Goal: Task Accomplishment & Management: Manage account settings

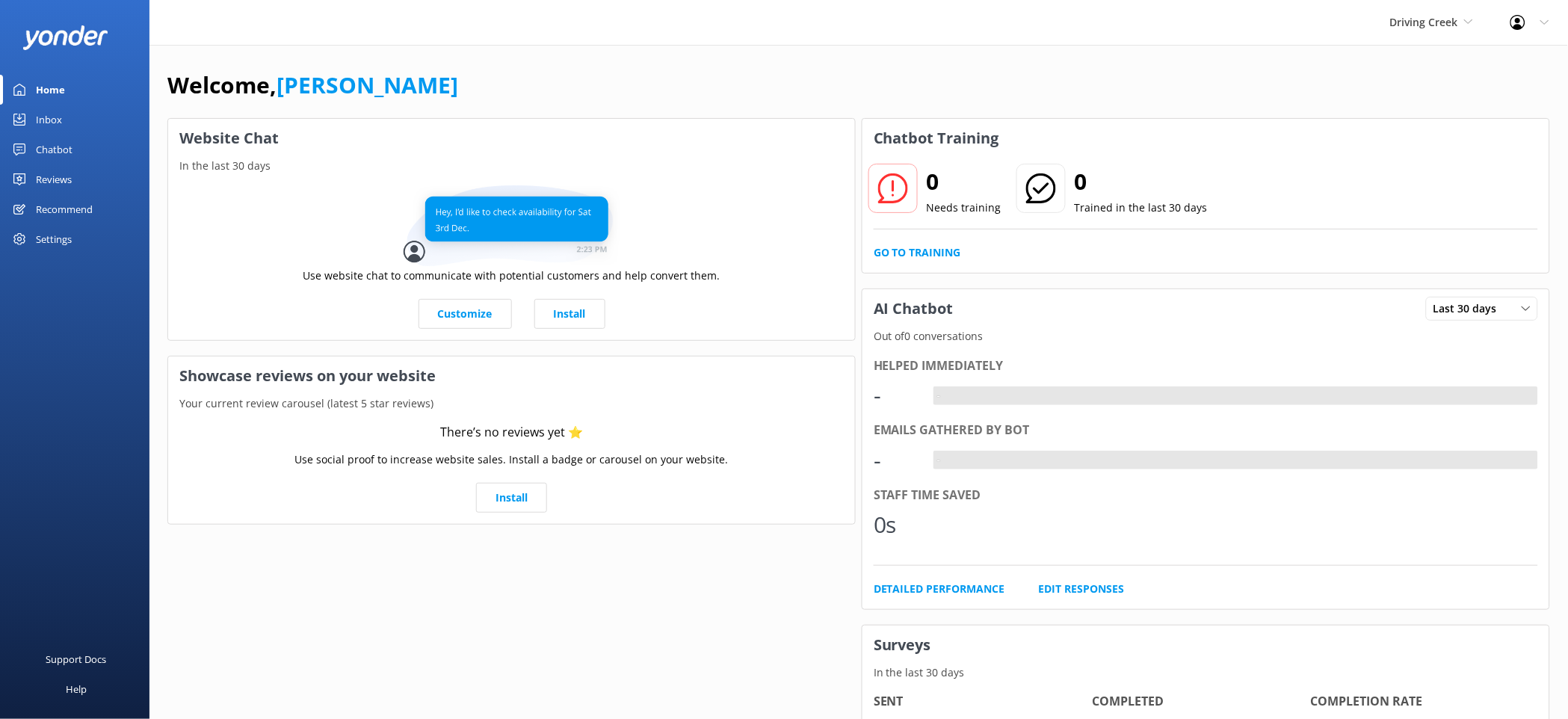
click at [77, 241] on div "Settings" at bounding box center [75, 239] width 150 height 30
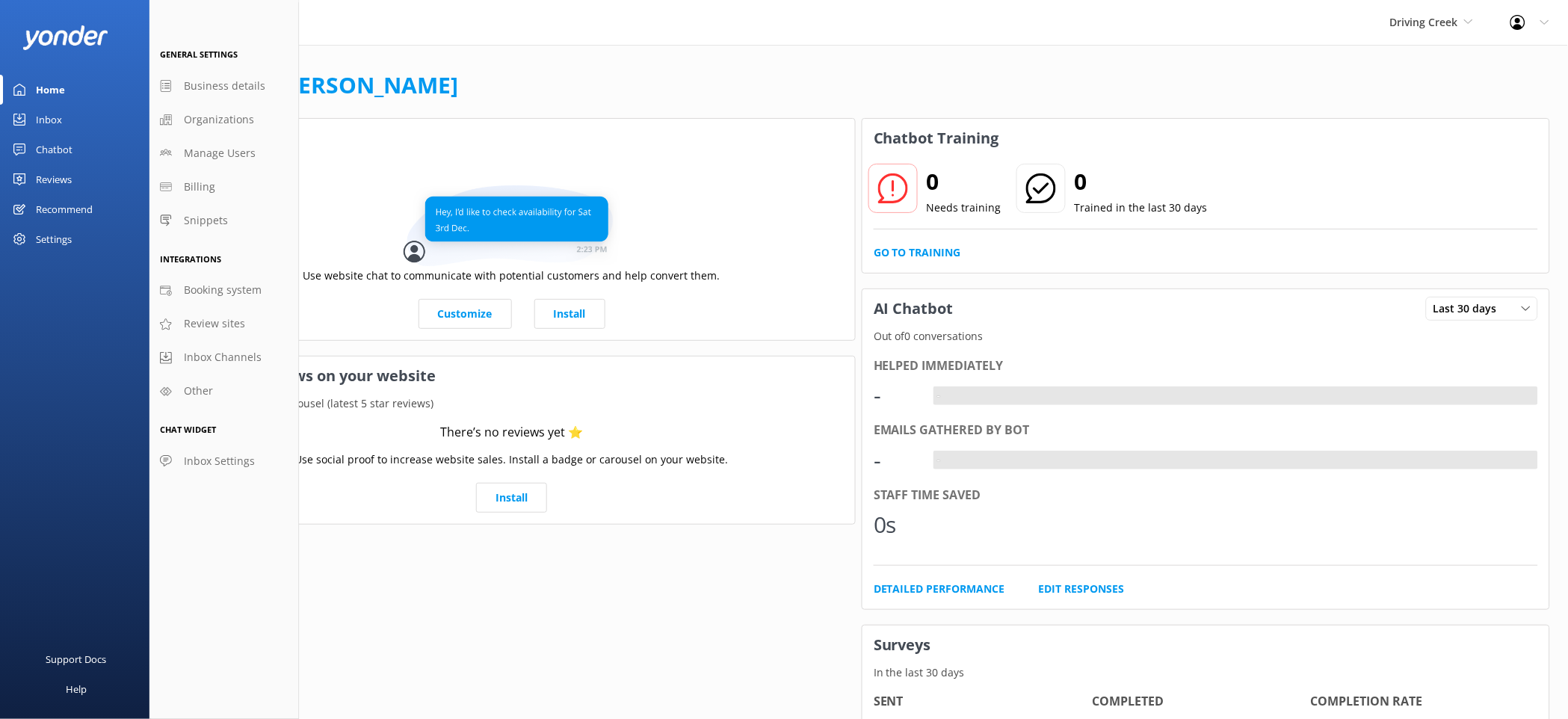
click at [59, 150] on div "Chatbot" at bounding box center [54, 149] width 36 height 30
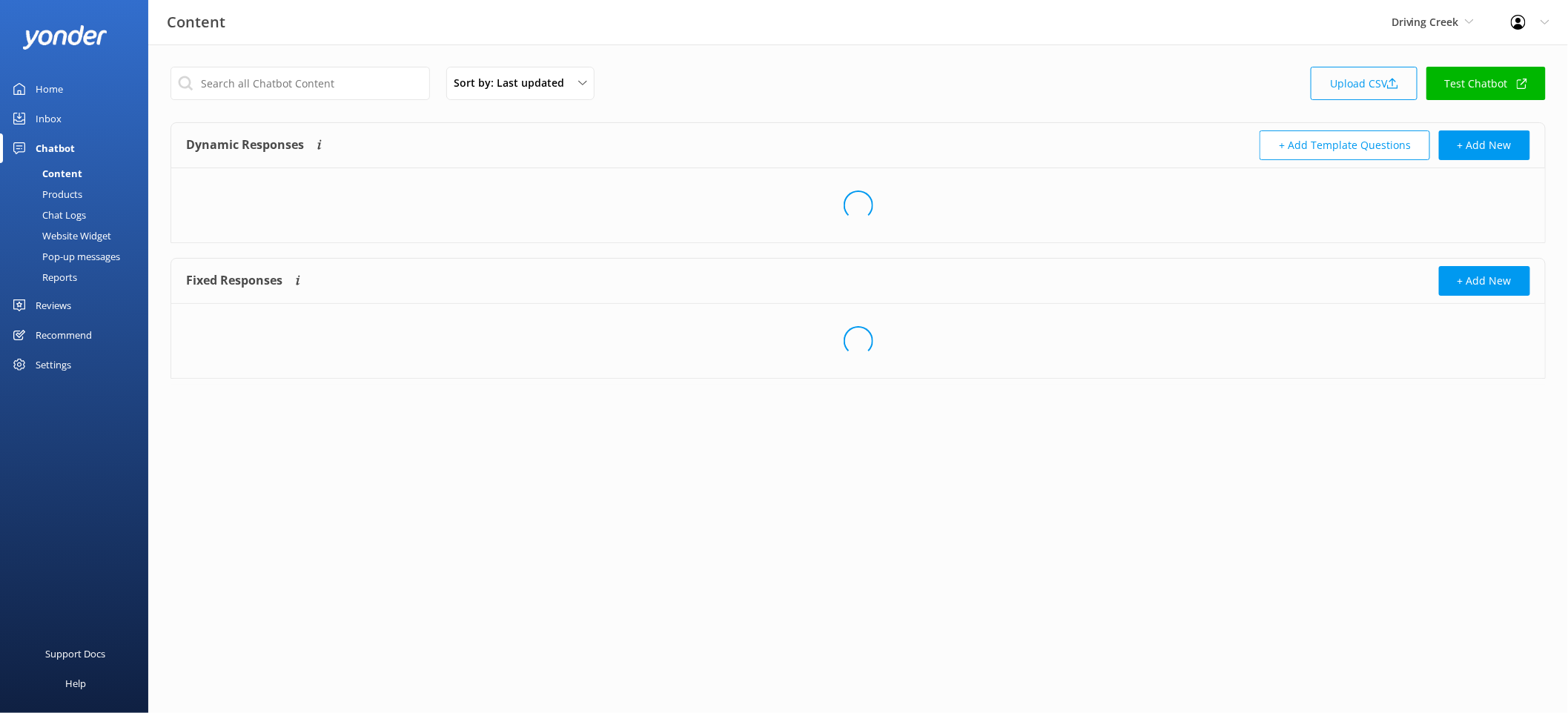
click at [1381, 81] on link "Upload CSV" at bounding box center [1365, 83] width 106 height 33
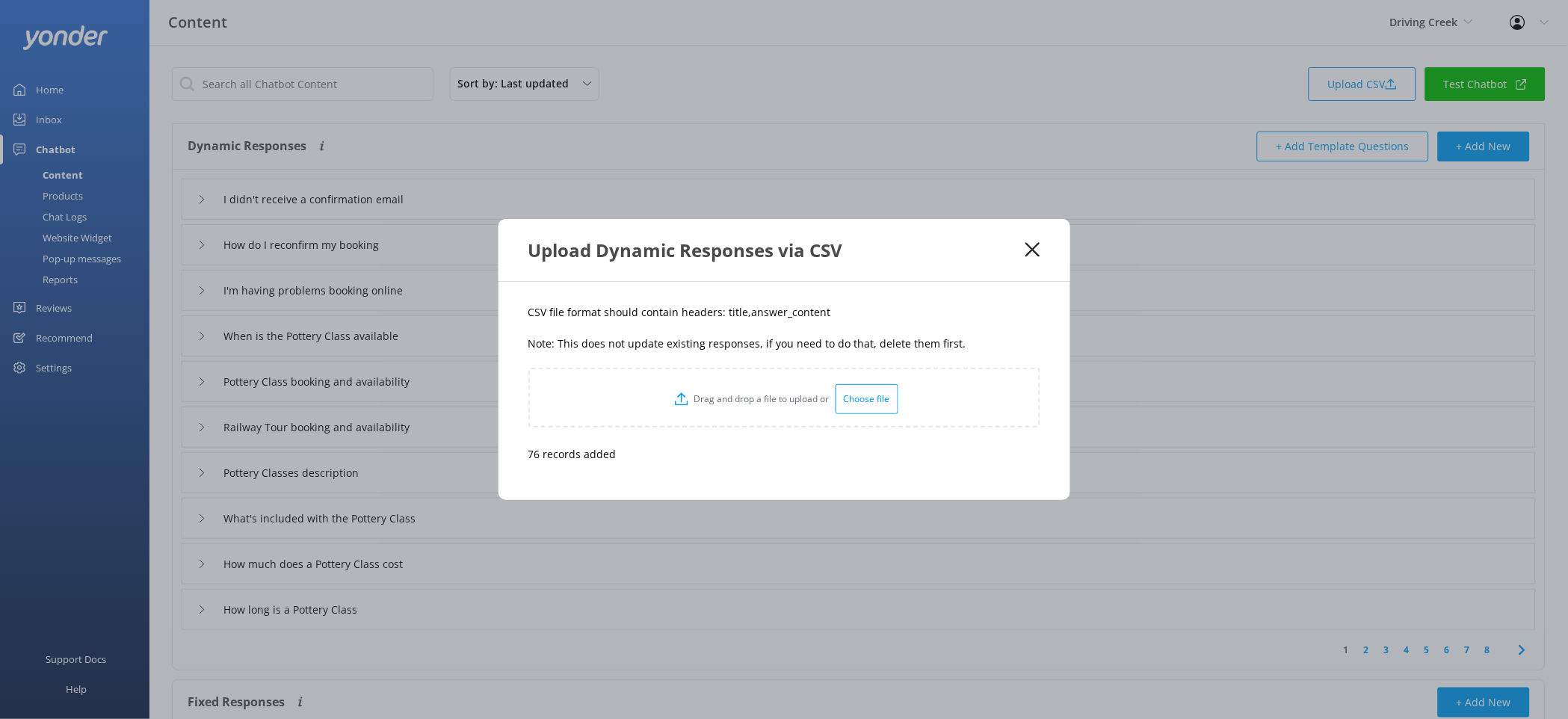
click at [1044, 253] on div "Upload Dynamic Responses via CSV" at bounding box center [784, 249] width 572 height 62
click at [1034, 249] on icon at bounding box center [1032, 250] width 14 height 15
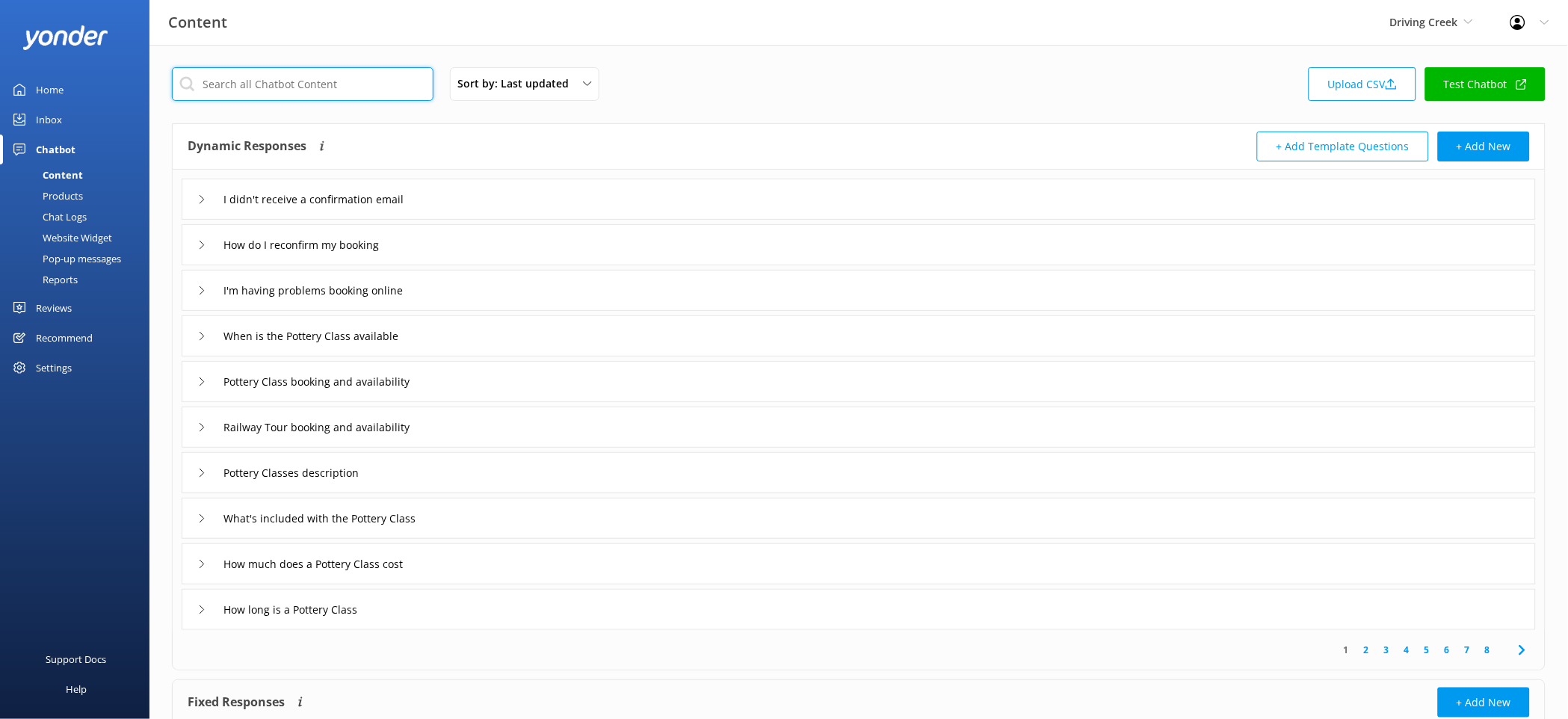
click at [390, 74] on input "text" at bounding box center [302, 83] width 262 height 34
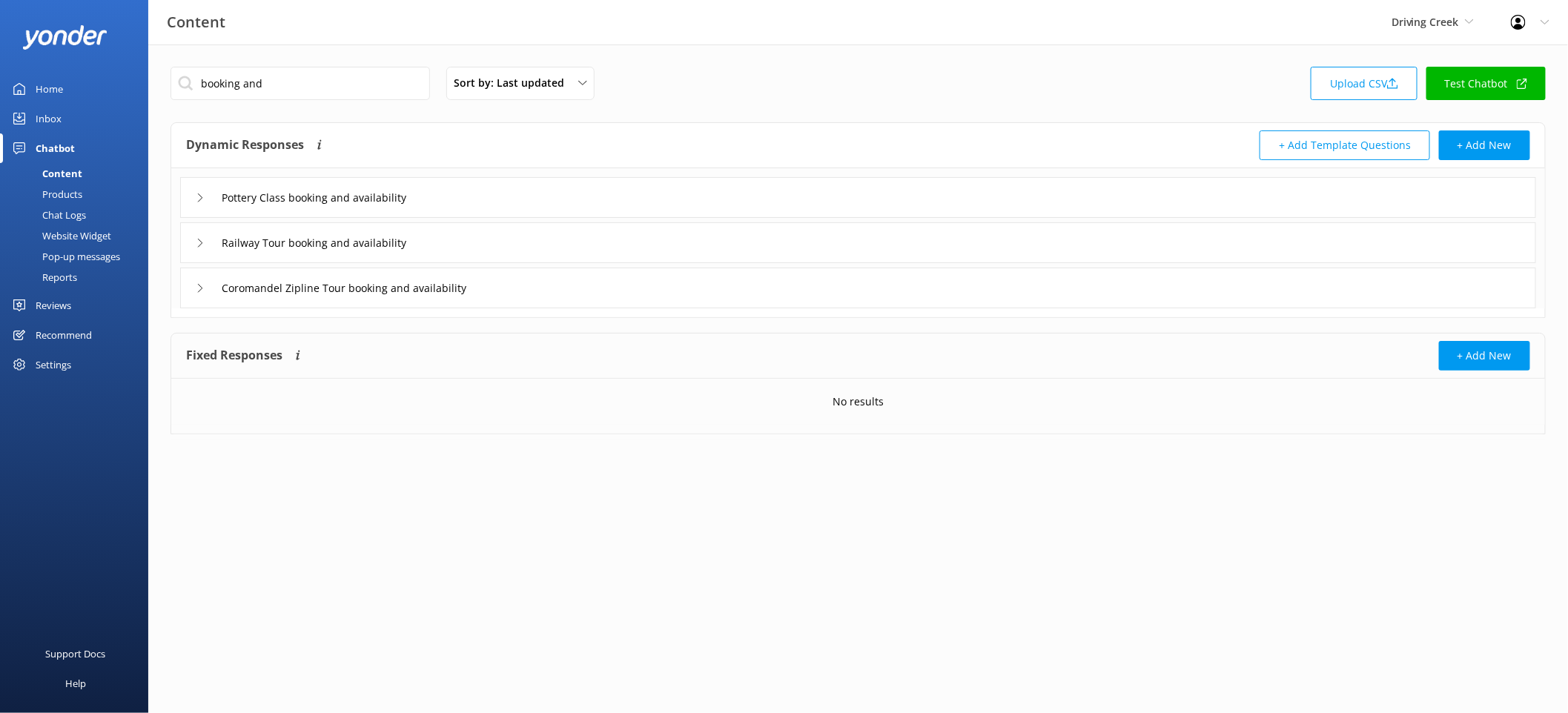
click at [610, 205] on div "Pottery Class booking and availability" at bounding box center [858, 197] width 1356 height 41
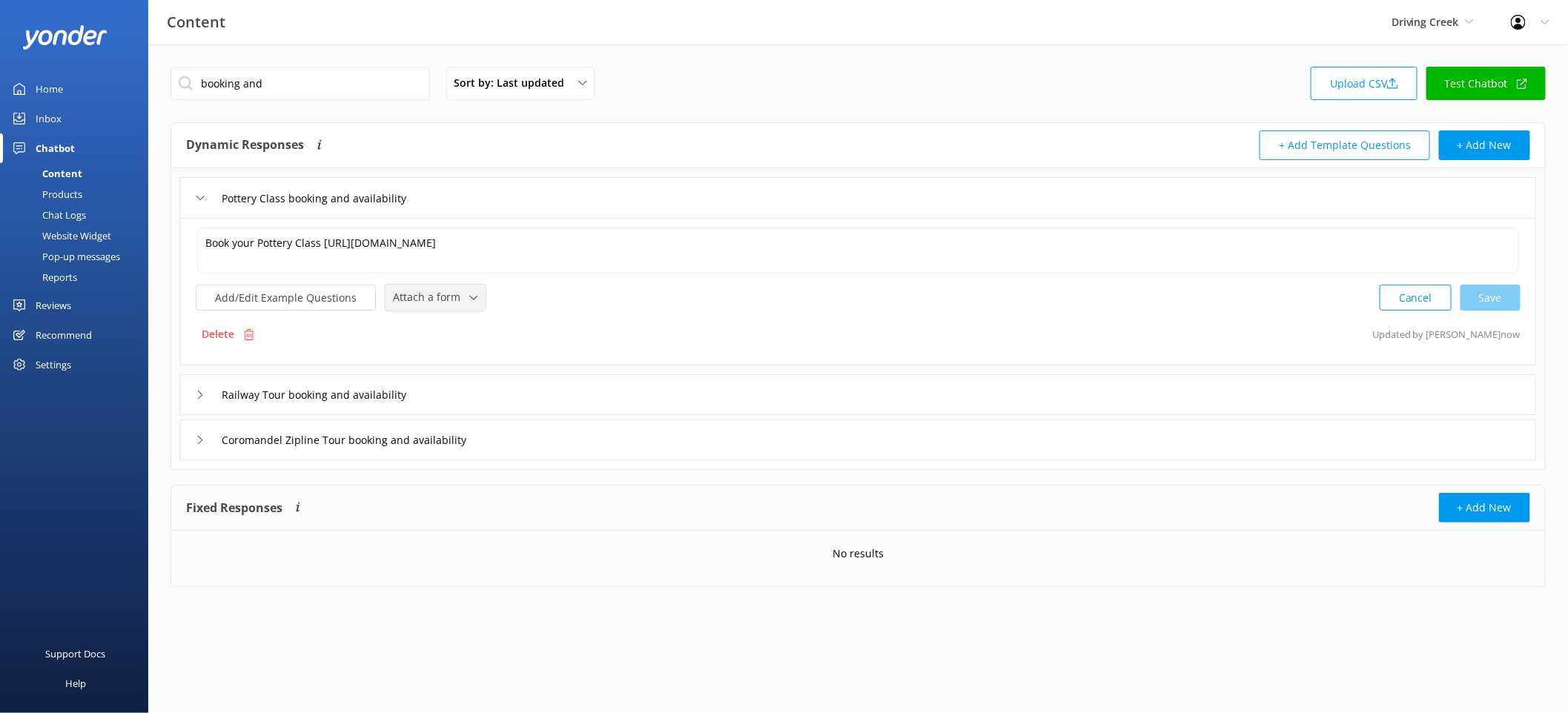
click at [464, 291] on div "Attach a form" at bounding box center [435, 297] width 92 height 18
click at [460, 365] on div "Check availability" at bounding box center [430, 359] width 73 height 15
click at [485, 386] on div "Railway Tour booking and availability" at bounding box center [858, 393] width 1356 height 41
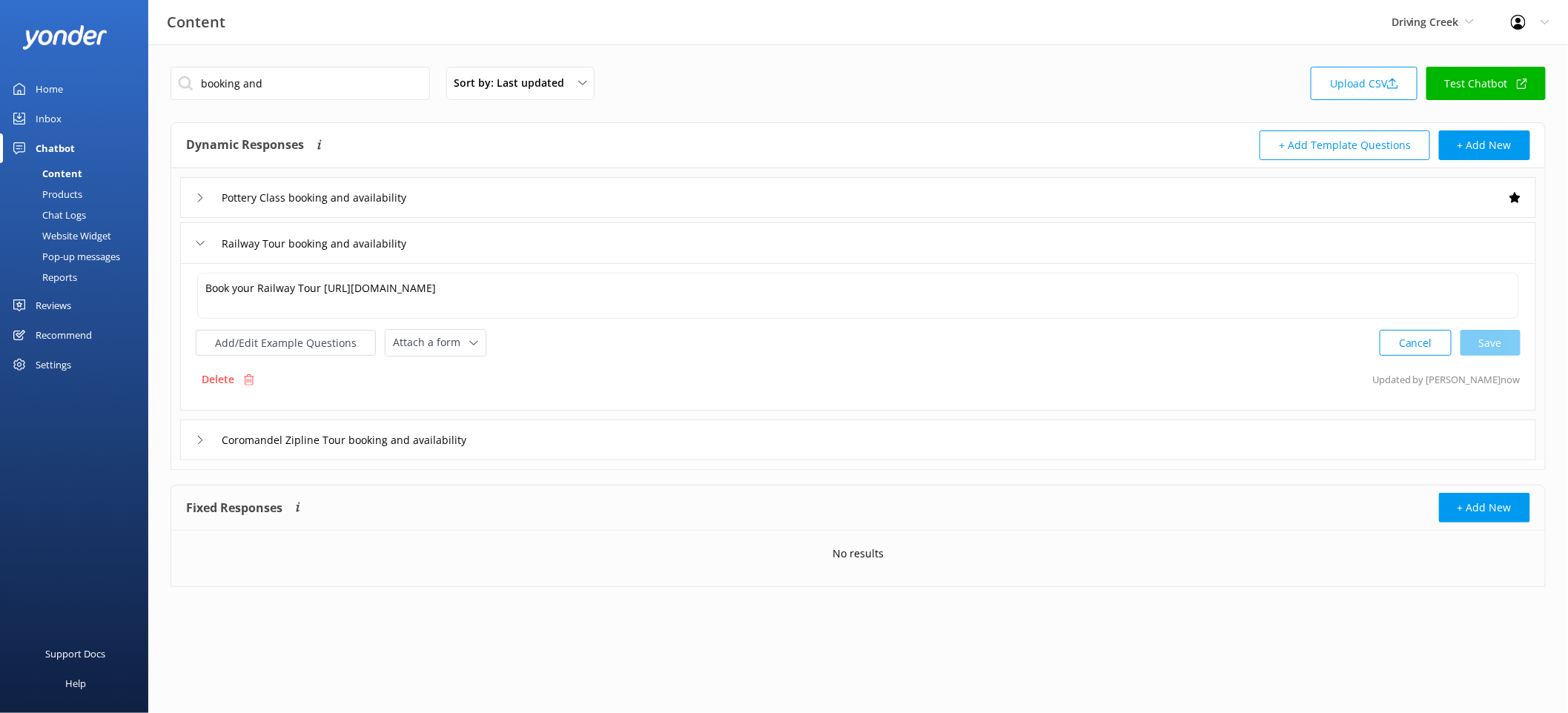
click at [443, 358] on div "Book your Railway Tour [URL][DOMAIN_NAME] Book your Railway Tour [URL][DOMAIN_N…" at bounding box center [858, 337] width 1356 height 147
click at [450, 352] on div "Attach a form Leave contact details Check availability" at bounding box center [435, 342] width 100 height 26
click at [451, 398] on div "Check availability" at bounding box center [430, 404] width 73 height 15
click at [571, 435] on div "Coromandel Zipline Tour booking and availability" at bounding box center [858, 438] width 1356 height 41
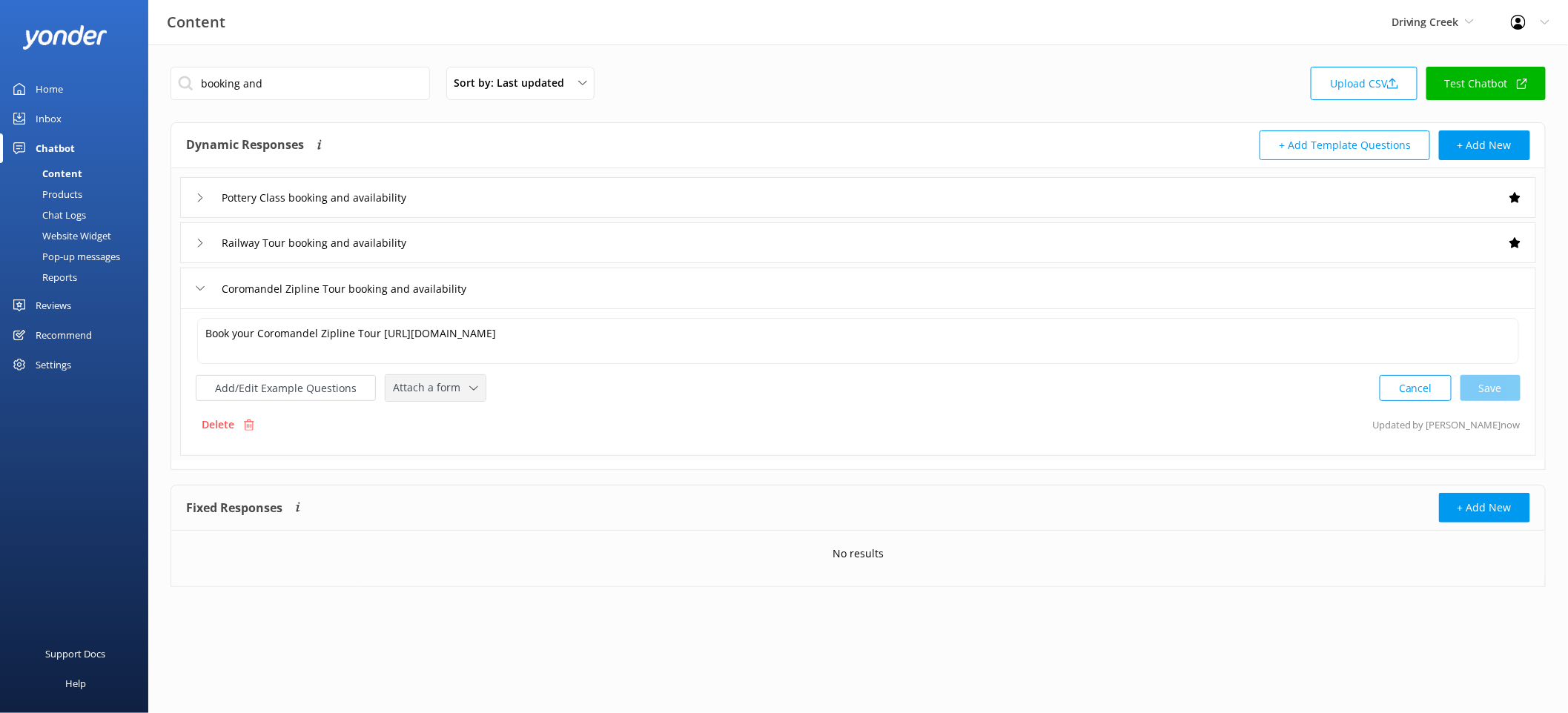
click at [470, 390] on icon at bounding box center [474, 388] width 9 height 9
click at [464, 446] on div "Check availability" at bounding box center [430, 450] width 73 height 15
click at [298, 81] on input "booking and" at bounding box center [300, 83] width 260 height 33
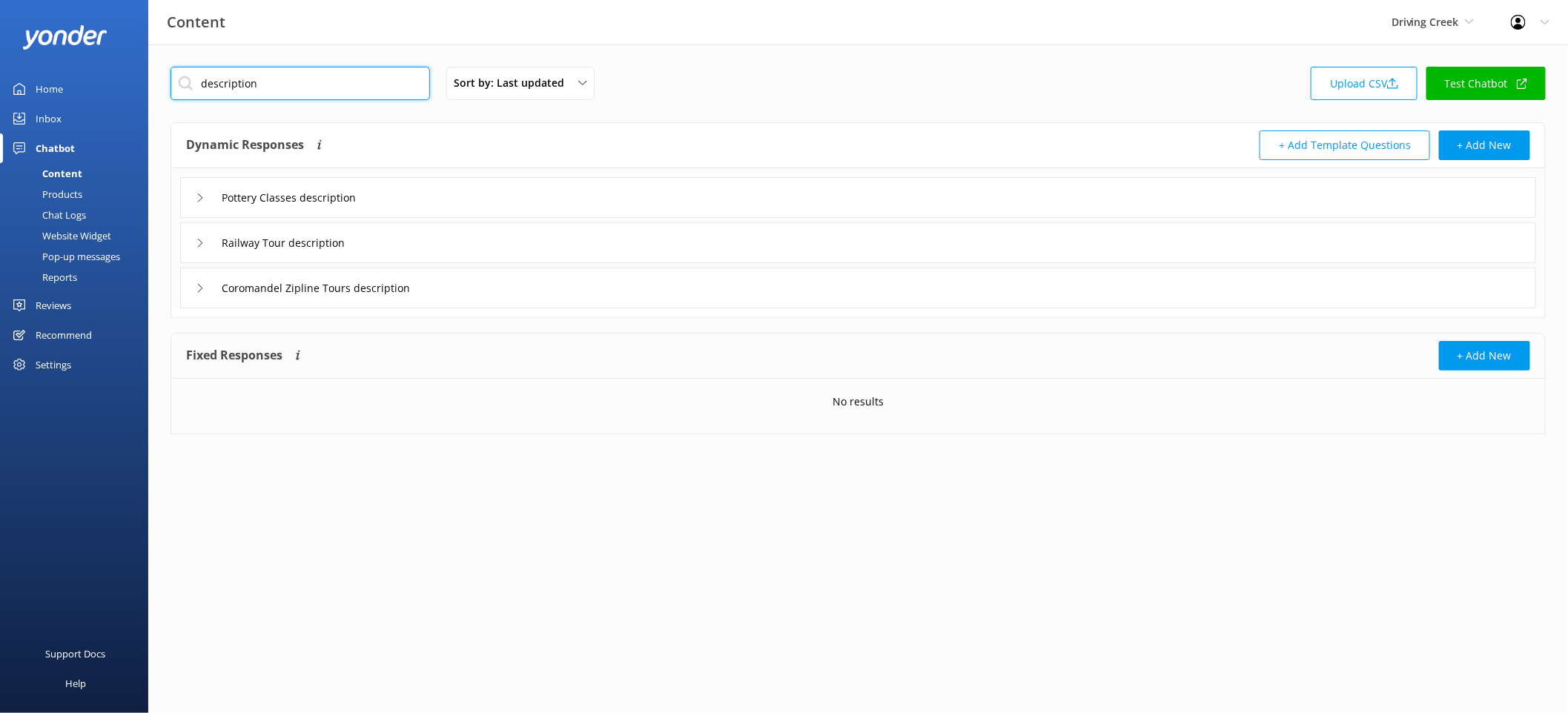
type input "description"
click at [483, 194] on div "Pottery Classes description" at bounding box center [858, 197] width 1356 height 41
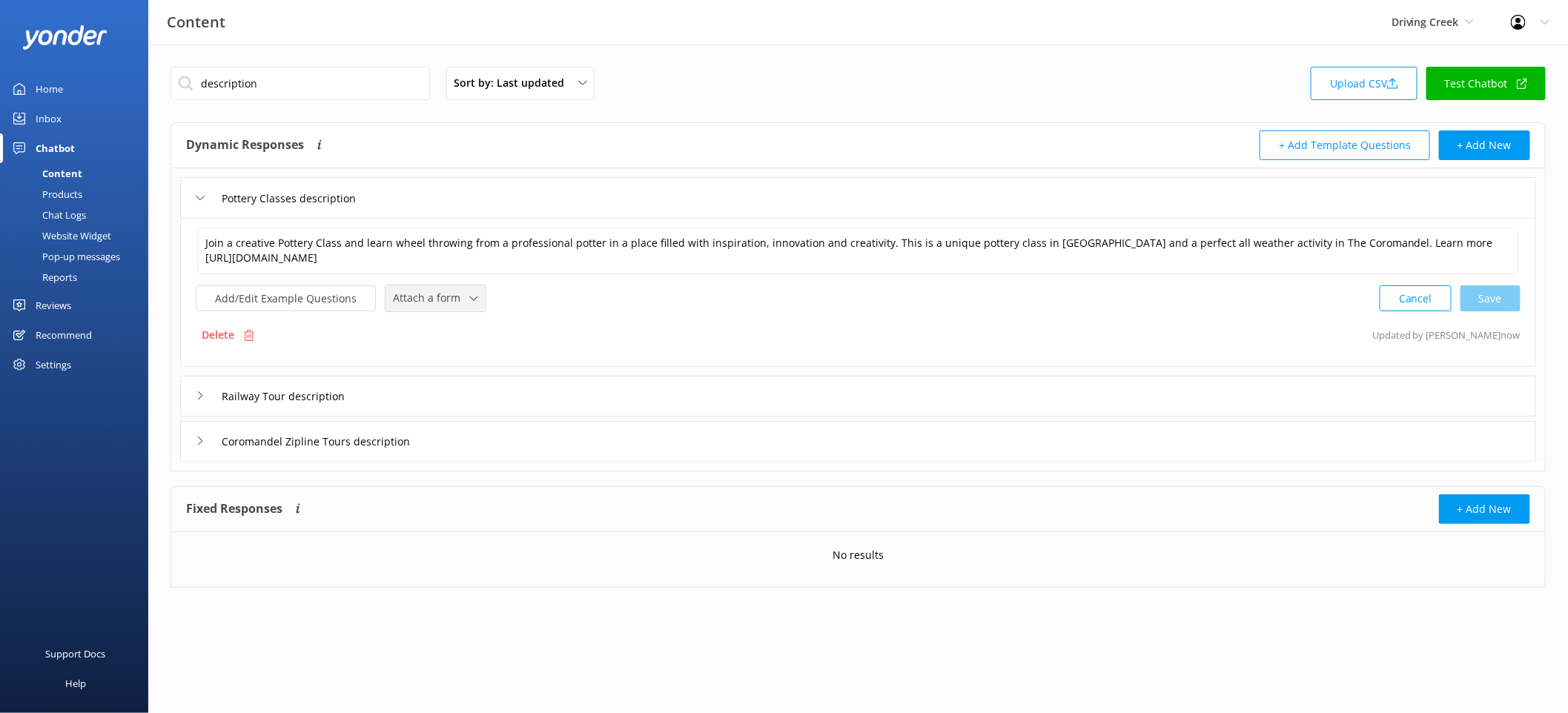
click at [446, 299] on span "Attach a form" at bounding box center [431, 298] width 76 height 16
click at [444, 370] on link "Check availability" at bounding box center [452, 359] width 132 height 29
click at [490, 408] on div "Railway Tour description" at bounding box center [858, 395] width 1356 height 41
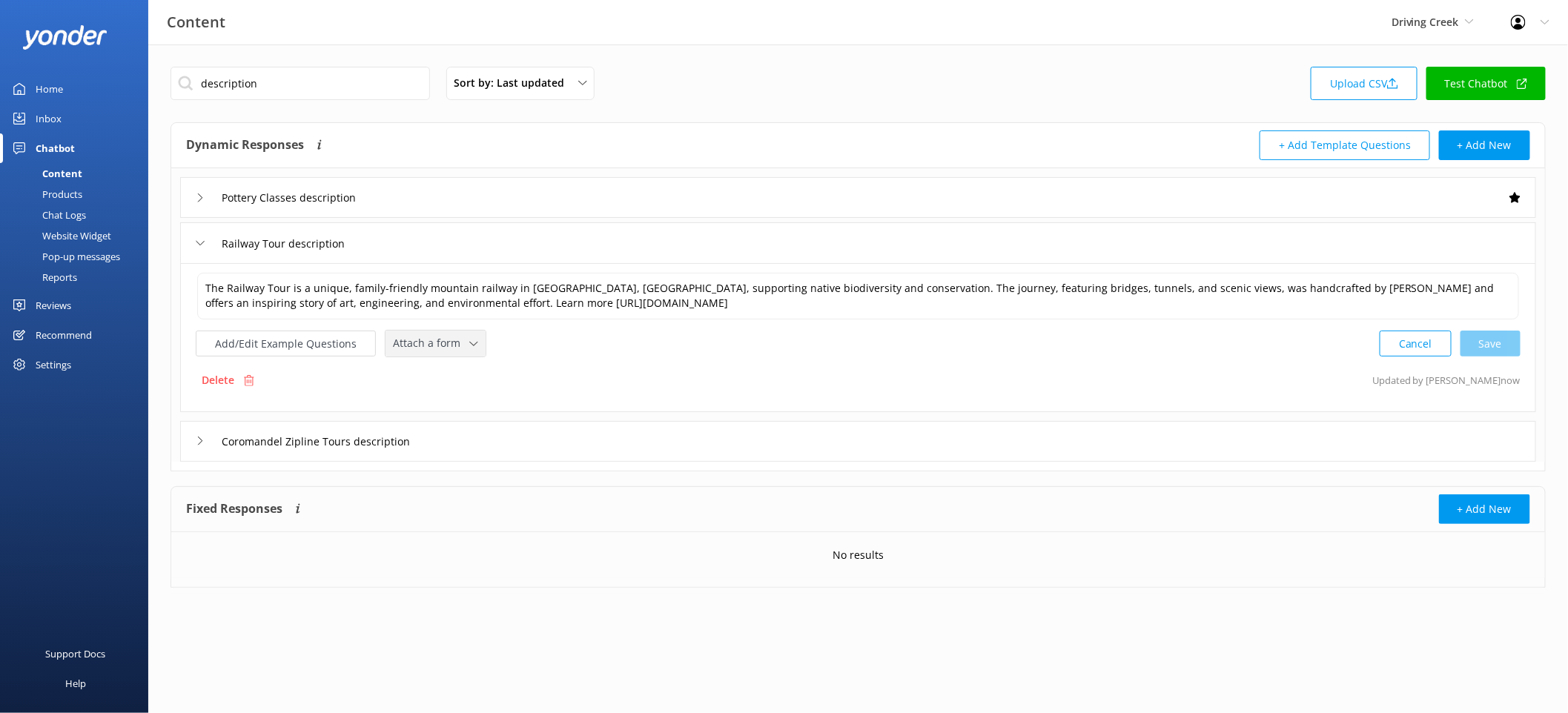
click at [433, 338] on span "Attach a form" at bounding box center [431, 342] width 76 height 16
click at [450, 415] on link "Check availability" at bounding box center [452, 405] width 132 height 29
click at [503, 437] on div "Coromandel Zipline Tours description" at bounding box center [858, 439] width 1356 height 41
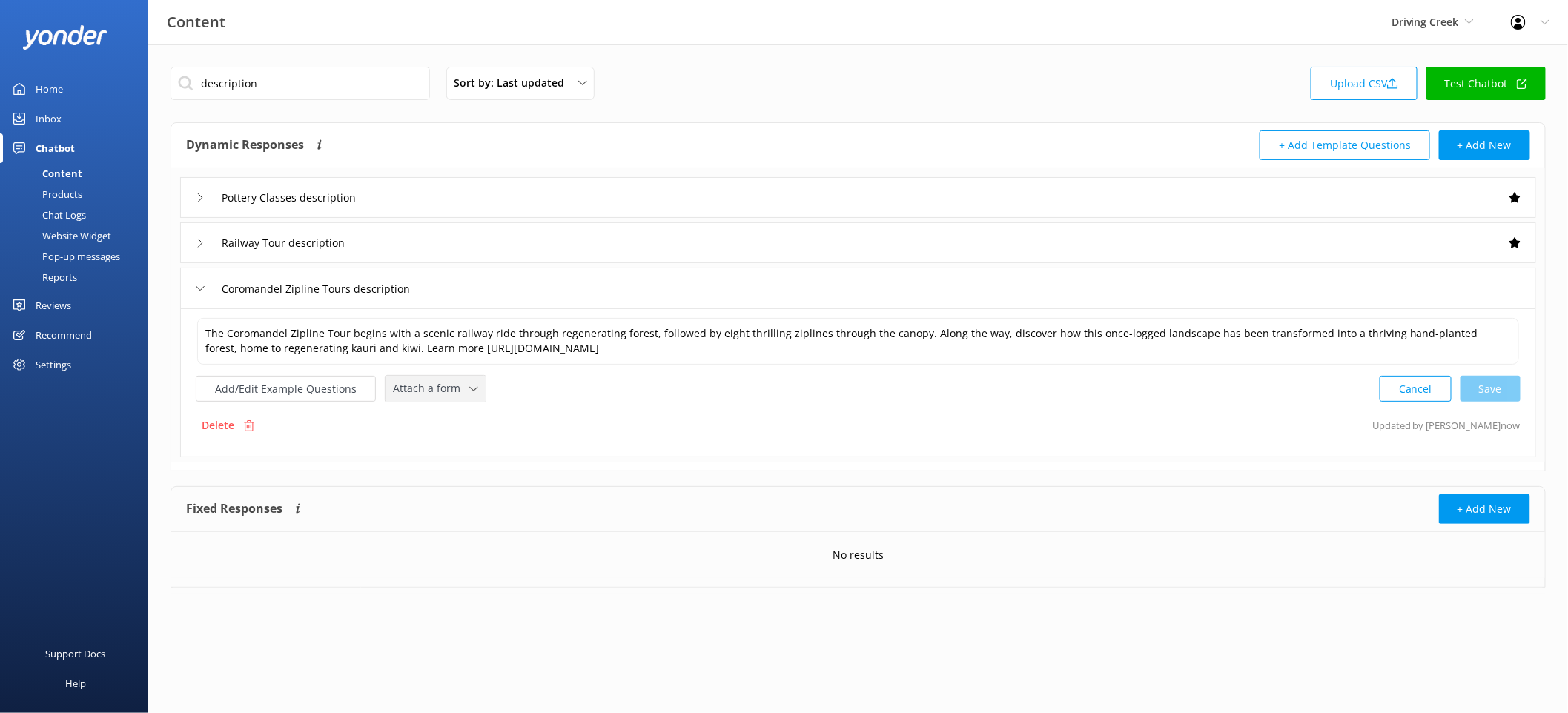
click at [456, 381] on span "Attach a form" at bounding box center [431, 388] width 76 height 16
click at [473, 443] on link "Check availability" at bounding box center [452, 451] width 132 height 29
click at [292, 391] on button "Add/Edit Example Questions" at bounding box center [285, 387] width 180 height 26
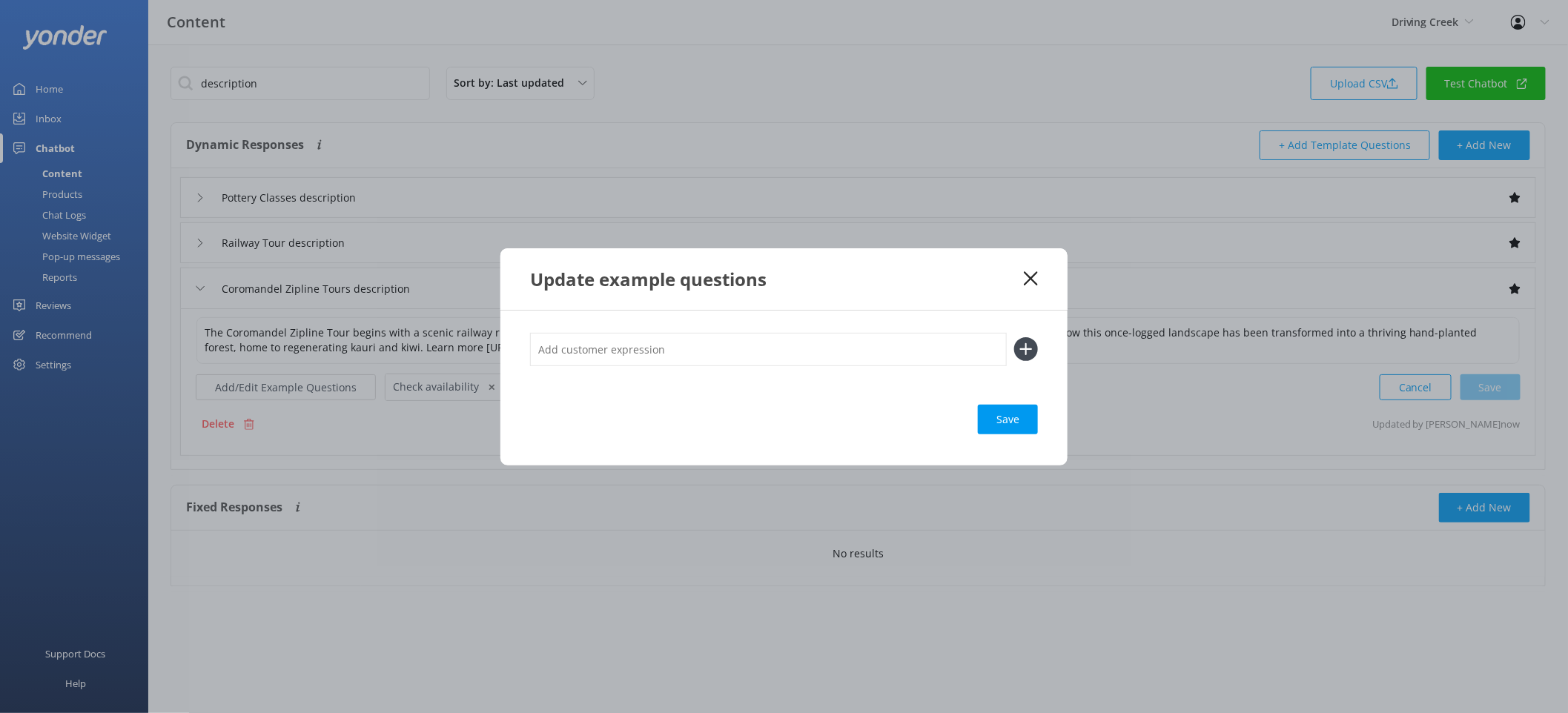
click at [670, 363] on input "text" at bounding box center [768, 349] width 476 height 33
type input "Zipline Tour"
click at [1015, 337] on button at bounding box center [1026, 349] width 24 height 24
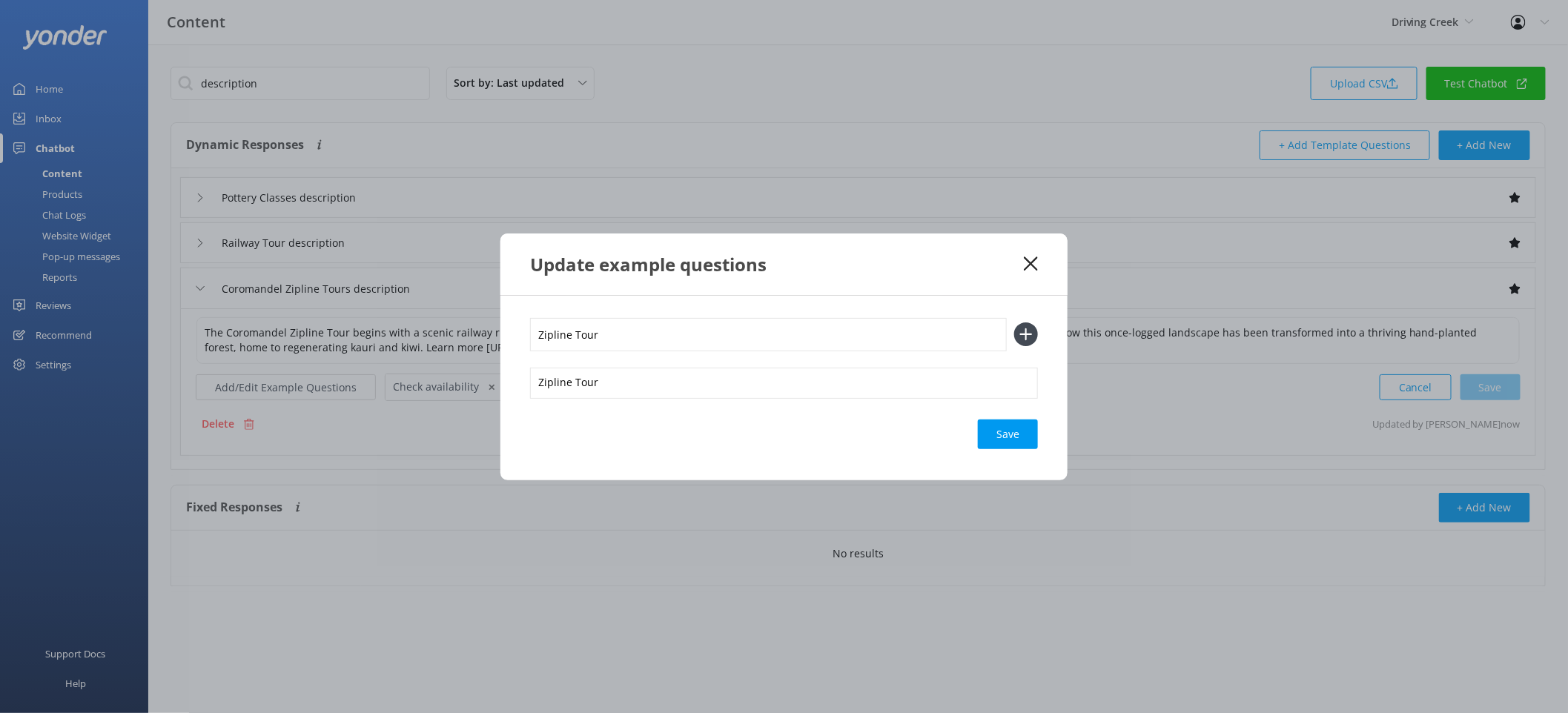
type input "Zipline Tour"
click at [1015, 322] on button at bounding box center [1026, 334] width 24 height 24
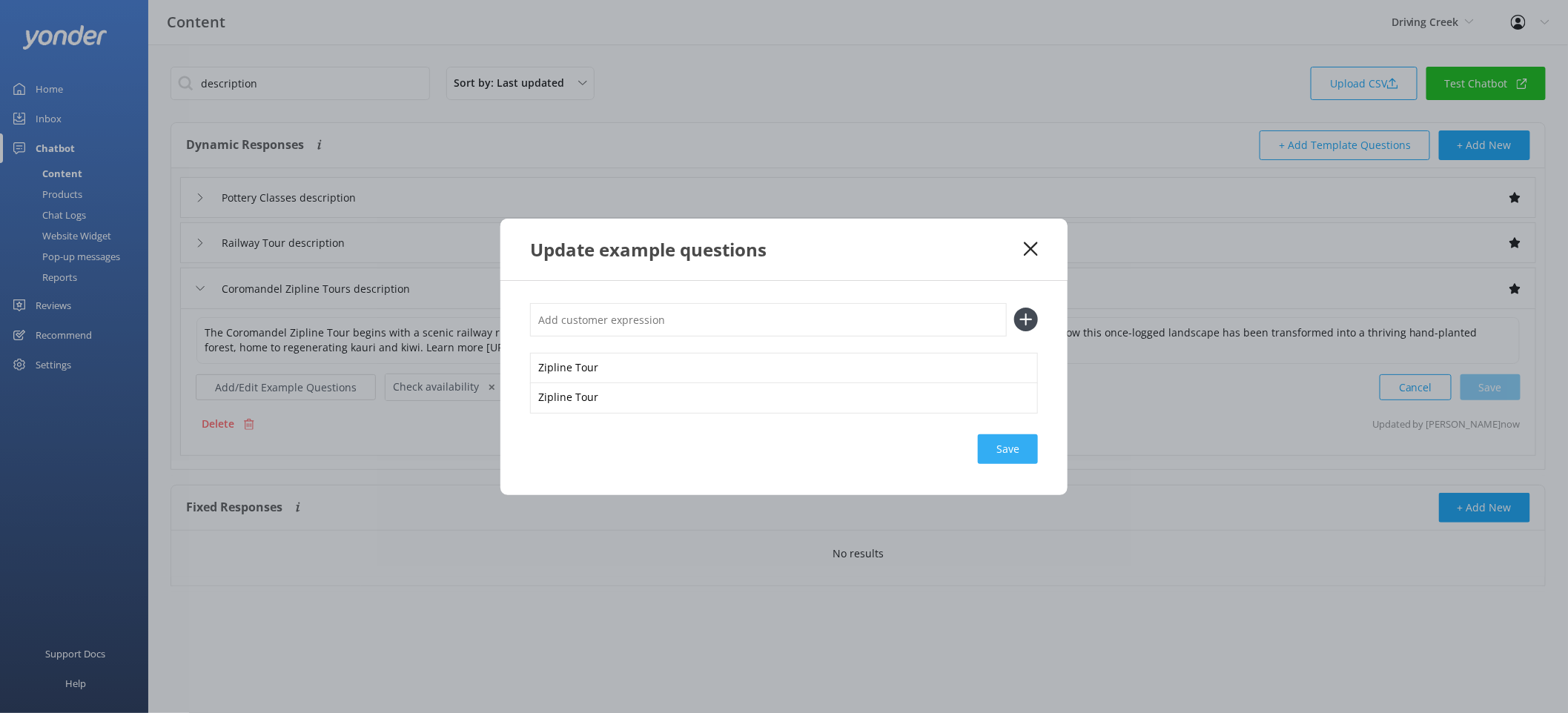
click at [1021, 447] on div "Save" at bounding box center [1008, 449] width 60 height 29
click at [1031, 248] on use at bounding box center [1031, 248] width 14 height 14
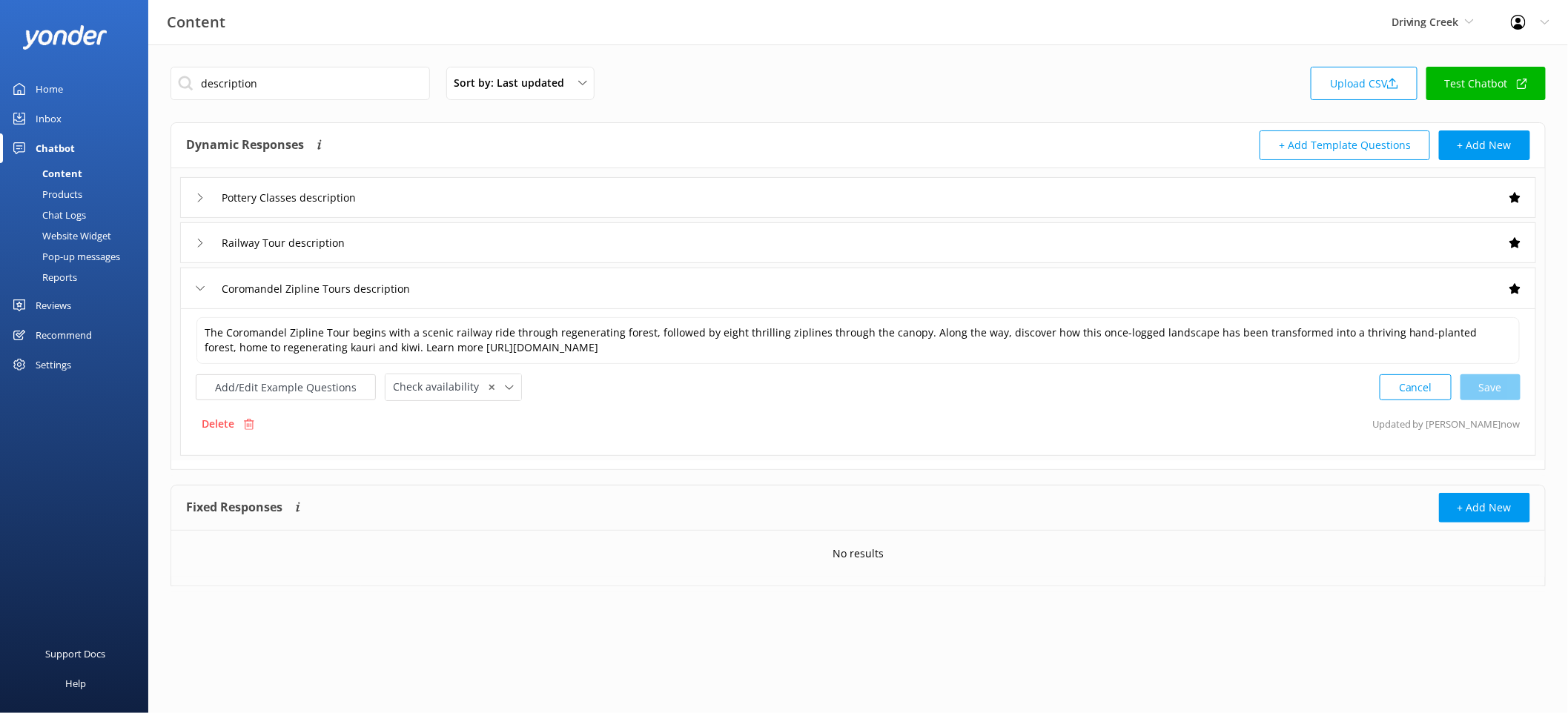
click at [601, 236] on div "Railway Tour description" at bounding box center [858, 242] width 1356 height 41
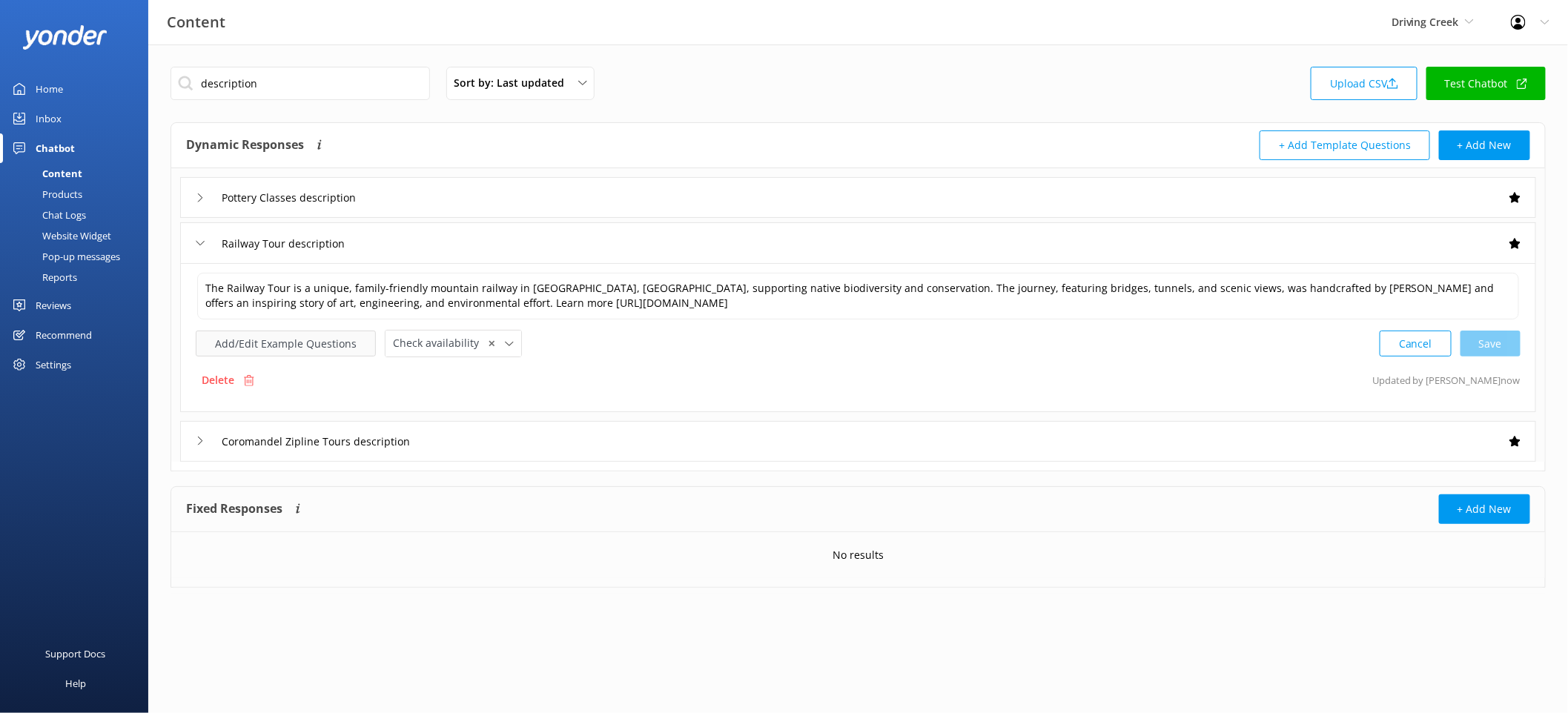
click at [372, 336] on div "Add/Edit Example Questions Check availability ✕ Leave contact details Check ava…" at bounding box center [358, 343] width 326 height 28
click at [325, 338] on button "Add/Edit Example Questions" at bounding box center [285, 343] width 180 height 26
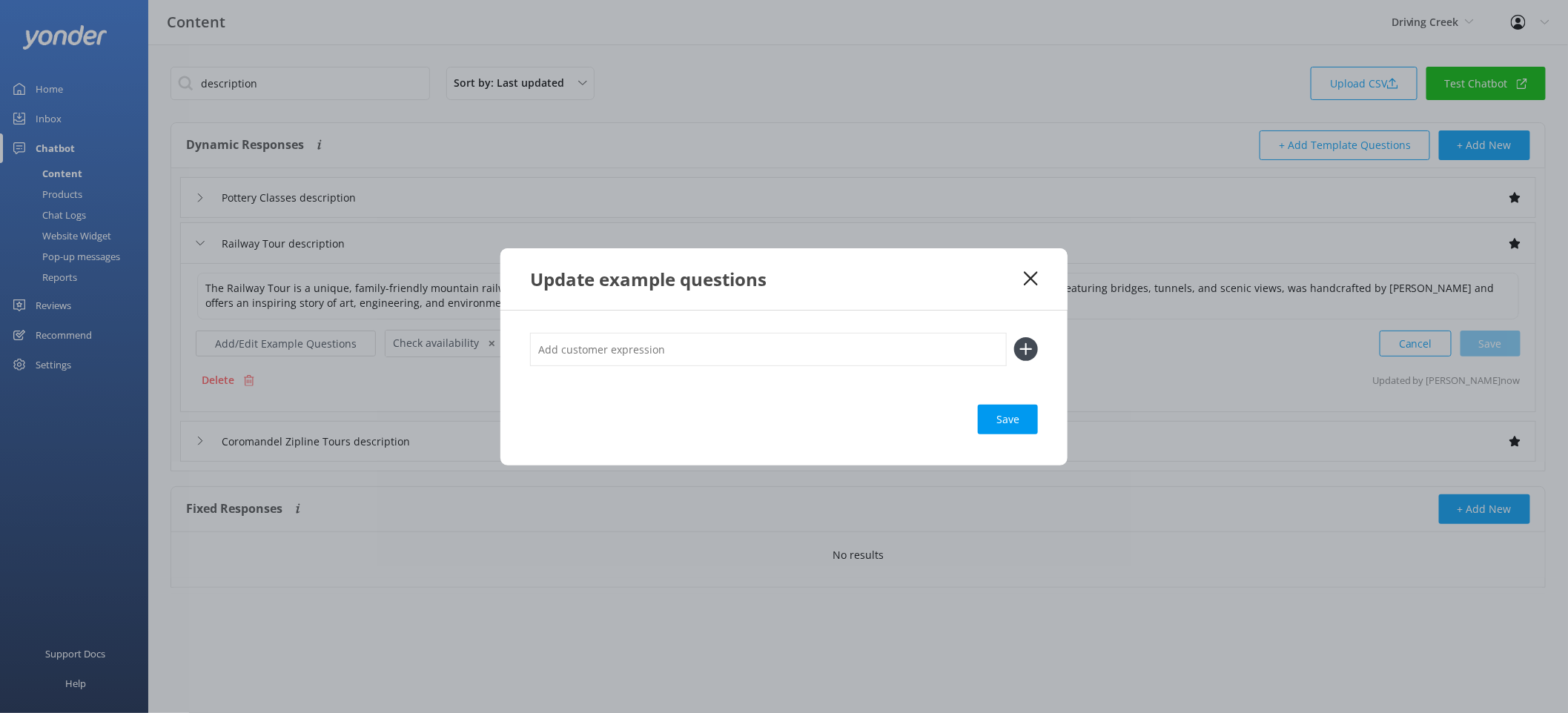
click at [642, 341] on input "text" at bounding box center [768, 349] width 476 height 33
type input "Railway Tour"
click at [1015, 337] on button at bounding box center [1026, 349] width 24 height 24
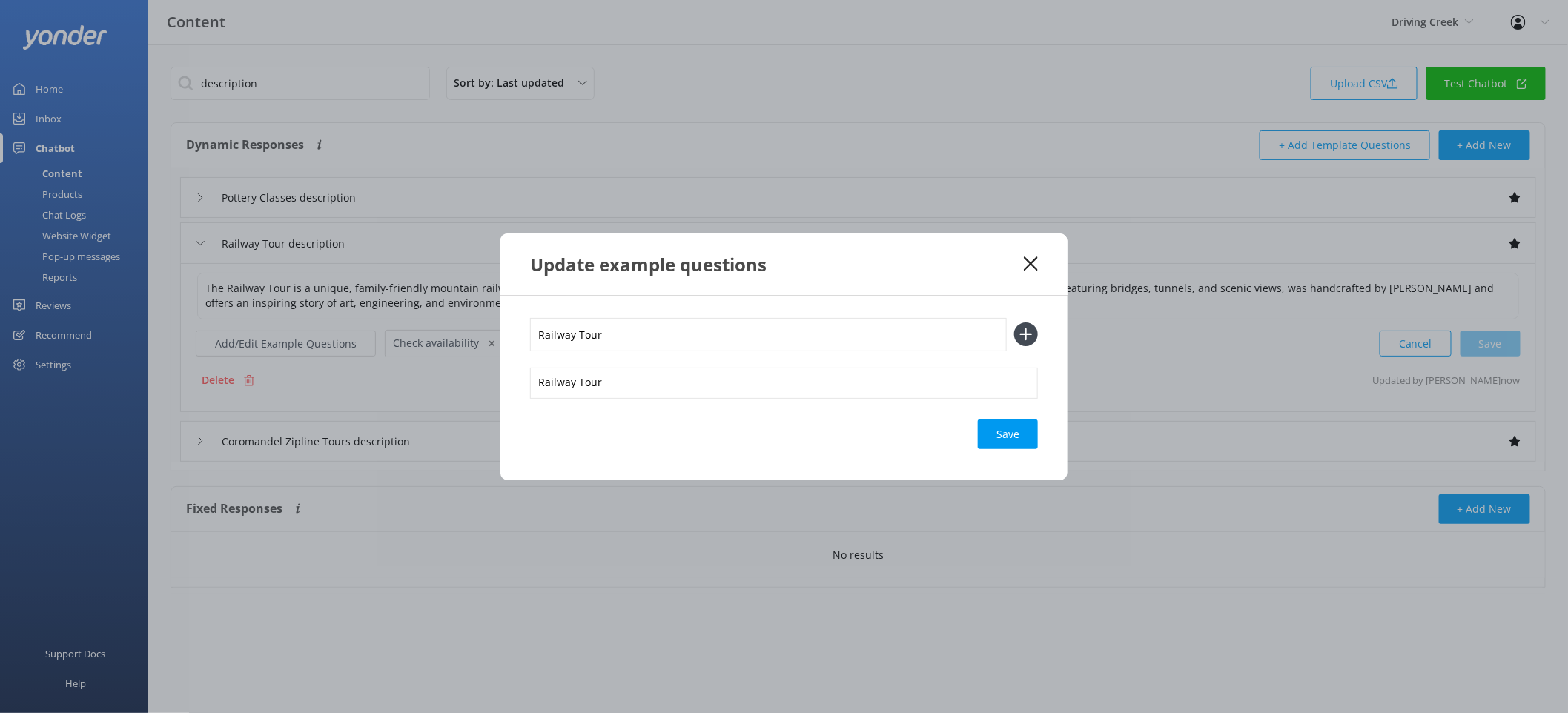
type input "Railway Tour"
click at [1015, 322] on button at bounding box center [1026, 334] width 24 height 24
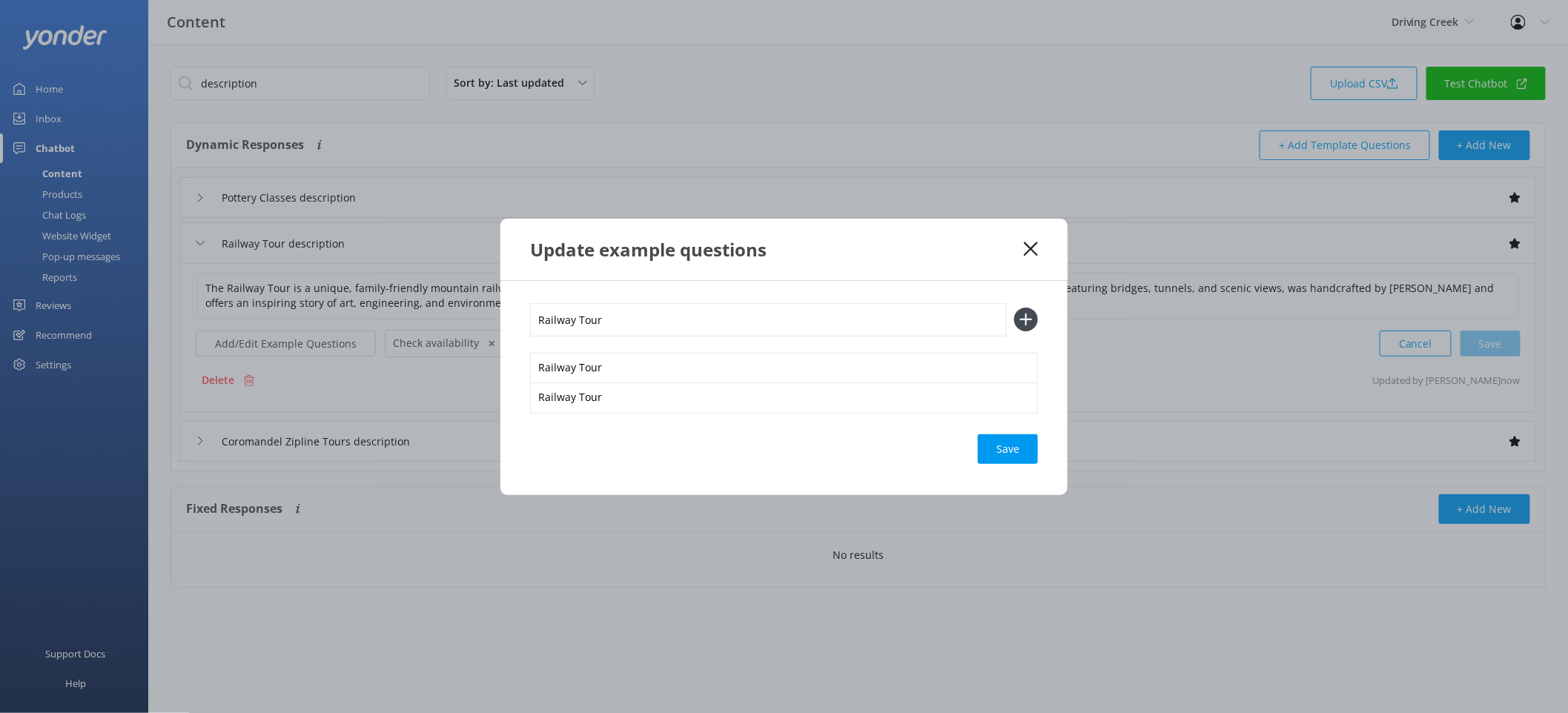
type input "Railway Tour"
click at [1015, 308] on button at bounding box center [1026, 319] width 24 height 24
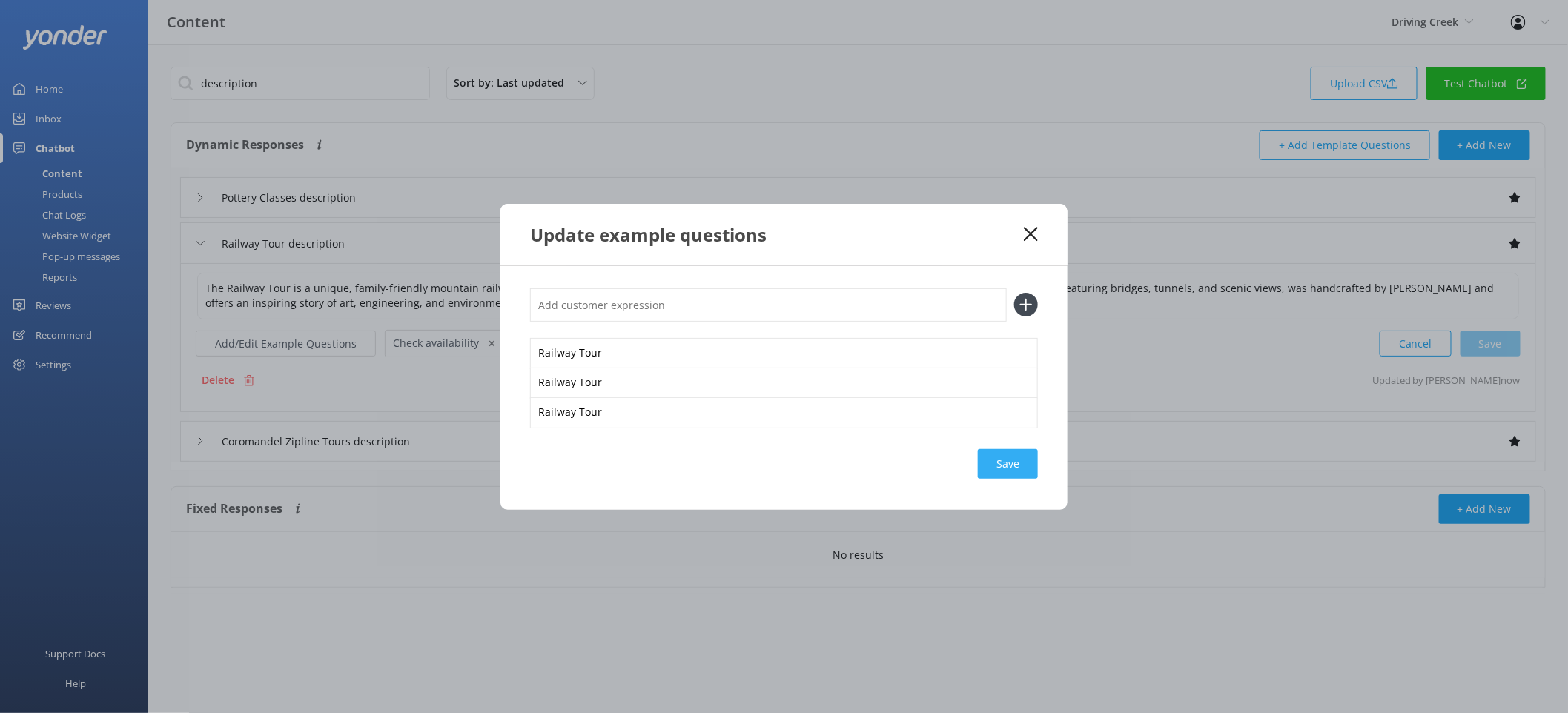
click at [1015, 458] on div "Save" at bounding box center [1008, 464] width 60 height 29
click at [1035, 234] on icon at bounding box center [1031, 235] width 14 height 15
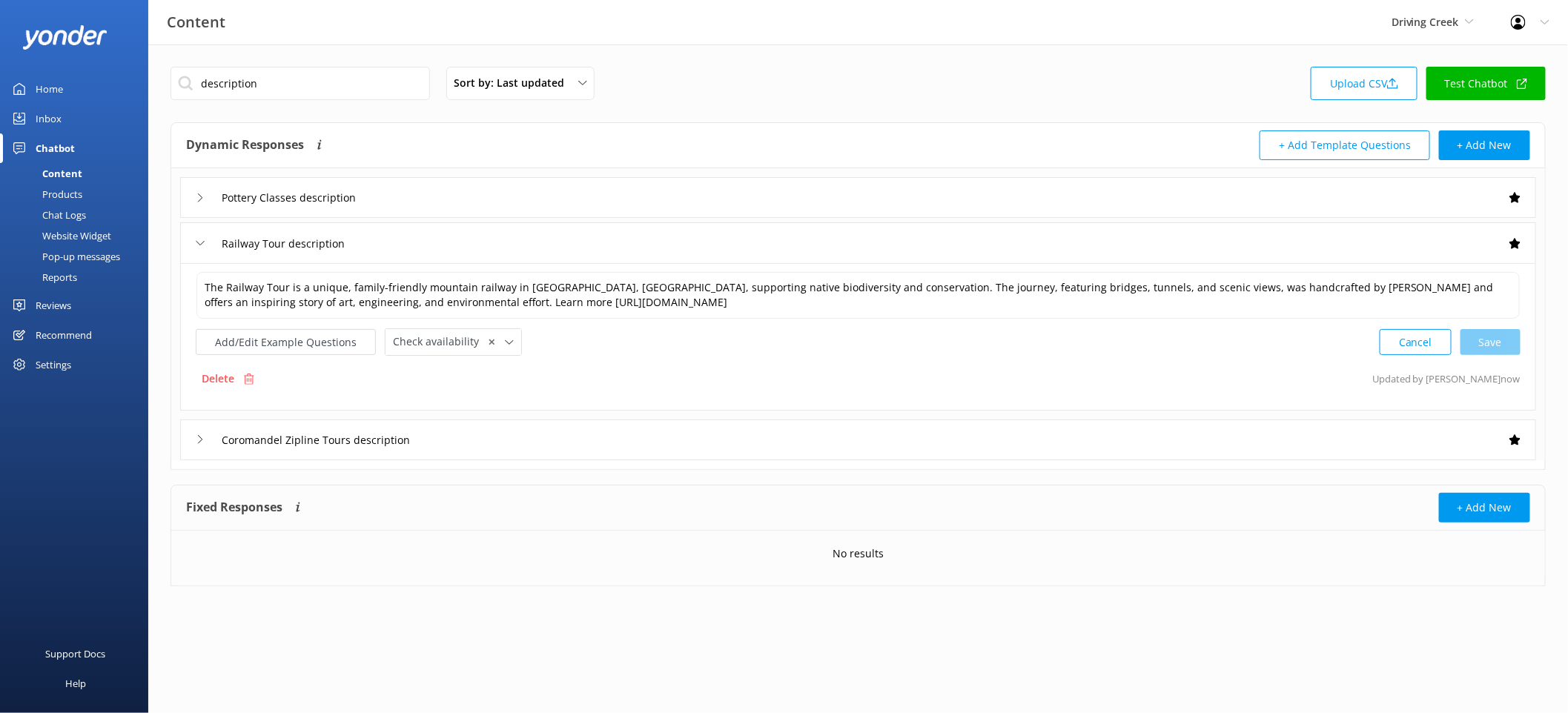
click at [466, 222] on div "Railway Tour description" at bounding box center [858, 242] width 1356 height 41
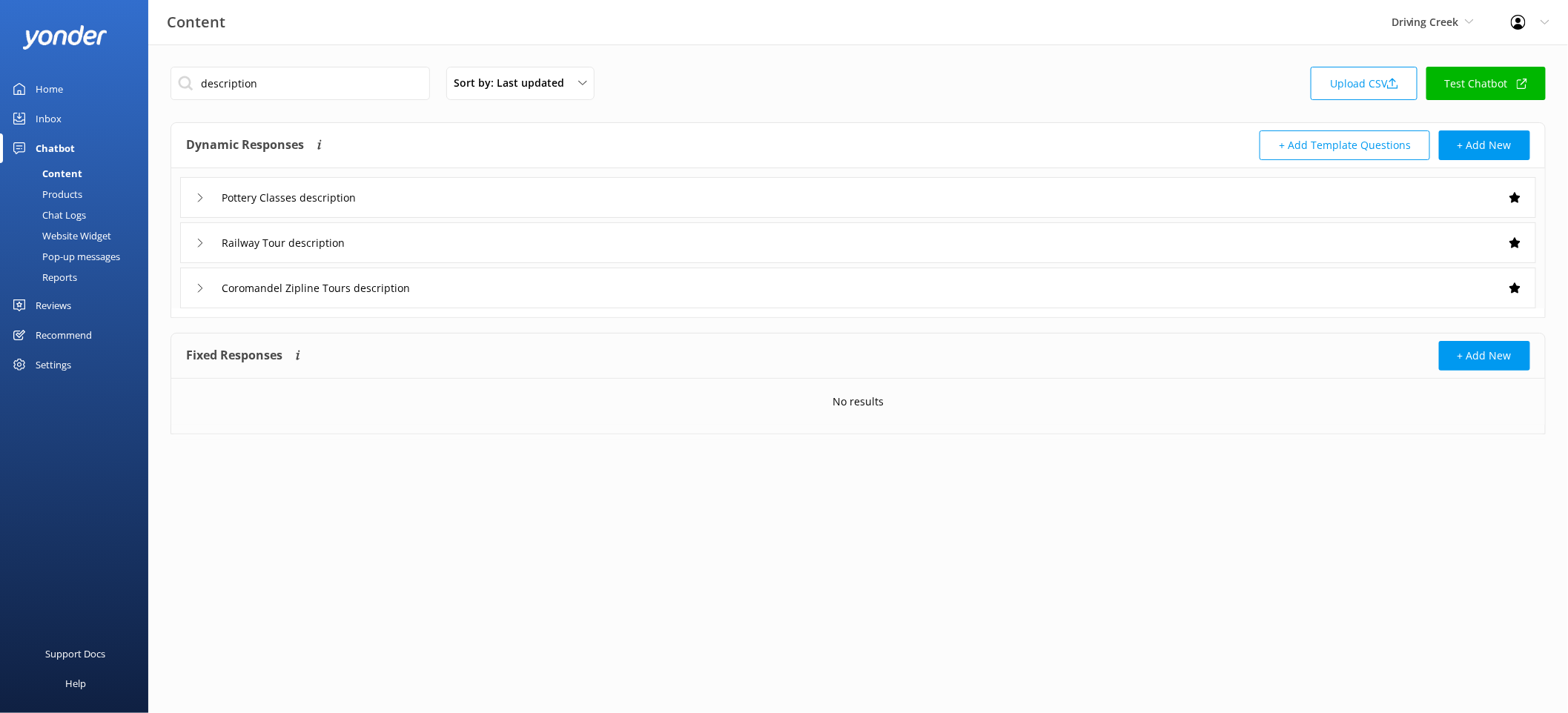
click at [407, 217] on div "Pottery Classes description" at bounding box center [858, 197] width 1356 height 41
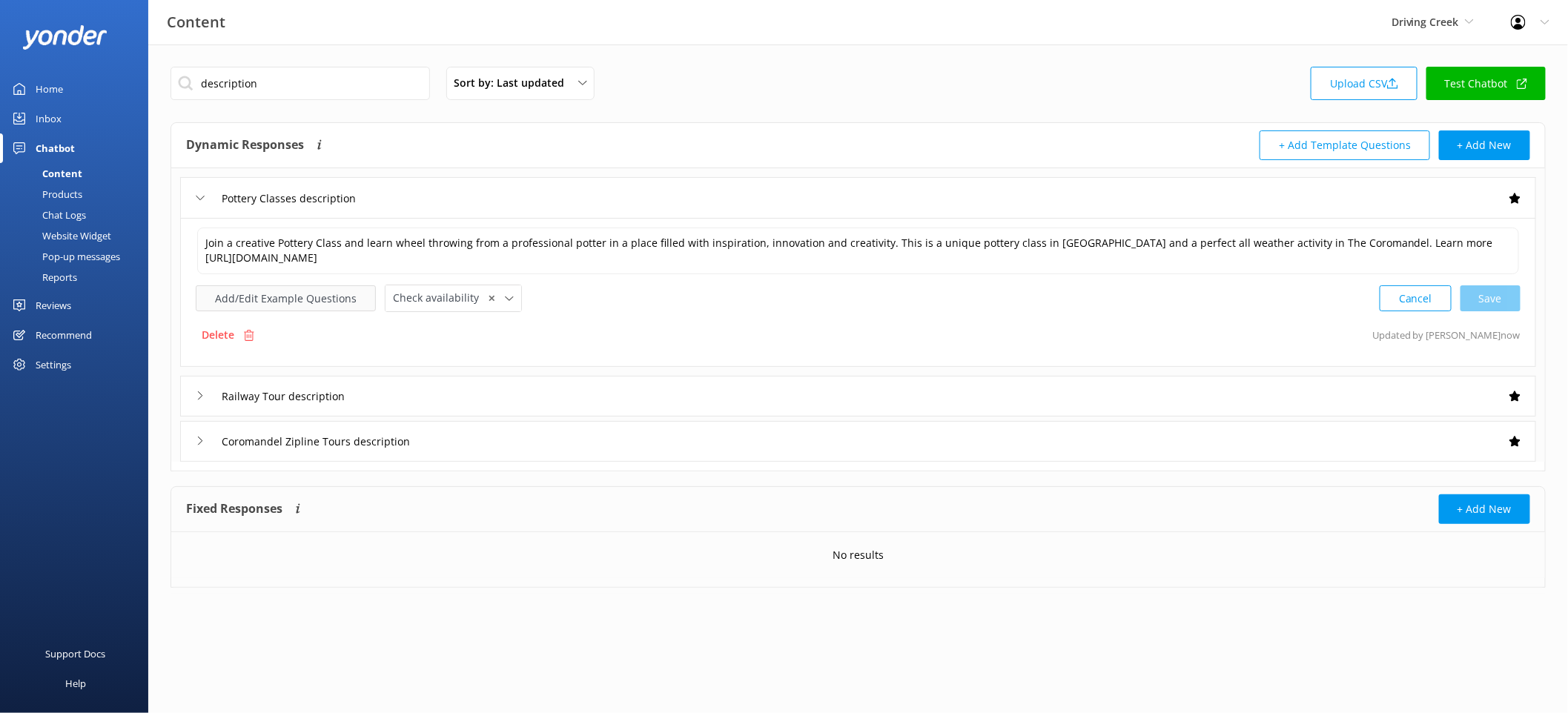
click at [312, 293] on button "Add/Edit Example Questions" at bounding box center [285, 298] width 180 height 26
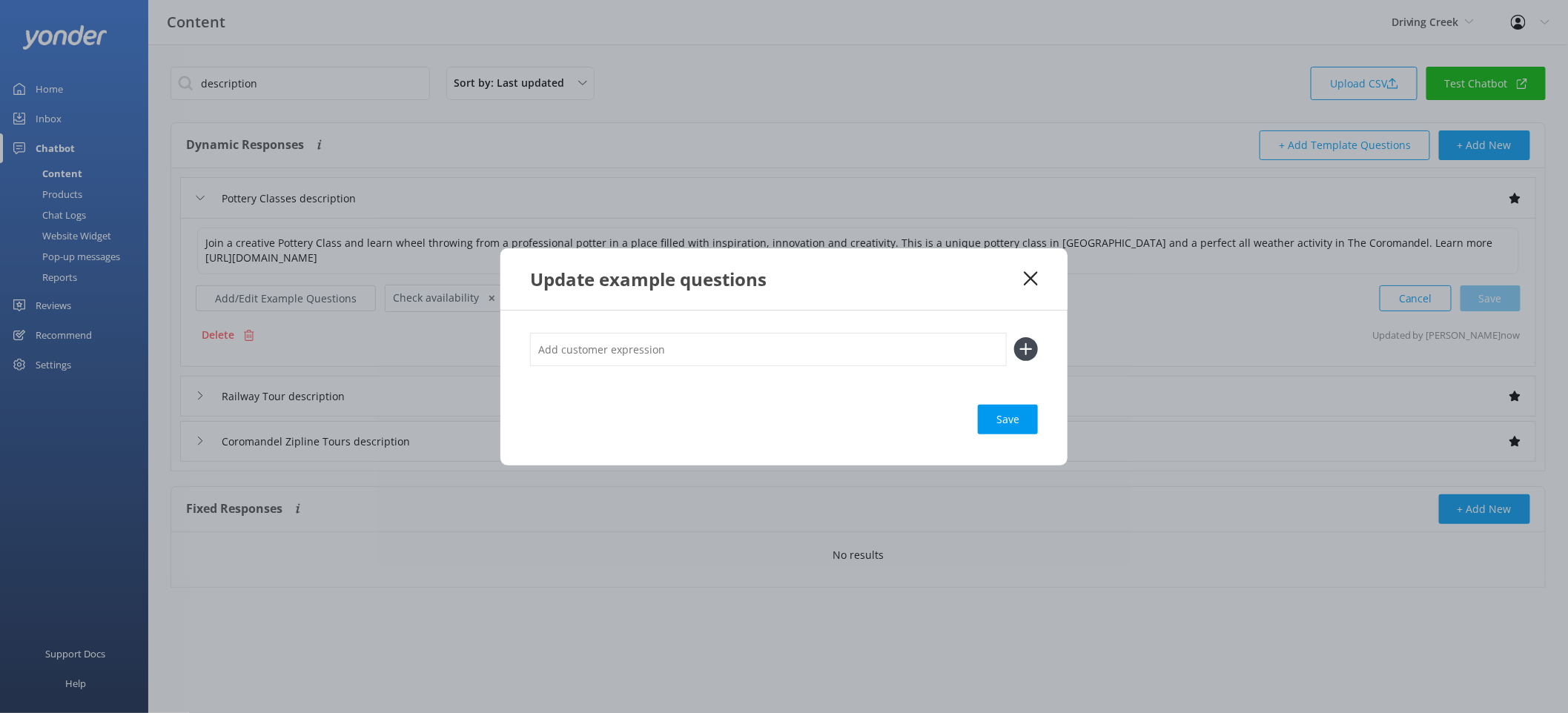
click at [625, 353] on input "text" at bounding box center [768, 349] width 476 height 33
type input "Pottery Classes"
click at [1015, 337] on button at bounding box center [1026, 349] width 24 height 24
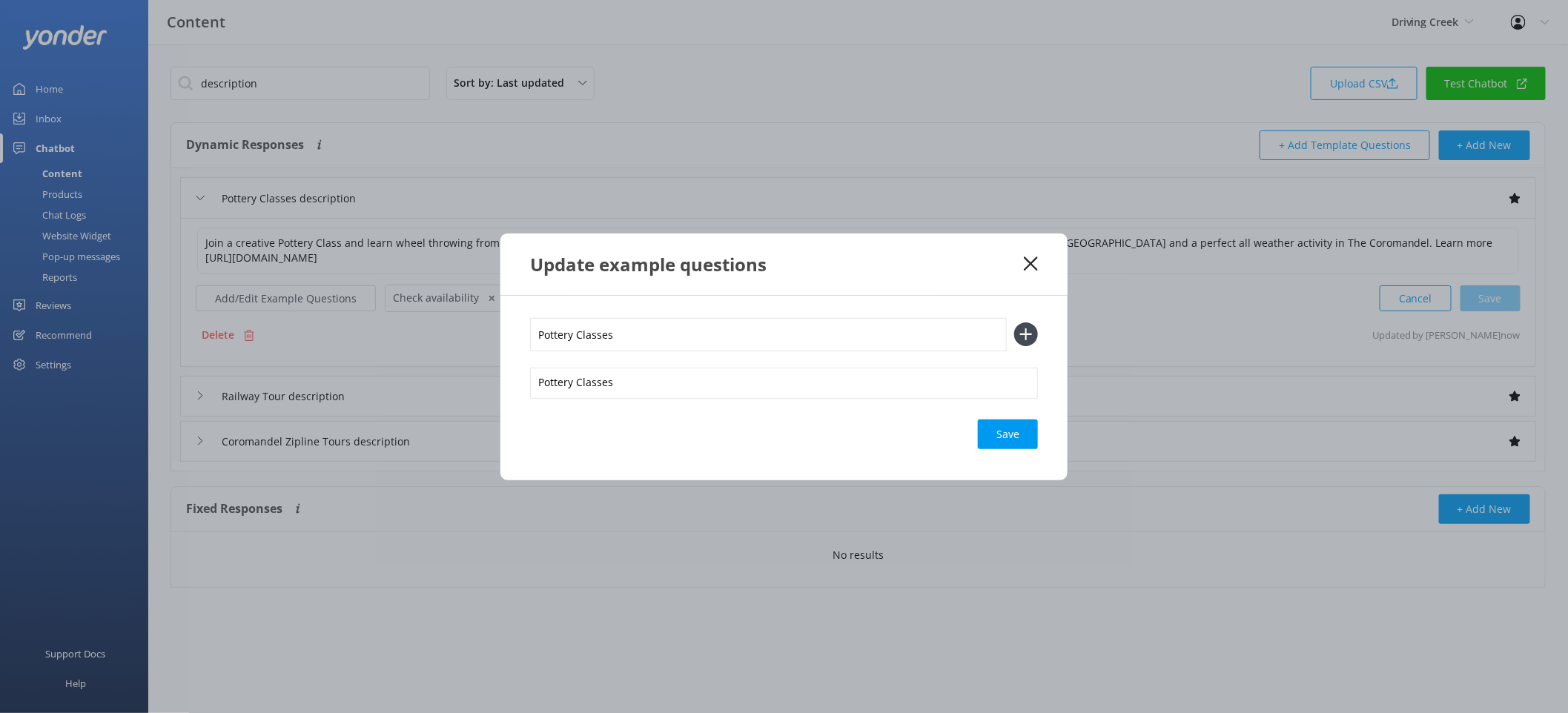
type input "Pottery Classes"
click at [1015, 322] on button at bounding box center [1026, 334] width 24 height 24
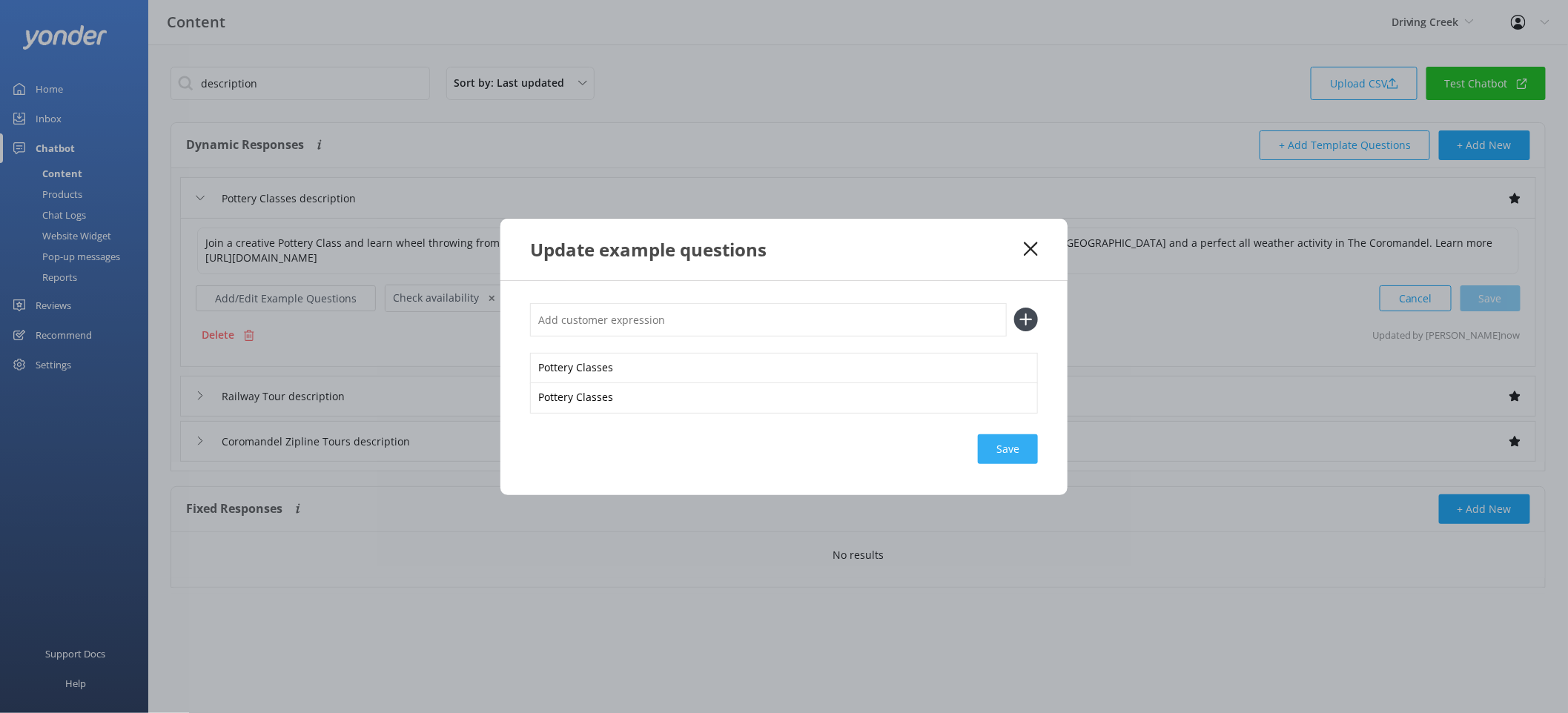
click at [1012, 448] on div "Save" at bounding box center [1008, 449] width 60 height 29
click at [1029, 239] on div "Update example questions" at bounding box center [784, 249] width 568 height 62
click at [1032, 245] on icon at bounding box center [1031, 249] width 14 height 15
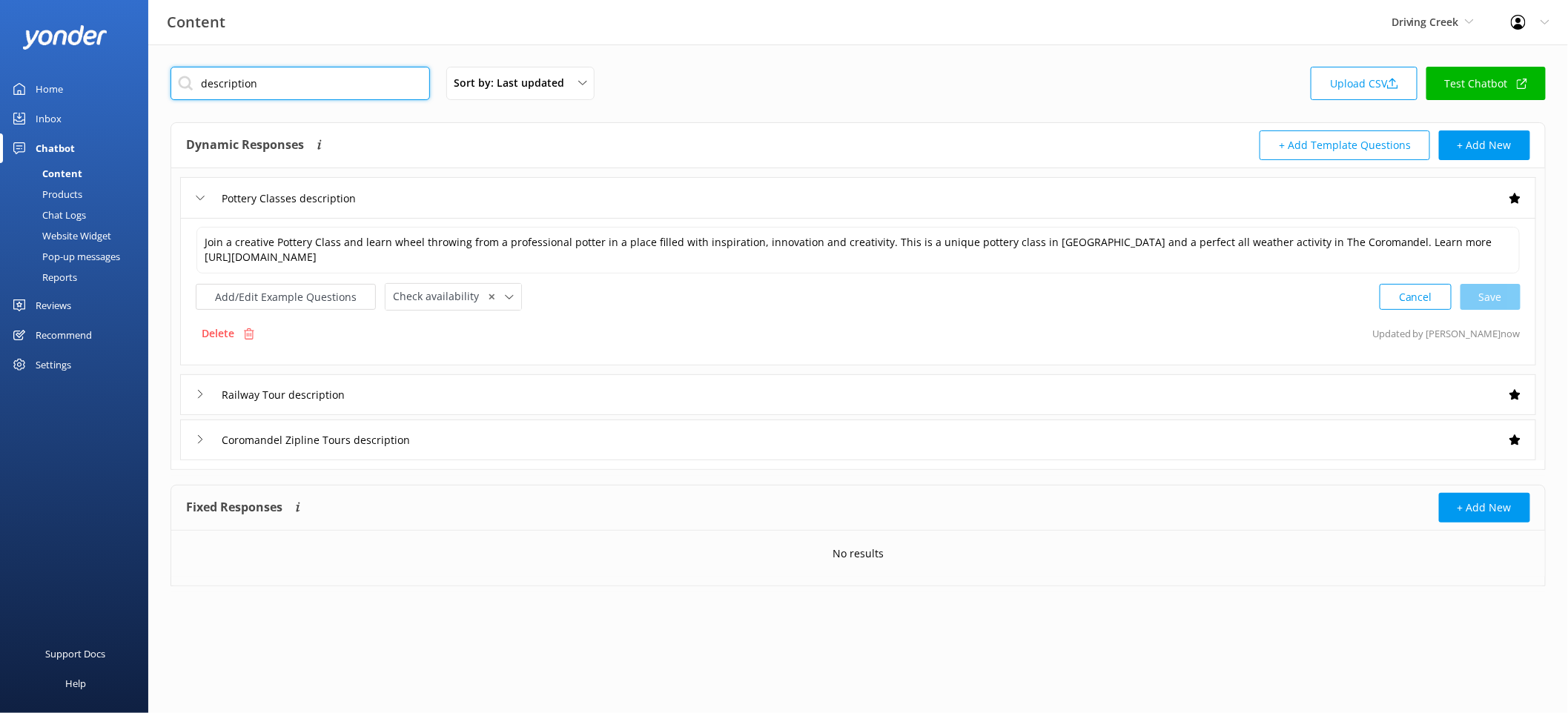
click at [359, 83] on input "description" at bounding box center [300, 83] width 260 height 33
click at [335, 89] on input "description" at bounding box center [300, 83] width 260 height 33
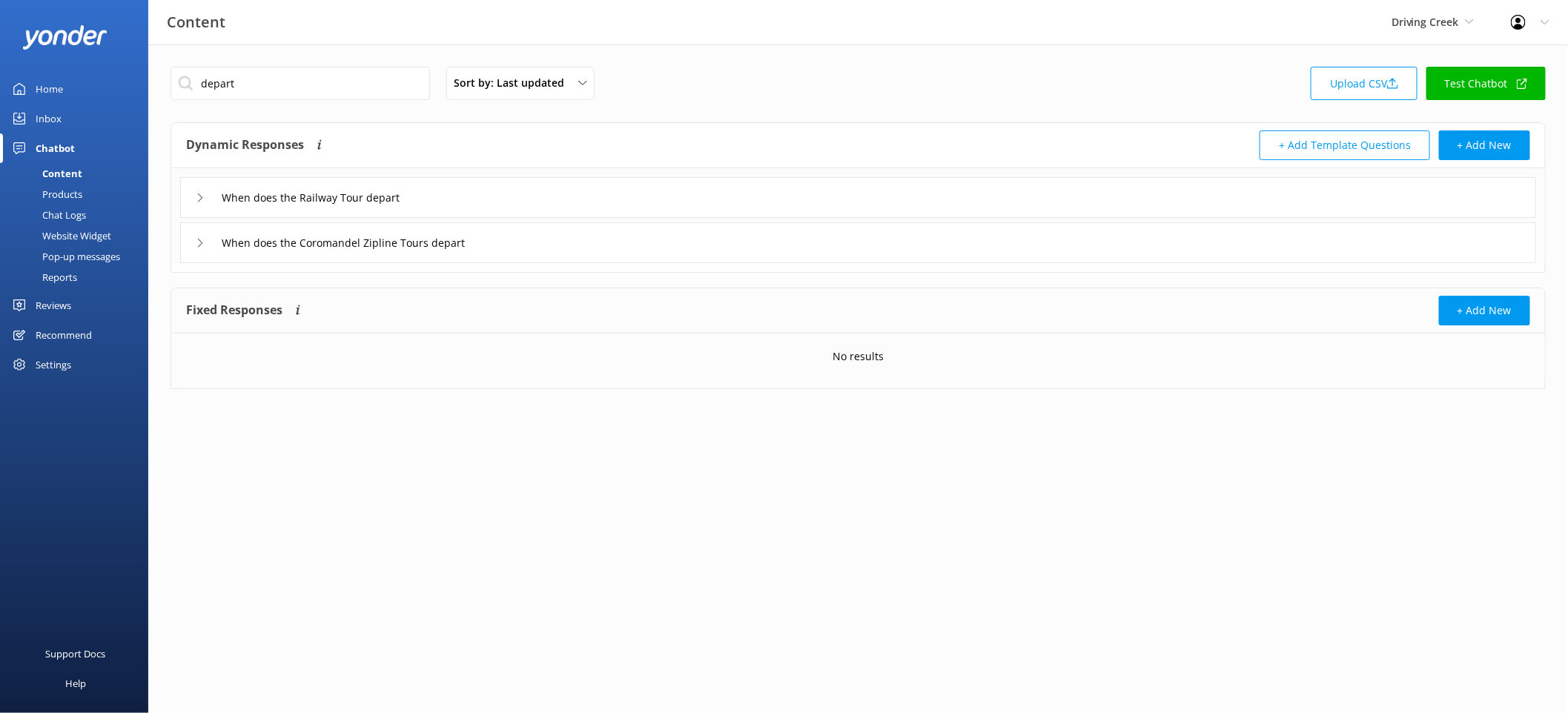
click at [547, 197] on div "When does the Railway Tour depart" at bounding box center [858, 197] width 1356 height 41
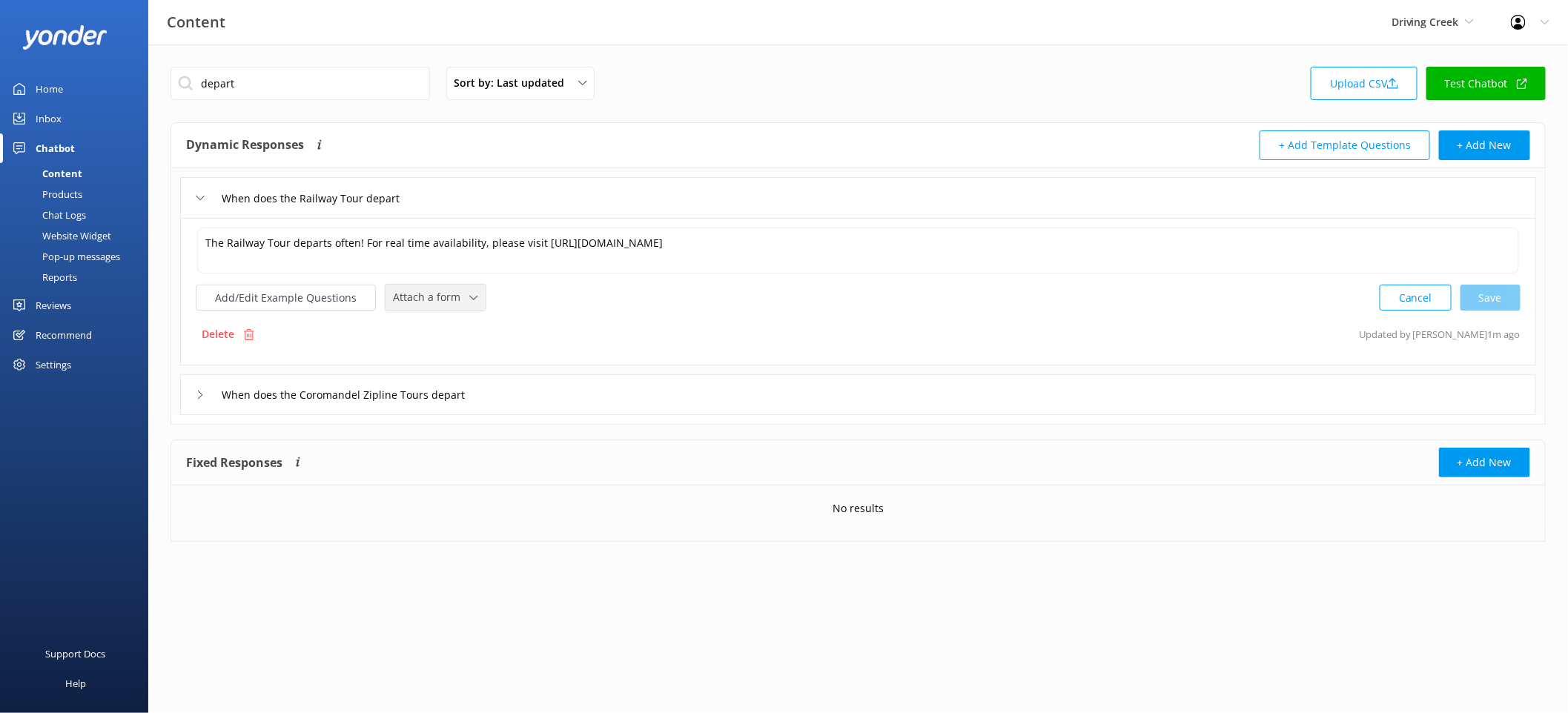
click at [412, 304] on span "Attach a form" at bounding box center [431, 297] width 76 height 16
click at [454, 359] on div "Check availability" at bounding box center [430, 359] width 73 height 15
click at [537, 383] on div "When does the Coromandel Zipline Tours depart" at bounding box center [858, 393] width 1356 height 41
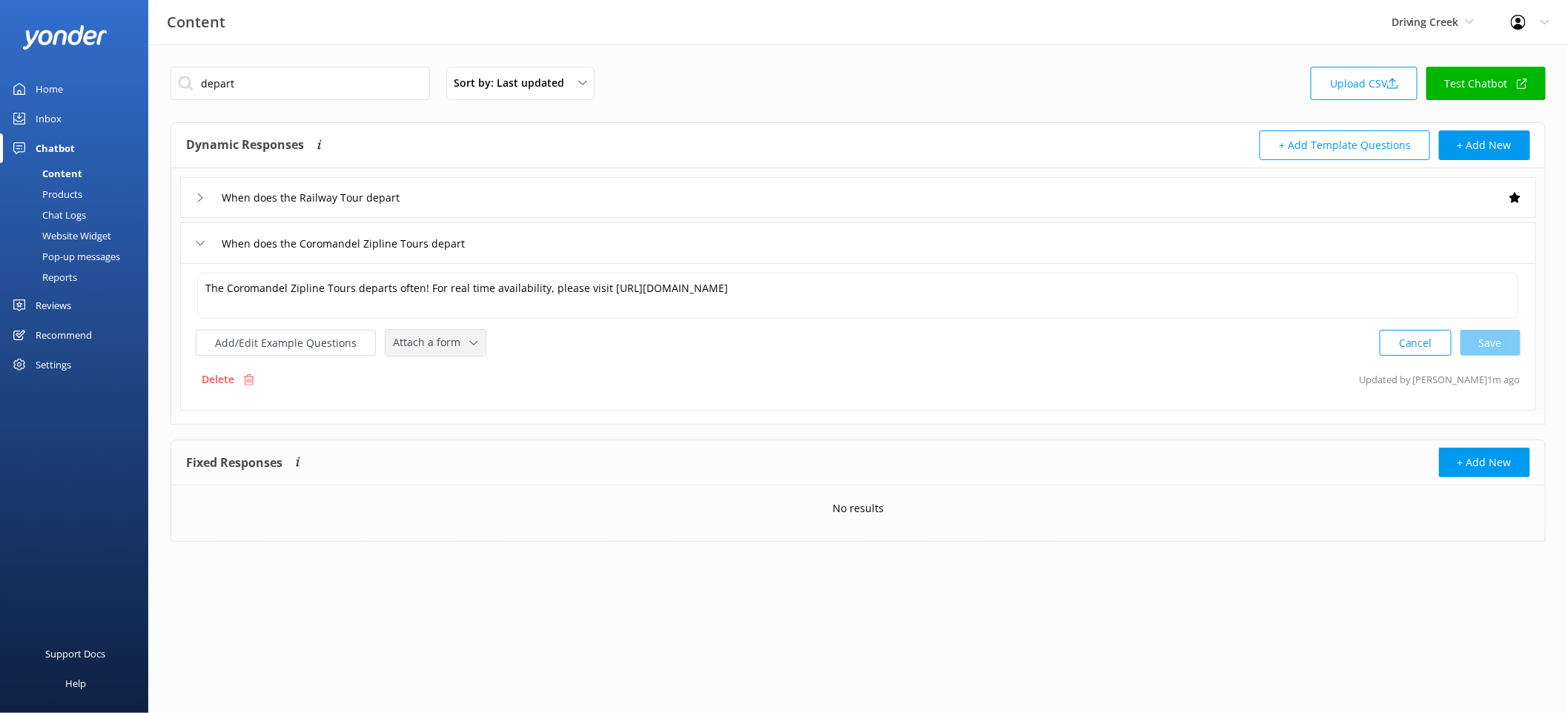
click at [444, 350] on span "Attach a form" at bounding box center [431, 342] width 76 height 16
click at [452, 411] on div "Check availability" at bounding box center [430, 404] width 73 height 15
click at [187, 79] on input "depart" at bounding box center [300, 83] width 260 height 33
click at [223, 76] on input "depart" at bounding box center [300, 83] width 260 height 33
click at [223, 78] on input "depart" at bounding box center [300, 83] width 260 height 33
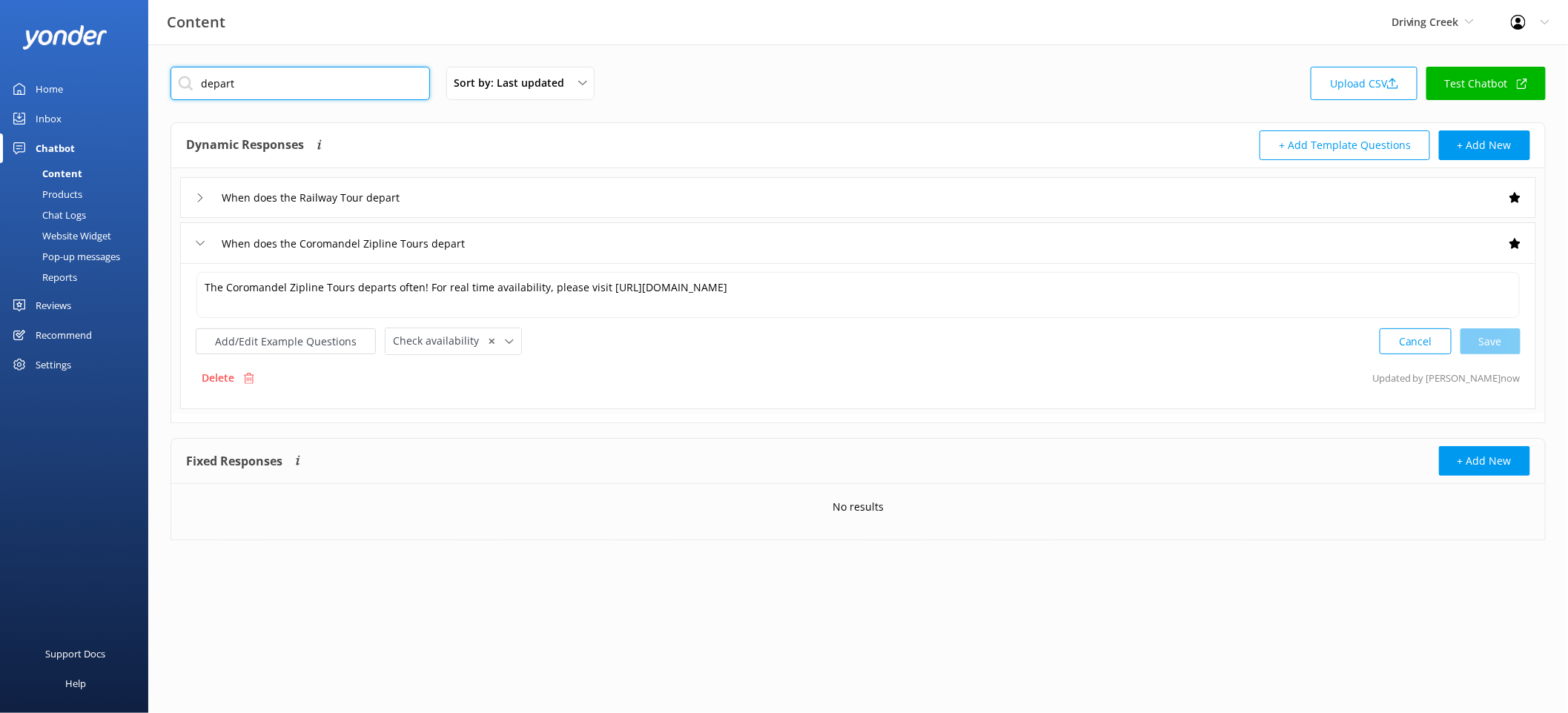
click at [223, 79] on input "depart" at bounding box center [300, 83] width 260 height 33
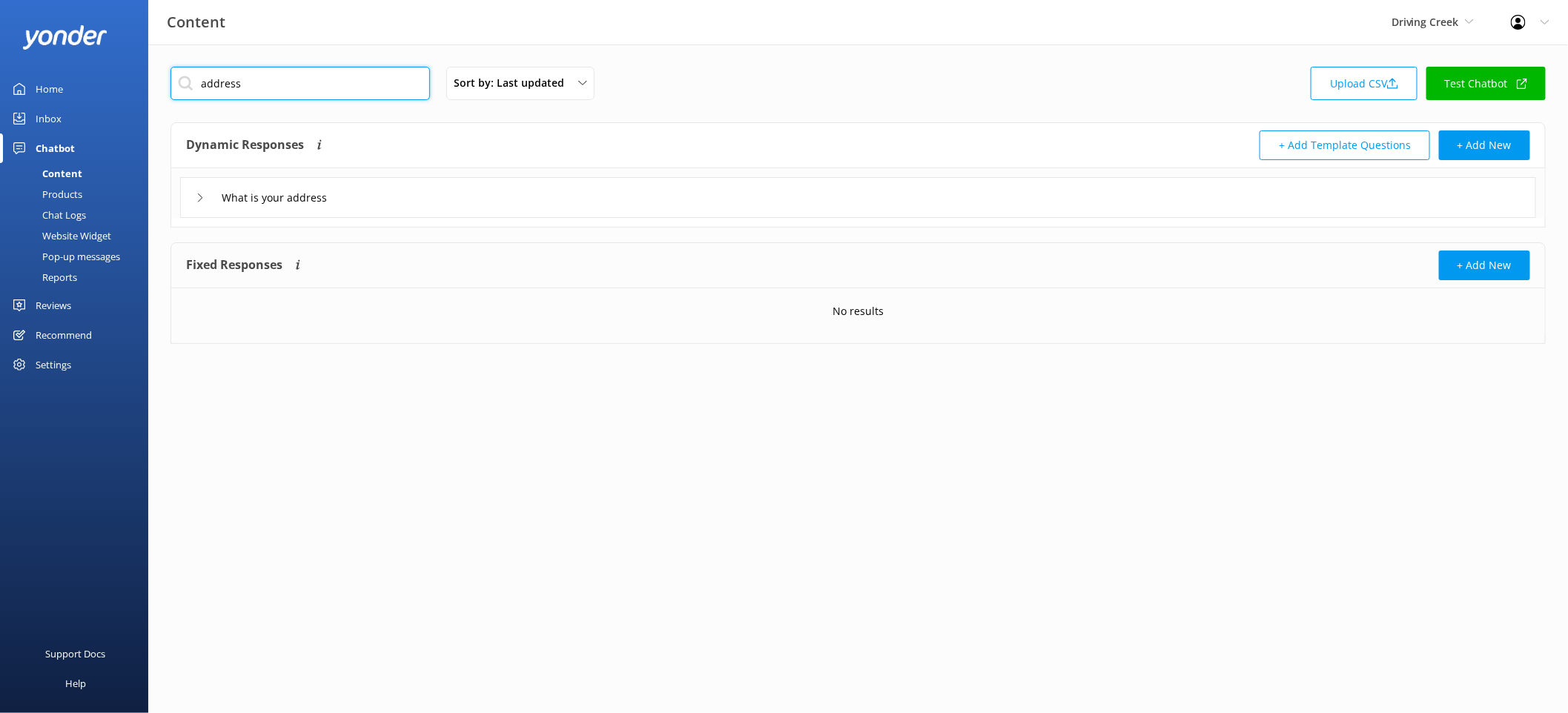
type input "address"
click at [543, 197] on div "What is your address" at bounding box center [858, 197] width 1356 height 41
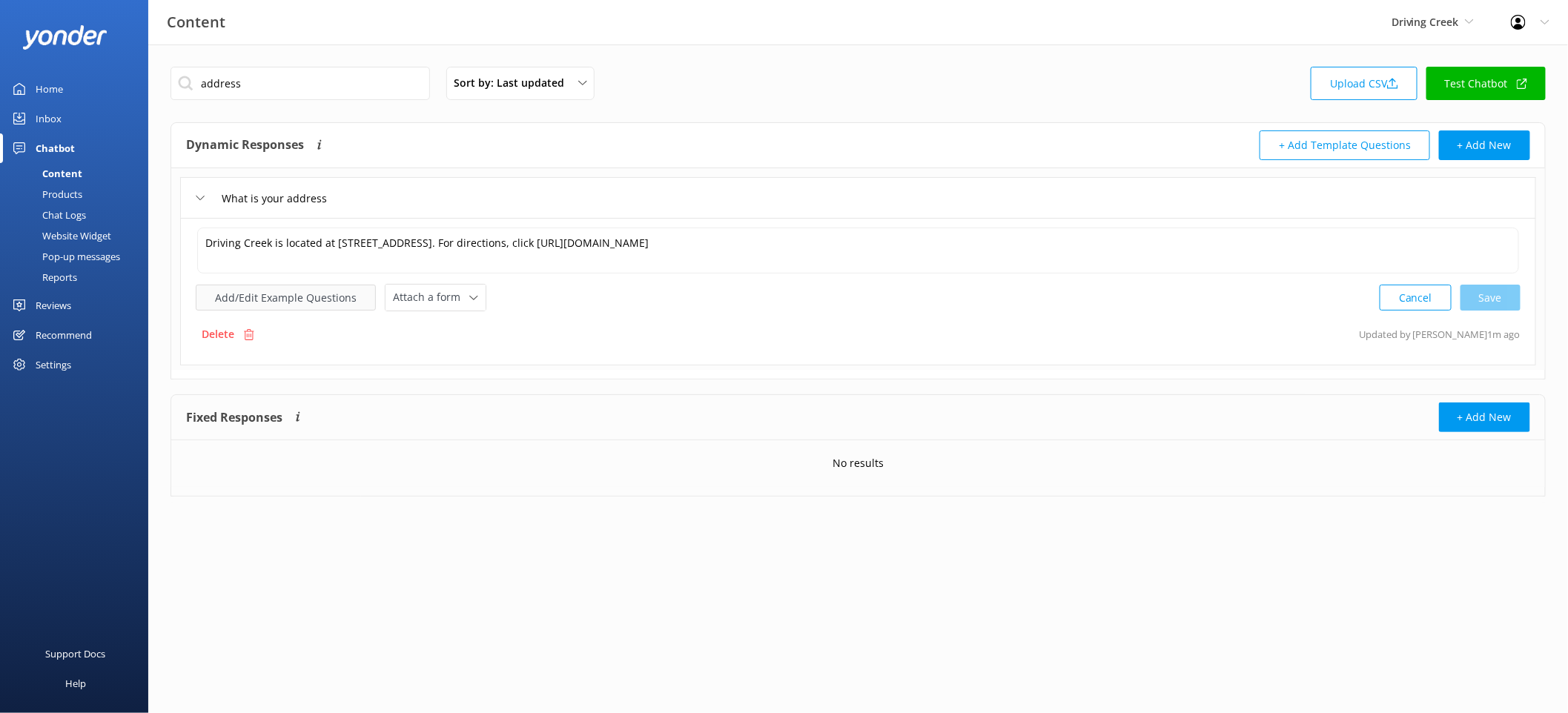
click at [328, 293] on button "Add/Edit Example Questions" at bounding box center [285, 297] width 180 height 26
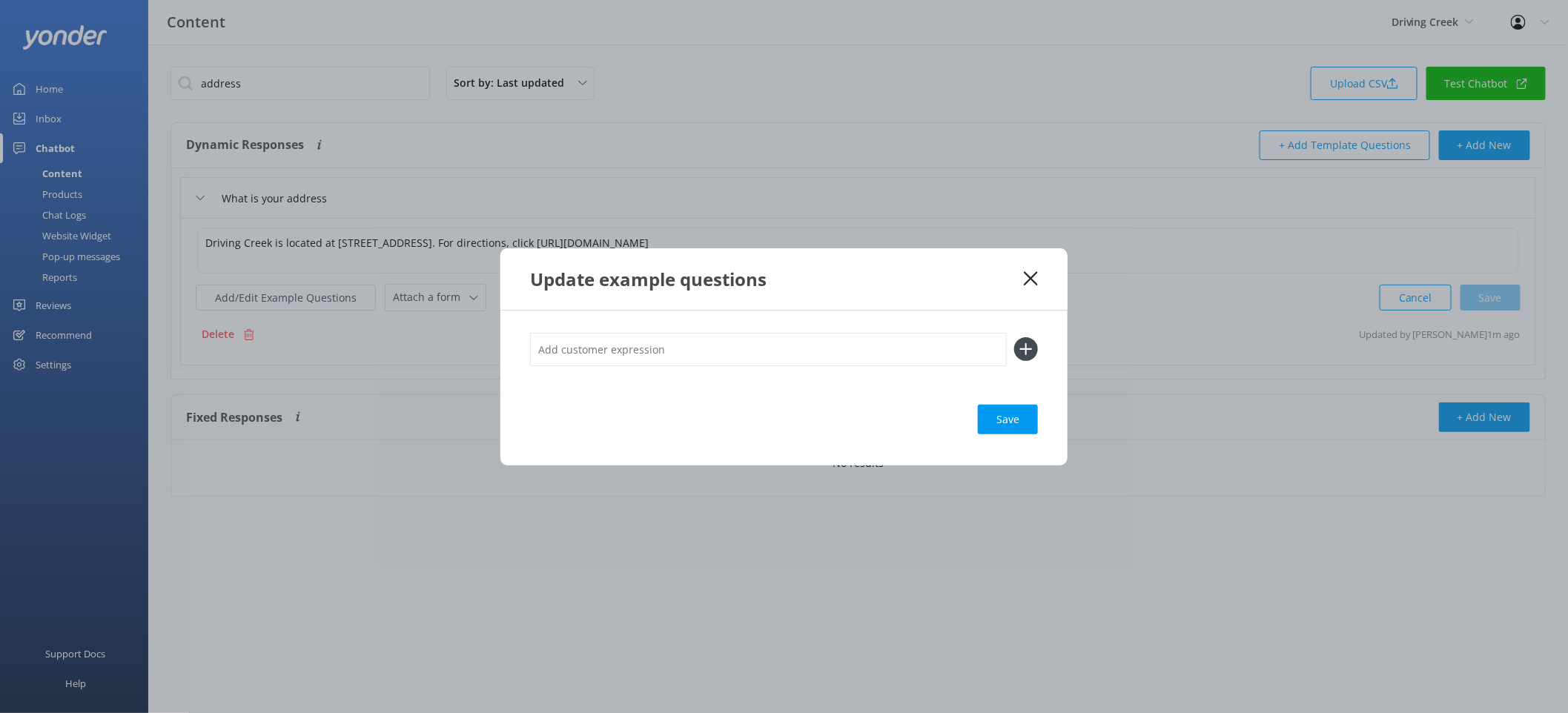
click at [675, 362] on input "text" at bounding box center [768, 349] width 476 height 33
type input "Where are you"
click at [1015, 337] on button at bounding box center [1026, 349] width 24 height 24
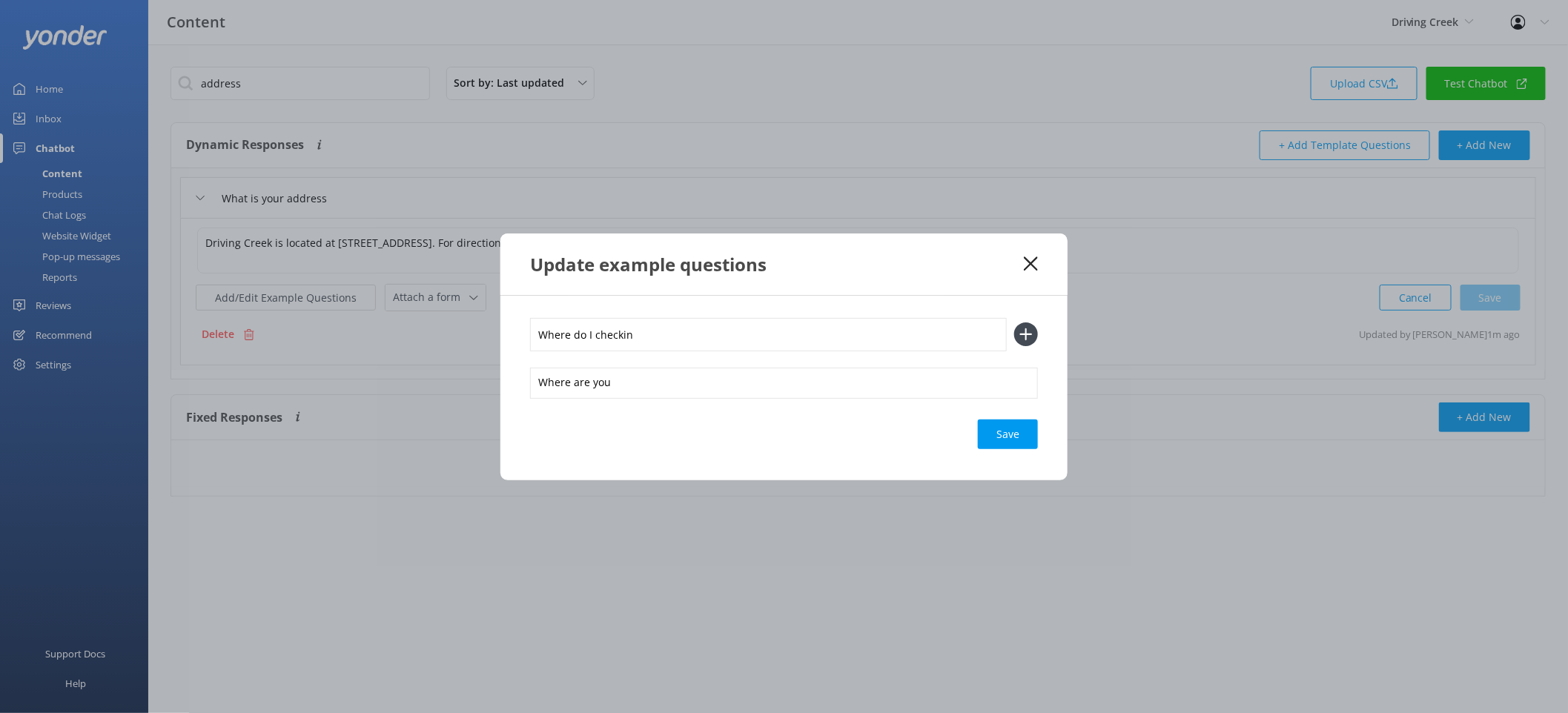
type input "Where do I checkin"
click at [1015, 322] on button at bounding box center [1026, 334] width 24 height 24
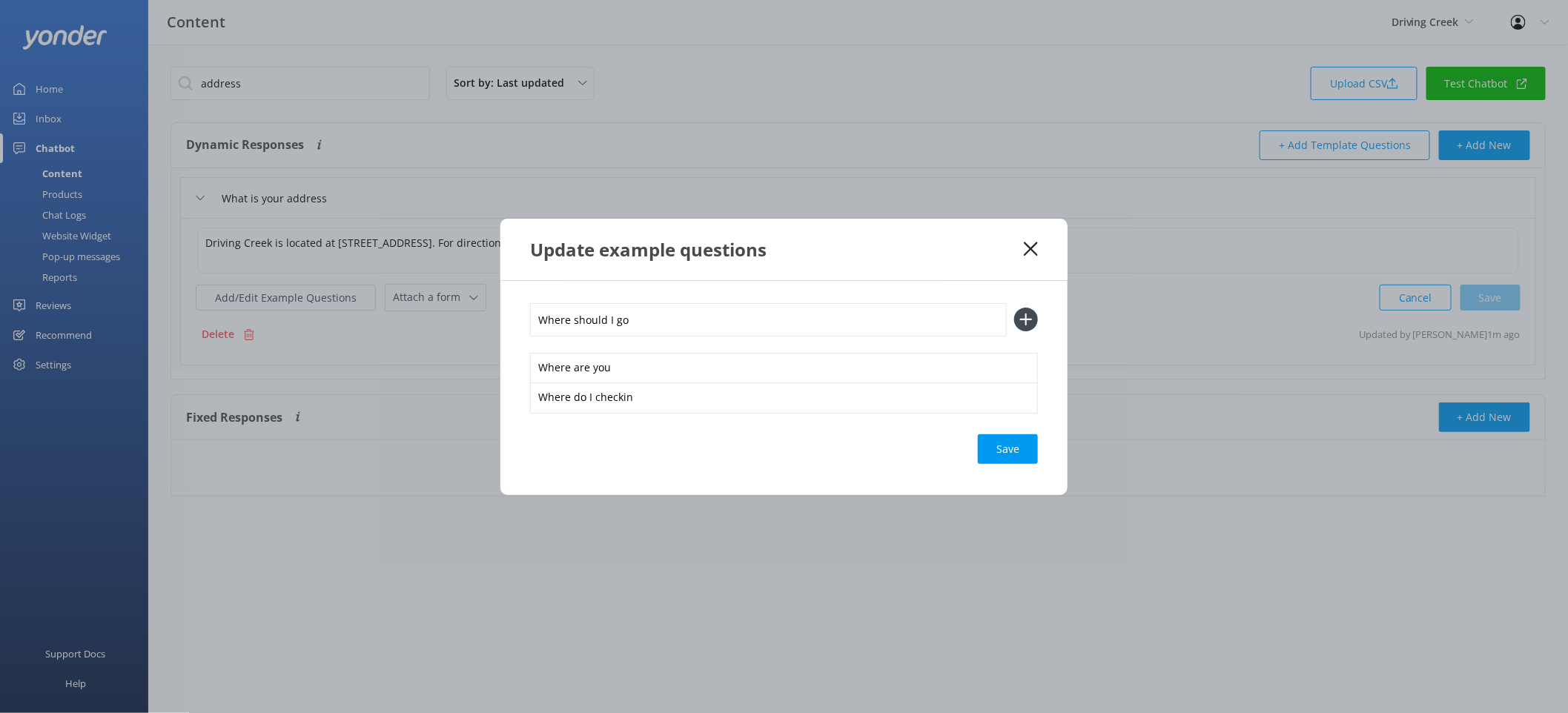
type input "Where should I go"
click at [1015, 308] on button at bounding box center [1026, 319] width 24 height 24
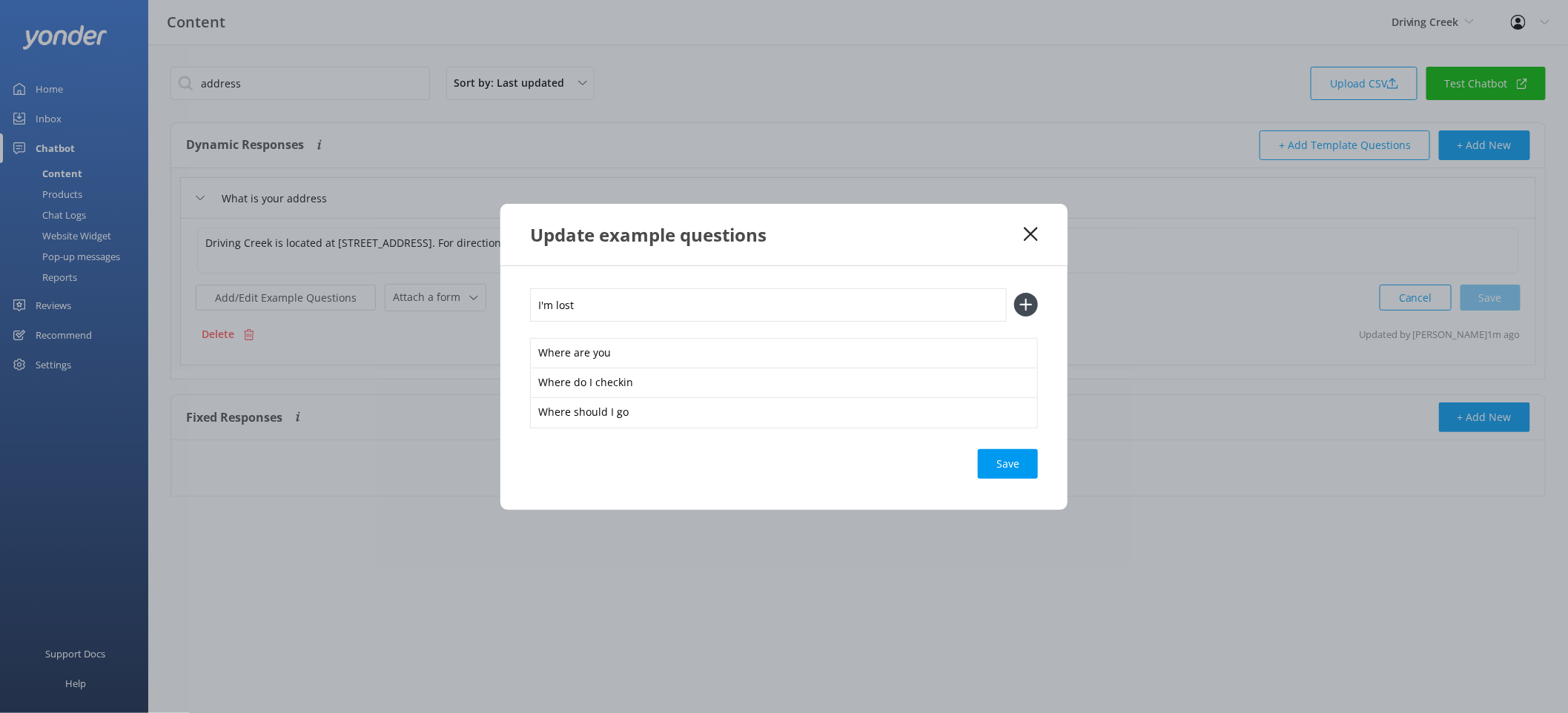
type input "I'm lost"
click at [1015, 293] on button at bounding box center [1026, 304] width 24 height 24
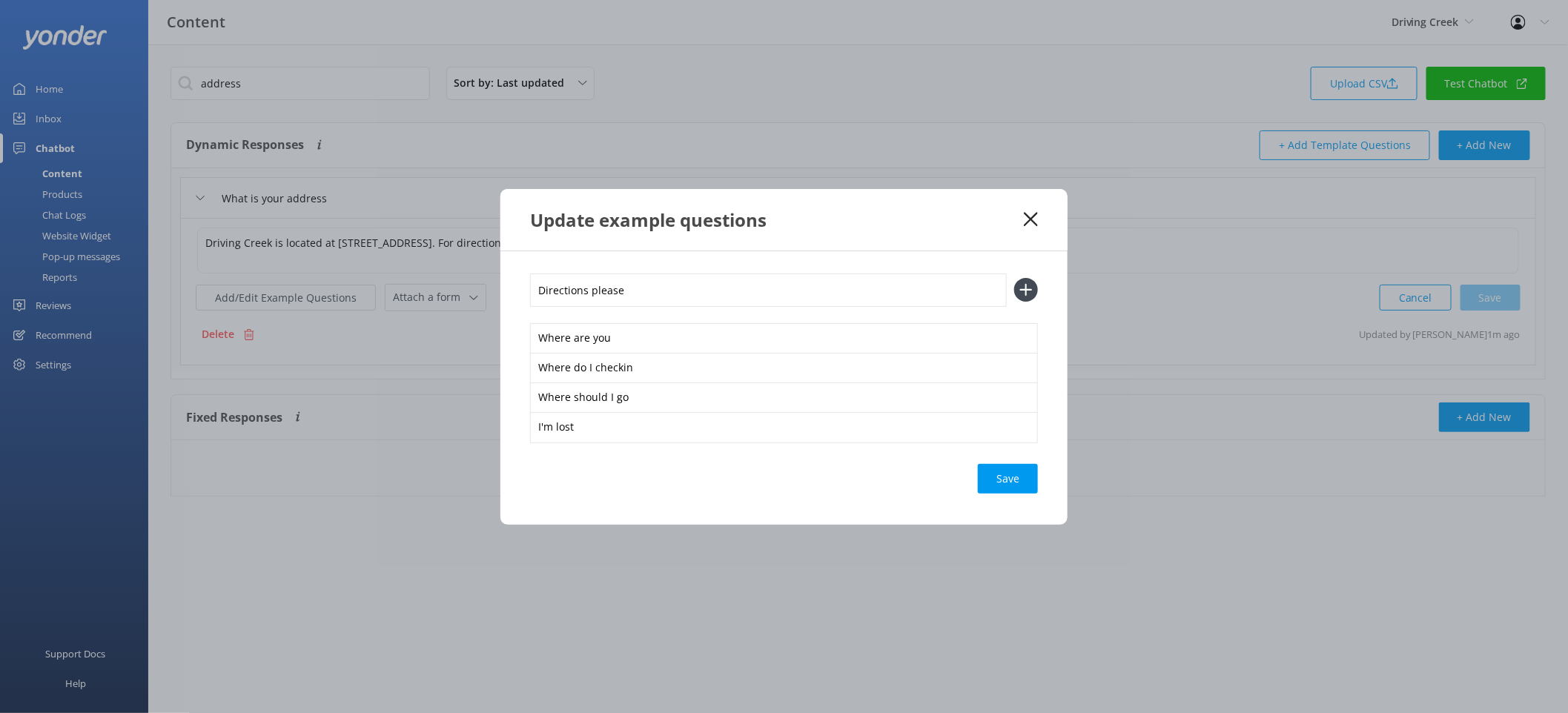
type input "Directions please"
click at [1015, 278] on button at bounding box center [1026, 289] width 24 height 24
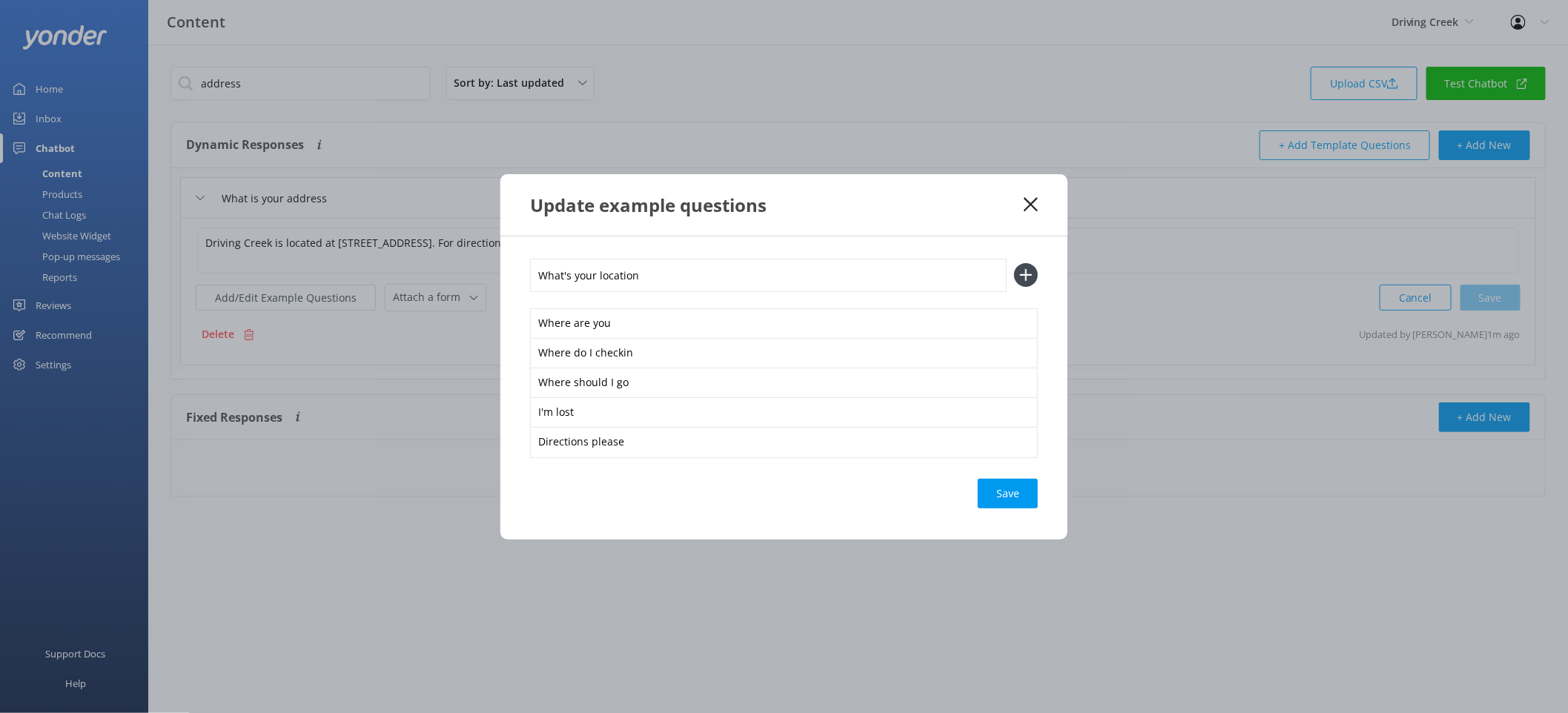
type input "What's your location"
click at [1015, 263] on button at bounding box center [1026, 275] width 24 height 24
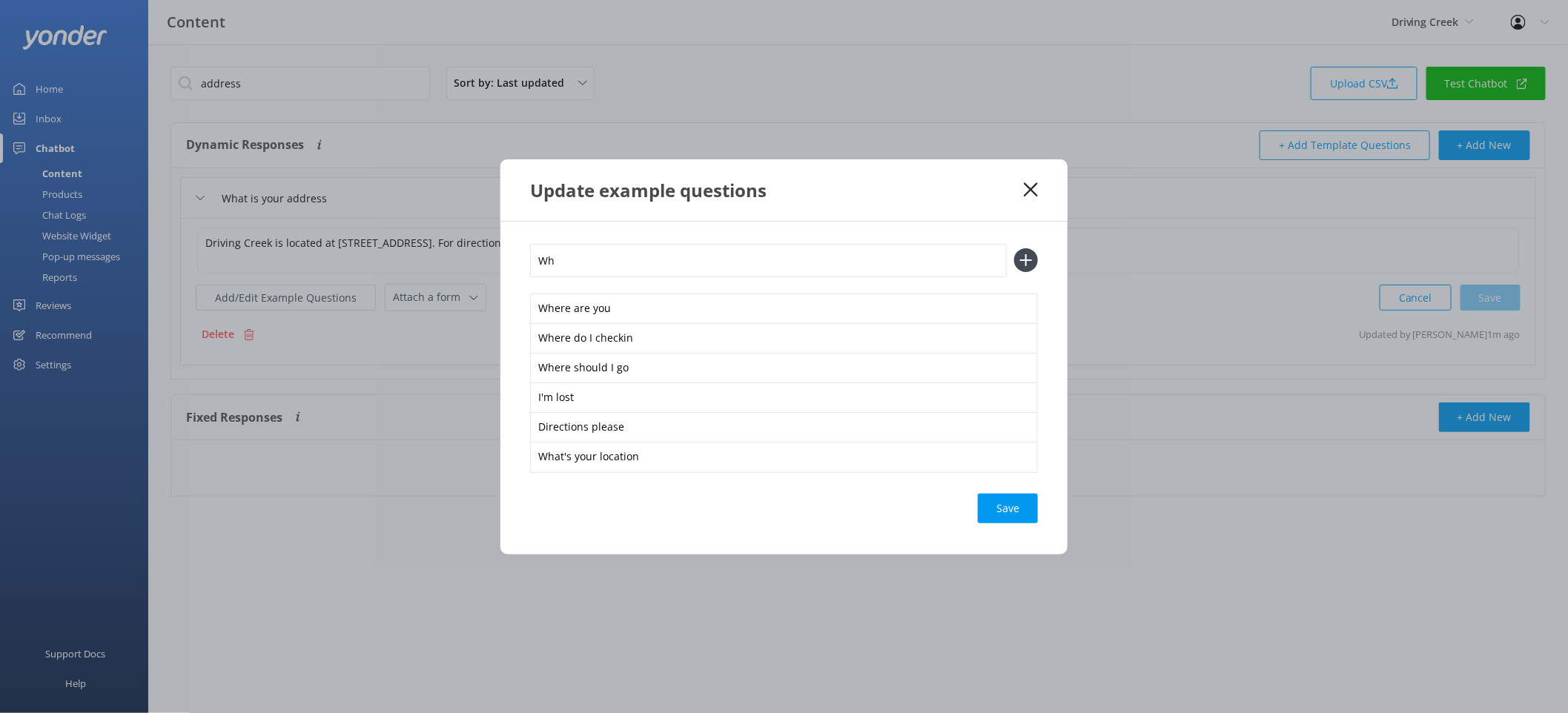
type input "W"
type input "How do I get there"
click at [1015, 248] on button at bounding box center [1026, 260] width 24 height 24
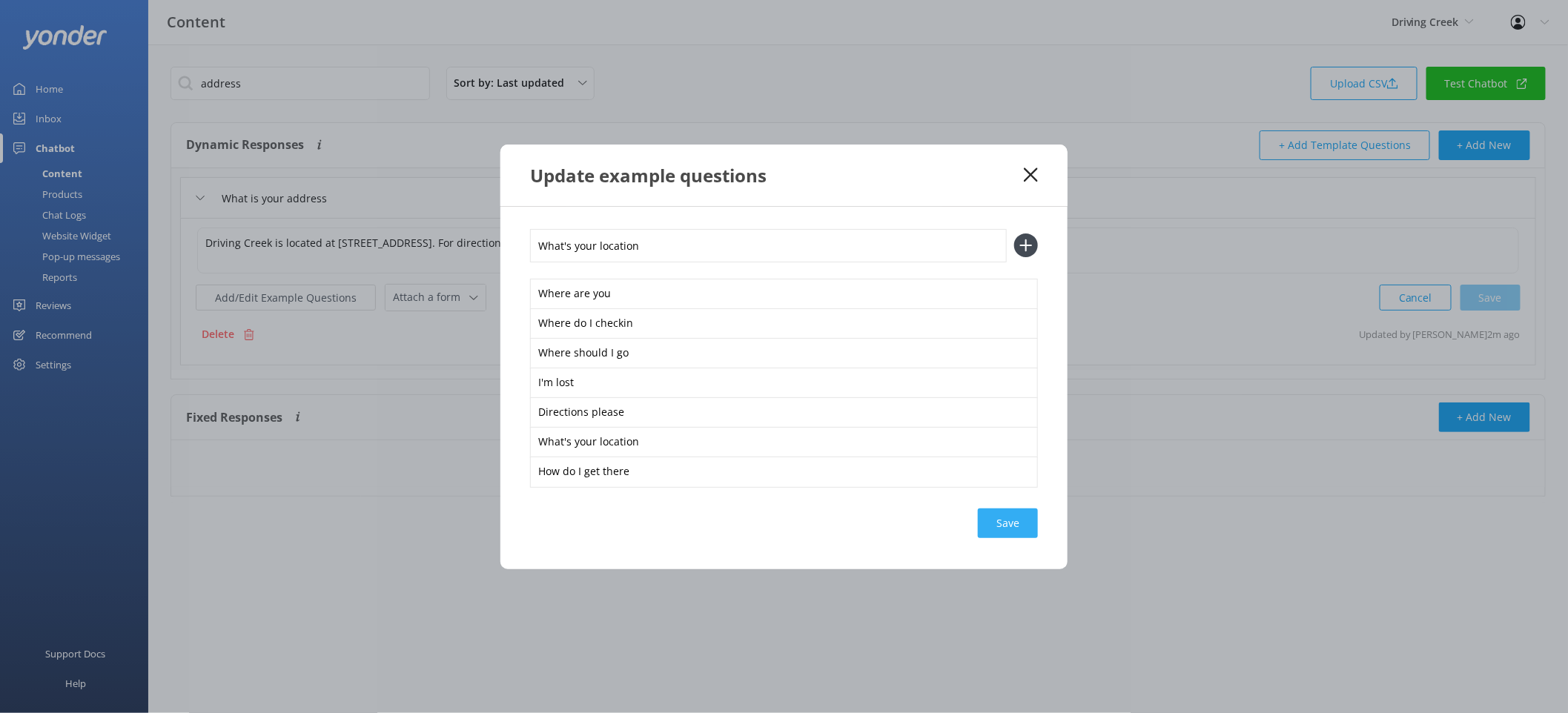
type input "What's your location"
click at [1017, 529] on div "Loading.." at bounding box center [1008, 523] width 59 height 29
click at [1017, 529] on div "Save" at bounding box center [1008, 523] width 60 height 29
click at [1029, 169] on icon at bounding box center [1031, 175] width 14 height 15
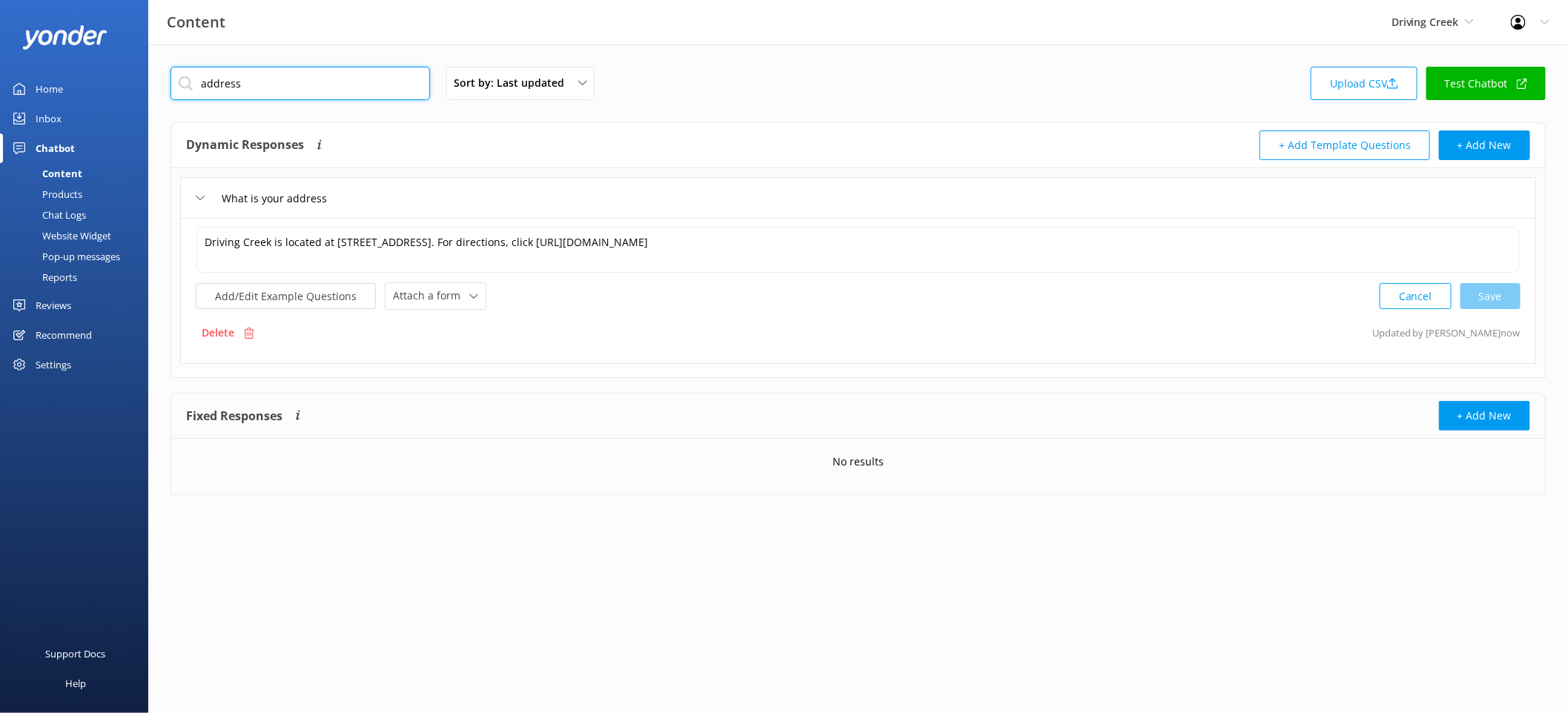
click at [322, 76] on input "address" at bounding box center [300, 83] width 260 height 33
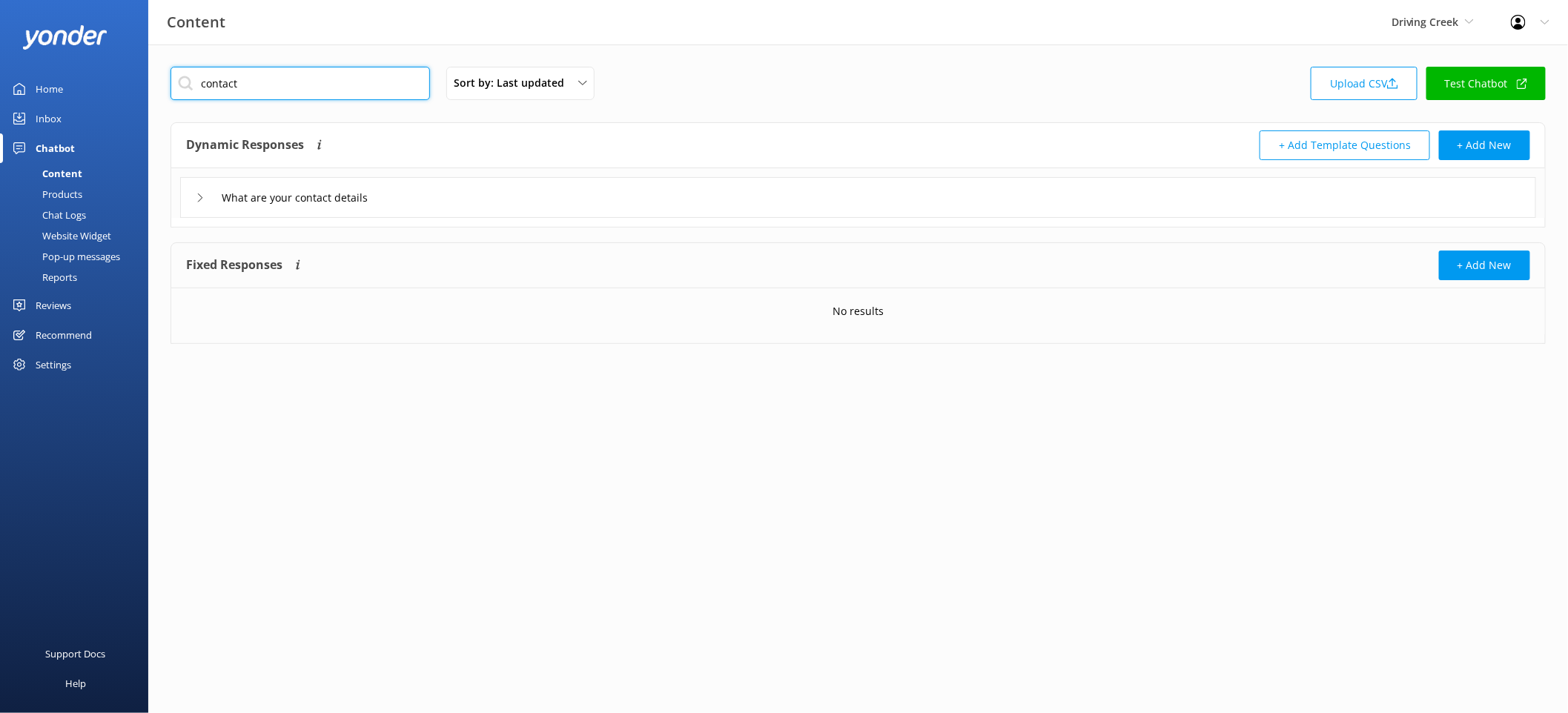
type input "contact"
click at [458, 206] on div "What are your contact details" at bounding box center [858, 197] width 1356 height 41
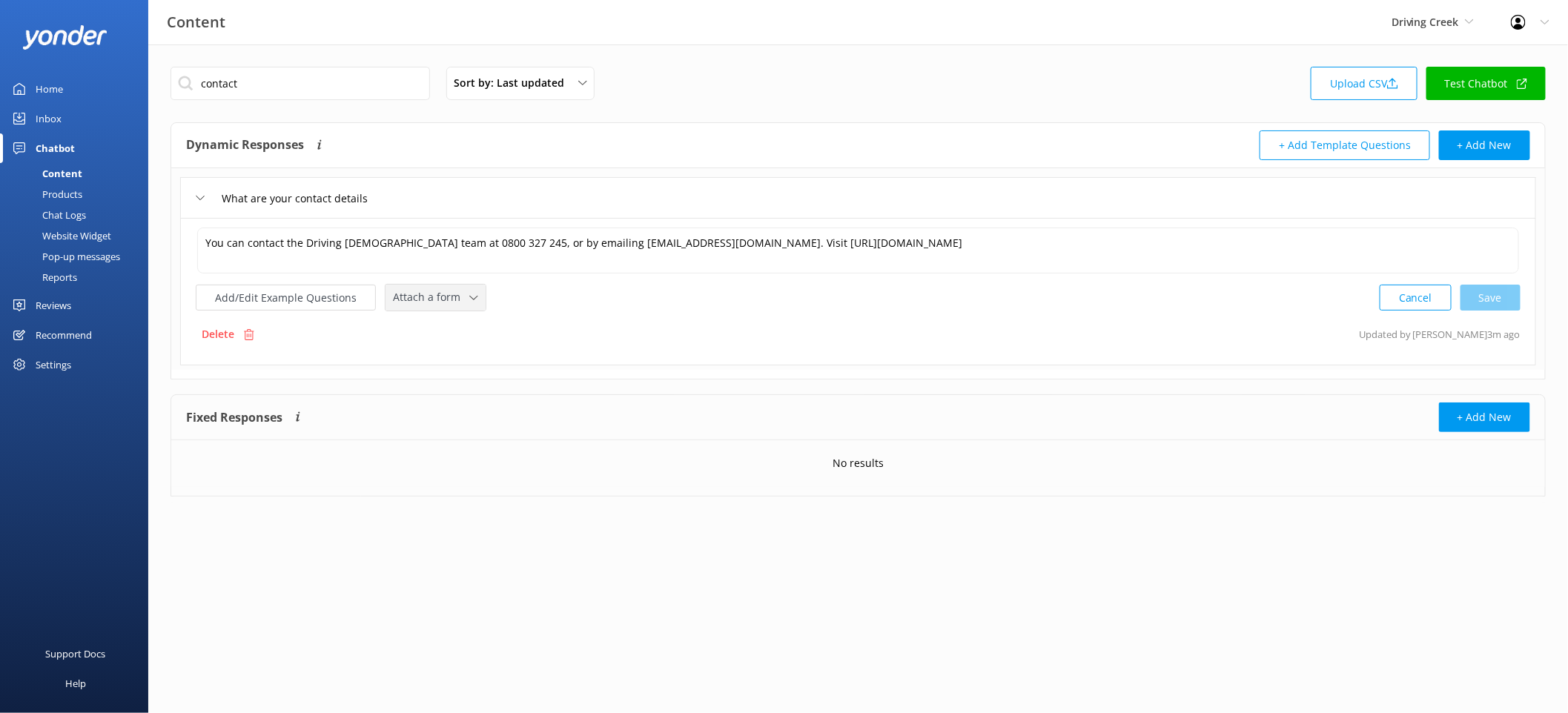
click at [446, 298] on span "Attach a form" at bounding box center [431, 297] width 76 height 16
click at [318, 290] on button "Add/Edit Example Questions" at bounding box center [285, 297] width 180 height 26
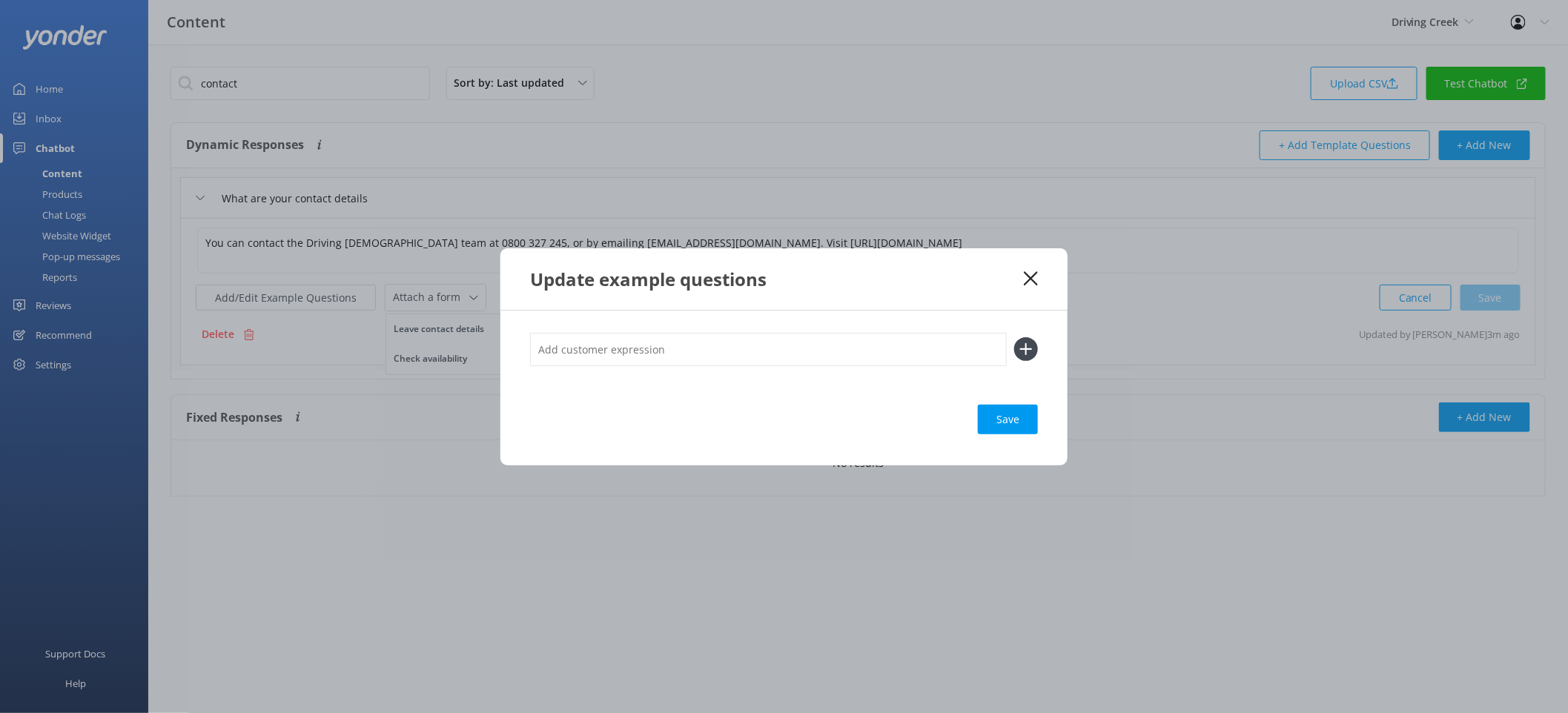
click at [615, 339] on input "text" at bounding box center [768, 349] width 476 height 33
type input "Contact Us"
click at [1015, 337] on button at bounding box center [1026, 349] width 24 height 24
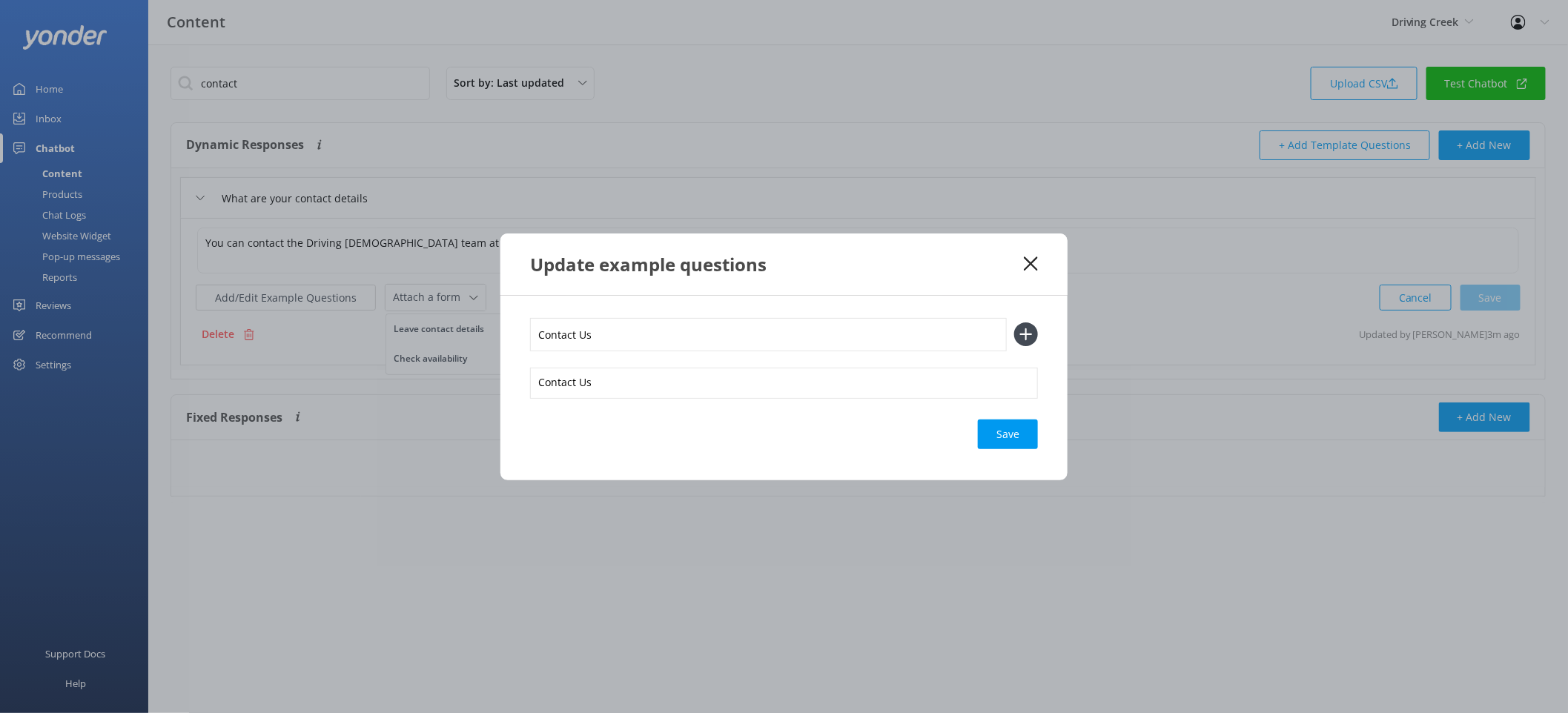
type input "Contact Us"
click at [1015, 322] on button at bounding box center [1026, 334] width 24 height 24
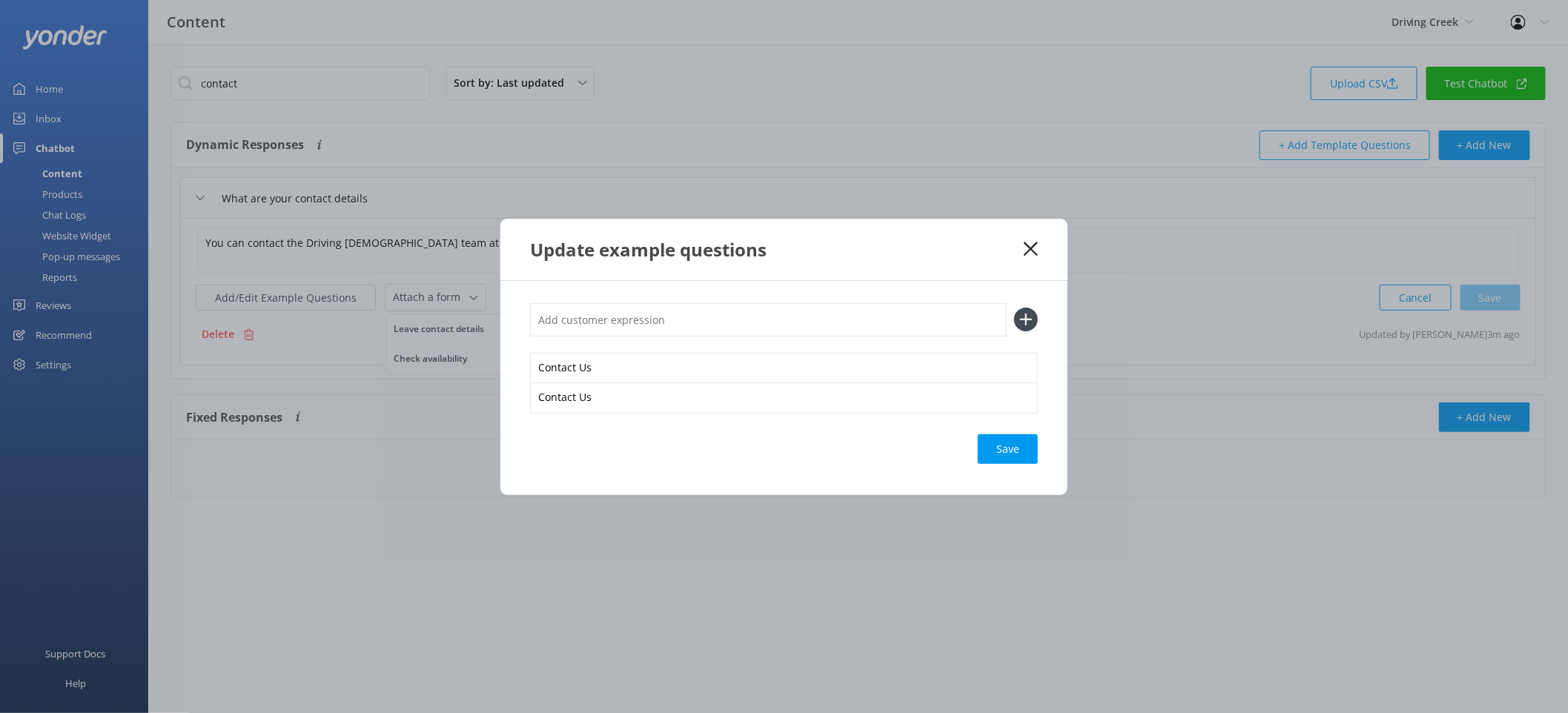
click at [1002, 452] on div "Save" at bounding box center [1008, 449] width 60 height 29
click at [1031, 248] on use at bounding box center [1031, 248] width 14 height 14
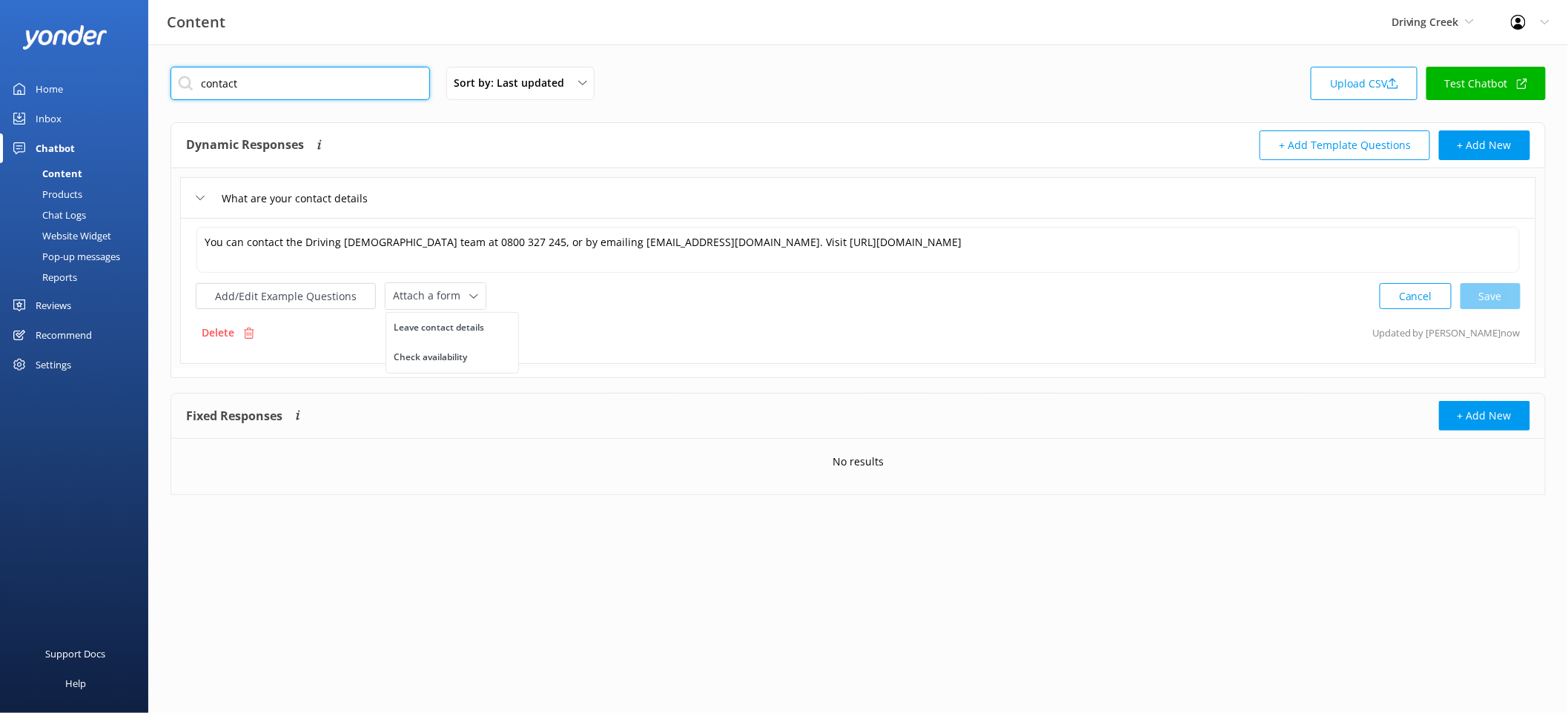
click at [226, 87] on input "contact" at bounding box center [300, 83] width 260 height 33
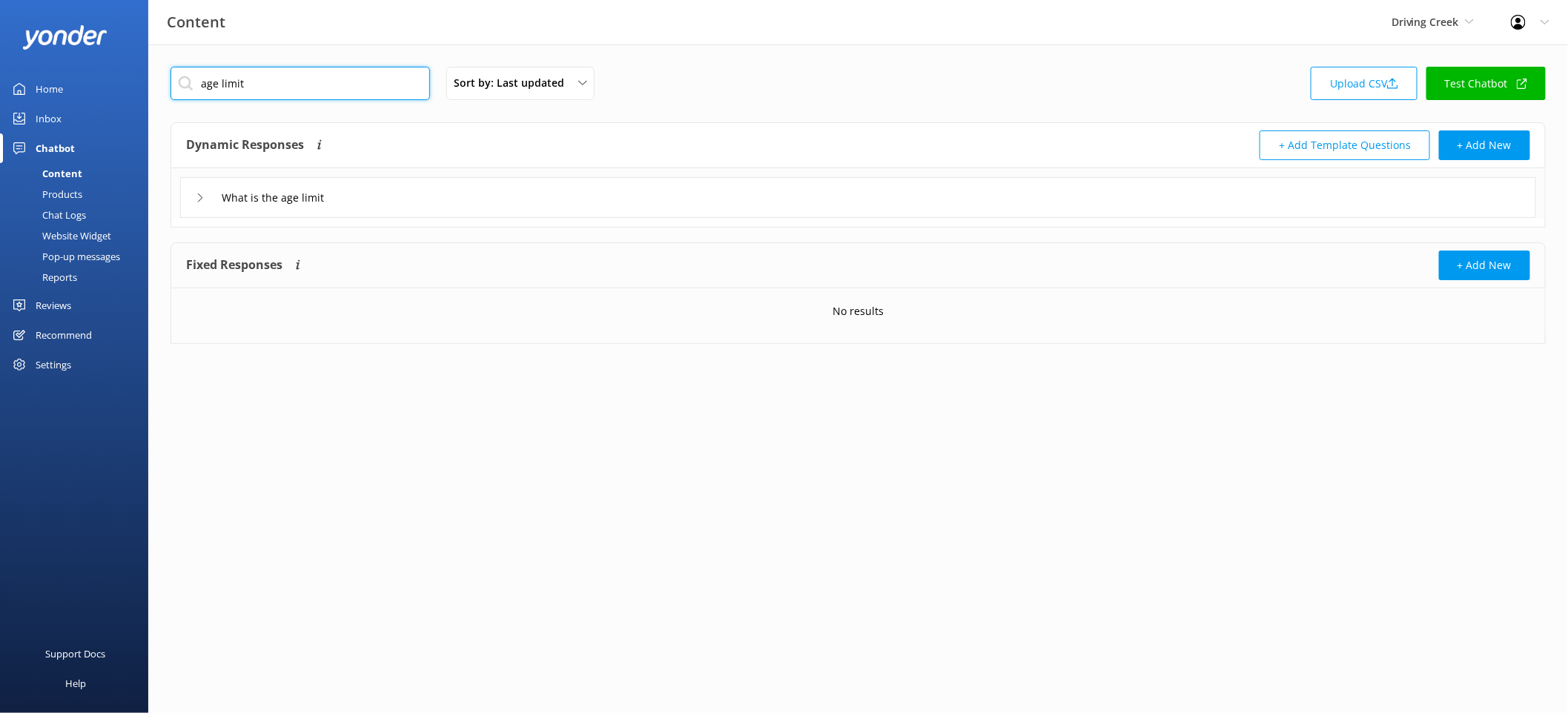
type input "age limit"
click at [430, 203] on div "What is the age limit" at bounding box center [858, 197] width 1356 height 41
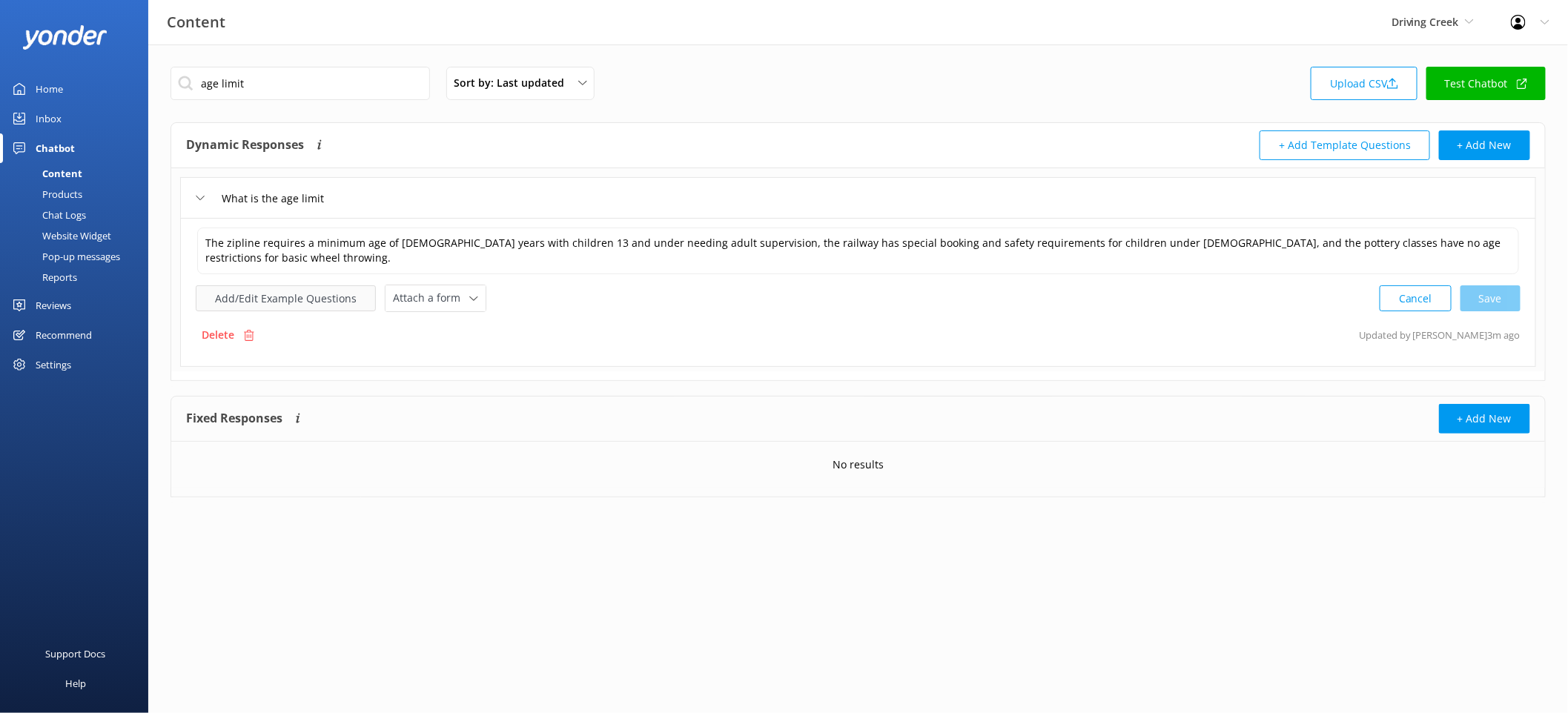
click at [330, 292] on button "Add/Edit Example Questions" at bounding box center [285, 298] width 180 height 26
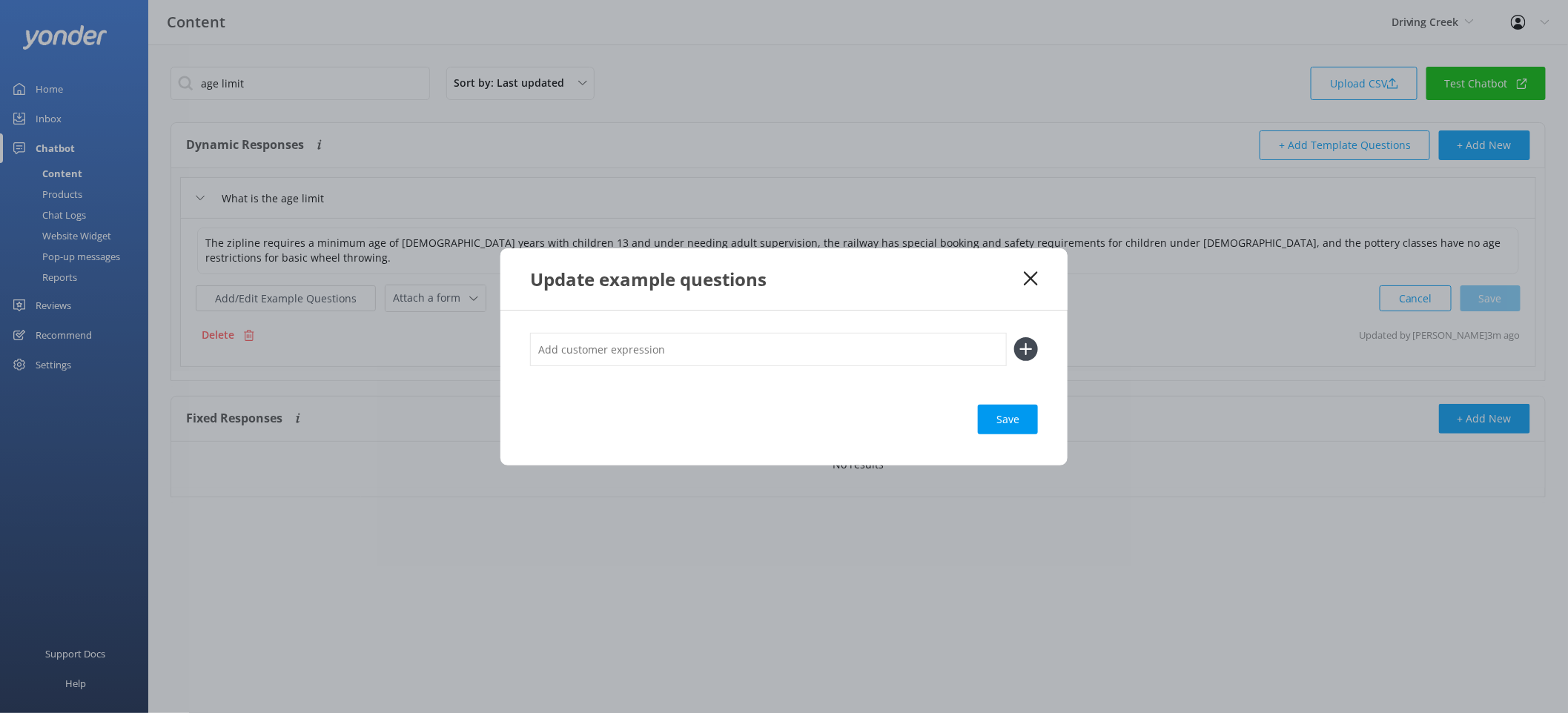
click at [616, 363] on input "text" at bounding box center [768, 349] width 476 height 33
type input "Can my kids come"
click at [1015, 337] on button at bounding box center [1026, 349] width 24 height 24
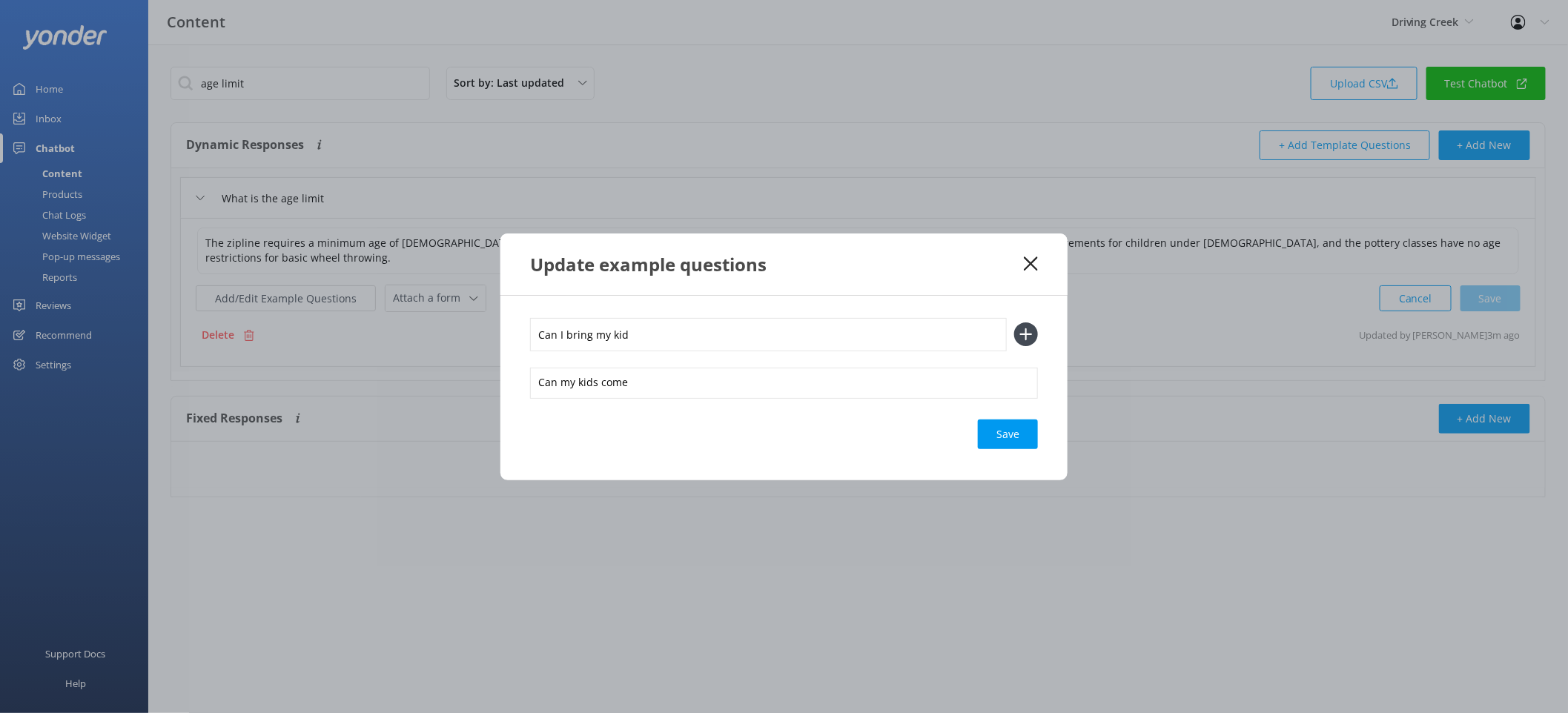
type input "Can I bring my kid"
click at [1015, 322] on button at bounding box center [1026, 334] width 24 height 24
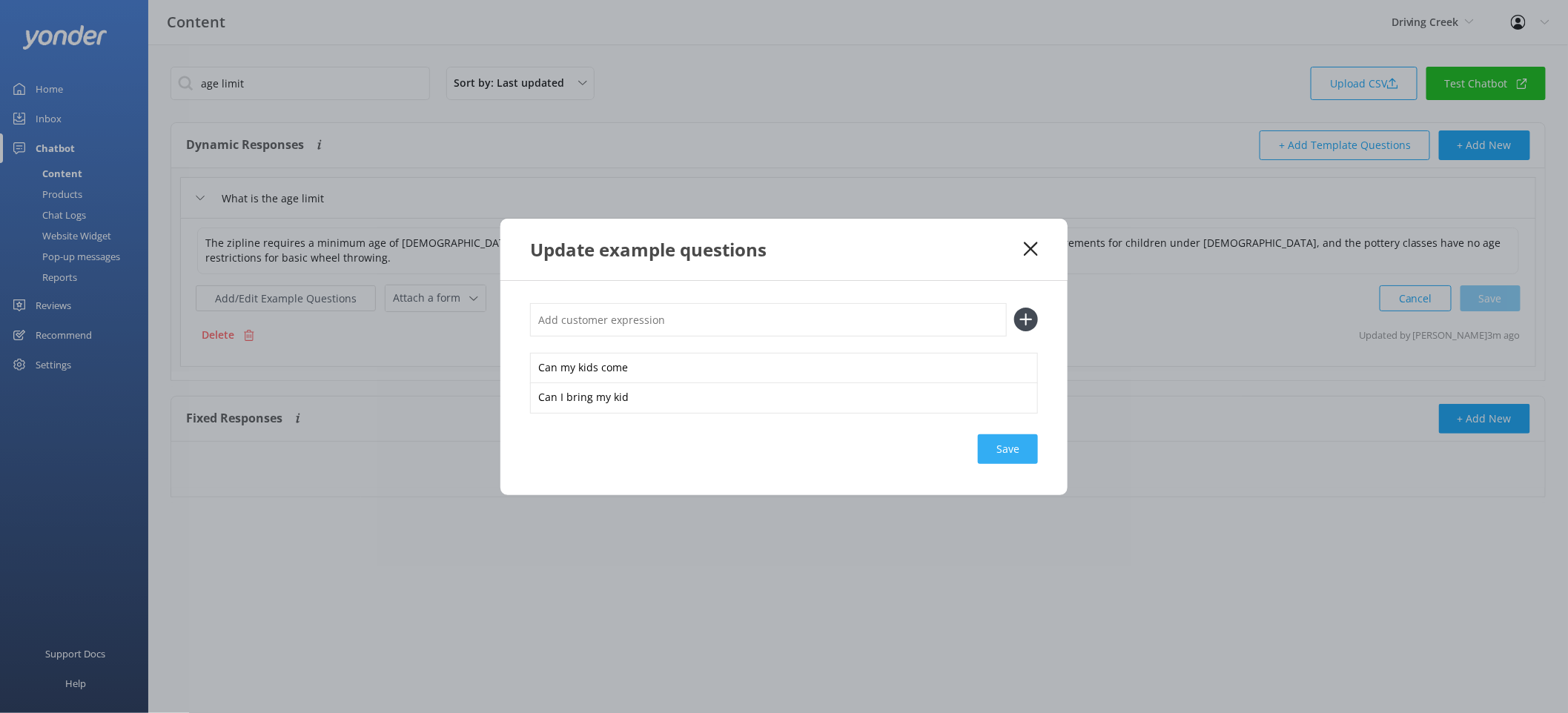
click at [1014, 455] on div "Save" at bounding box center [1008, 449] width 60 height 29
click at [1022, 260] on div "Update example questions" at bounding box center [777, 250] width 494 height 25
click at [1024, 245] on icon at bounding box center [1031, 249] width 14 height 15
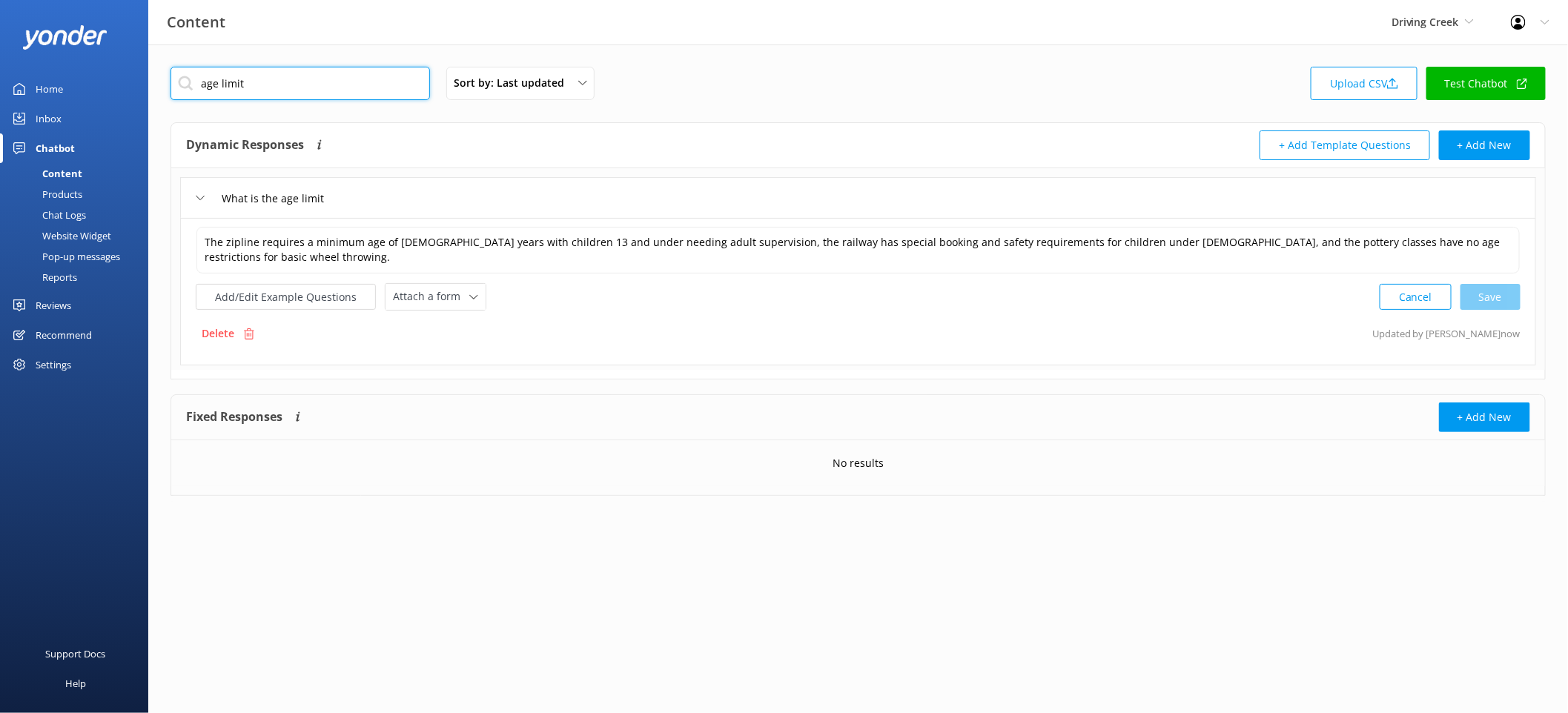
click at [287, 72] on input "age limit" at bounding box center [300, 83] width 260 height 33
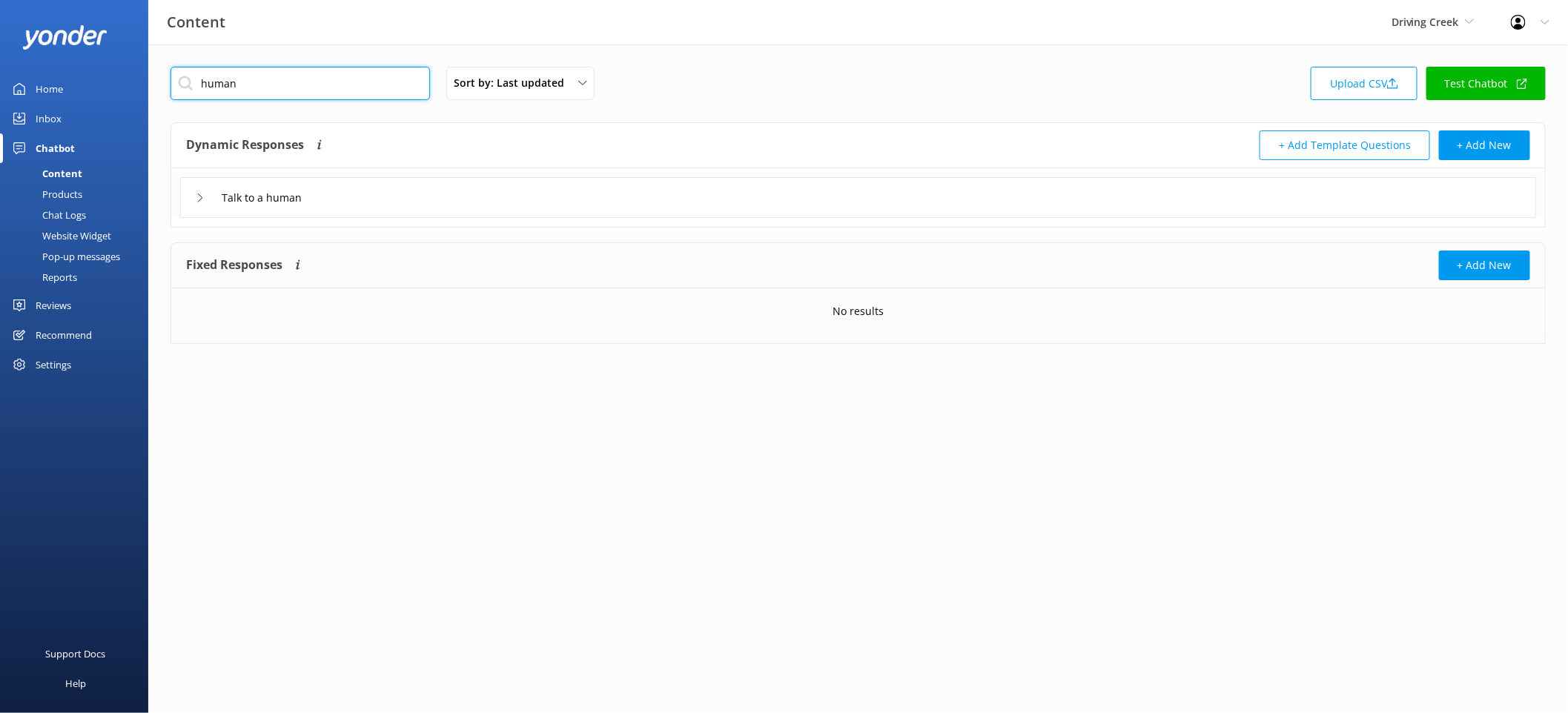
type input "human"
click at [464, 199] on div "Talk to a human" at bounding box center [858, 197] width 1356 height 41
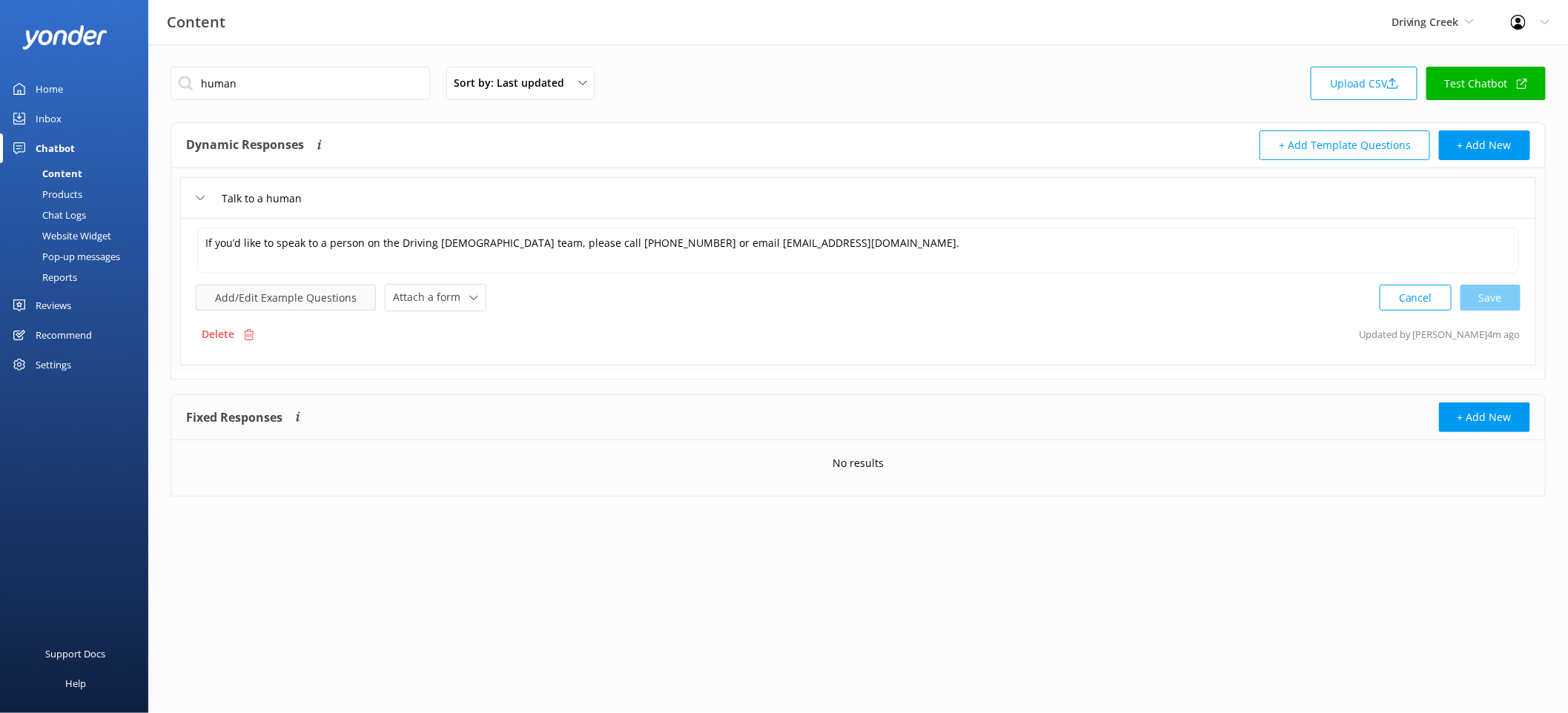
click at [319, 288] on button "Add/Edit Example Questions" at bounding box center [285, 297] width 180 height 26
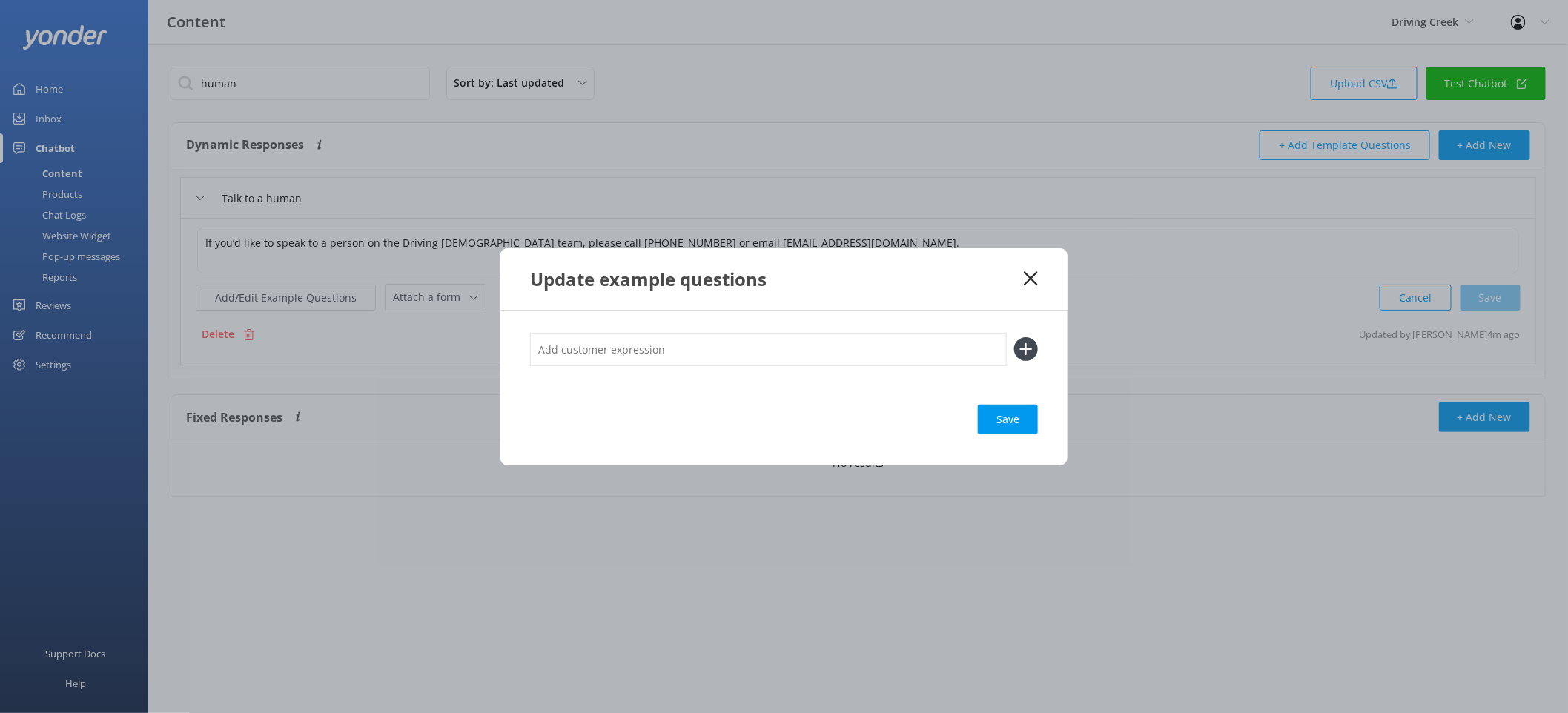
click at [669, 366] on div at bounding box center [784, 357] width 508 height 49
click at [671, 339] on input "text" at bounding box center [768, 349] width 476 height 33
type input "live person"
click at [1015, 337] on button at bounding box center [1026, 349] width 24 height 24
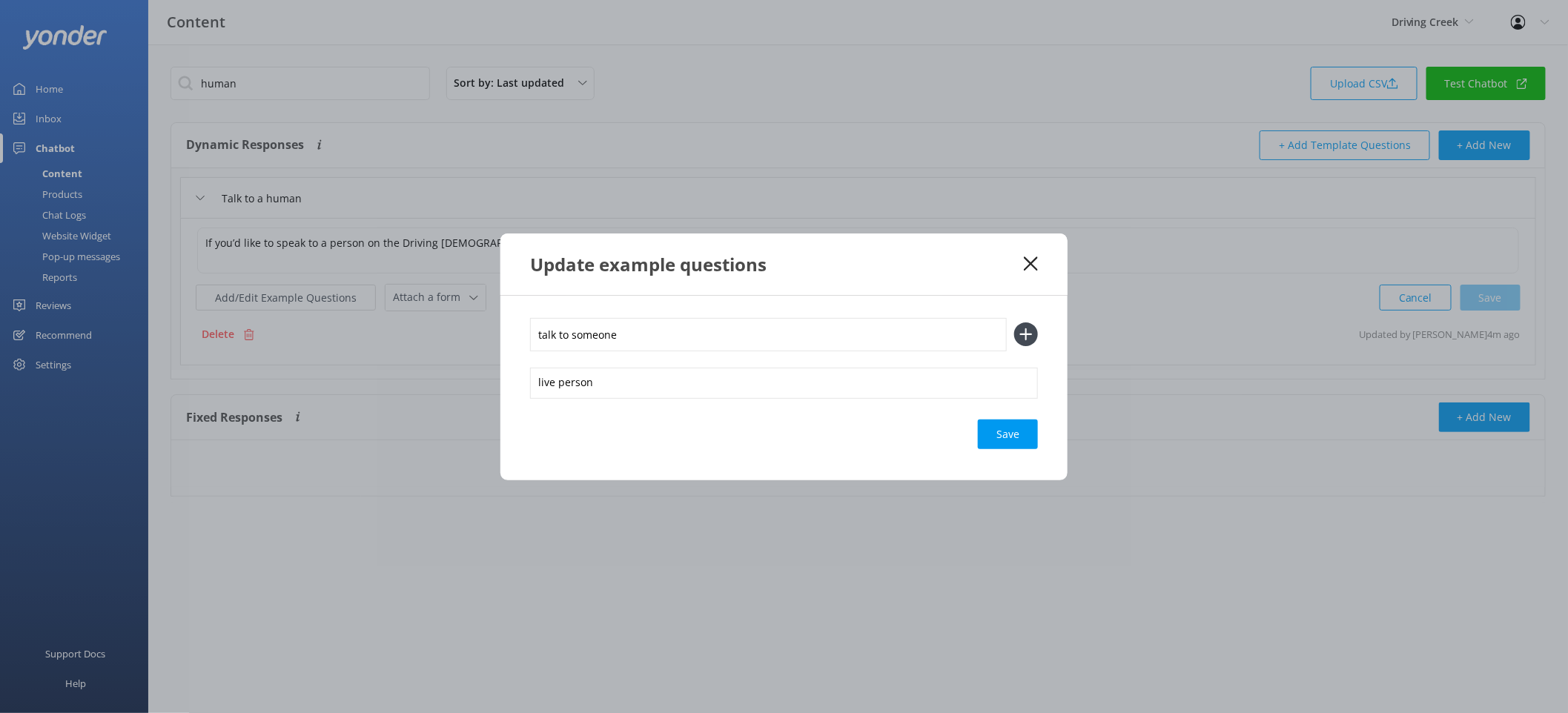
type input "talk to someone"
click at [1015, 322] on button at bounding box center [1026, 334] width 24 height 24
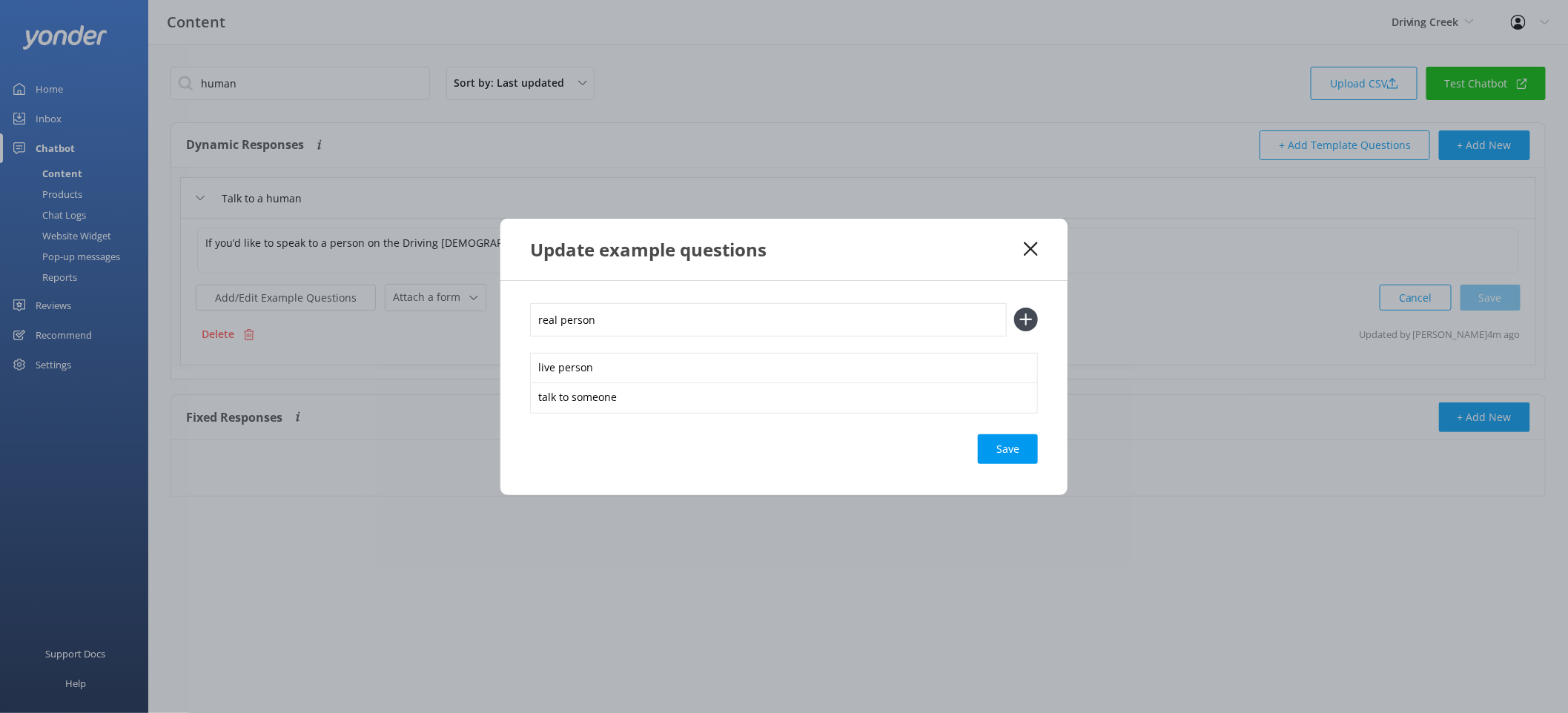
type input "real person"
click at [1015, 308] on button at bounding box center [1026, 319] width 24 height 24
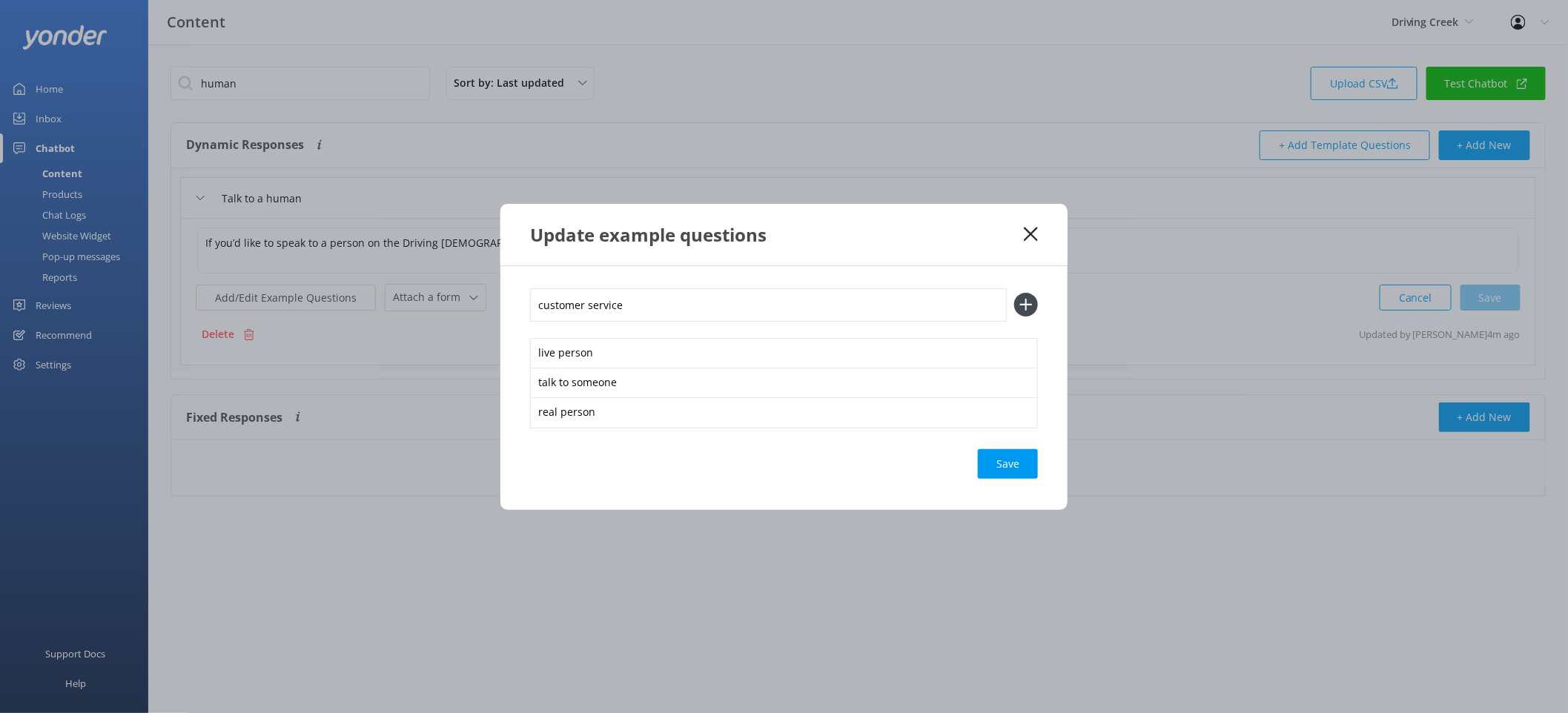
type input "customer service"
click at [1015, 293] on button at bounding box center [1026, 304] width 24 height 24
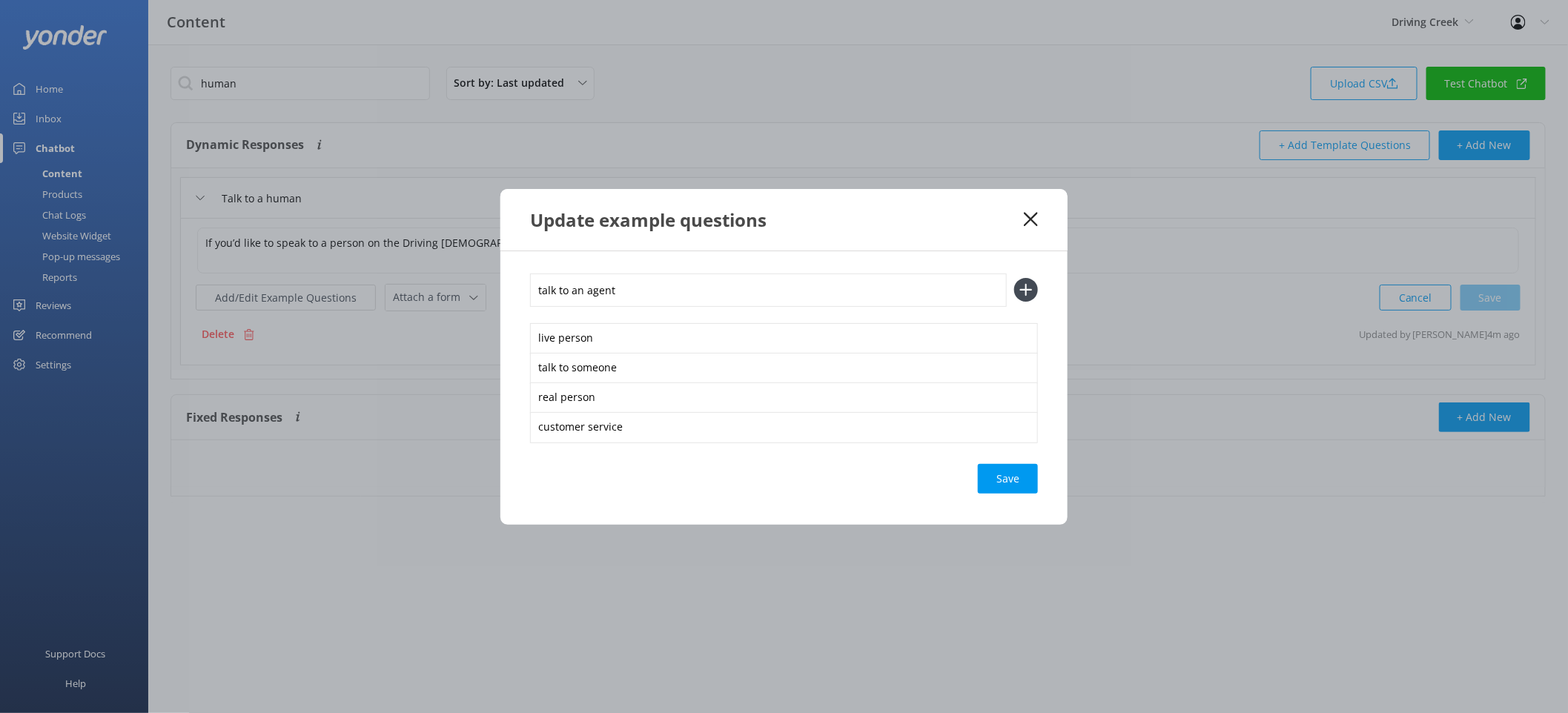
type input "talk to an agent"
click at [1015, 278] on button at bounding box center [1026, 289] width 24 height 24
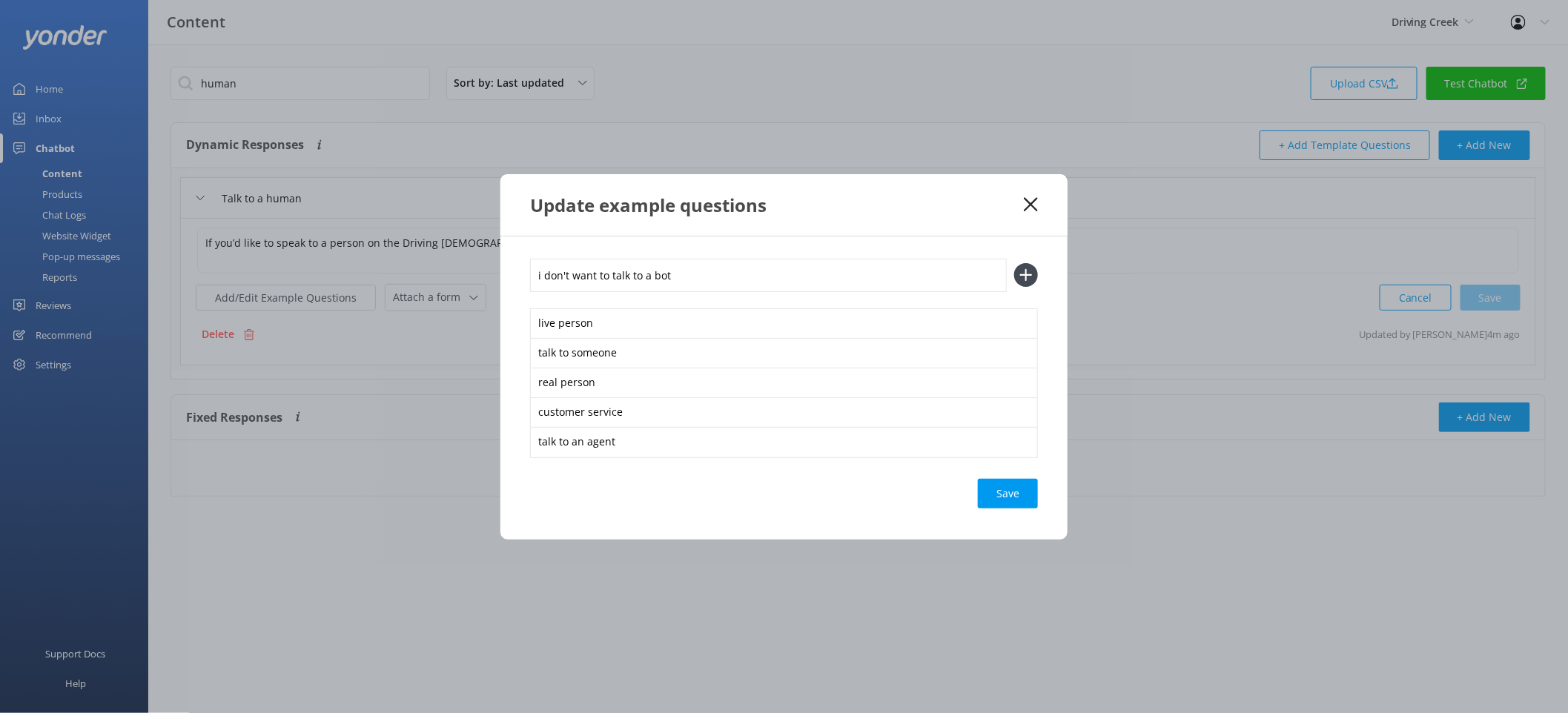
type input "i don't want to talk to a bot"
click at [1015, 263] on button at bounding box center [1026, 275] width 24 height 24
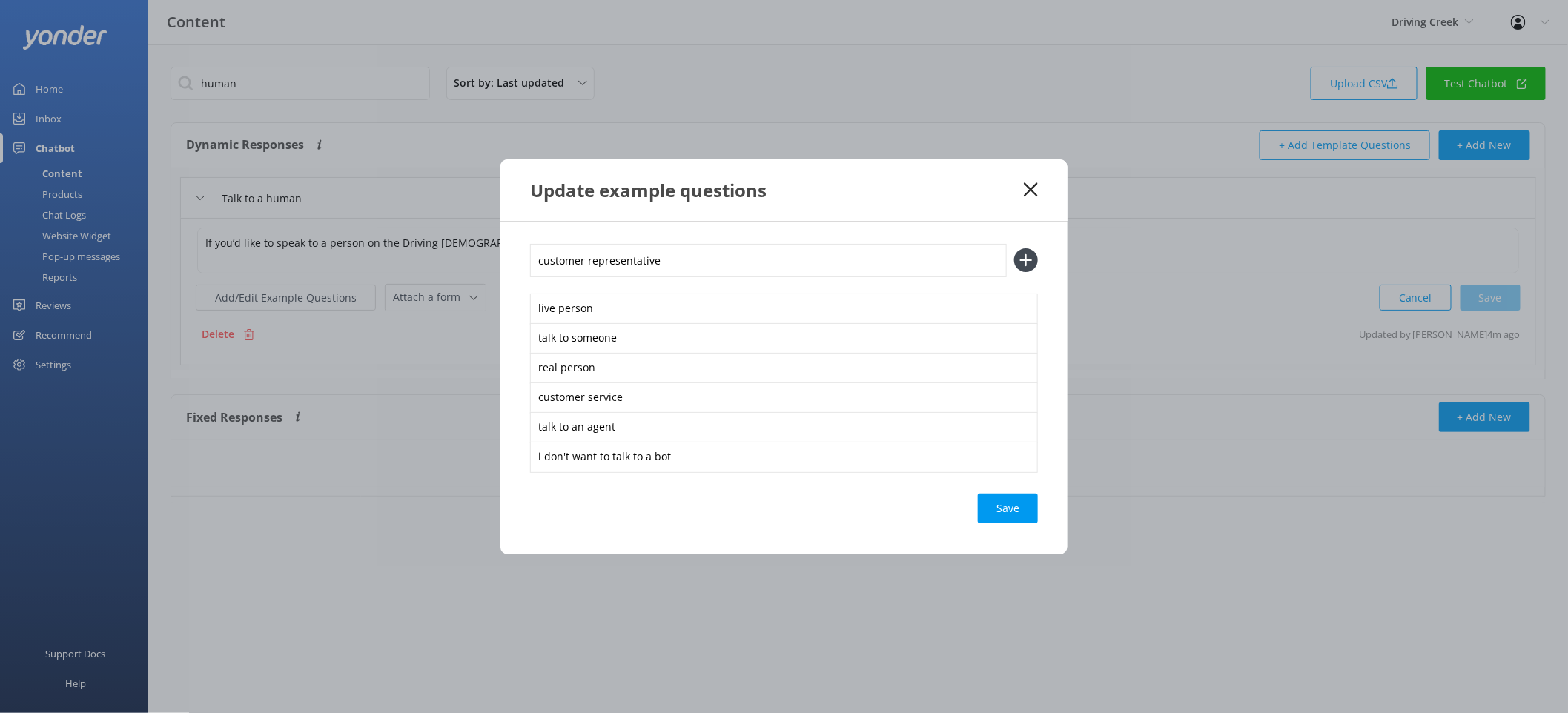
type input "customer representative"
click at [1015, 248] on button at bounding box center [1026, 260] width 24 height 24
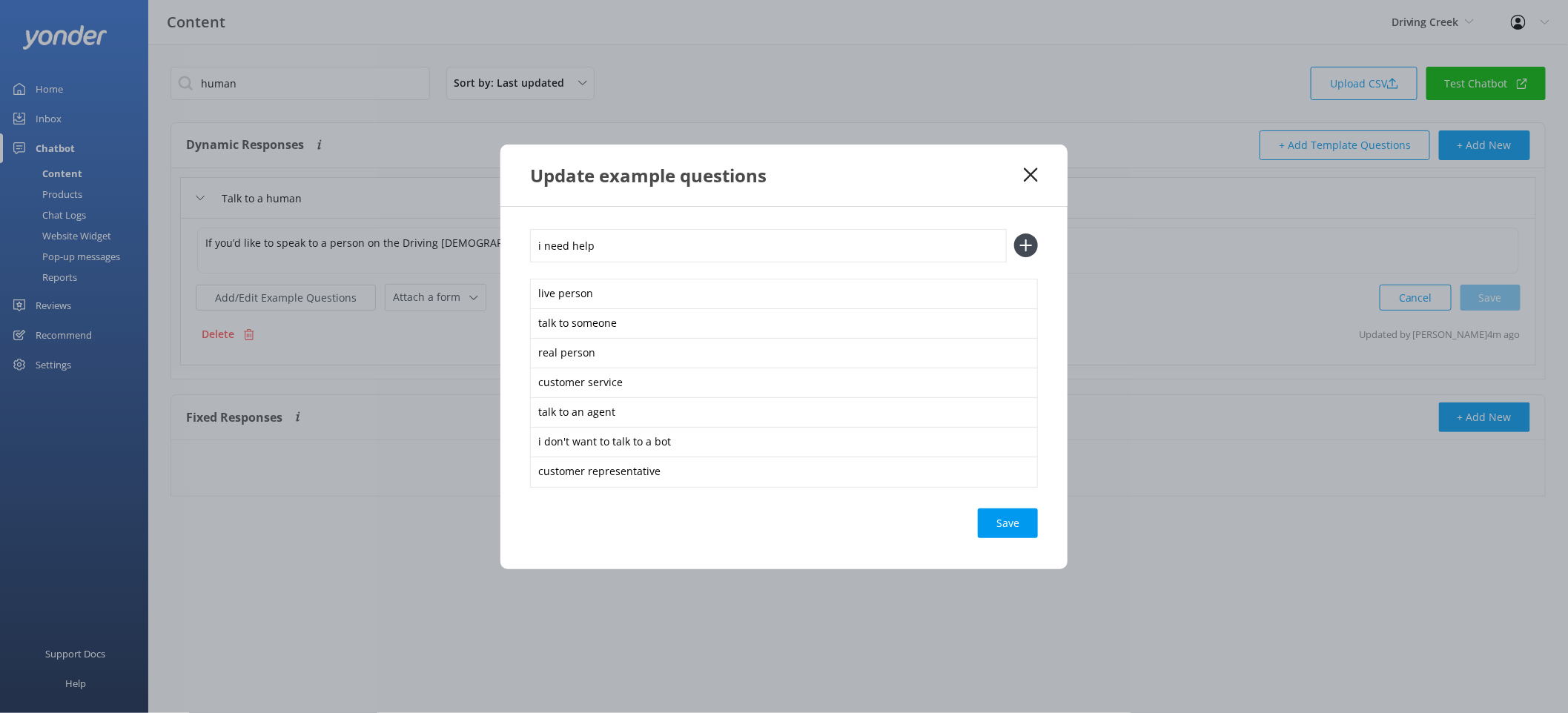
type input "i need help"
click at [1015, 234] on button at bounding box center [1026, 245] width 24 height 24
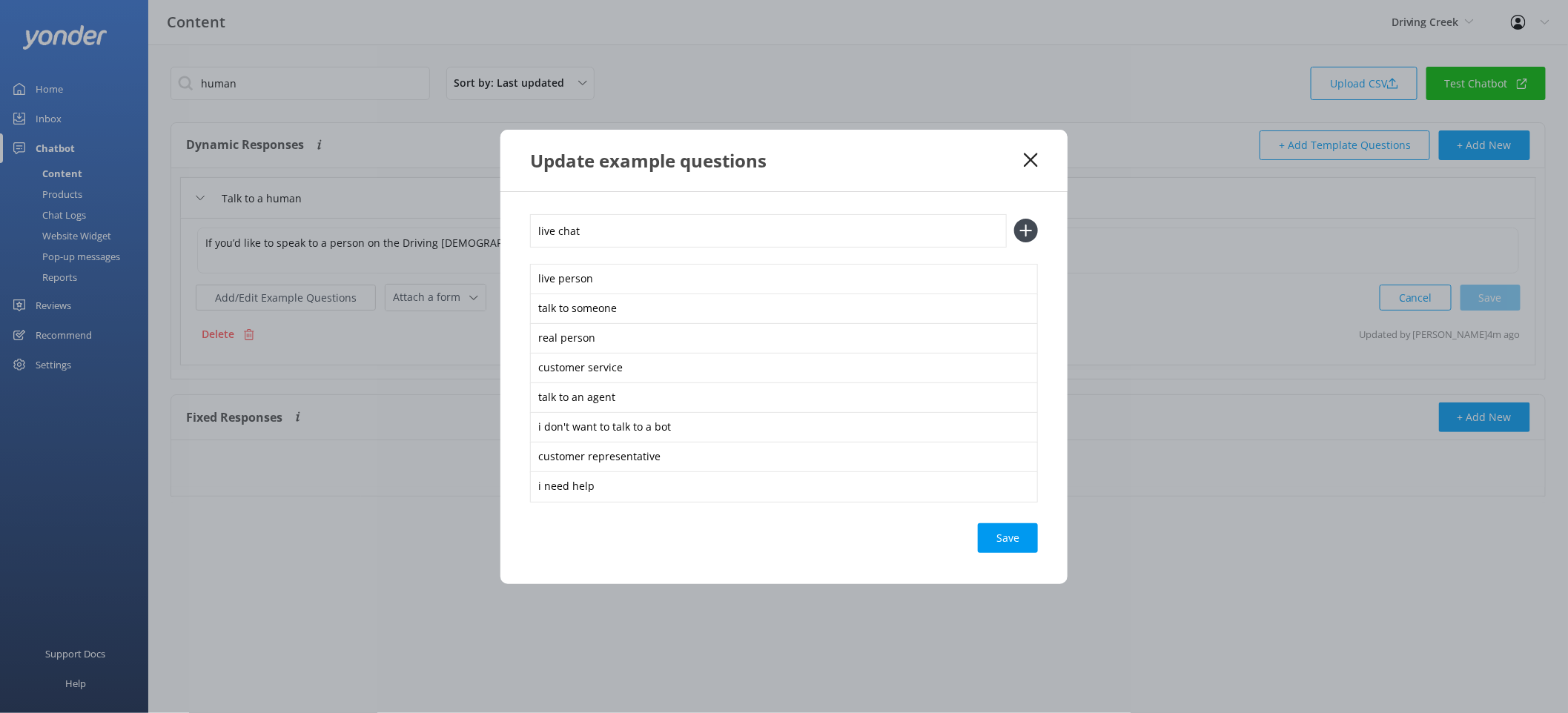
type input "live chat"
click at [1015, 219] on button at bounding box center [1026, 230] width 24 height 24
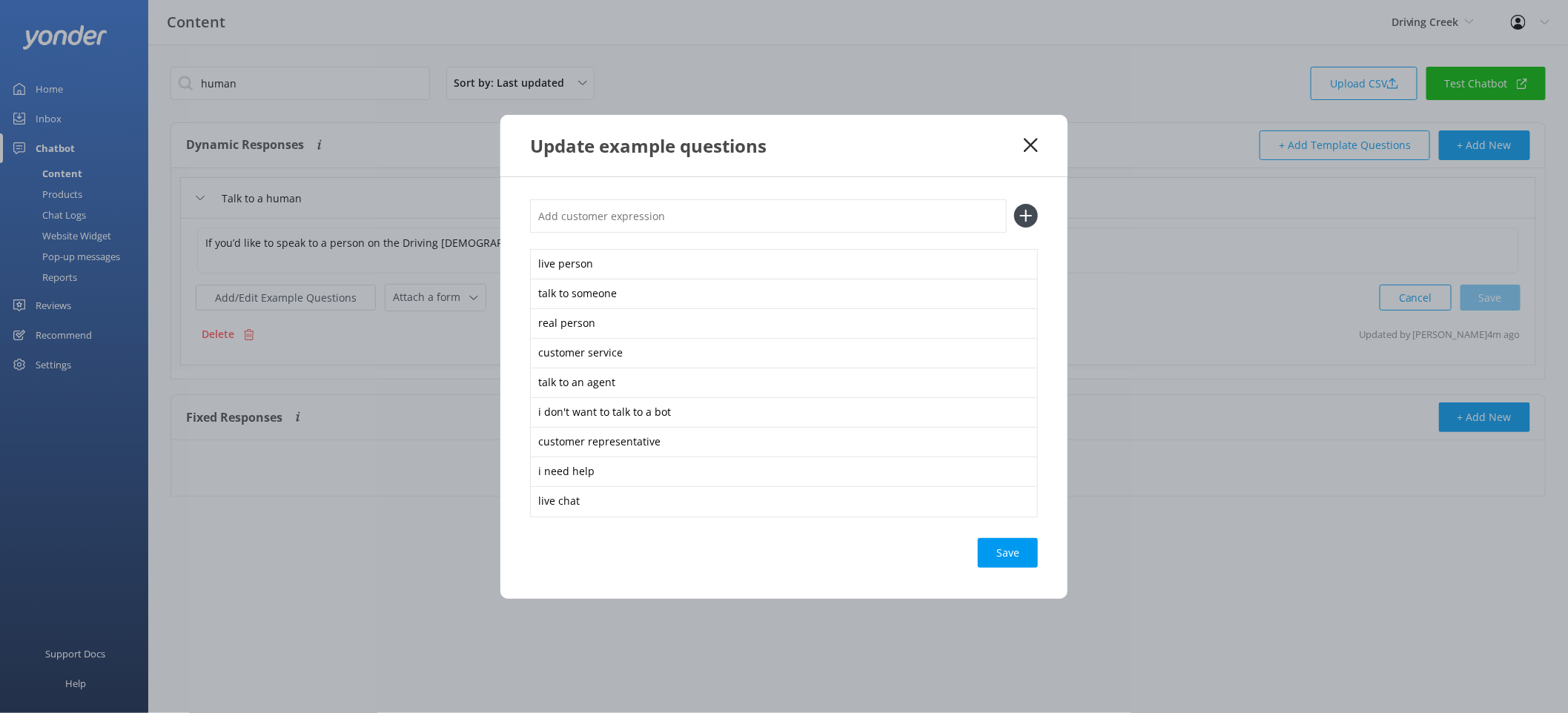
click at [1015, 557] on div "Save" at bounding box center [1008, 552] width 60 height 29
click at [1036, 146] on icon at bounding box center [1031, 145] width 14 height 15
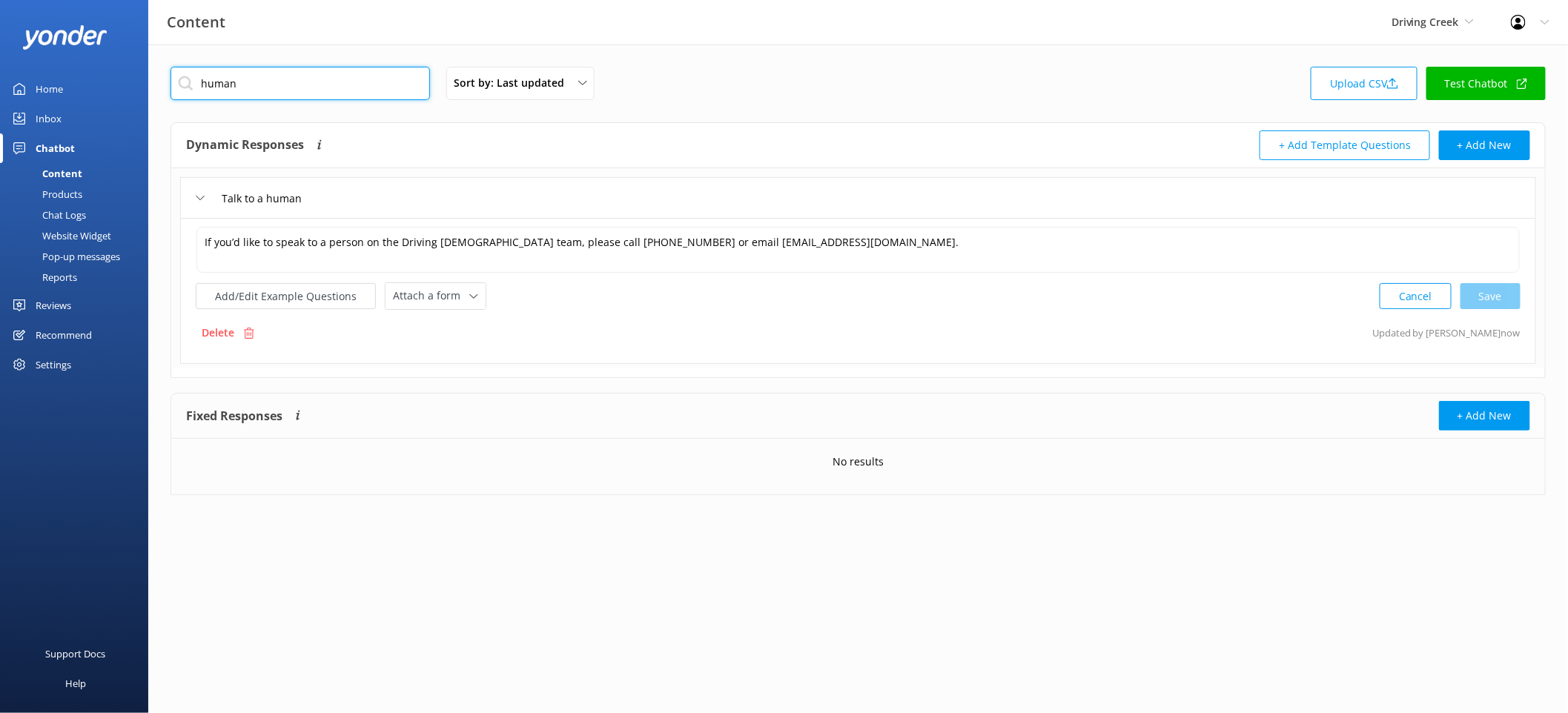
click at [320, 86] on input "human" at bounding box center [300, 83] width 260 height 33
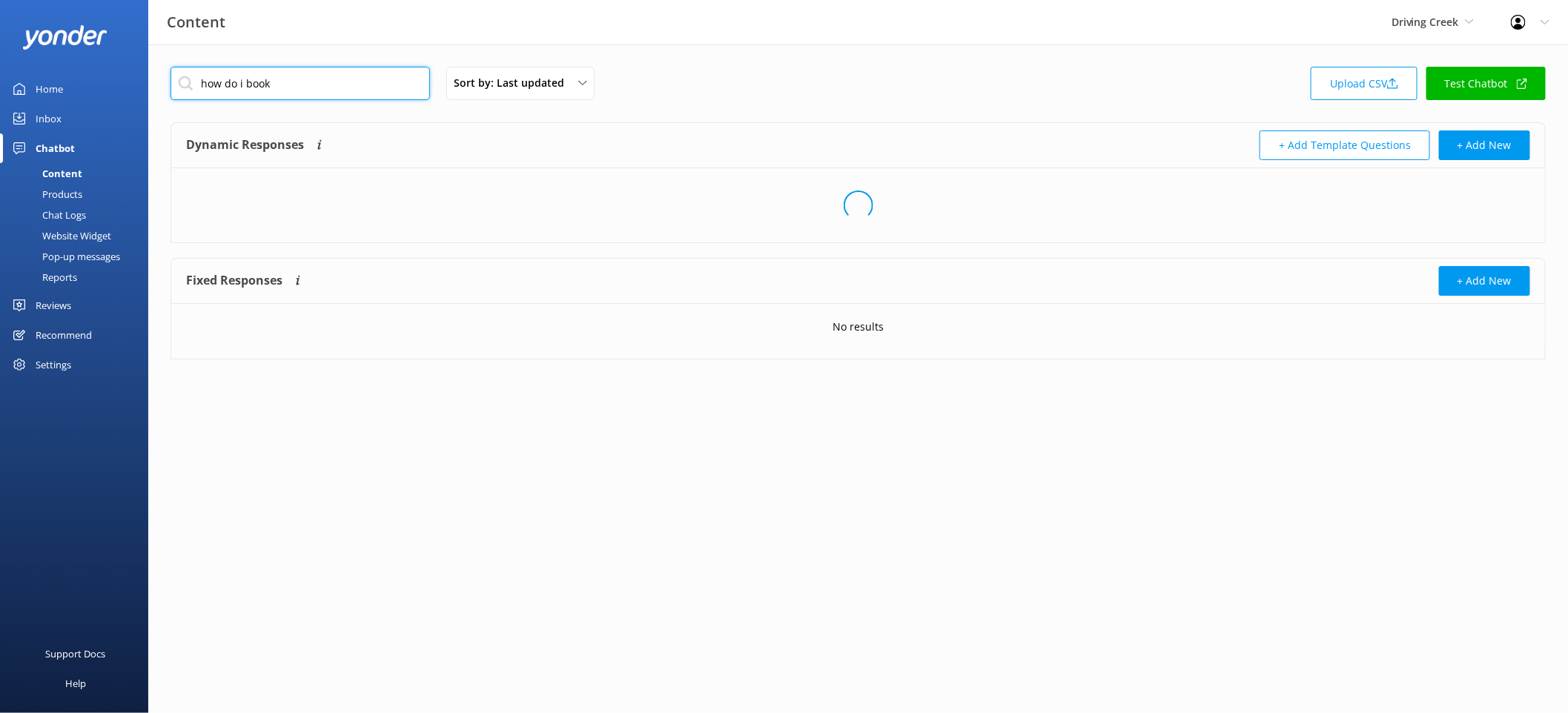
type input "how do i book"
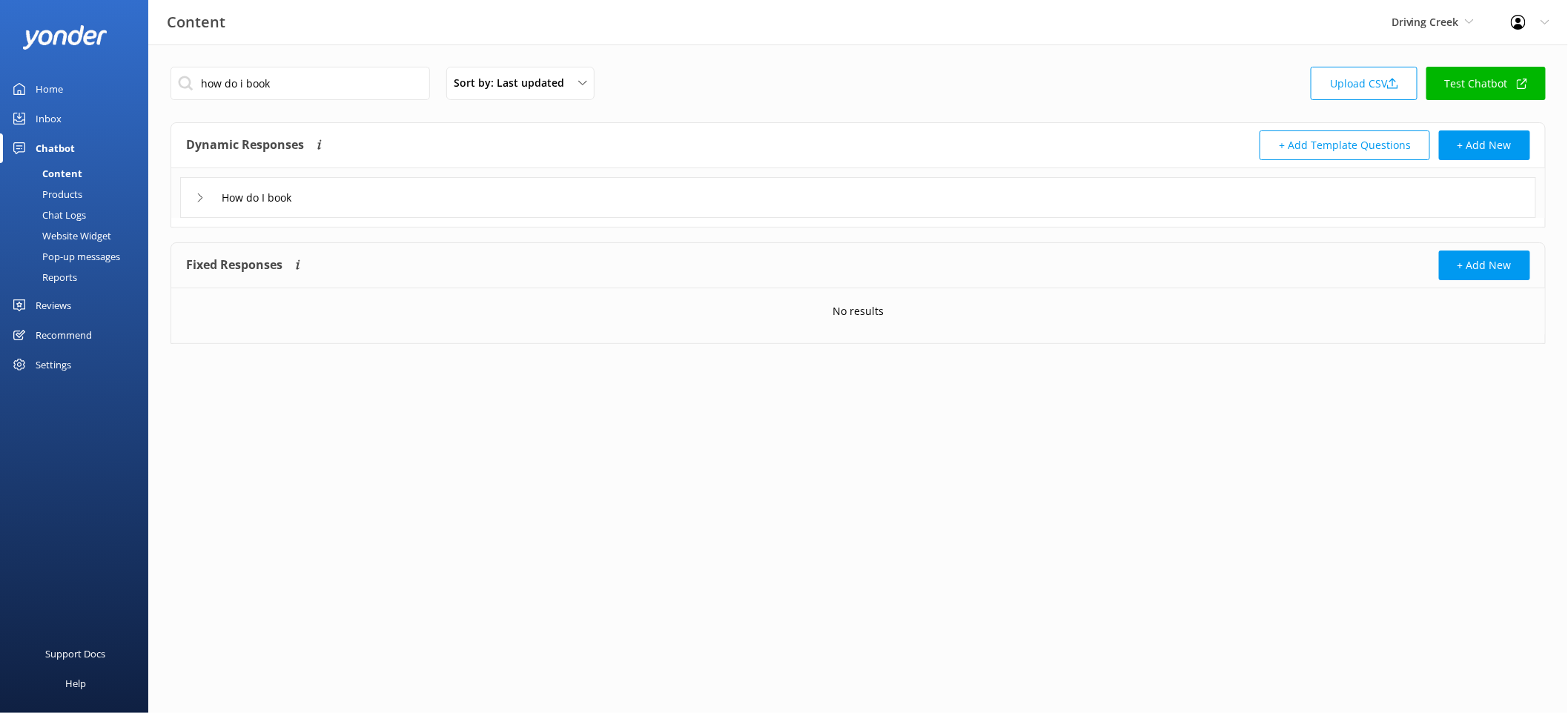
click at [387, 194] on div "How do I book" at bounding box center [858, 197] width 1356 height 41
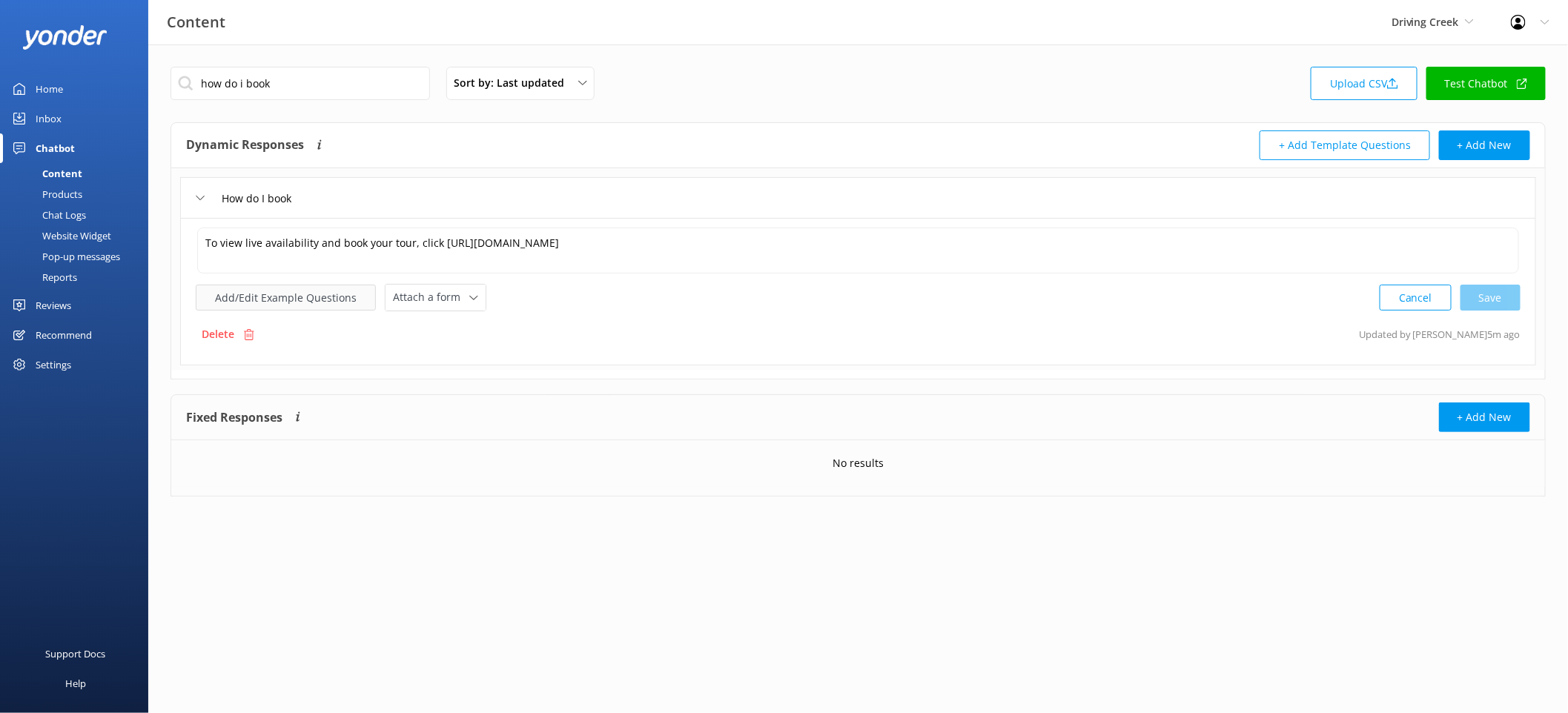
click at [312, 299] on button "Add/Edit Example Questions" at bounding box center [285, 297] width 180 height 26
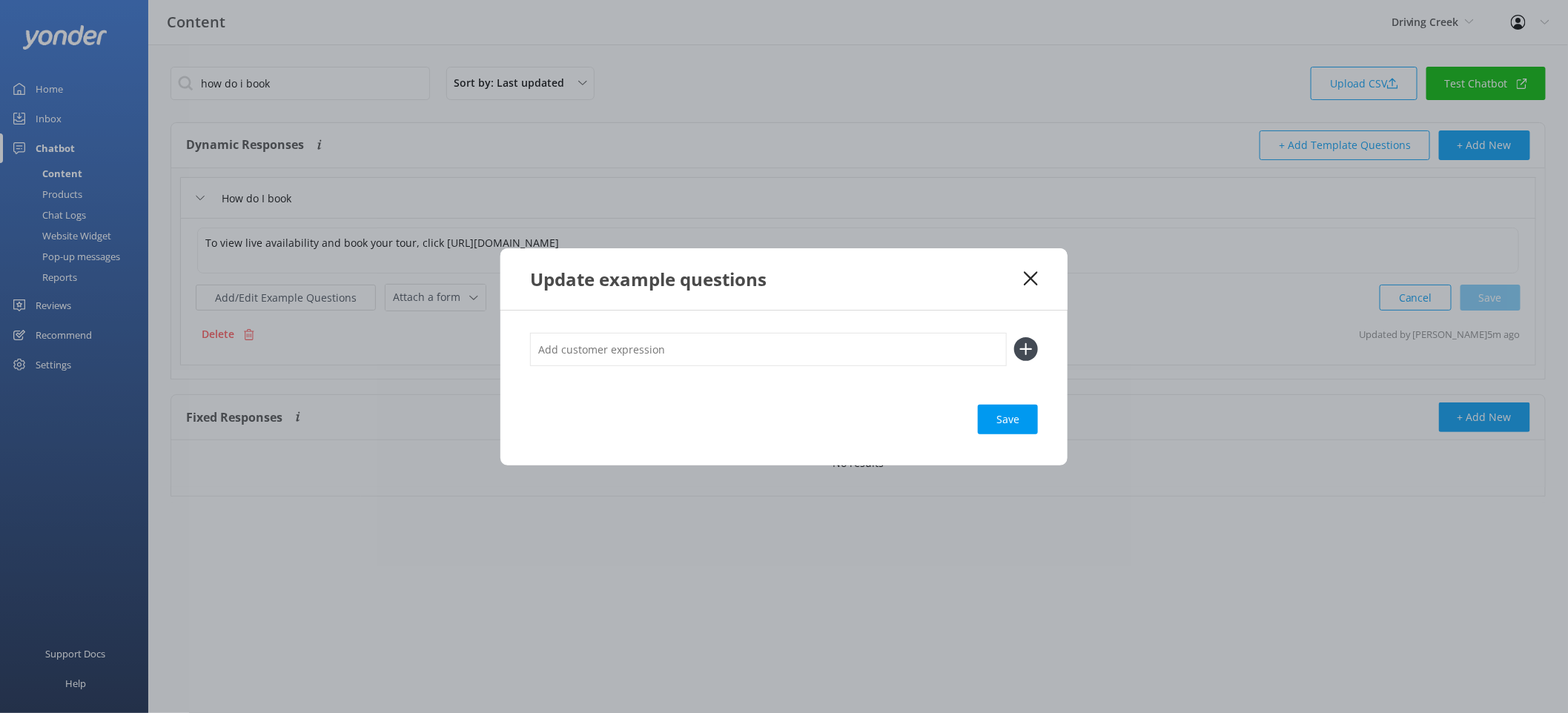
click at [710, 364] on input "text" at bounding box center [768, 349] width 476 height 33
type input "Make a booking"
click at [1015, 337] on button at bounding box center [1026, 349] width 24 height 24
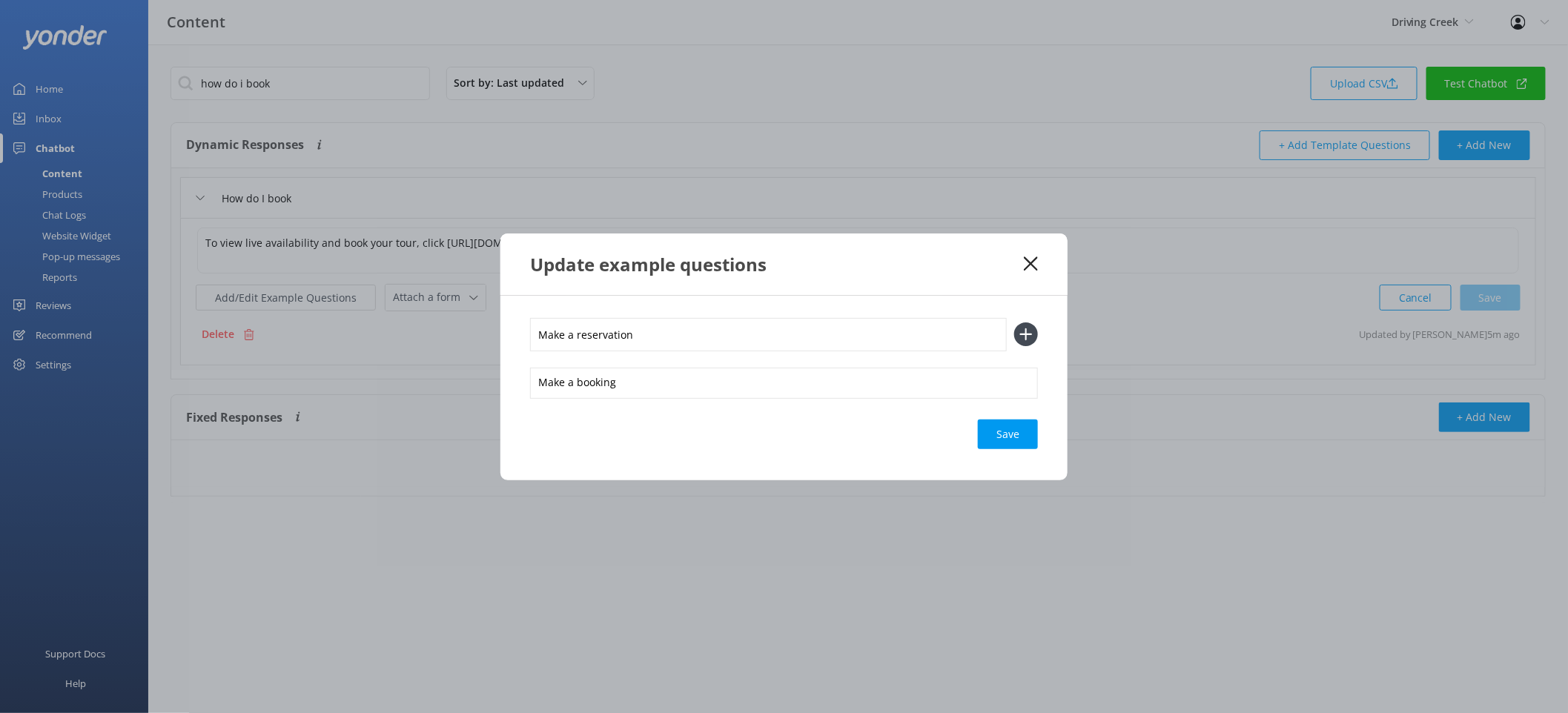
type input "Make a reservation"
click at [1015, 322] on button at bounding box center [1026, 334] width 24 height 24
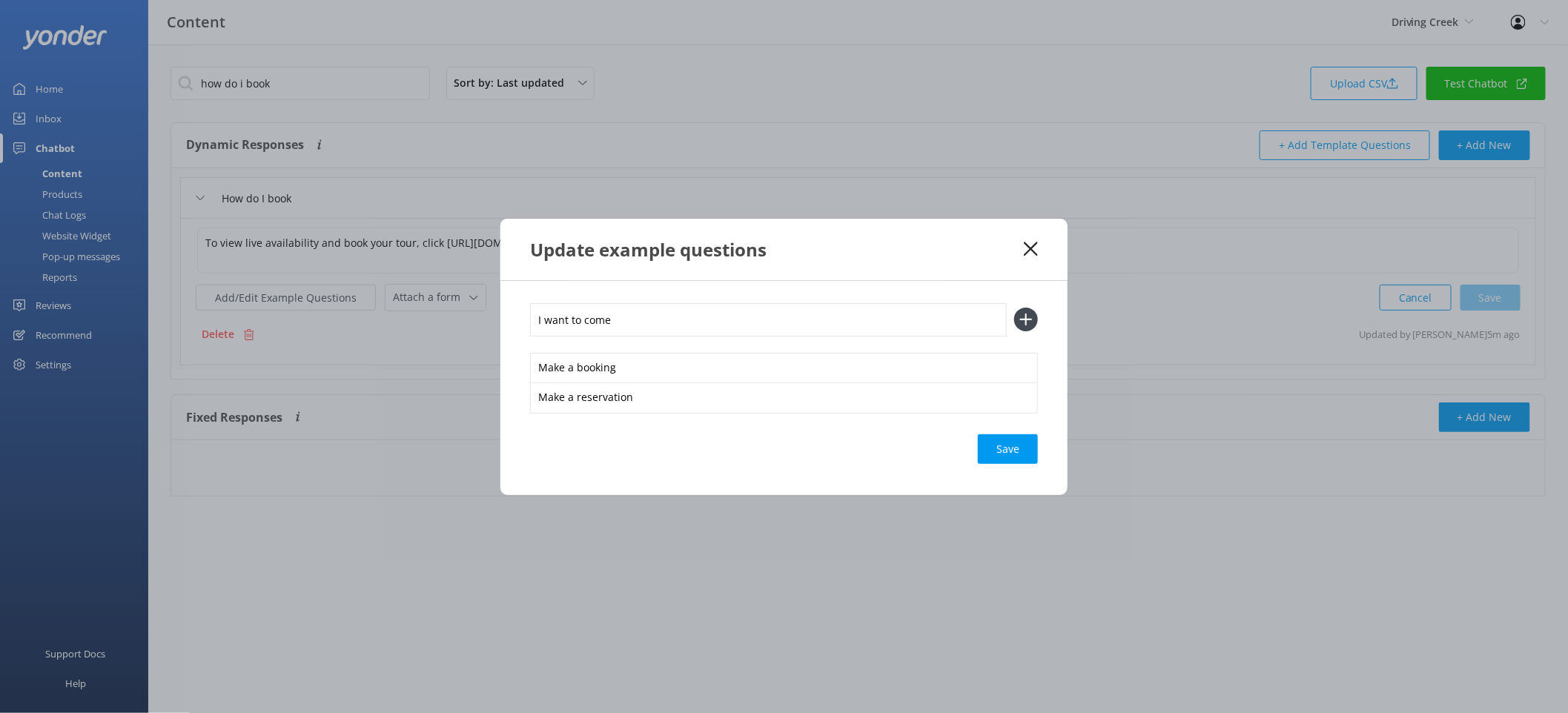
type input "I want to come"
click at [1015, 308] on button at bounding box center [1026, 319] width 24 height 24
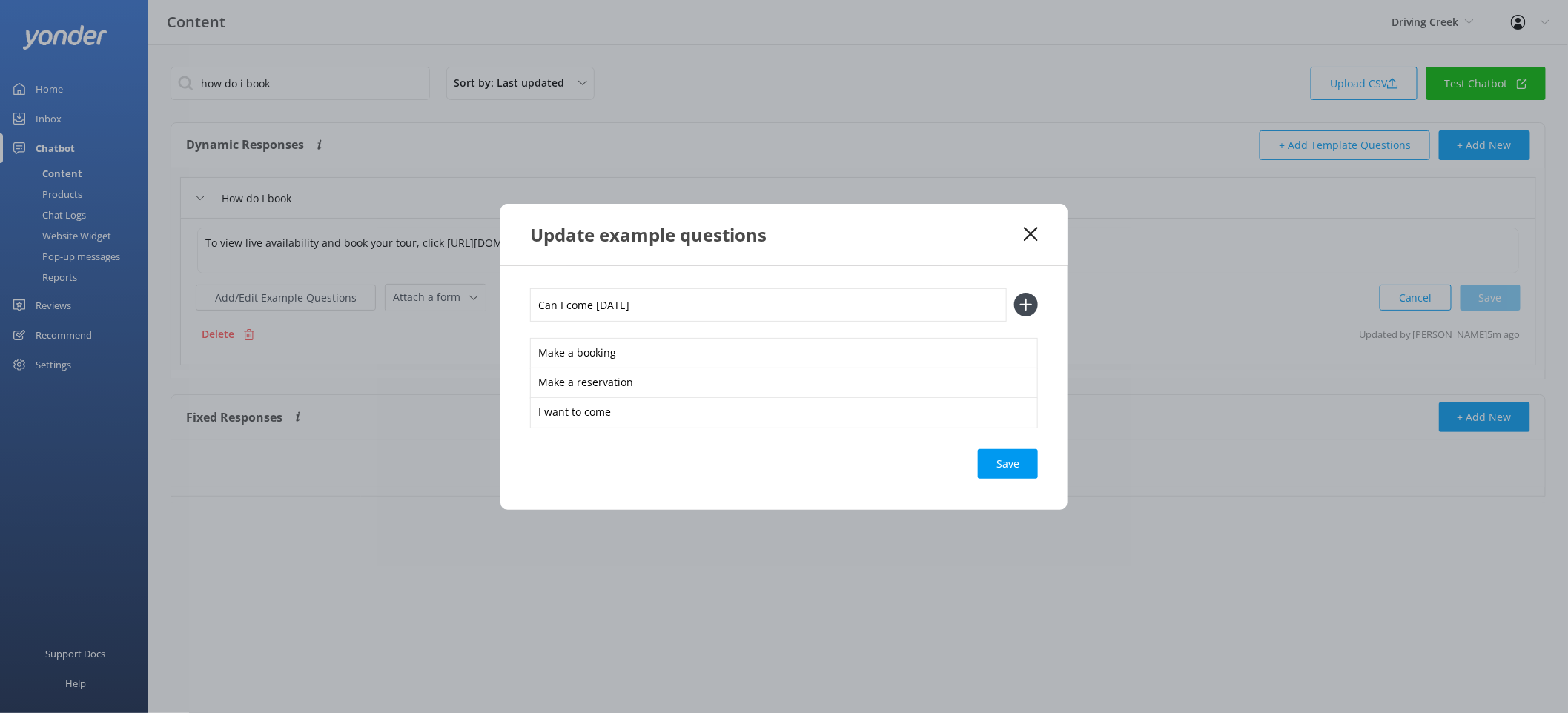
type input "Can I come [DATE]"
click at [1015, 293] on button at bounding box center [1026, 304] width 24 height 24
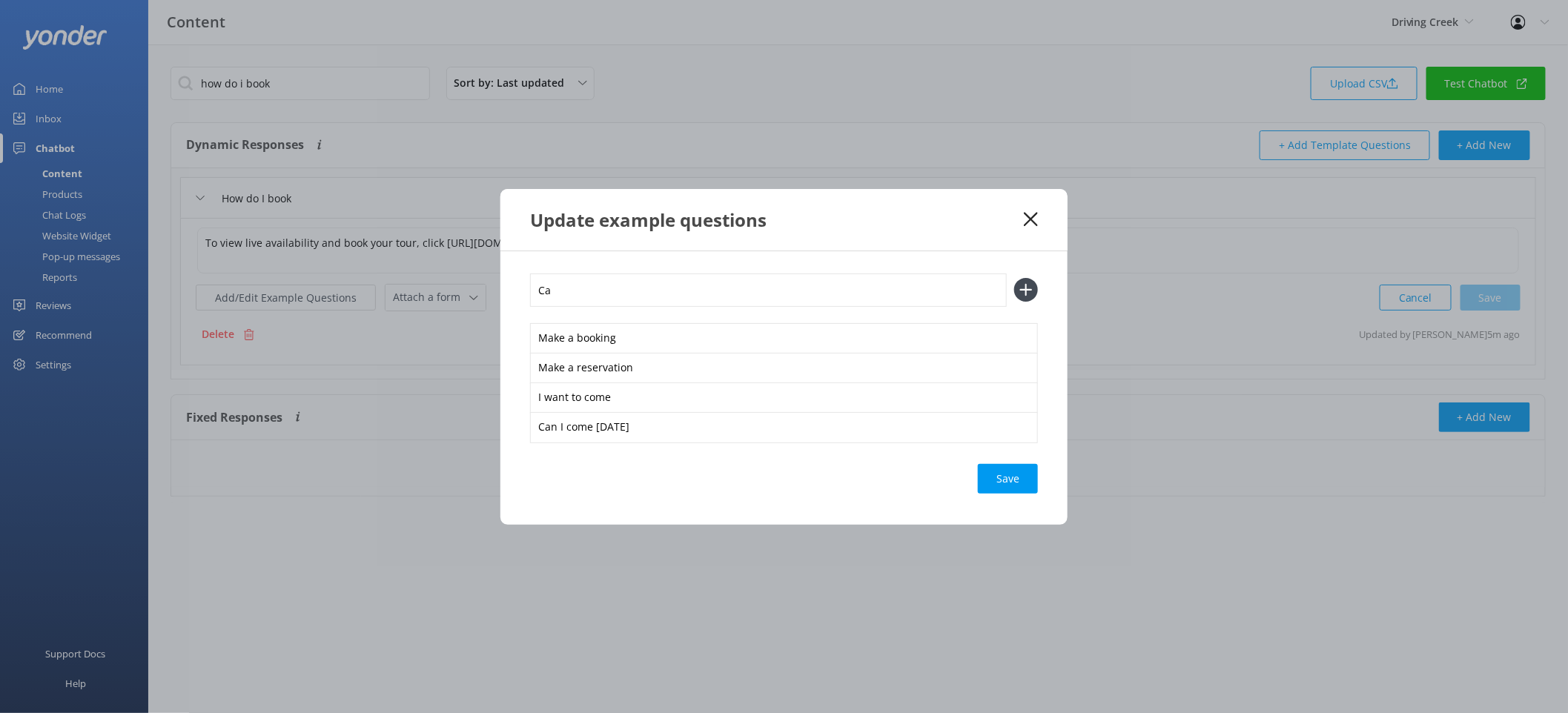
type input "C"
type input "O"
type input "Is there space this weekend"
click at [1015, 278] on button at bounding box center [1026, 289] width 24 height 24
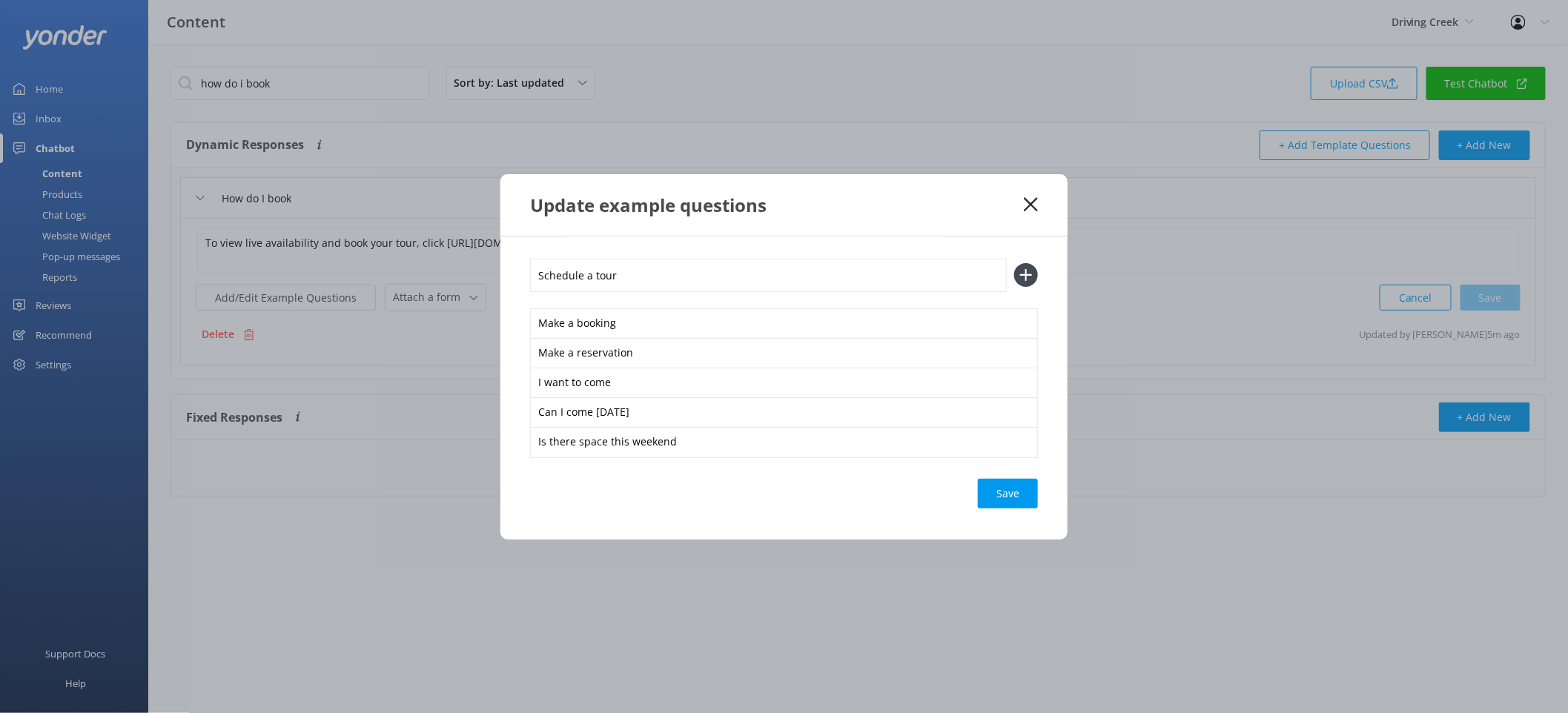
type input "Schedule a tour"
click at [1015, 263] on button at bounding box center [1026, 275] width 24 height 24
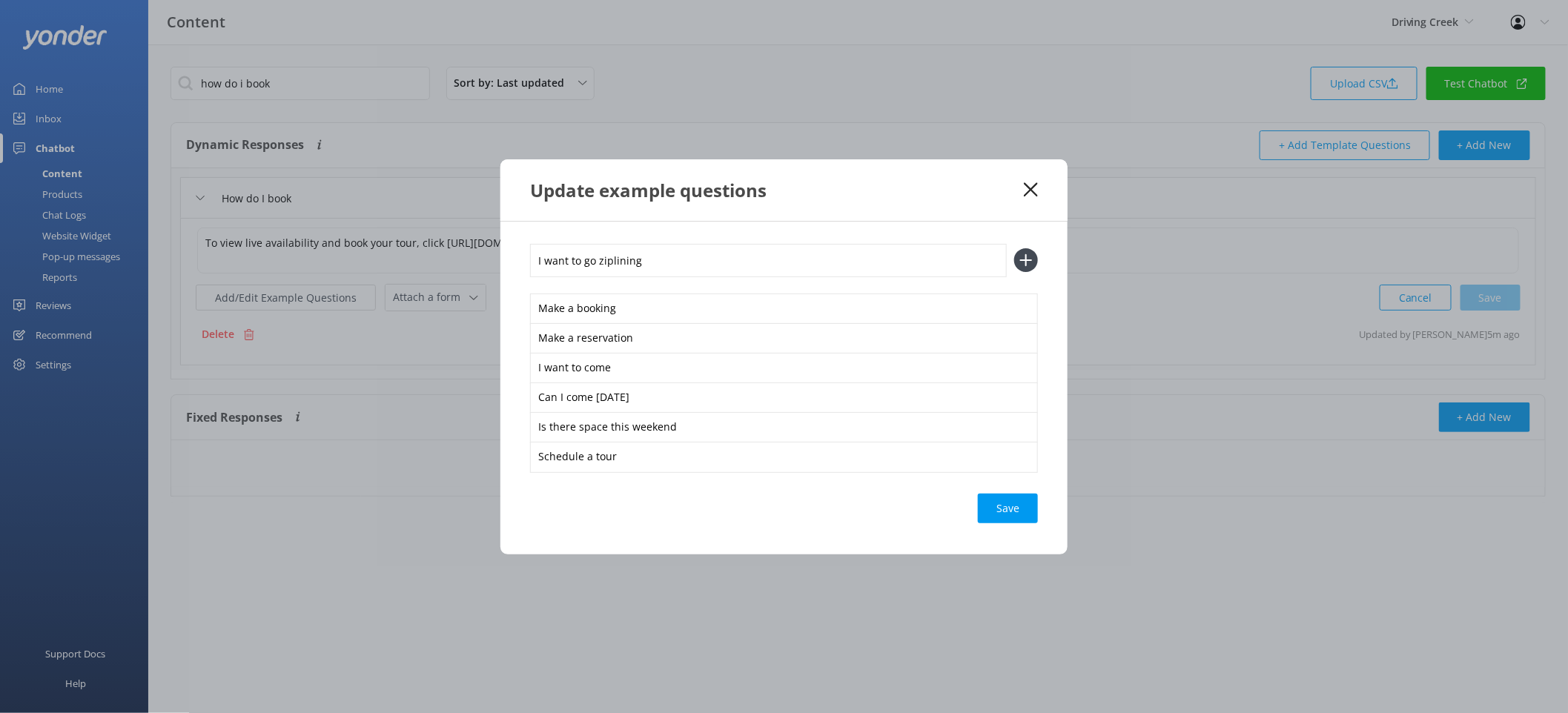
type input "I want to go ziplining"
click at [1015, 248] on button at bounding box center [1026, 260] width 24 height 24
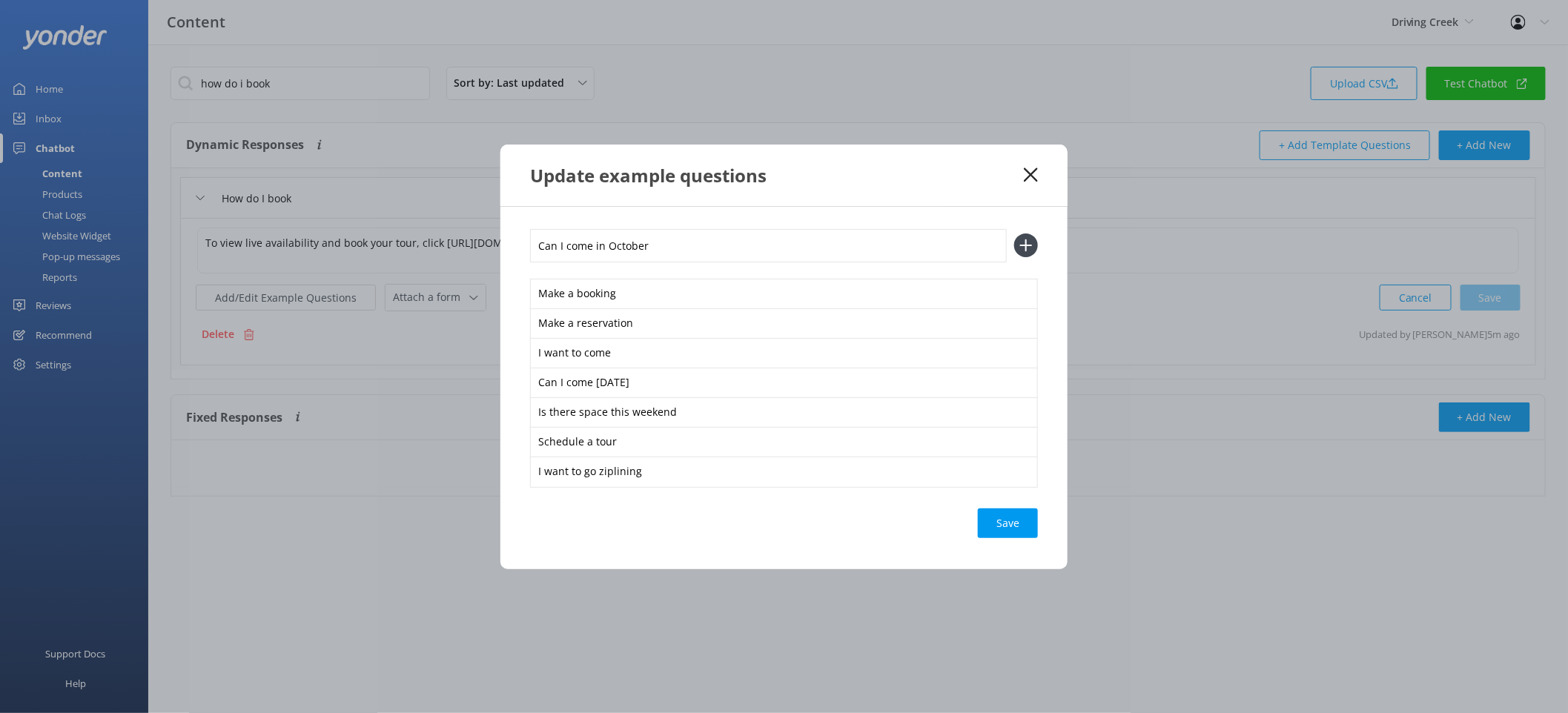
type input "Can I come in October"
click at [1015, 234] on button at bounding box center [1026, 245] width 24 height 24
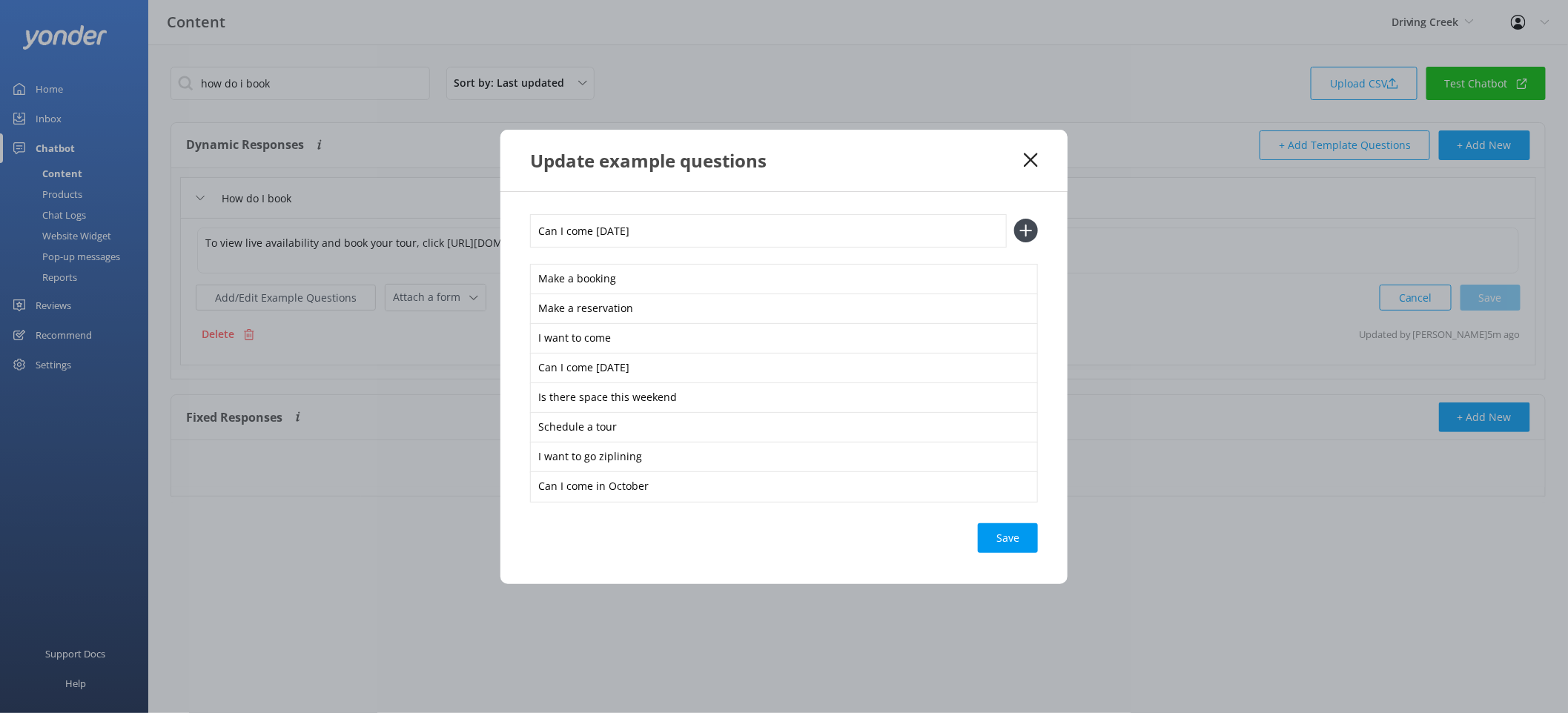
type input "Can I come [DATE]"
click at [1015, 219] on button at bounding box center [1026, 230] width 24 height 24
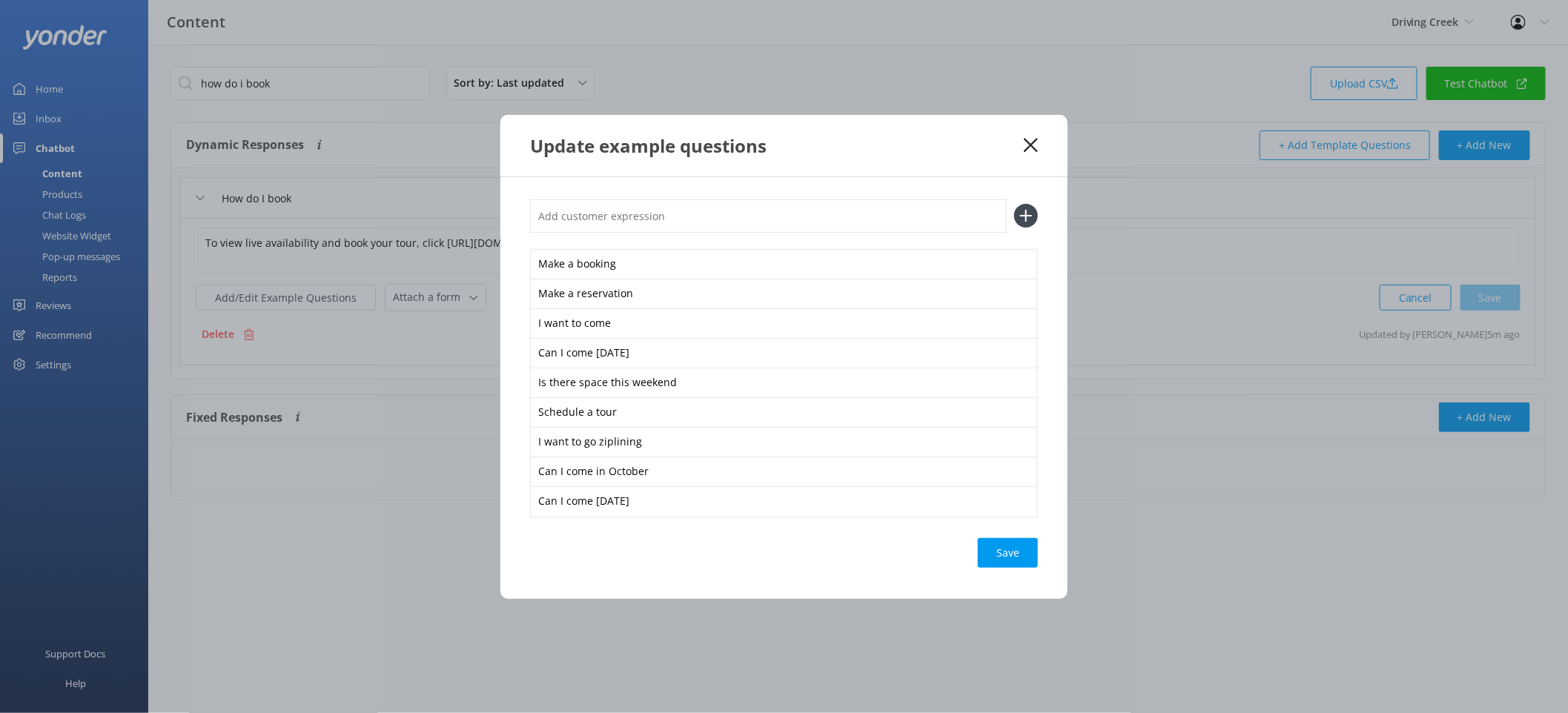
type input "M"
type input "Booking for 2 adults and 2 kids"
click at [1015, 203] on button at bounding box center [1026, 215] width 24 height 24
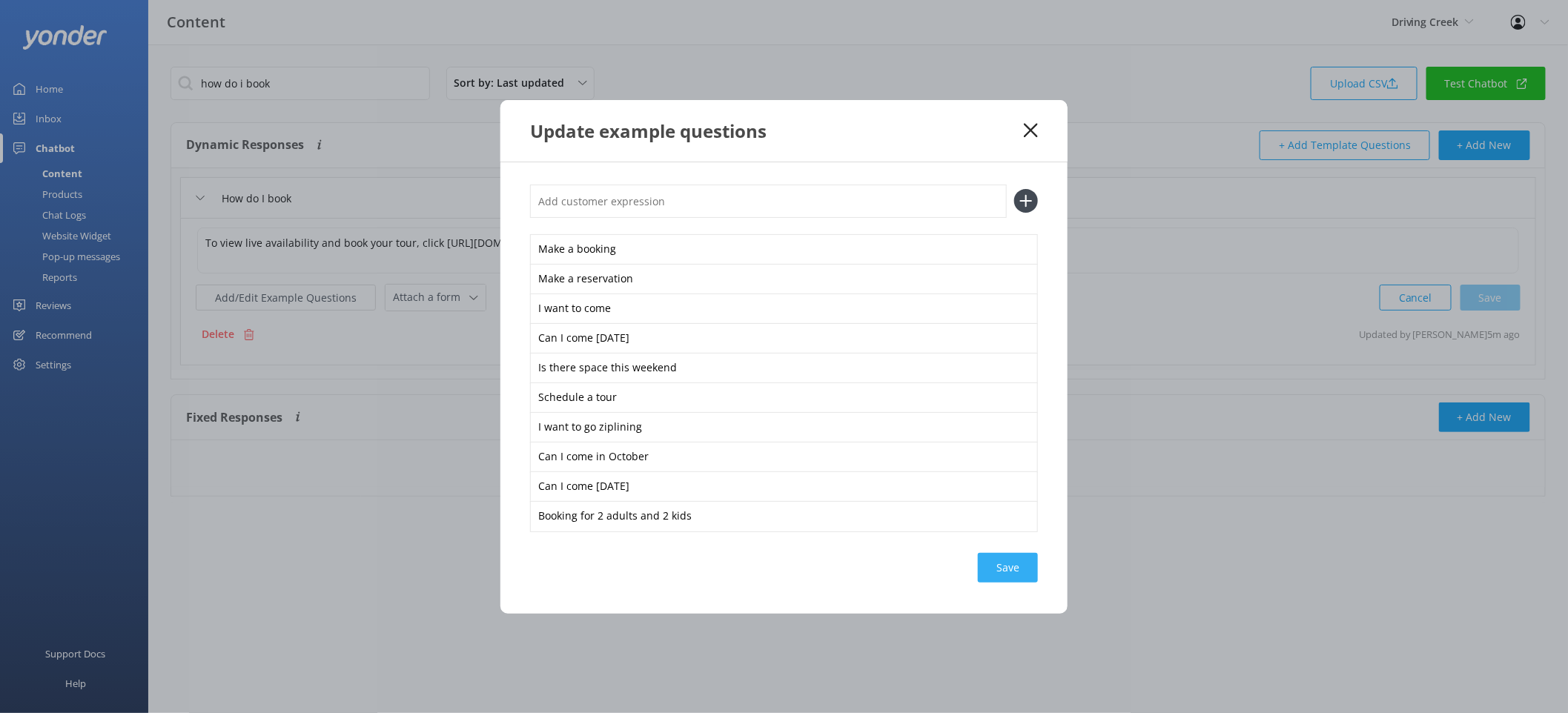
click at [1012, 568] on div "Save" at bounding box center [1008, 568] width 60 height 29
click at [1031, 132] on icon at bounding box center [1031, 130] width 14 height 15
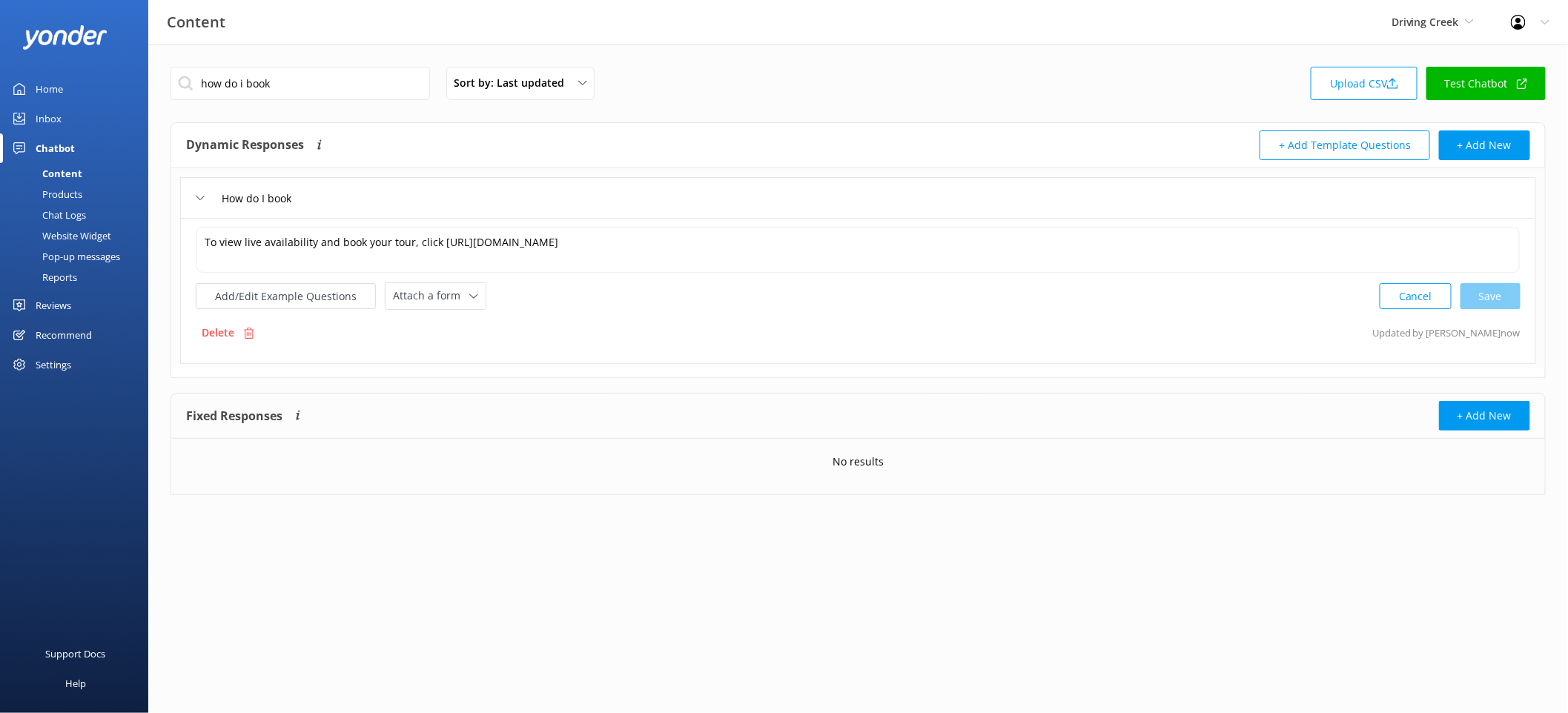
click at [982, 93] on div "how do i book Sort by: Last updated Title (A-Z) Last updated Upload CSV Test Ch…" at bounding box center [858, 87] width 1375 height 42
click at [313, 91] on input "how do i book" at bounding box center [300, 83] width 260 height 33
click at [781, 76] on div "Sort by: Last updated Title (A-Z) Last updated Upload CSV Test Chatbot" at bounding box center [858, 87] width 1375 height 42
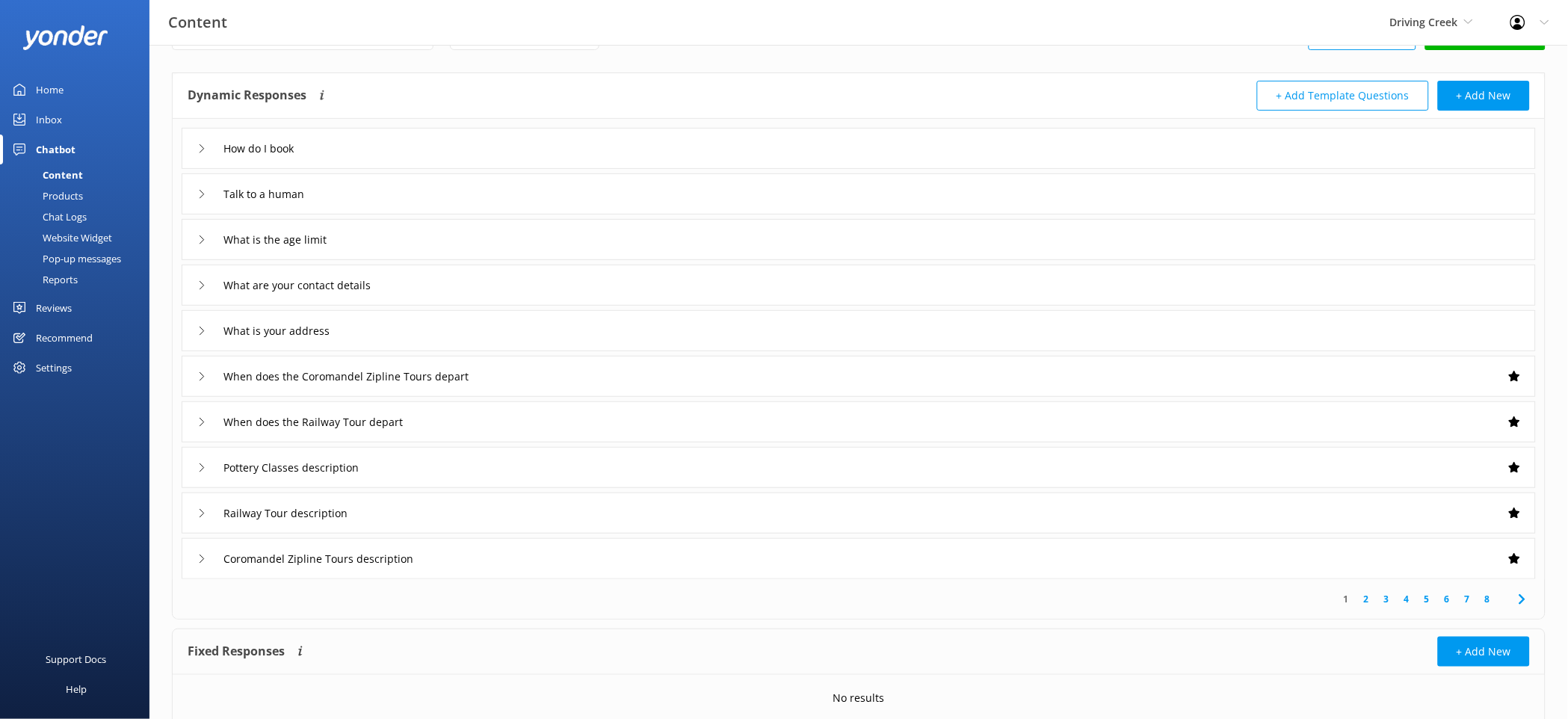
scroll to position [53, 0]
click at [1365, 595] on link "2" at bounding box center [1366, 597] width 20 height 14
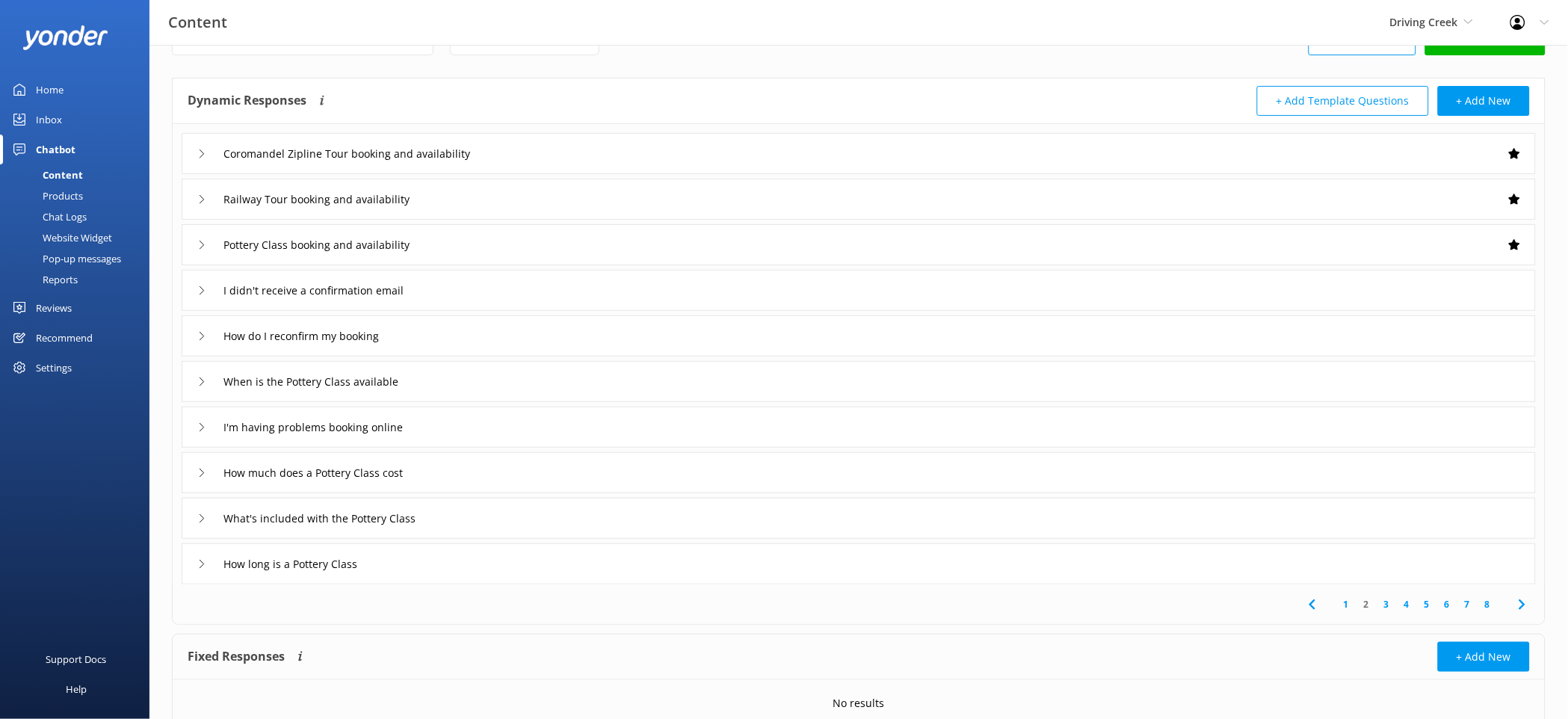
scroll to position [63, 0]
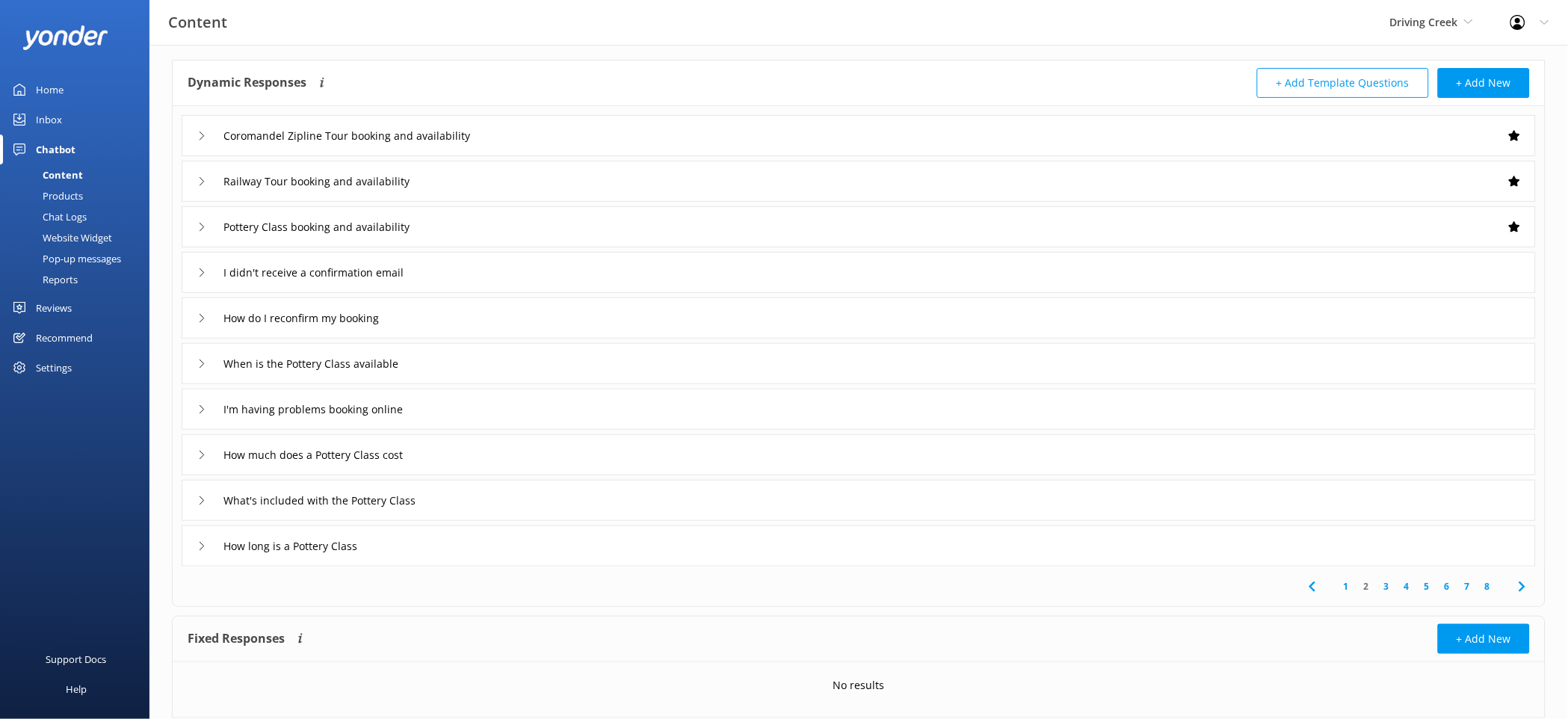
click at [579, 358] on div "When is the Pottery Class available" at bounding box center [858, 363] width 1354 height 41
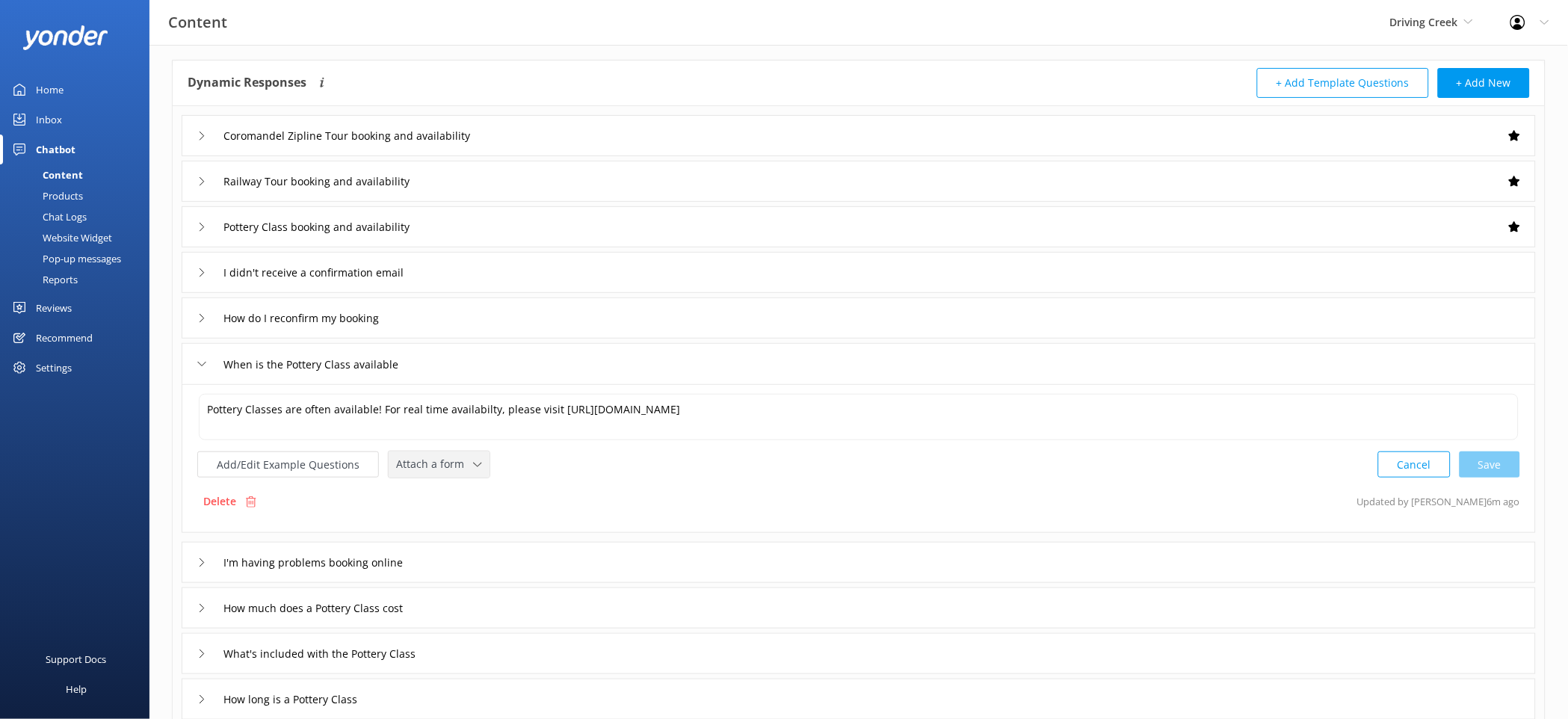
click at [436, 460] on span "Attach a form" at bounding box center [434, 464] width 77 height 16
click at [464, 512] on link "Check availability" at bounding box center [455, 525] width 133 height 30
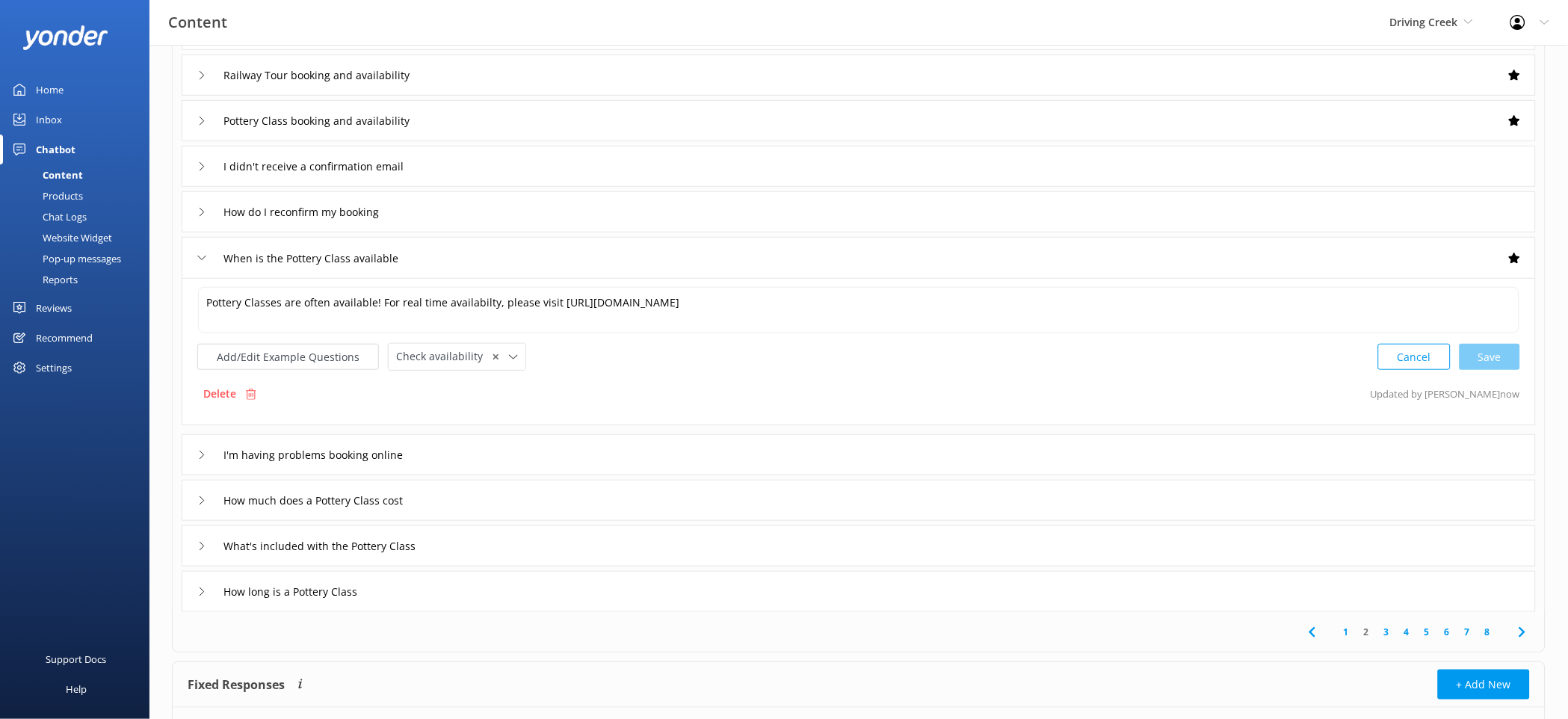
scroll to position [174, 0]
click at [1387, 628] on link "3" at bounding box center [1386, 628] width 20 height 14
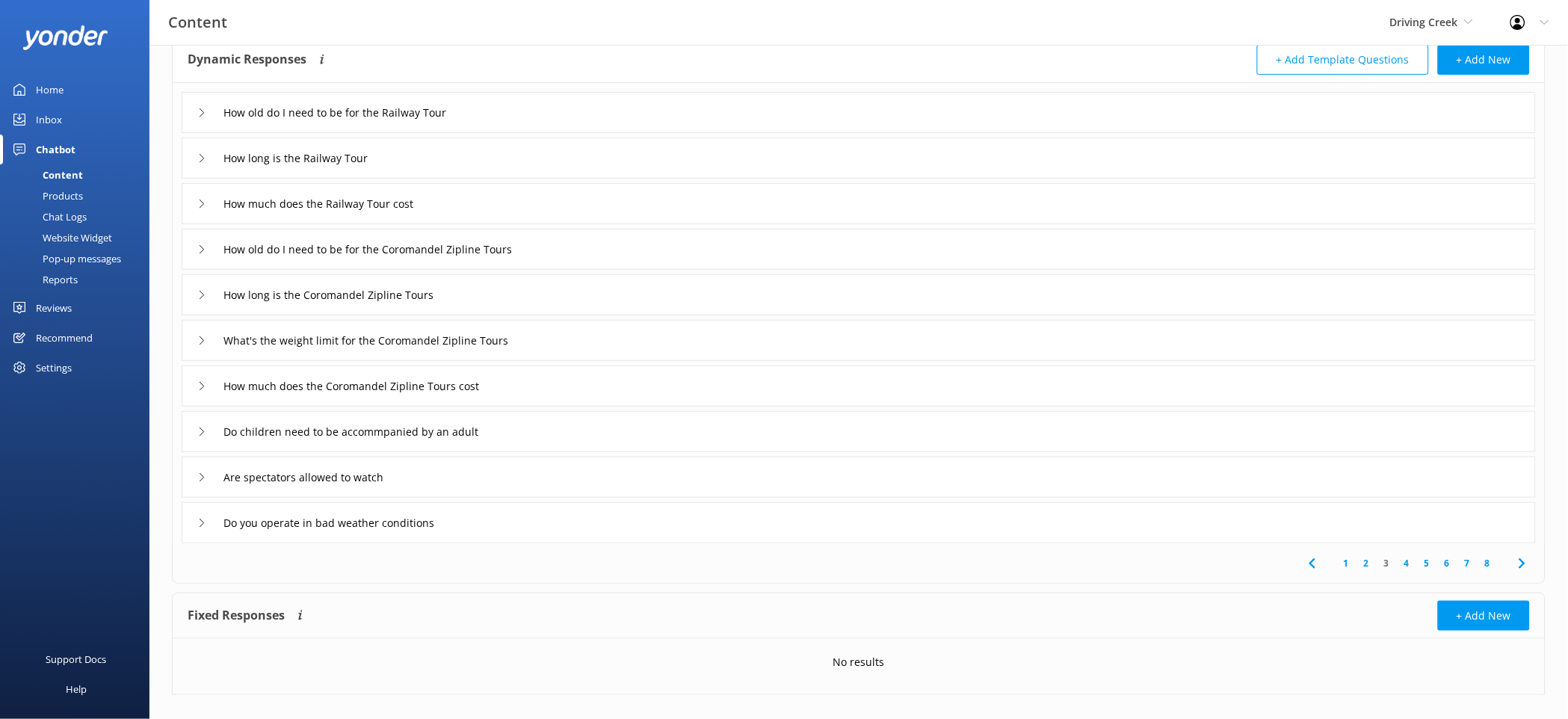
scroll to position [107, 0]
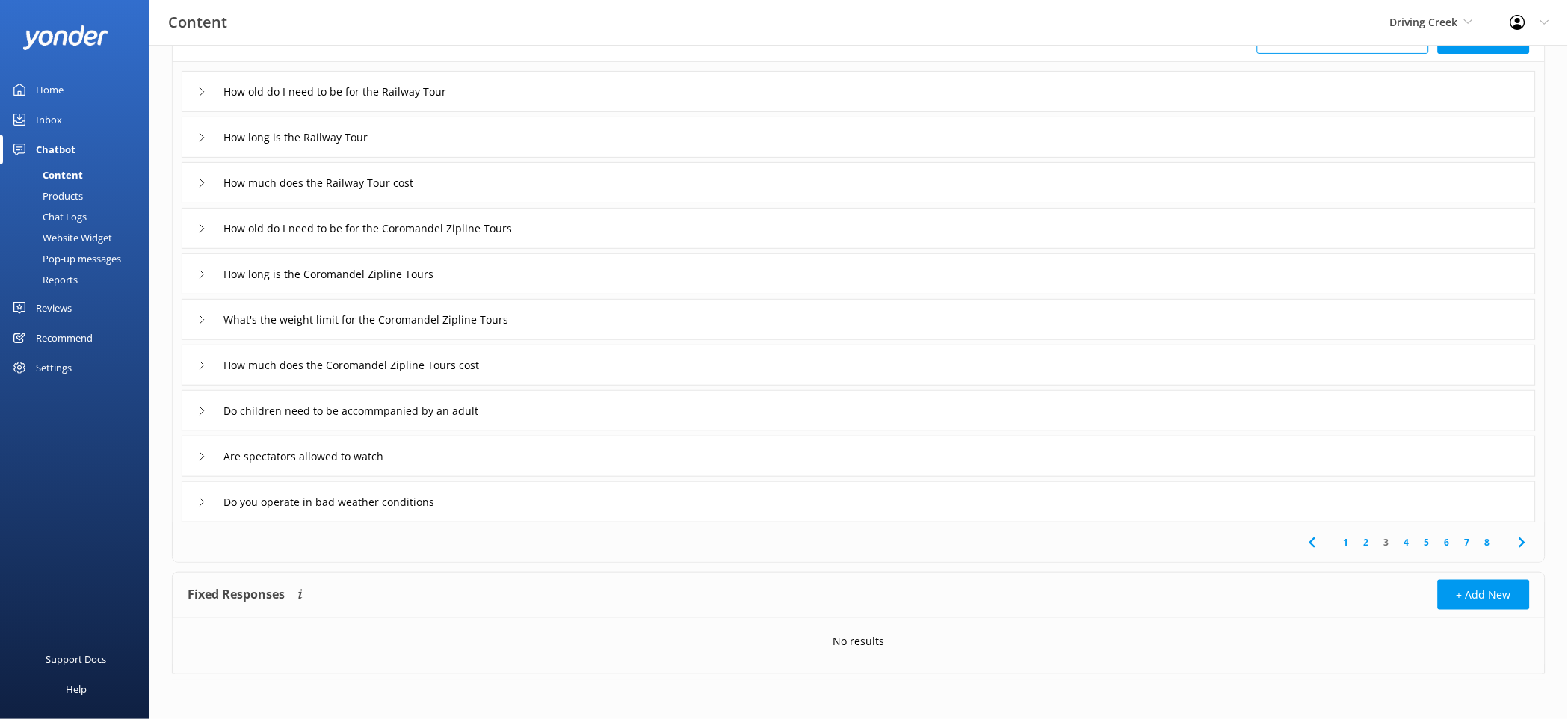
click at [905, 507] on div "Do you operate in bad weather conditions" at bounding box center [858, 501] width 1354 height 41
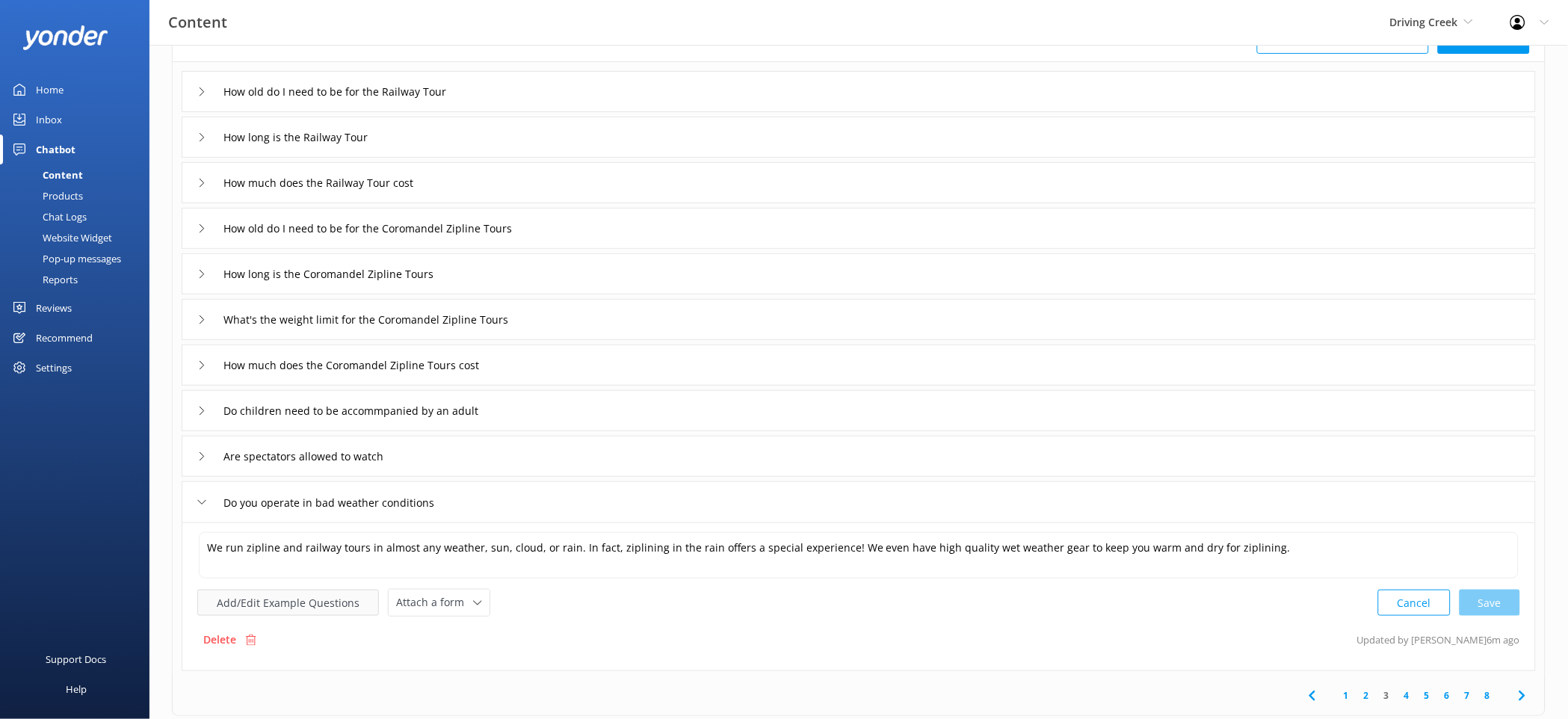
click at [341, 606] on button "Add/Edit Example Questions" at bounding box center [288, 602] width 181 height 26
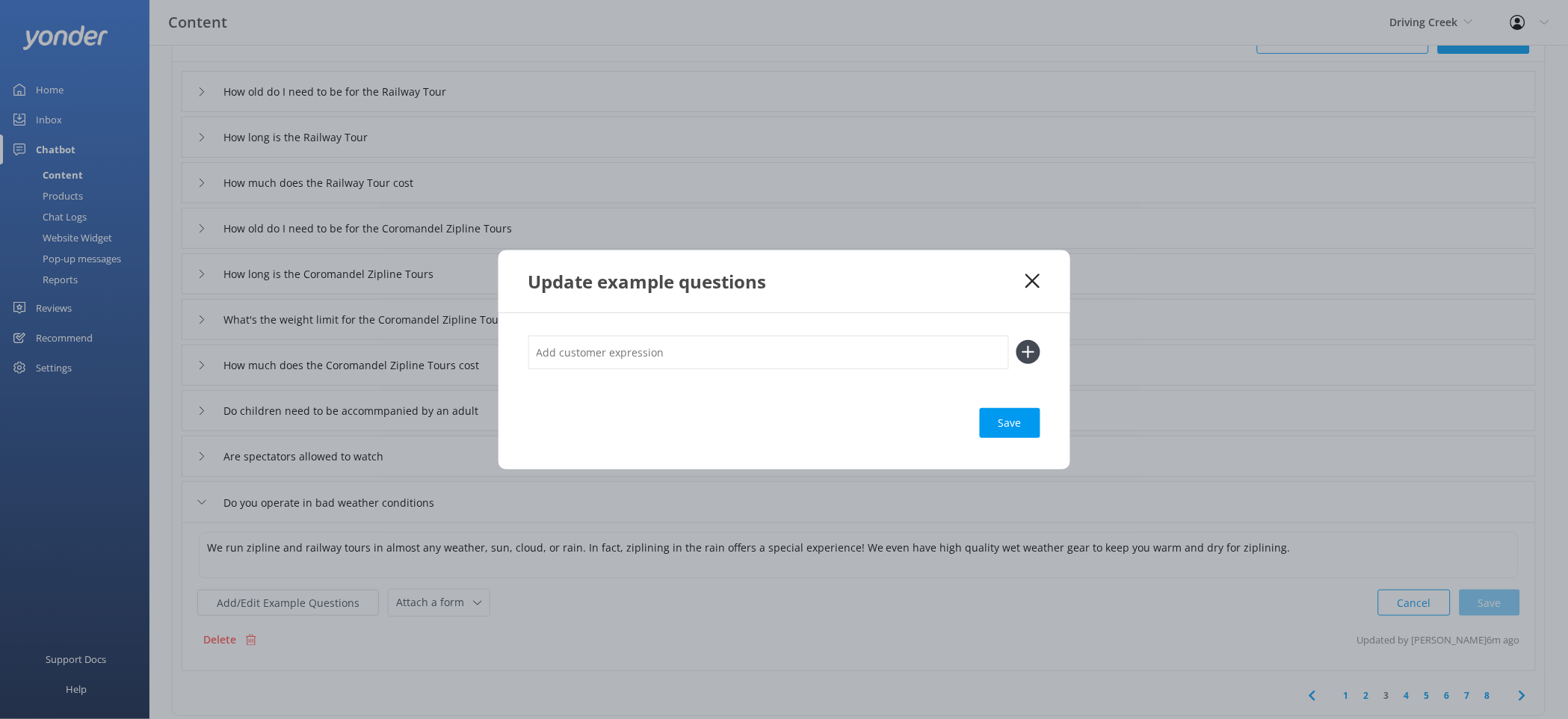
click at [629, 359] on input "text" at bounding box center [768, 352] width 480 height 34
type input "What if it's raining"
click at [1016, 340] on button at bounding box center [1027, 352] width 24 height 24
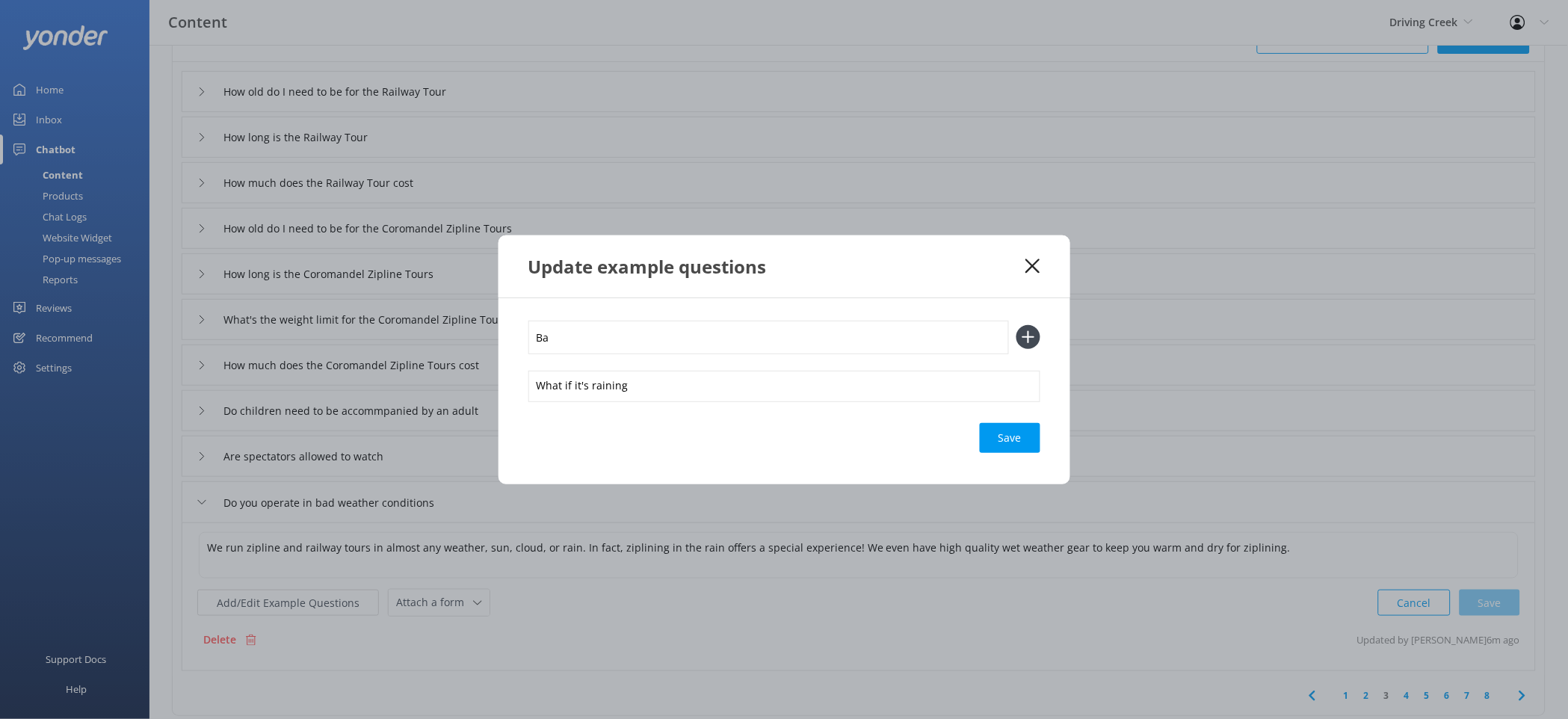
type input "B"
click at [1006, 443] on div "Save" at bounding box center [1009, 437] width 60 height 30
click at [704, 336] on input "text" at bounding box center [768, 337] width 480 height 34
type input "E"
type input "Weather policyu"
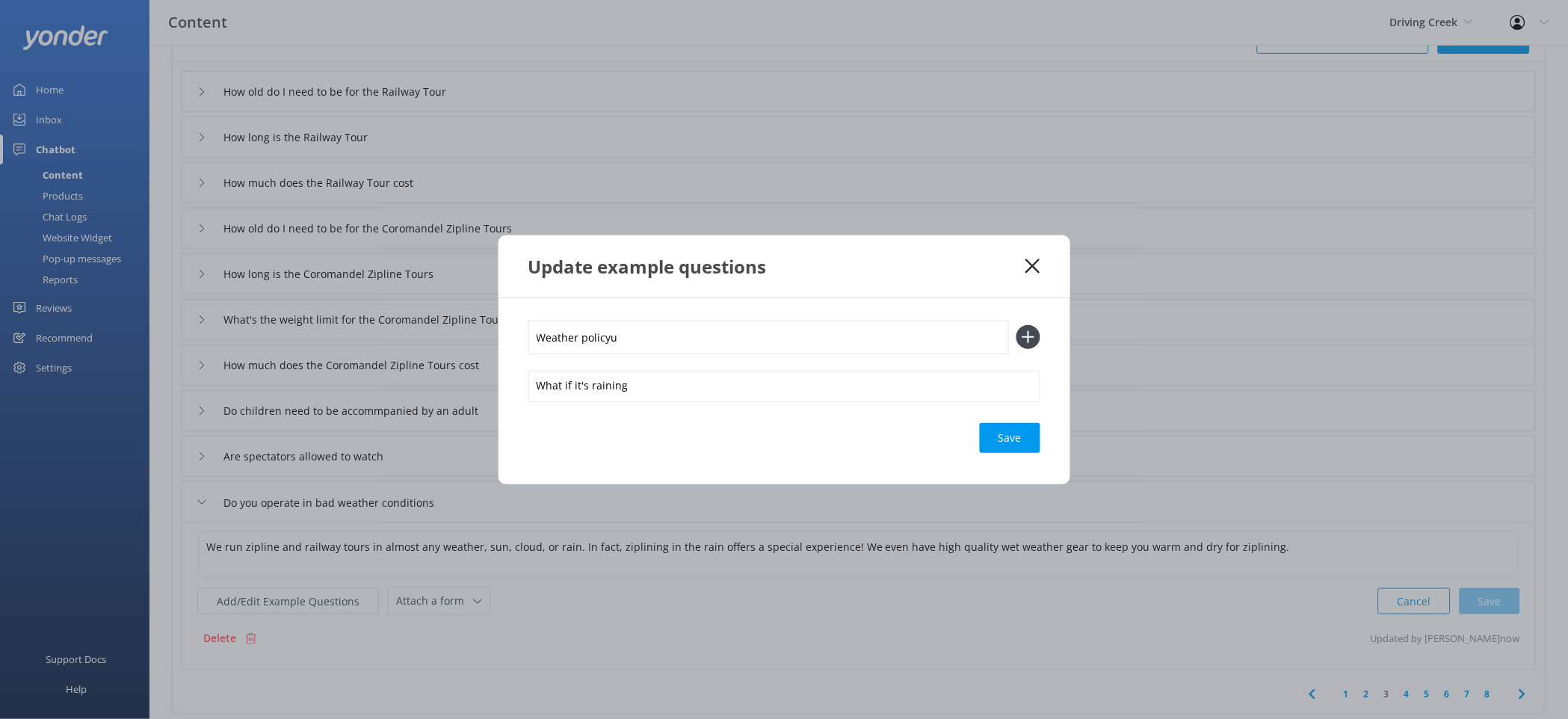
click at [1016, 325] on button at bounding box center [1027, 336] width 24 height 24
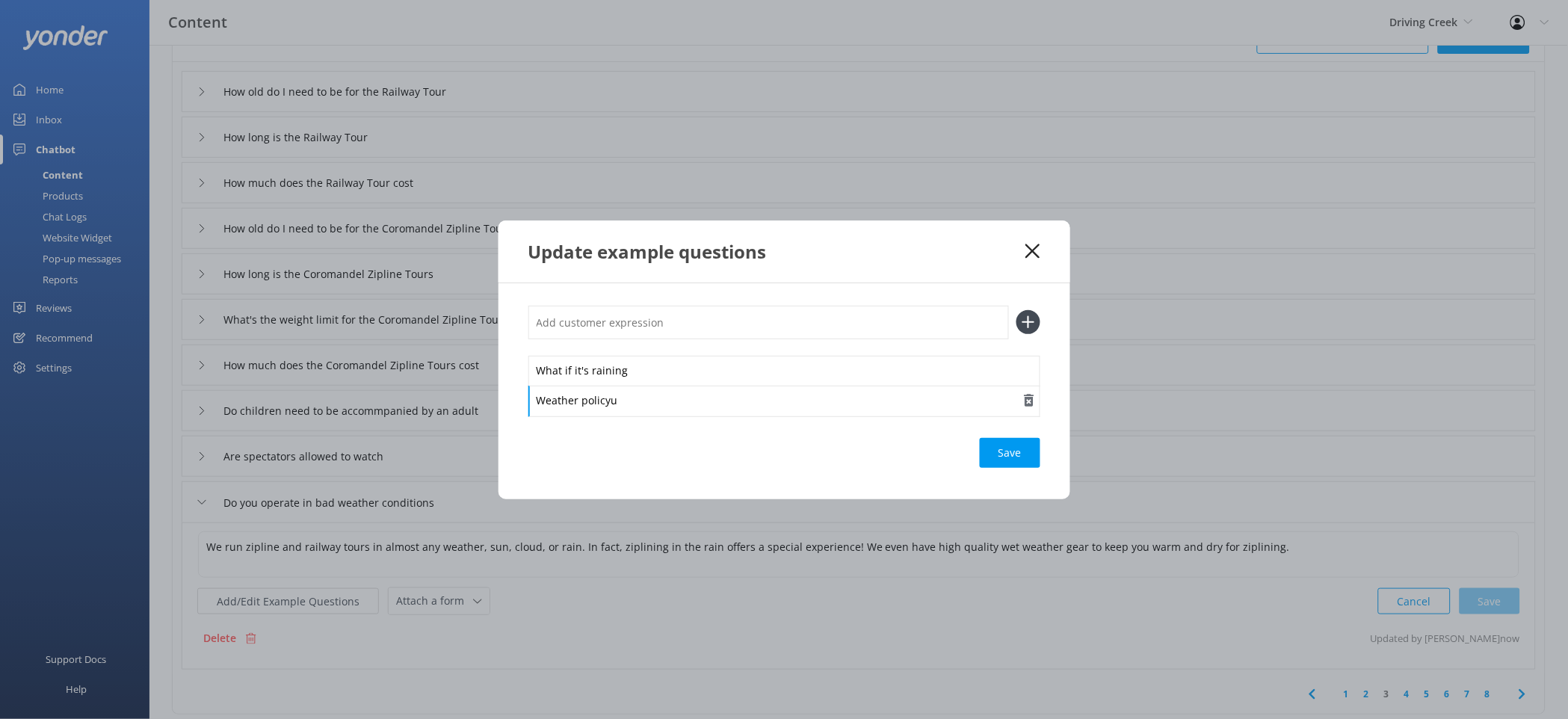
click at [718, 406] on div "Weather policyu" at bounding box center [784, 401] width 512 height 32
click at [1000, 446] on div "Save" at bounding box center [1009, 452] width 60 height 30
click at [1034, 243] on div "Update example questions" at bounding box center [784, 251] width 572 height 62
click at [1033, 260] on div "Update example questions" at bounding box center [784, 251] width 572 height 62
click at [1032, 255] on icon at bounding box center [1032, 251] width 14 height 15
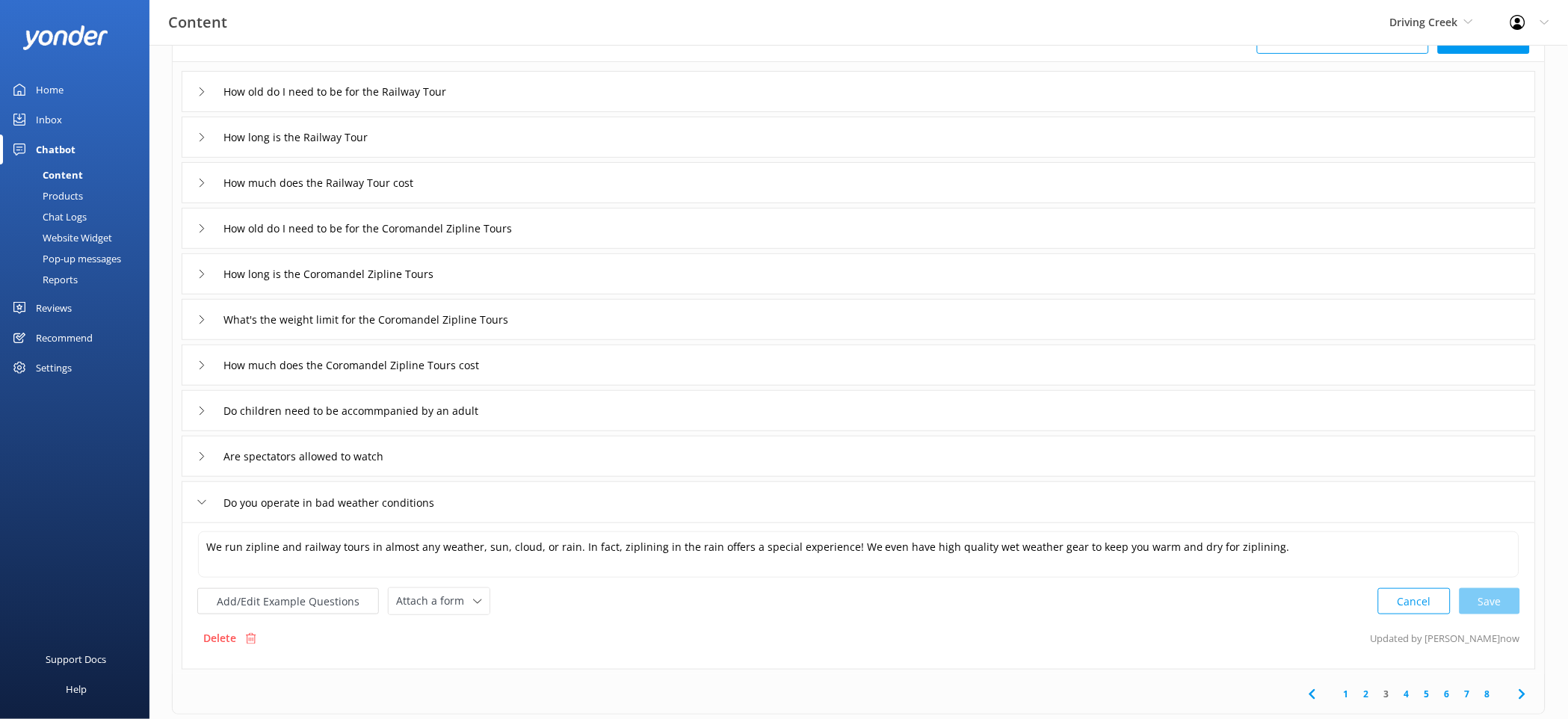
click at [1402, 690] on link "4" at bounding box center [1406, 694] width 20 height 14
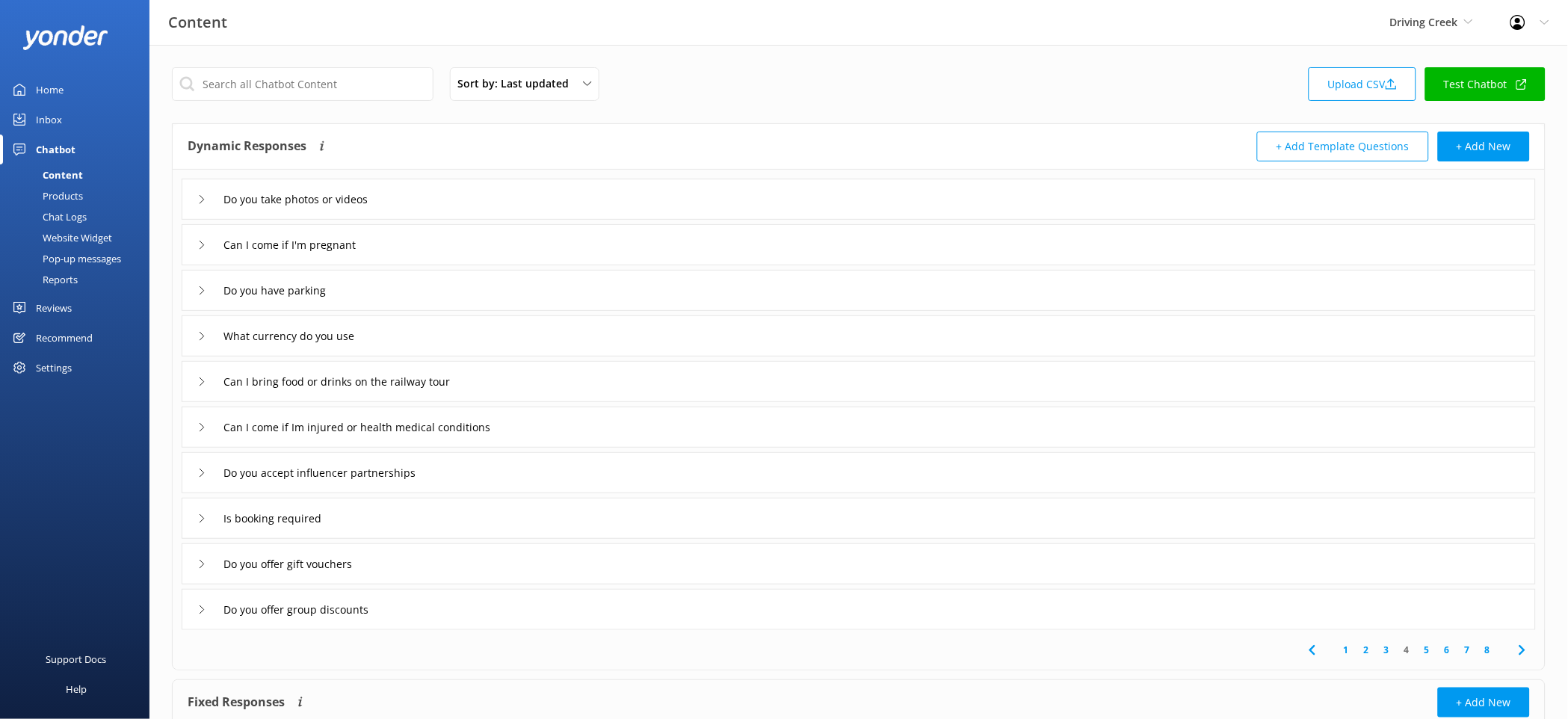
click at [447, 524] on div "Is booking required" at bounding box center [858, 518] width 1354 height 41
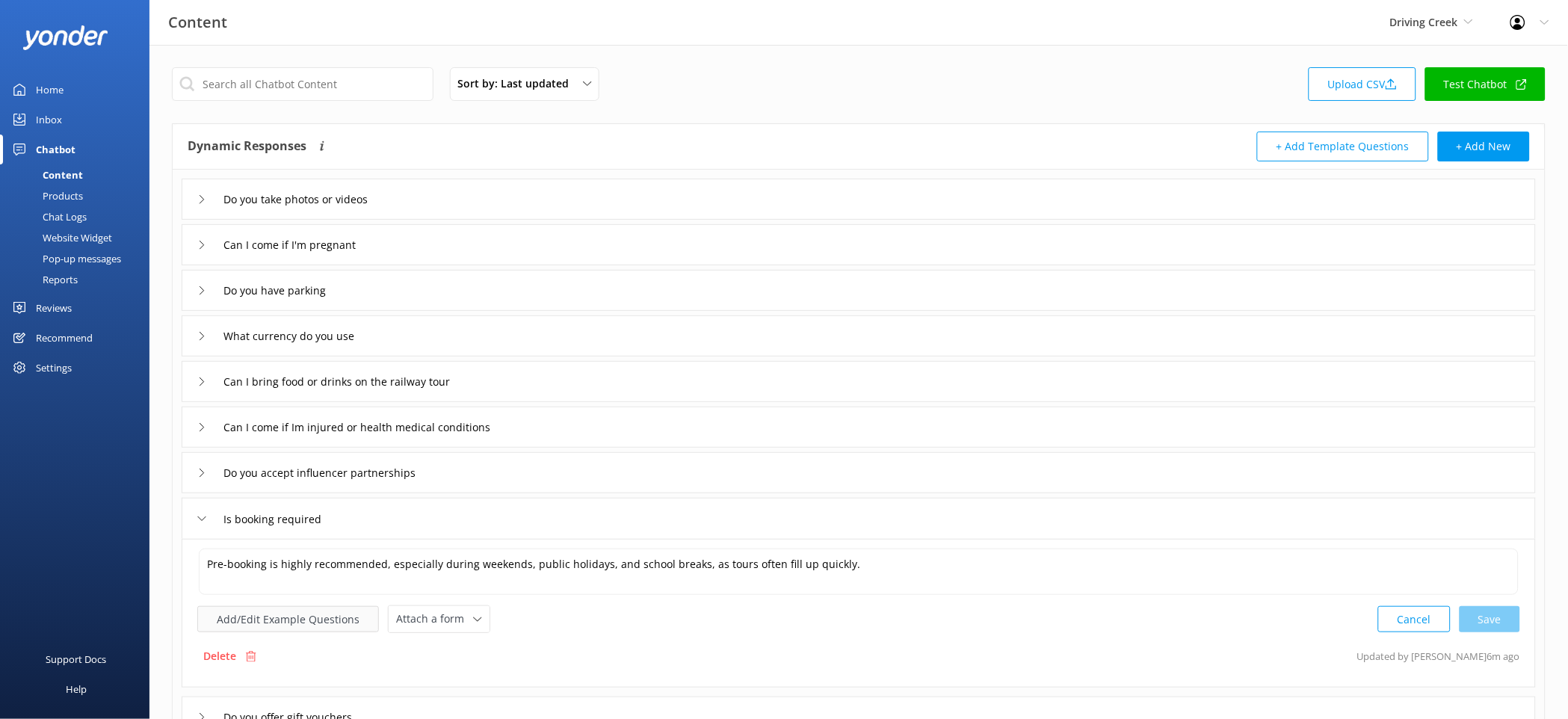
click at [330, 630] on button "Add/Edit Example Questions" at bounding box center [288, 618] width 181 height 26
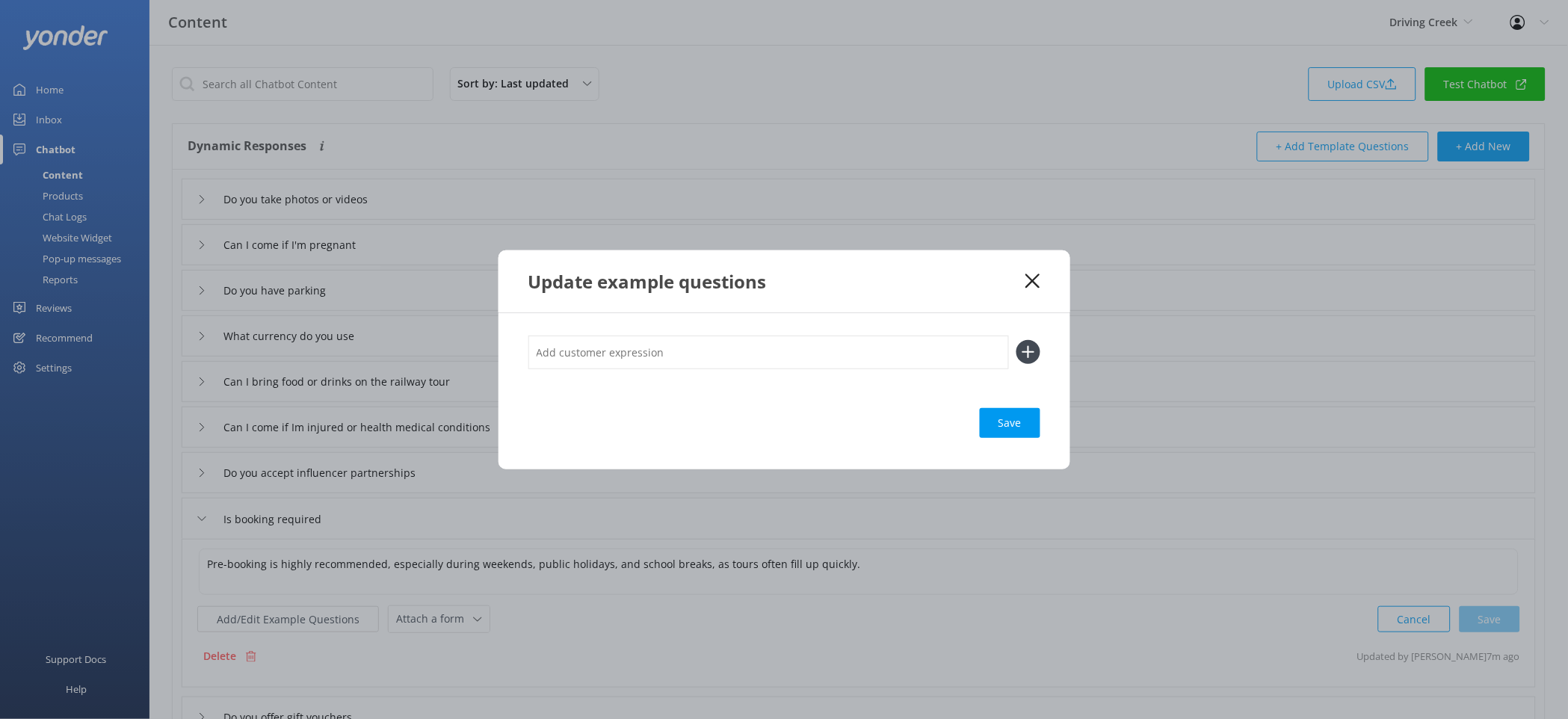
click at [626, 366] on input "text" at bounding box center [768, 352] width 480 height 34
type input "Do I need to book"
click at [1016, 340] on button at bounding box center [1027, 352] width 24 height 24
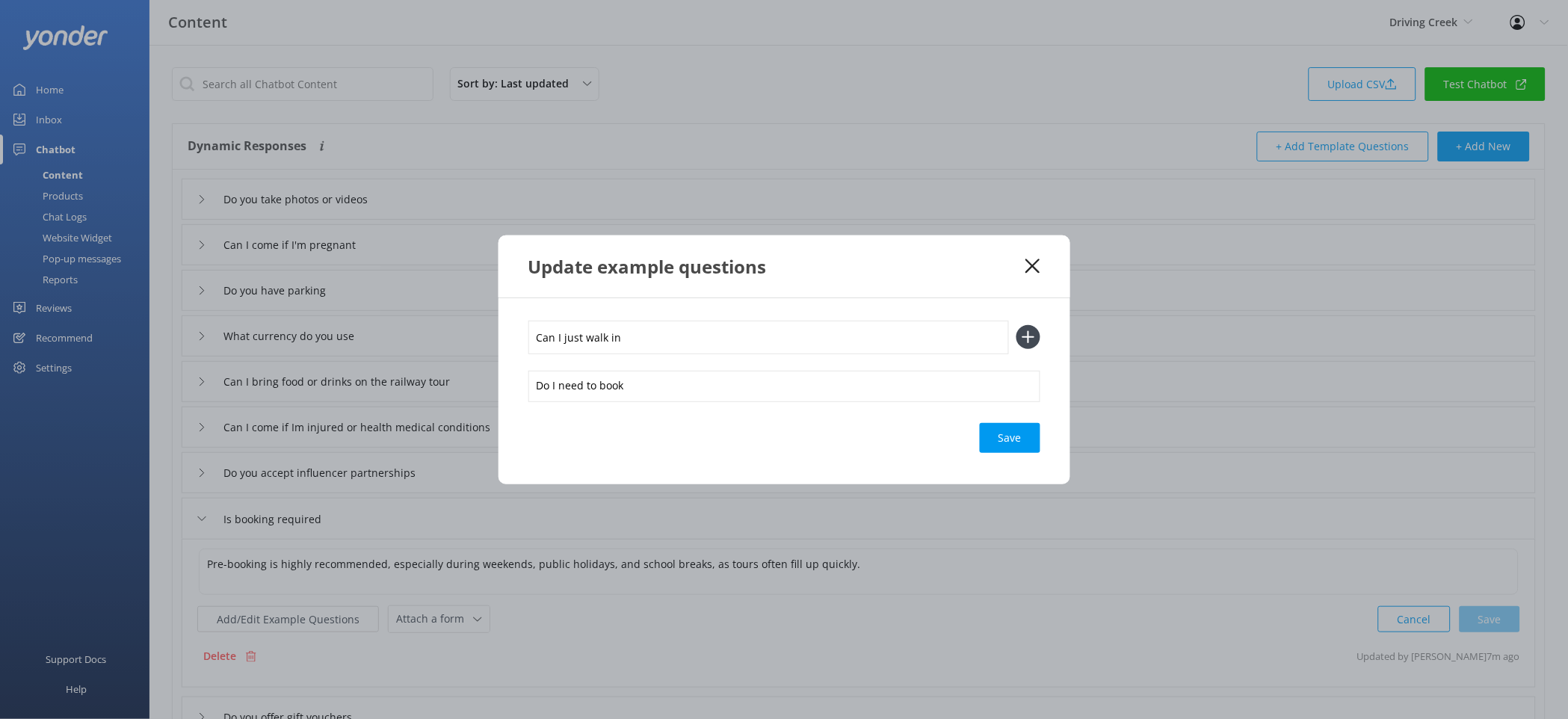
type input "Can I just walk in"
click at [1016, 325] on button at bounding box center [1027, 336] width 24 height 24
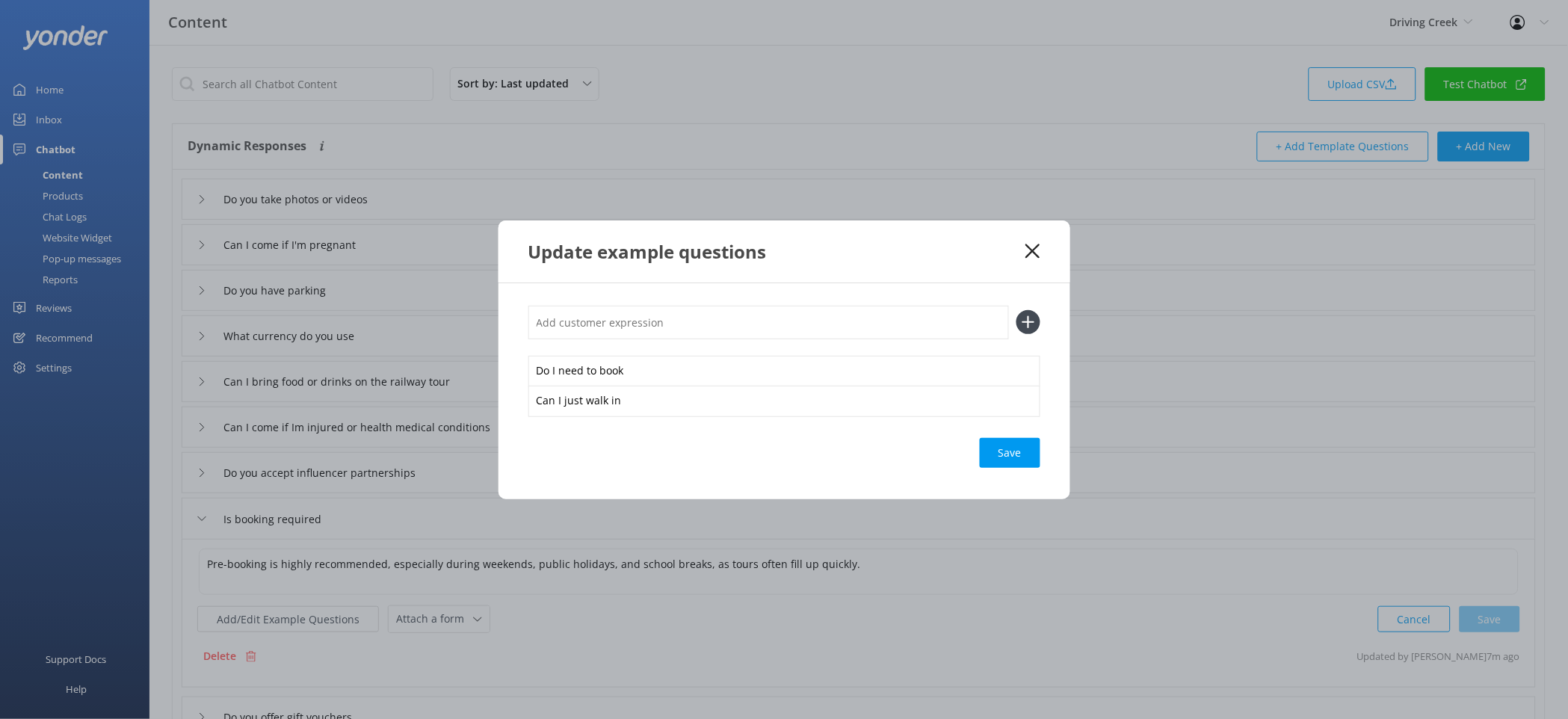
click at [1055, 445] on div "Do I need to book Can I just walk in Save" at bounding box center [784, 391] width 572 height 216
click at [1016, 449] on div "Save" at bounding box center [1009, 452] width 60 height 30
click at [1049, 246] on div "Update example questions" at bounding box center [784, 251] width 572 height 62
click at [1040, 250] on icon at bounding box center [1032, 251] width 14 height 15
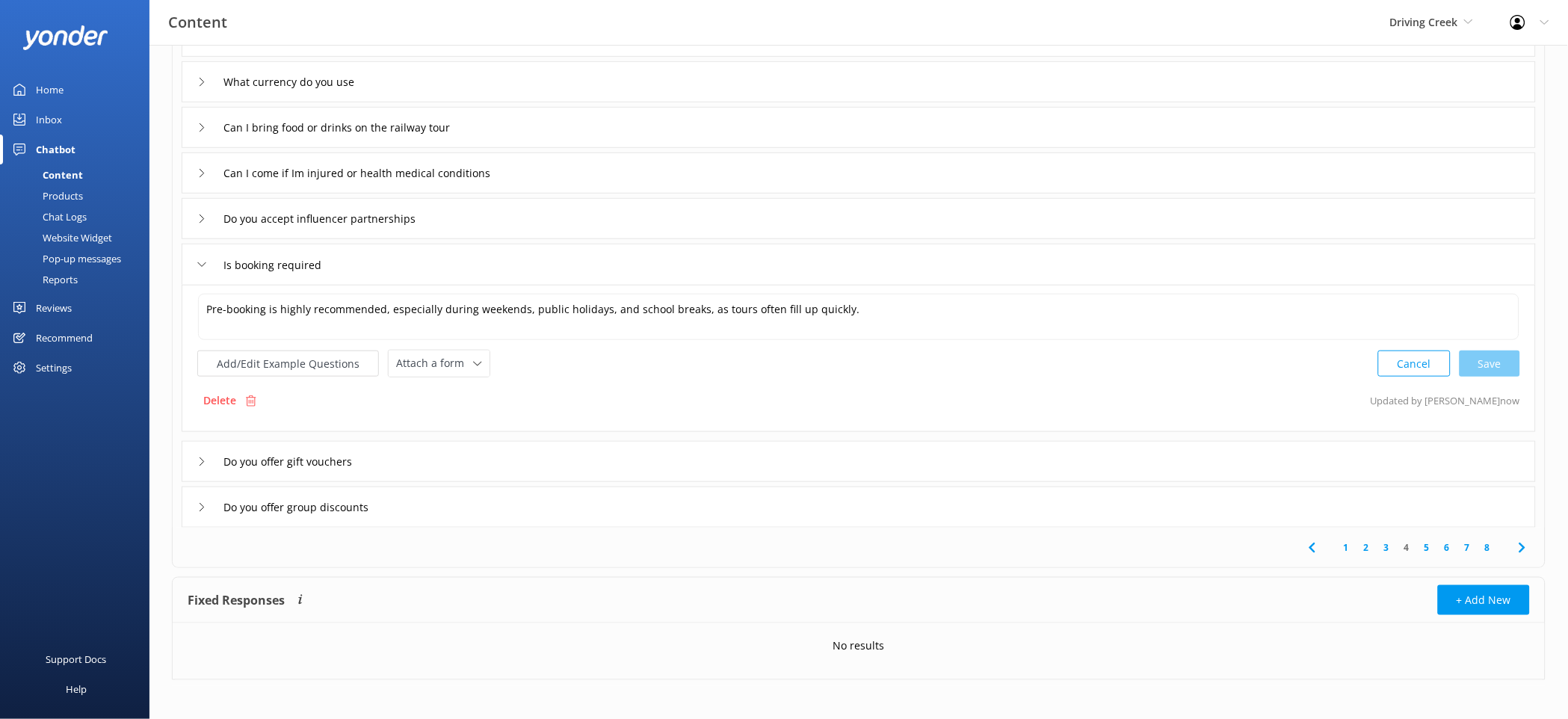
scroll to position [260, 0]
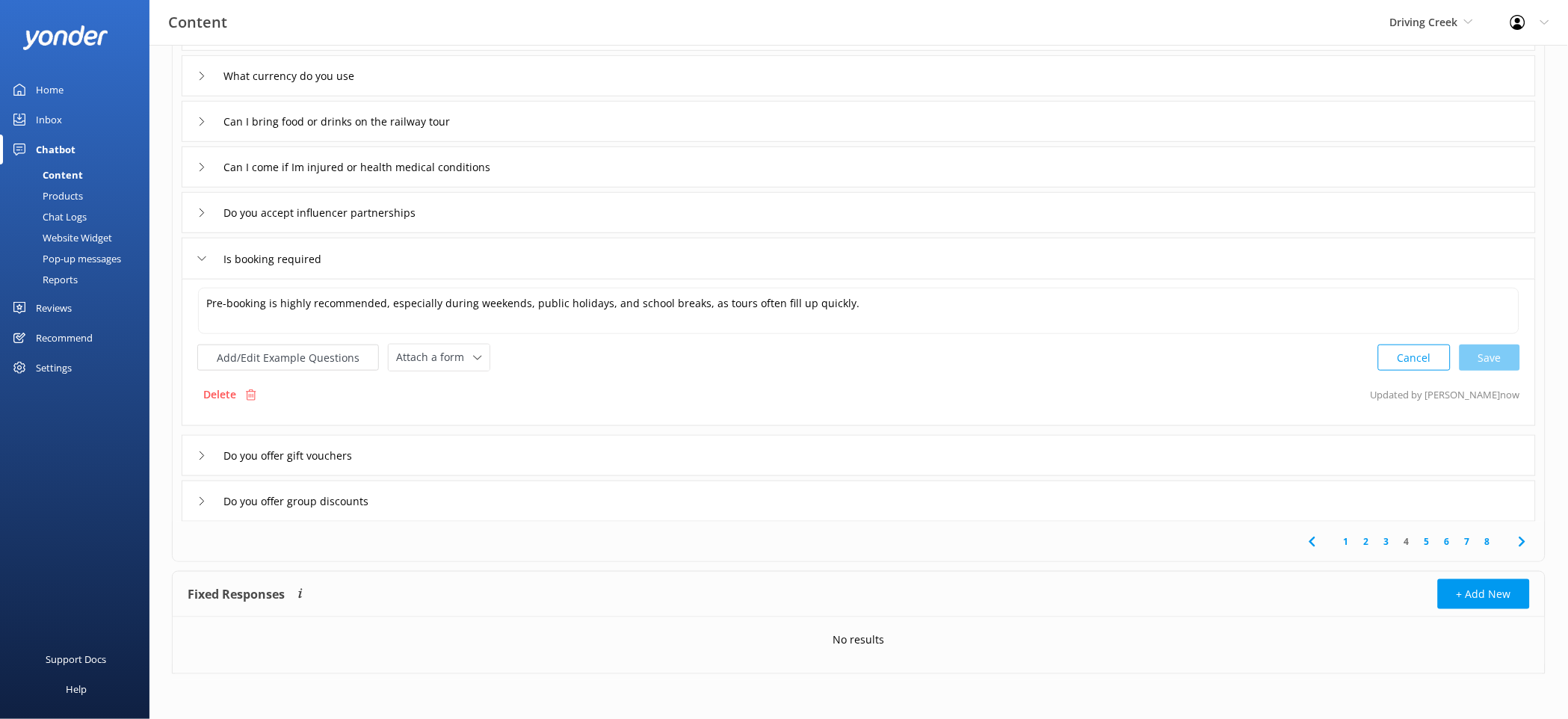
click at [1419, 543] on link "5" at bounding box center [1426, 542] width 20 height 14
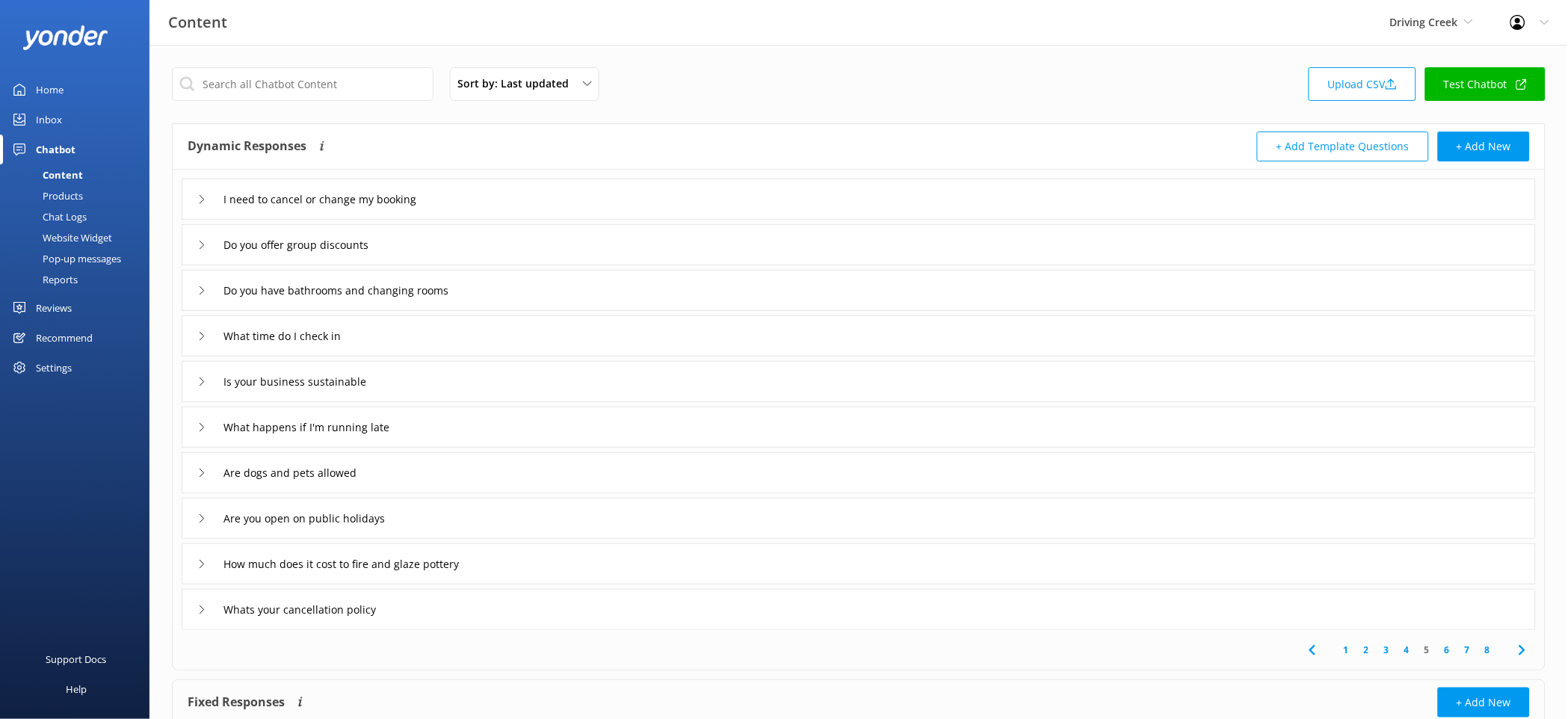
click at [793, 513] on div "Are you open on public holidays" at bounding box center [858, 518] width 1354 height 41
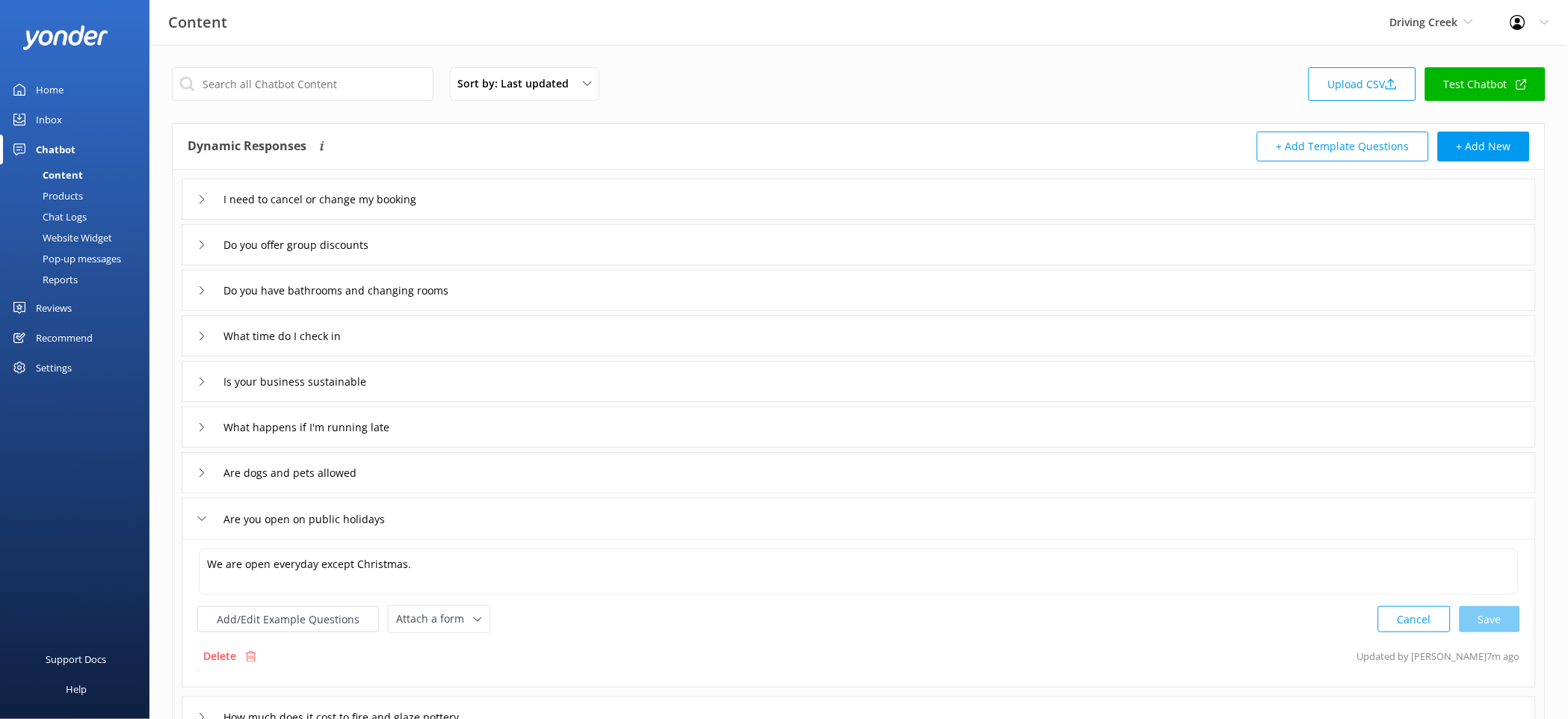
click at [70, 231] on div "Website Widget" at bounding box center [60, 238] width 104 height 21
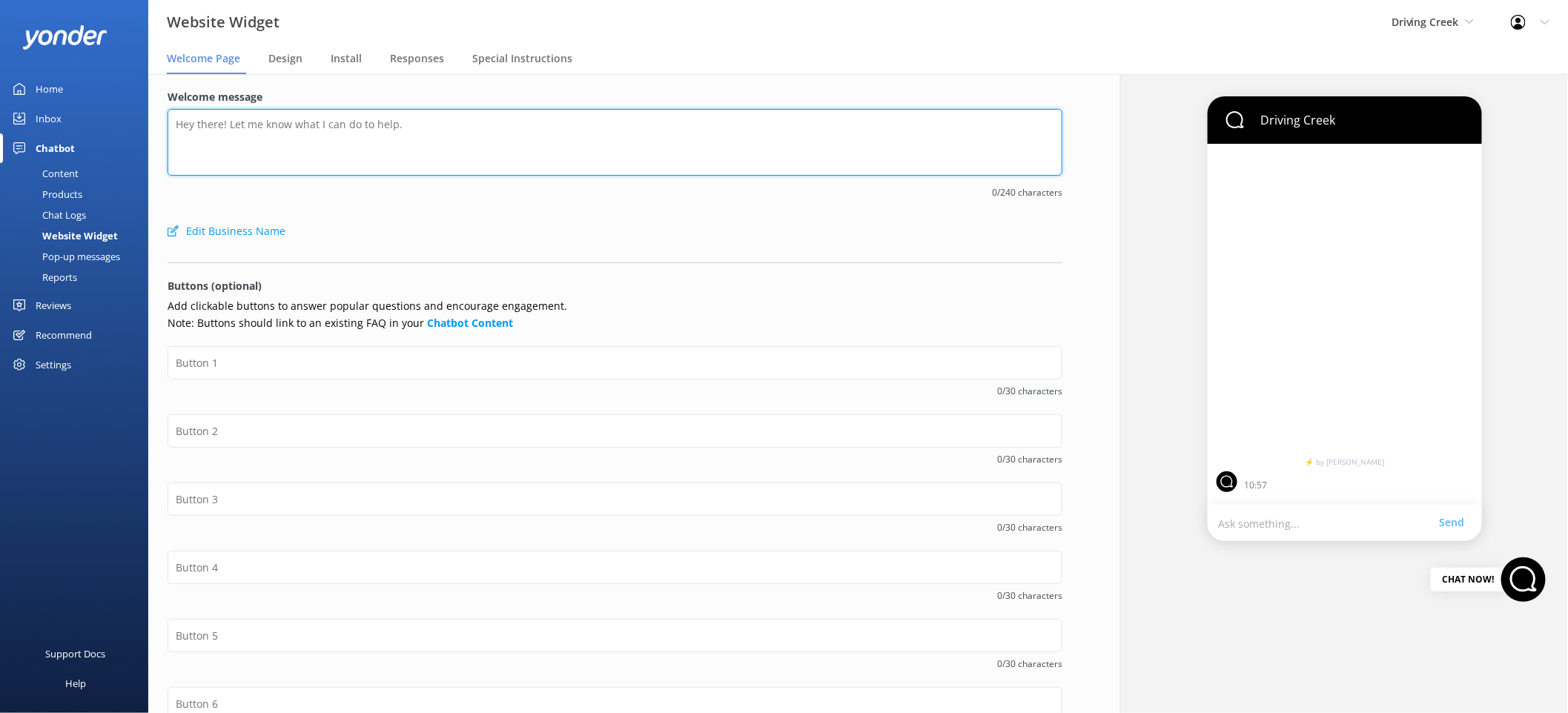
click at [322, 137] on textarea "Welcome message" at bounding box center [614, 143] width 895 height 67
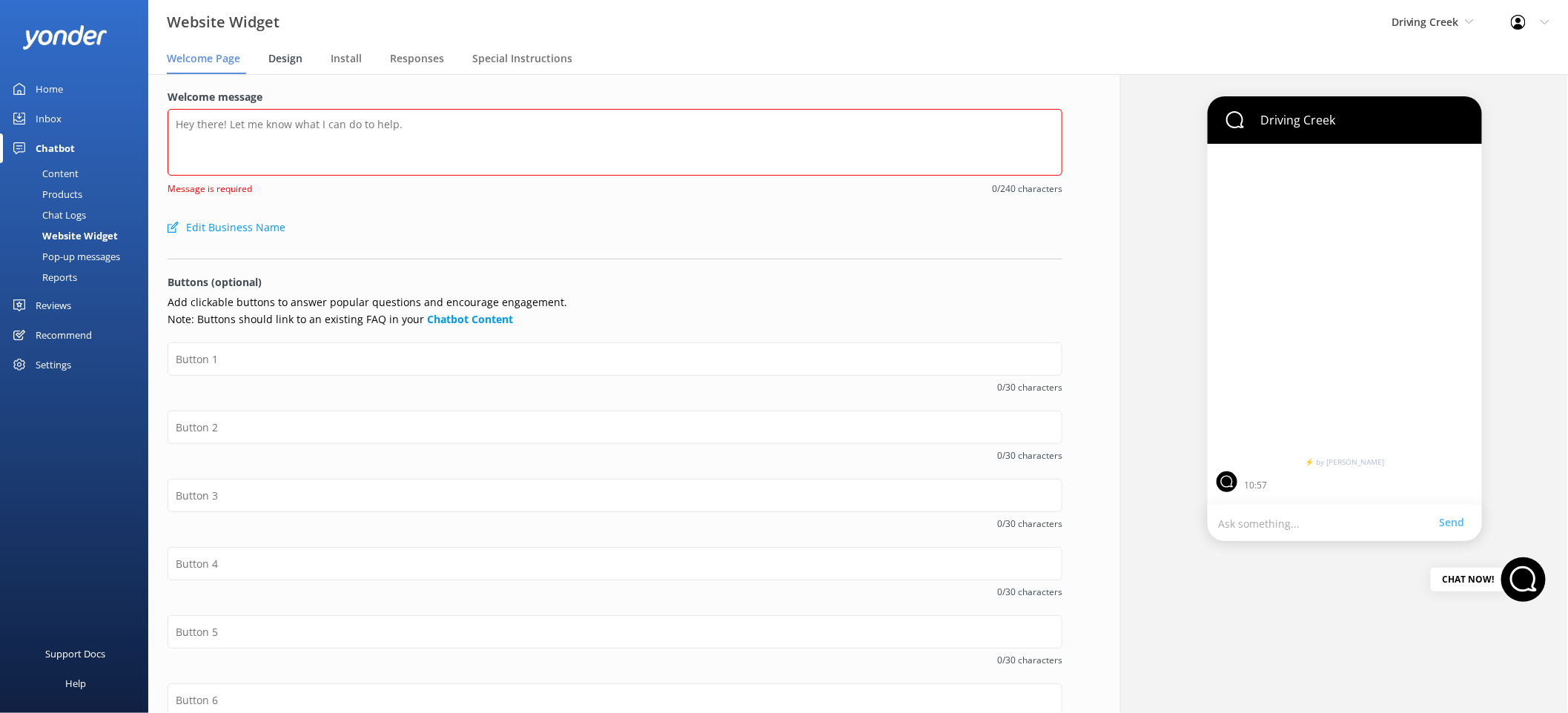
click at [301, 62] on span "Design" at bounding box center [285, 59] width 34 height 15
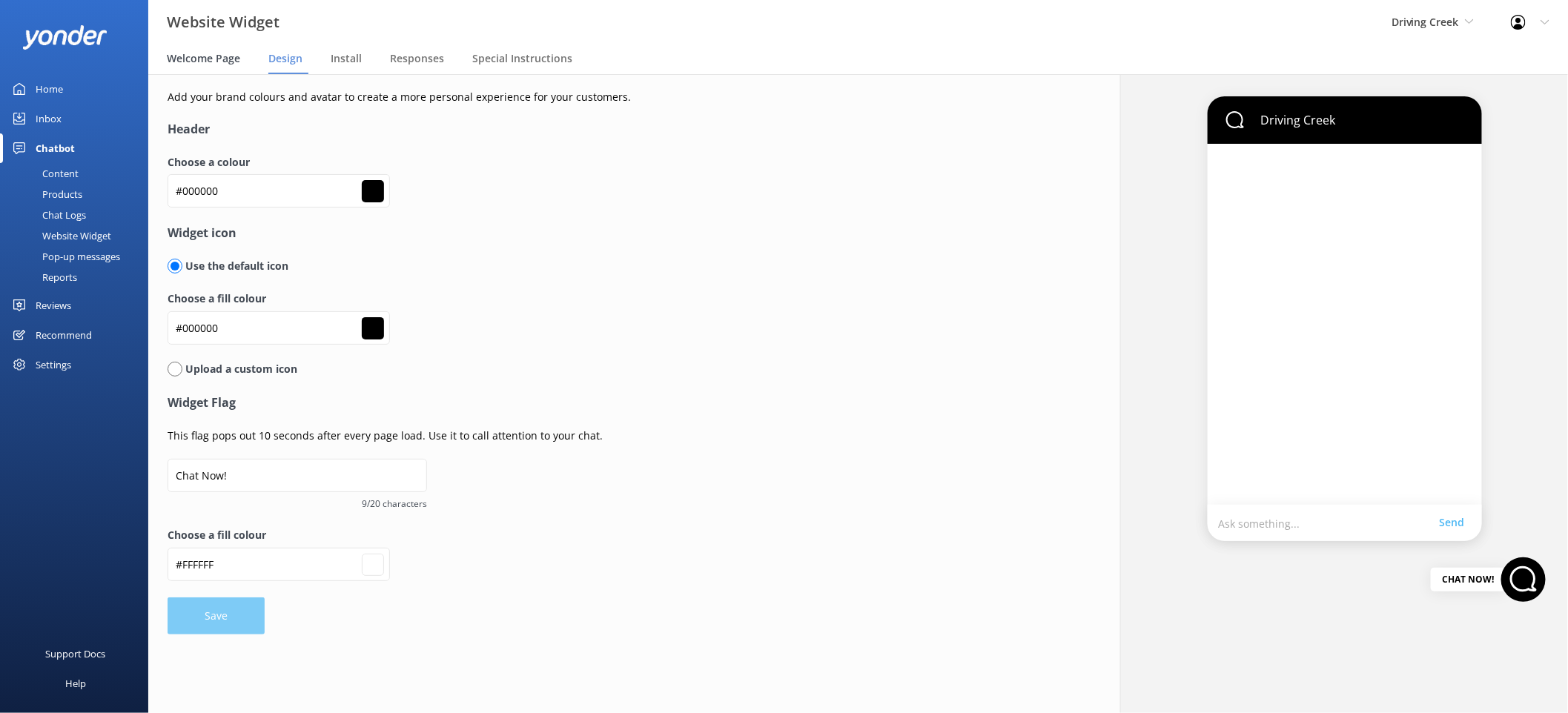
click at [215, 57] on span "Welcome Page" at bounding box center [203, 59] width 73 height 15
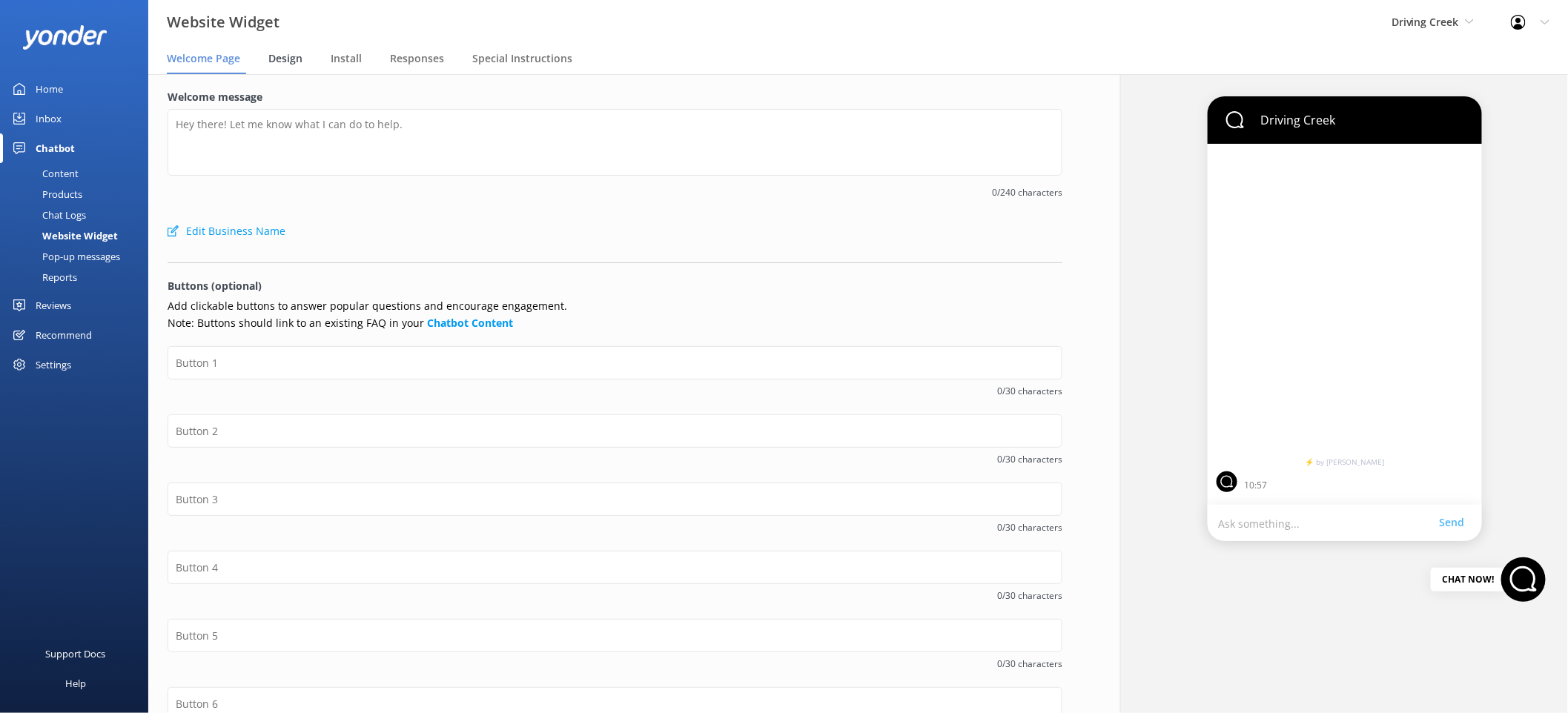
click at [296, 52] on span "Design" at bounding box center [285, 59] width 34 height 15
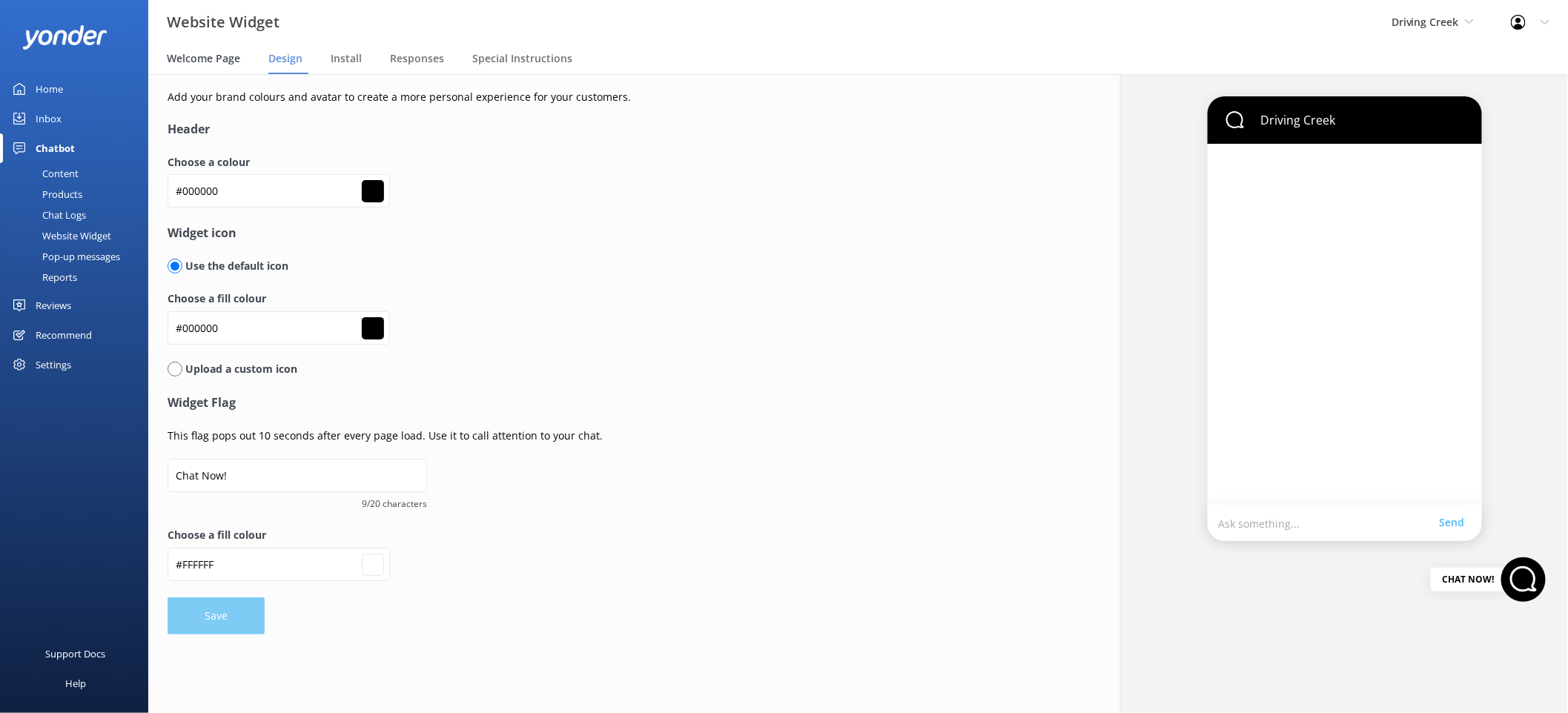
click at [214, 60] on span "Welcome Page" at bounding box center [203, 59] width 73 height 15
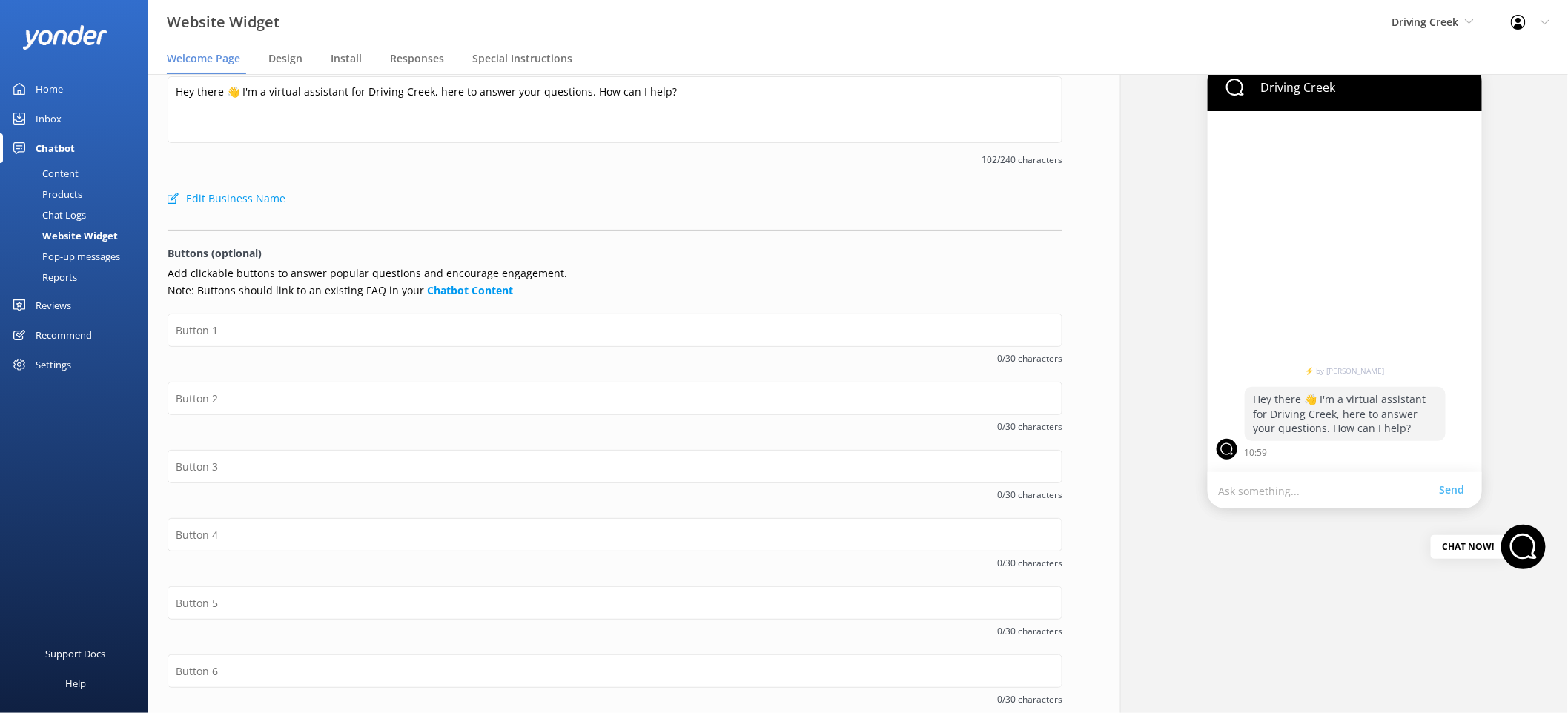
scroll to position [35, 0]
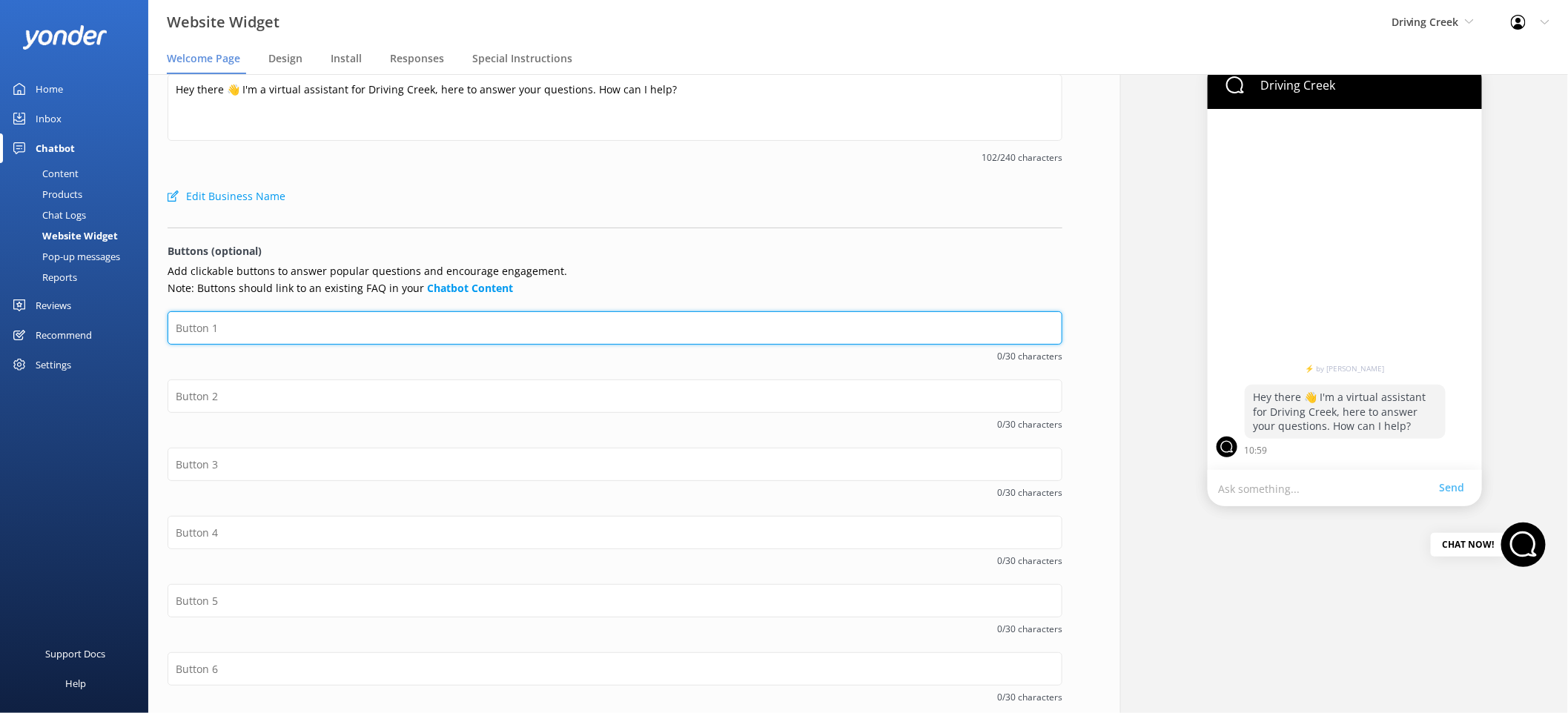
click at [364, 328] on input "text" at bounding box center [614, 328] width 895 height 33
type input "Railway Tour"
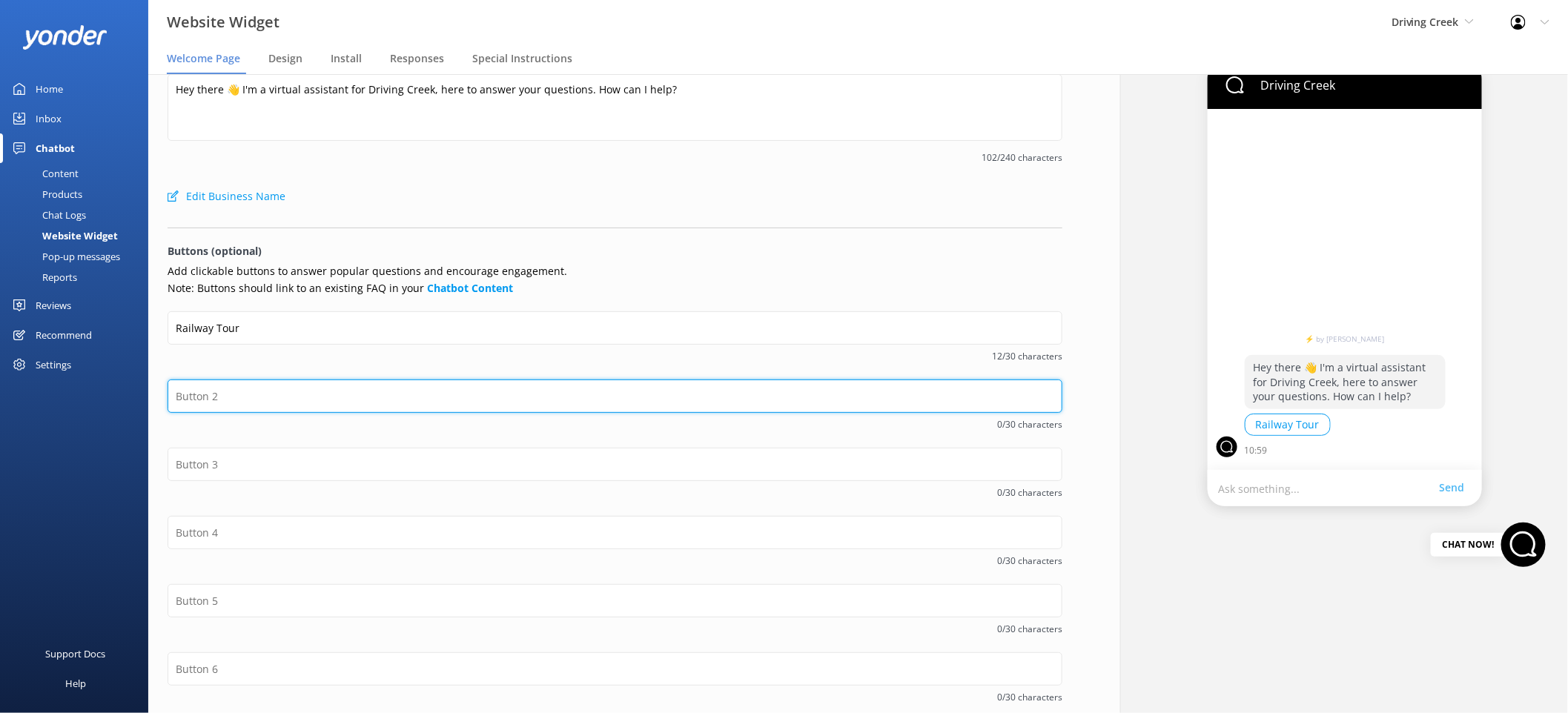
click at [326, 396] on input "text" at bounding box center [614, 395] width 895 height 33
type input "Zipline Tour"
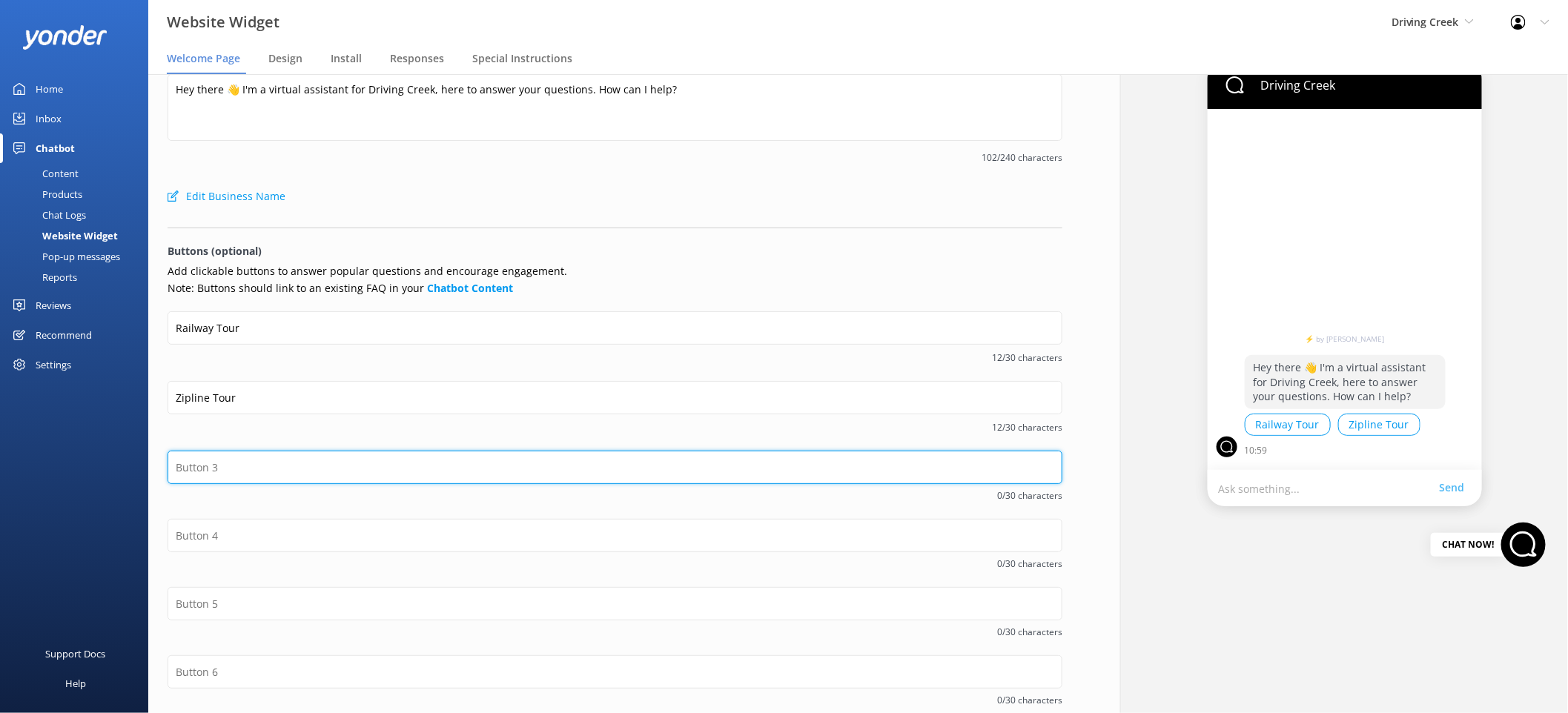
click at [293, 459] on input "text" at bounding box center [614, 467] width 895 height 33
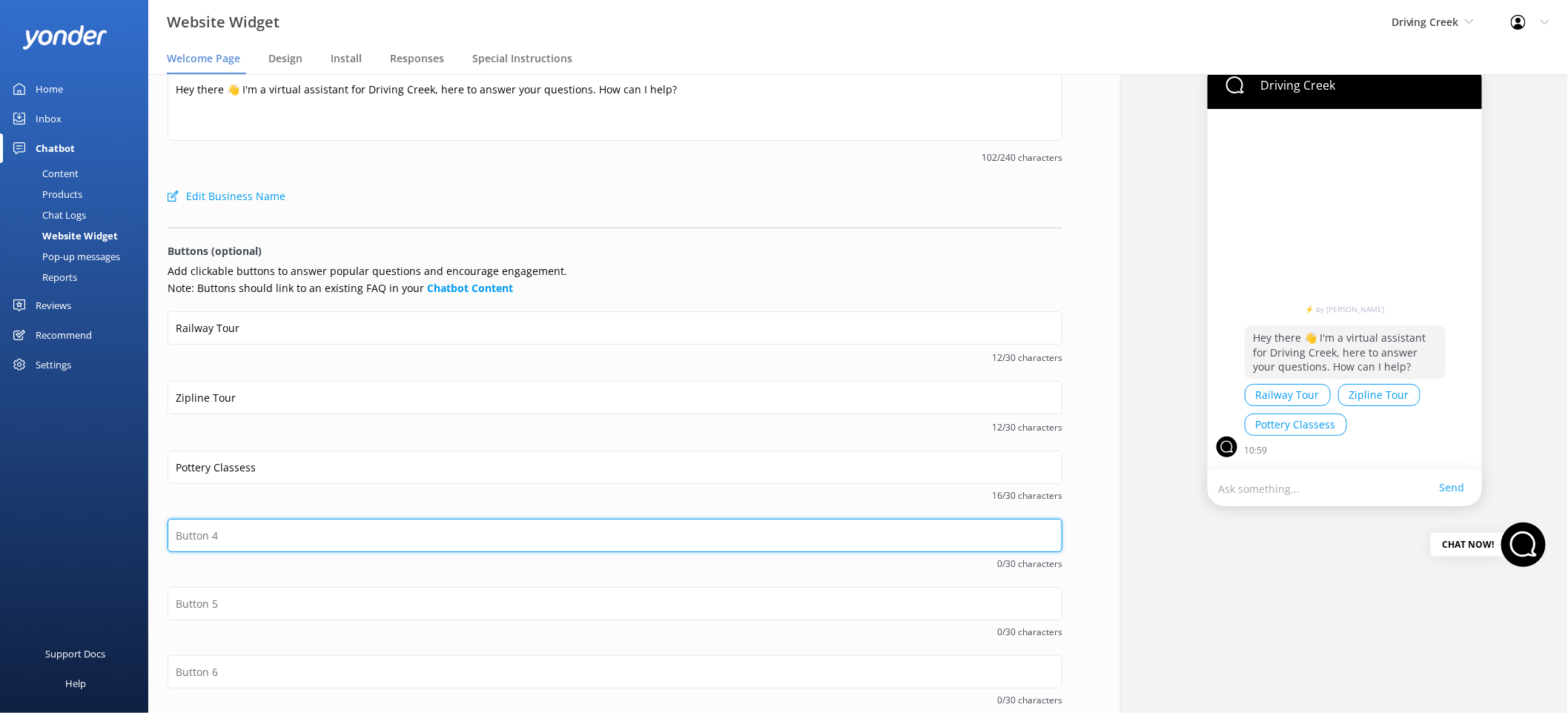
click at [284, 526] on input "text" at bounding box center [614, 535] width 895 height 33
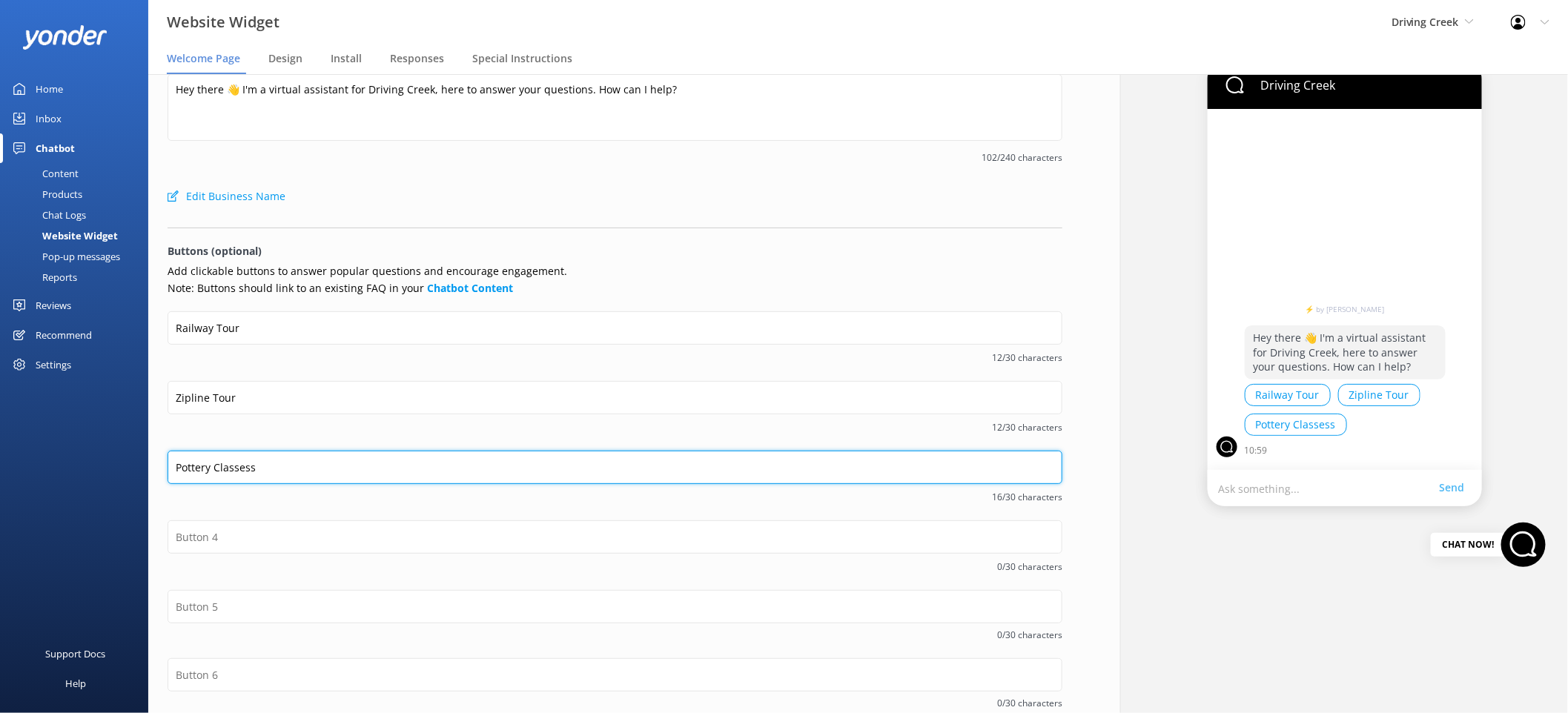
click at [413, 470] on input "Pottery Classess" at bounding box center [614, 467] width 895 height 33
type input "Pottery Classes"
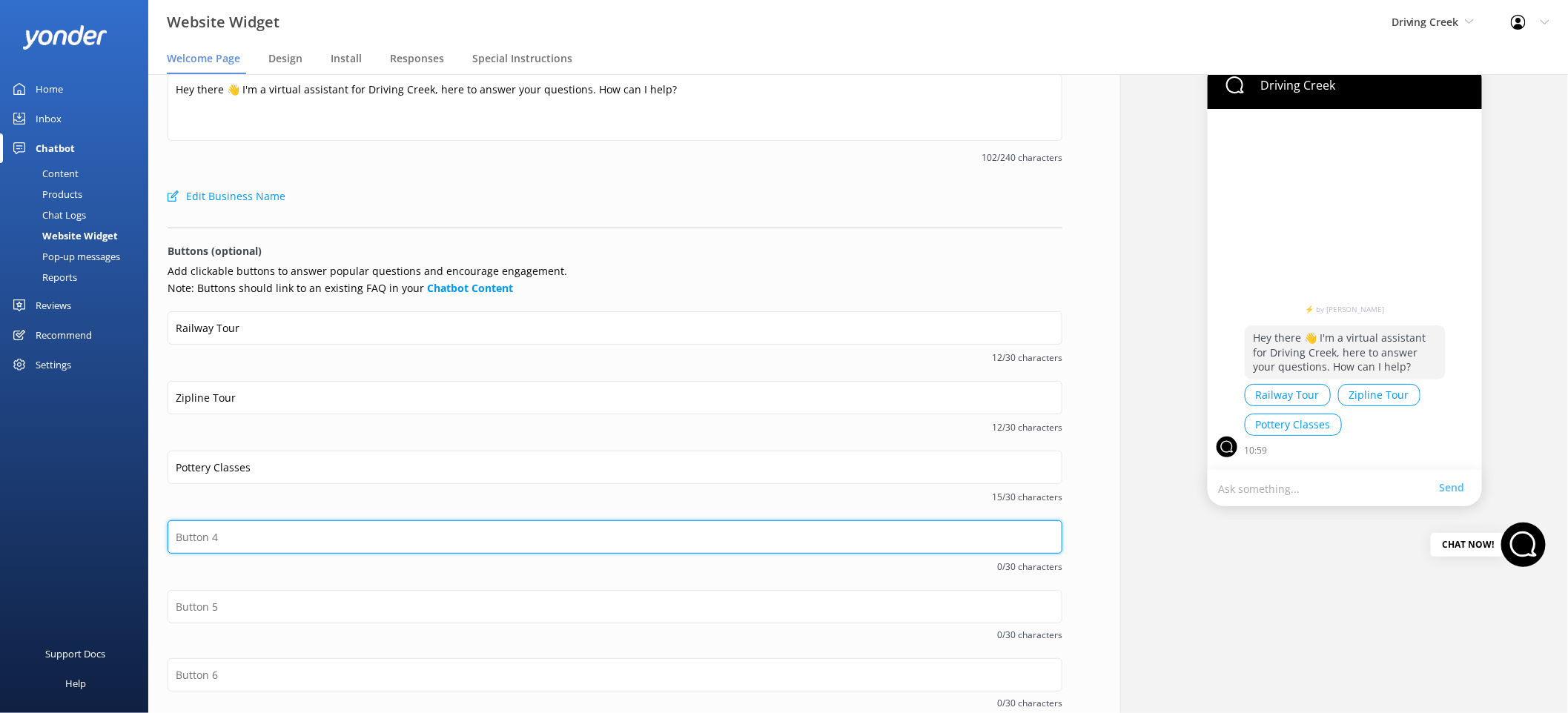
click at [325, 538] on input "text" at bounding box center [614, 536] width 895 height 33
type input "Workshops"
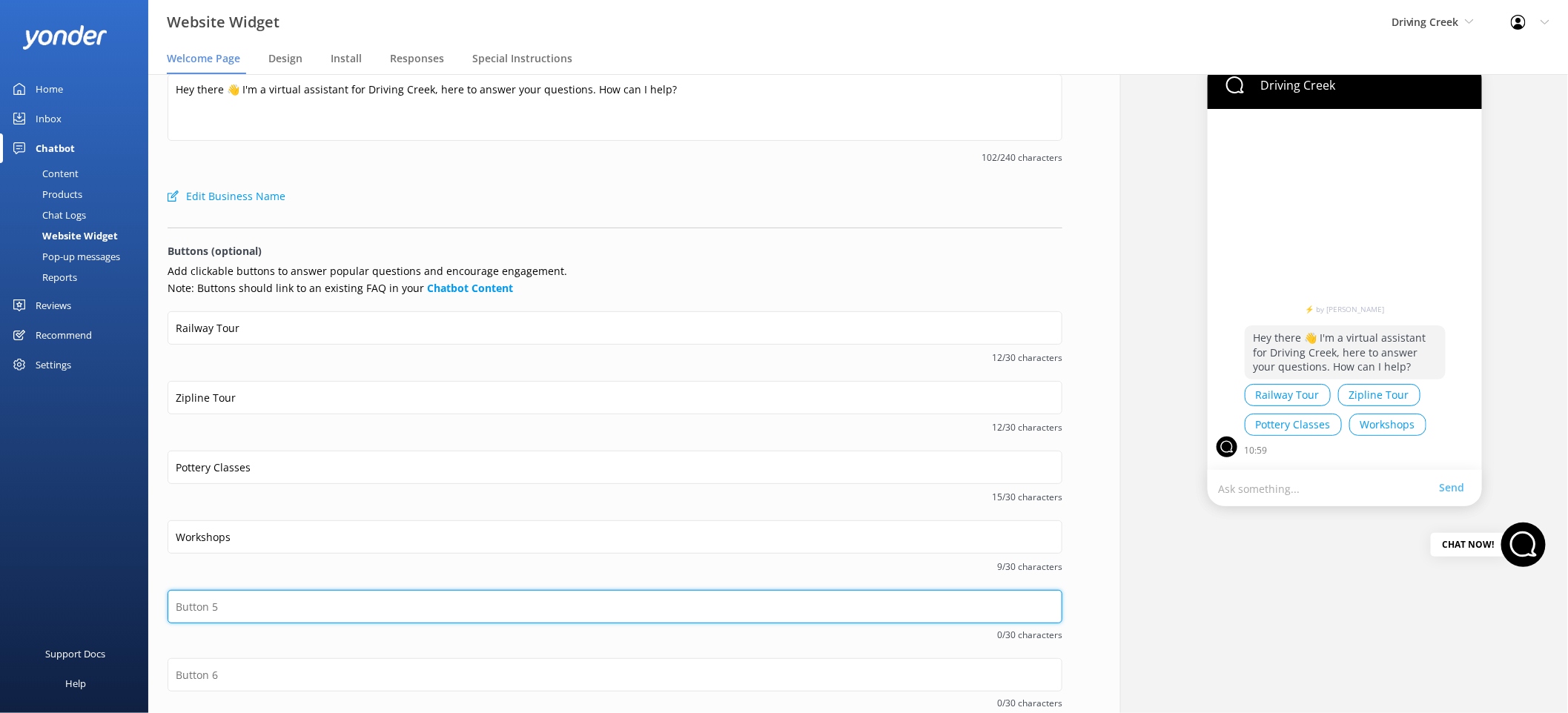
click at [319, 617] on input "text" at bounding box center [614, 607] width 895 height 33
type input "Contact Us!"
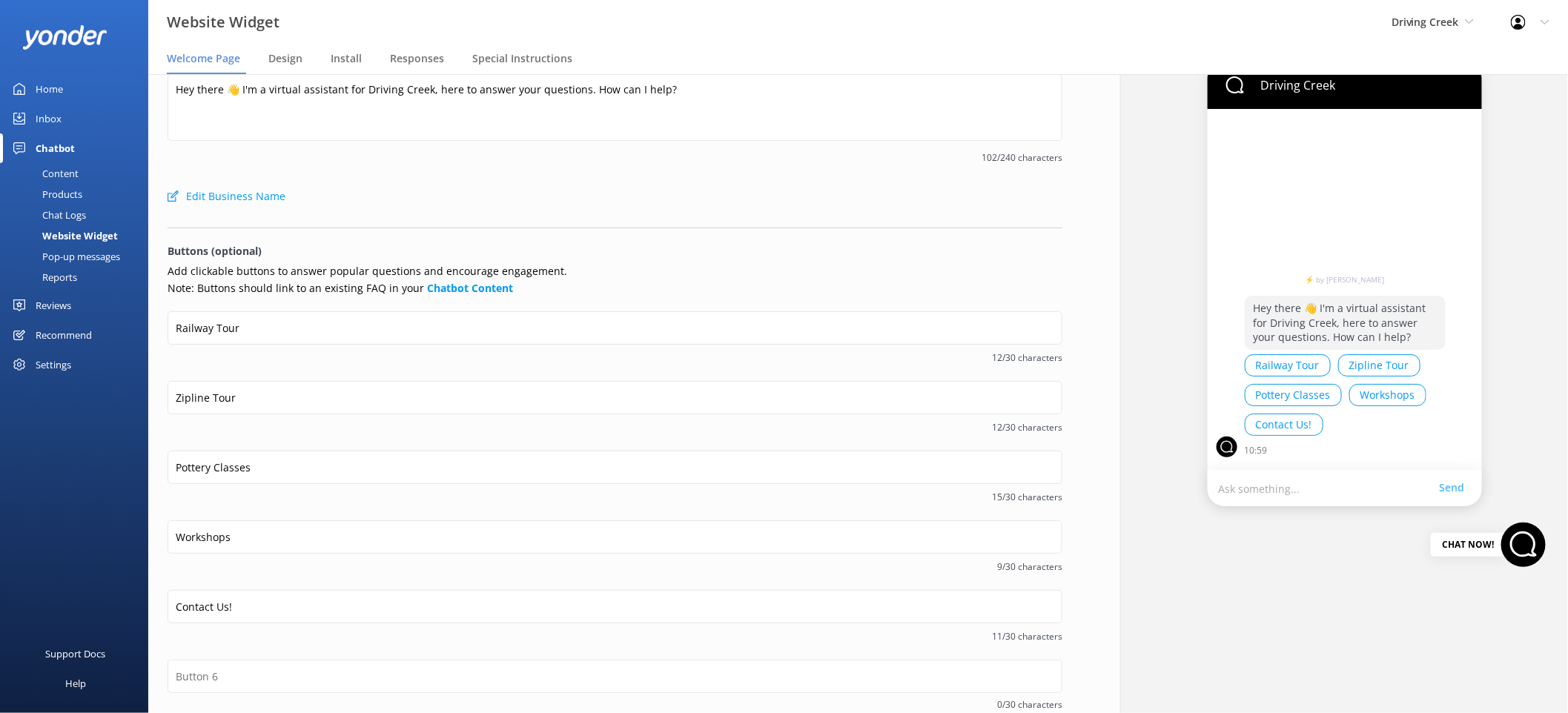
click at [297, 566] on span "9/30 characters" at bounding box center [614, 567] width 895 height 14
click at [304, 560] on span "9/30 characters" at bounding box center [614, 567] width 895 height 14
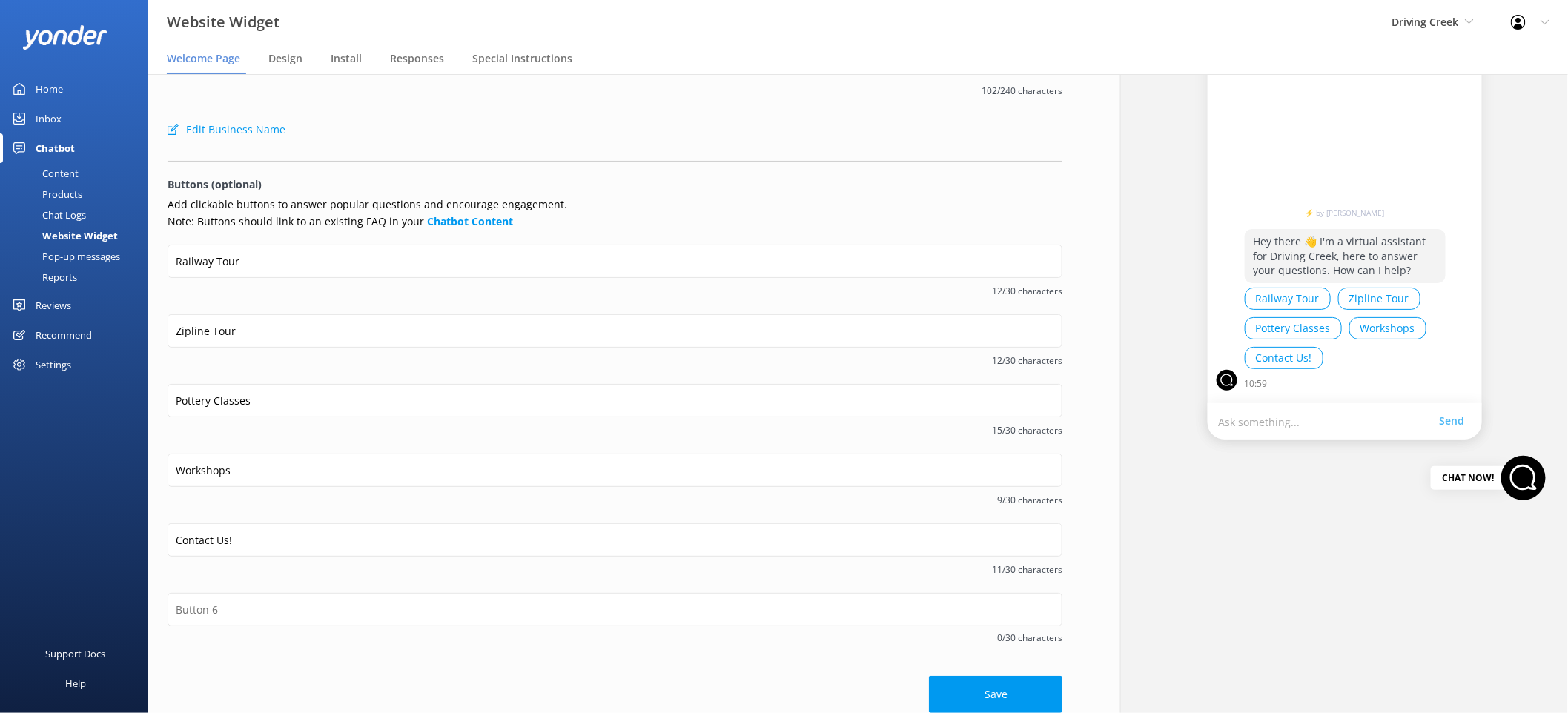
scroll to position [115, 0]
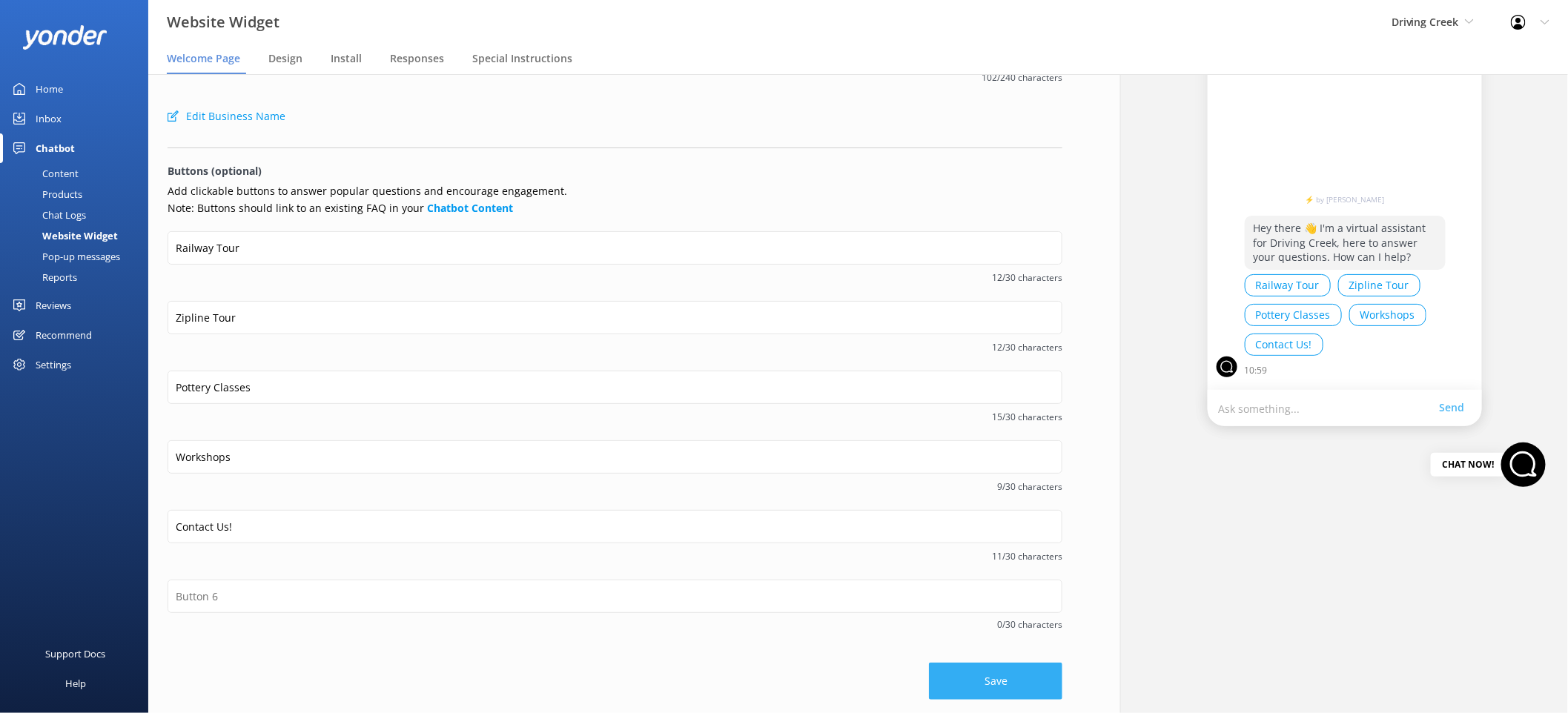
click at [996, 679] on button "Save" at bounding box center [996, 681] width 133 height 37
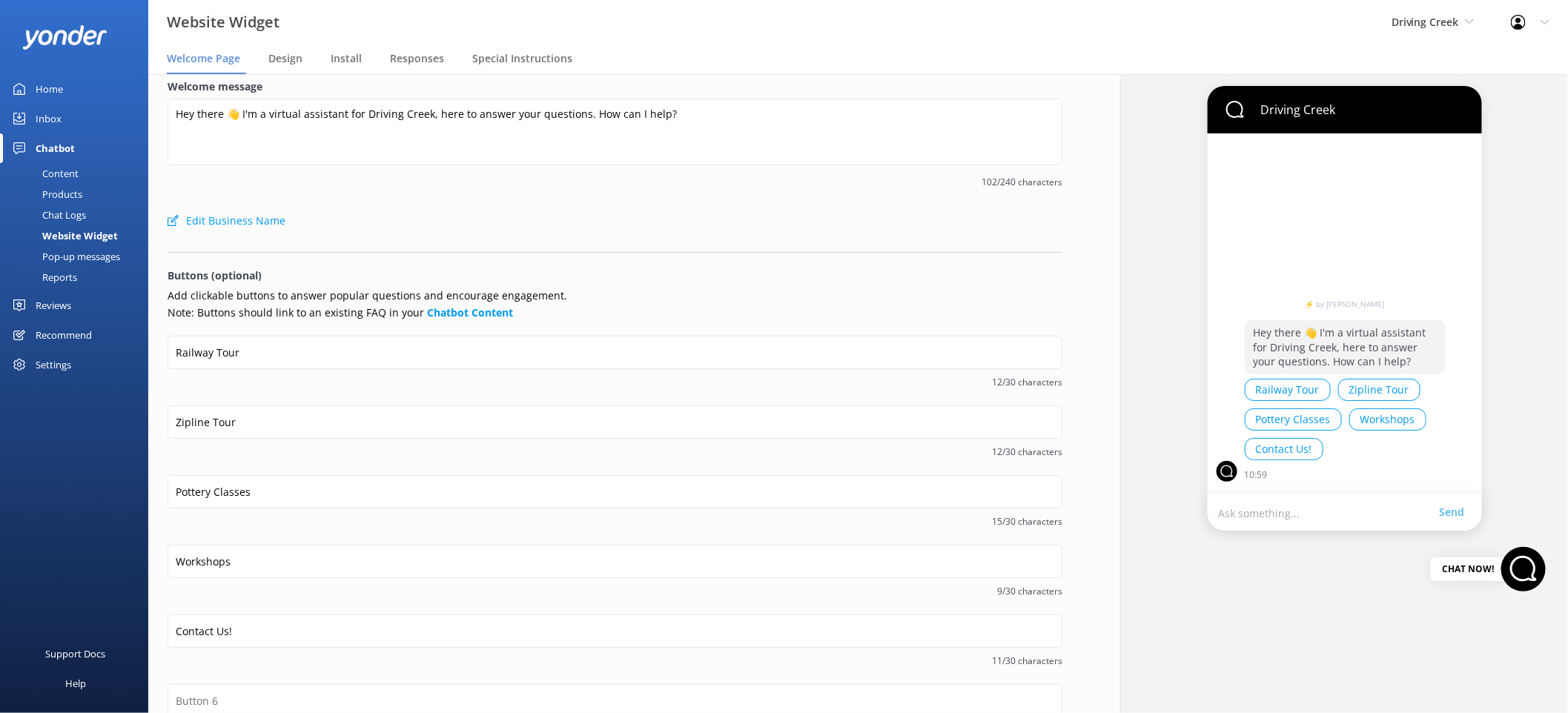
scroll to position [0, 0]
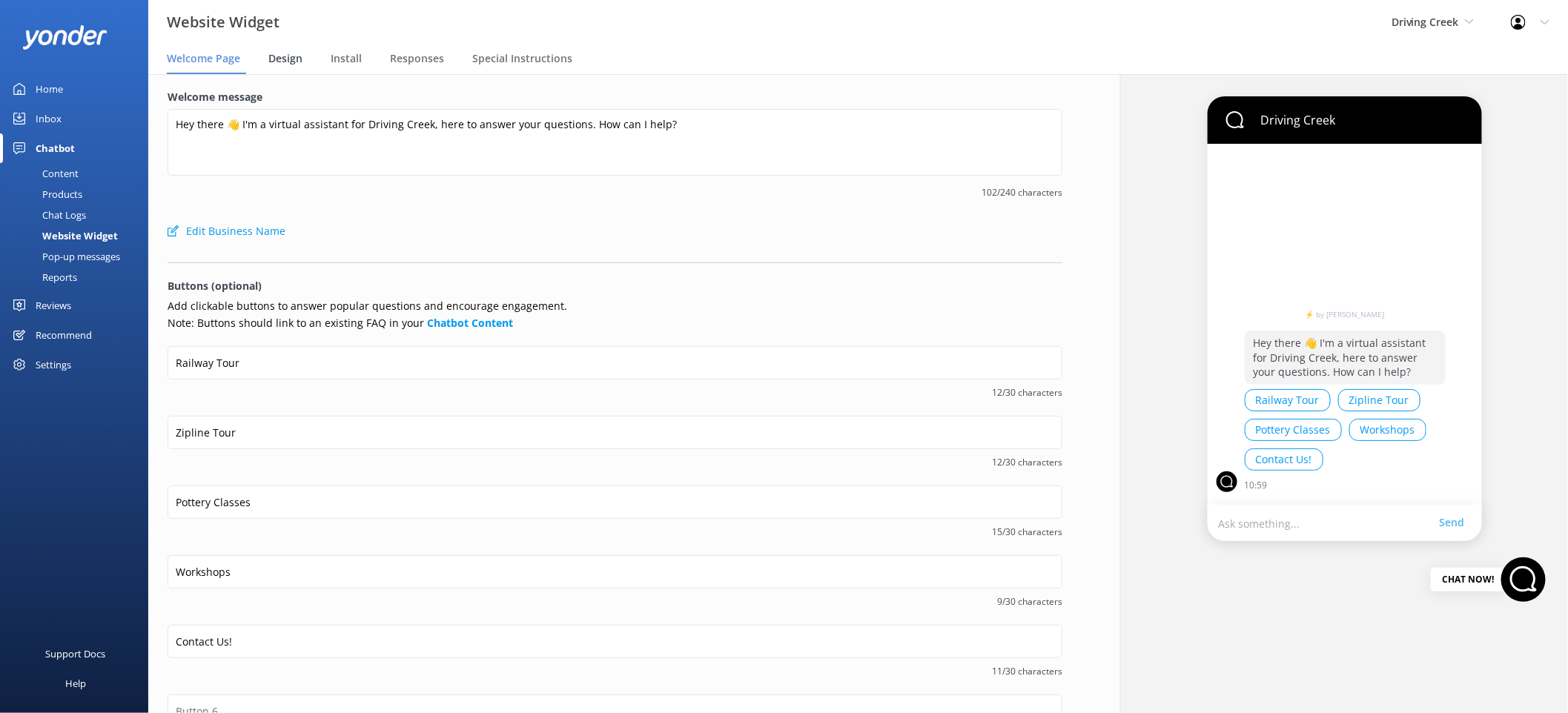
click at [293, 55] on span "Design" at bounding box center [285, 59] width 34 height 15
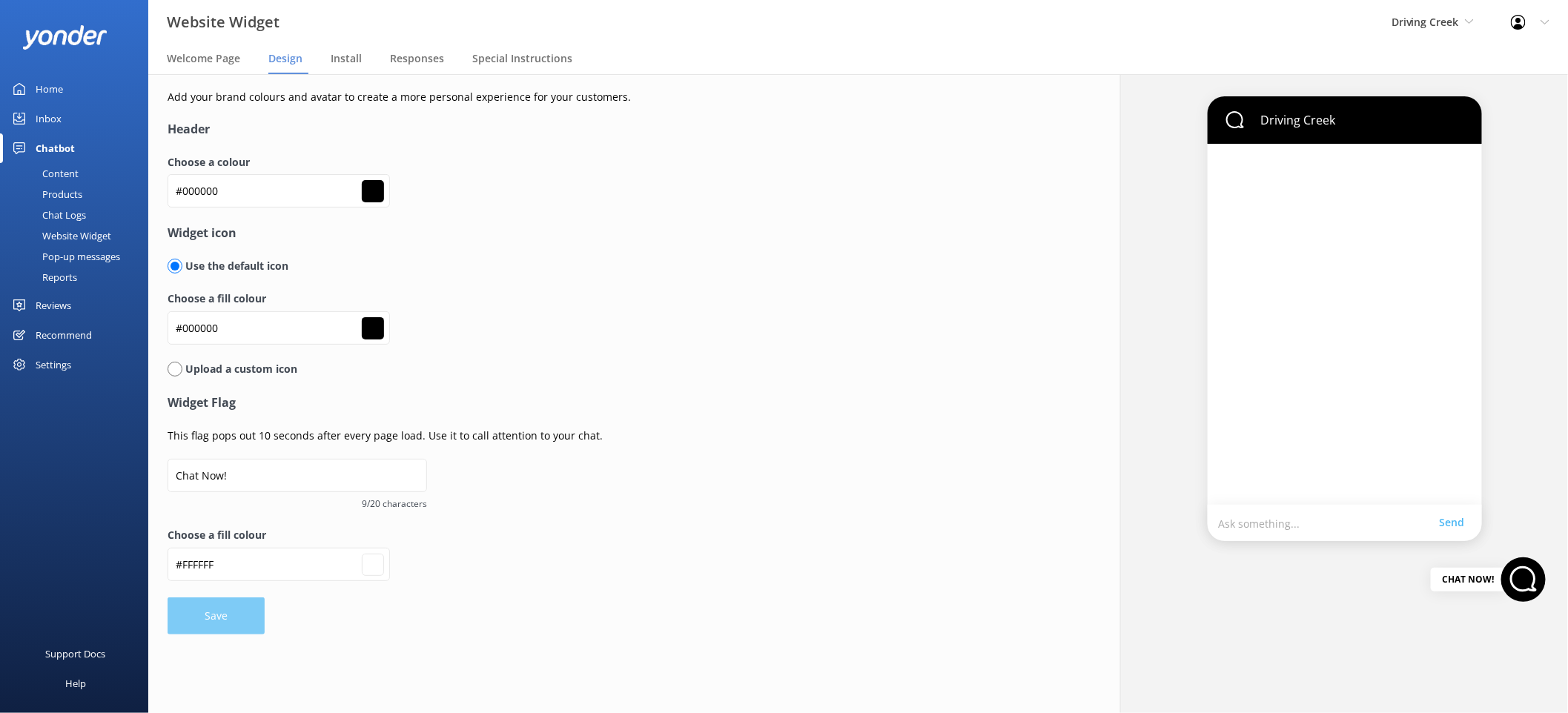
click at [180, 368] on input "radio" at bounding box center [175, 370] width 15 height 15
radio input "true"
radio input "false"
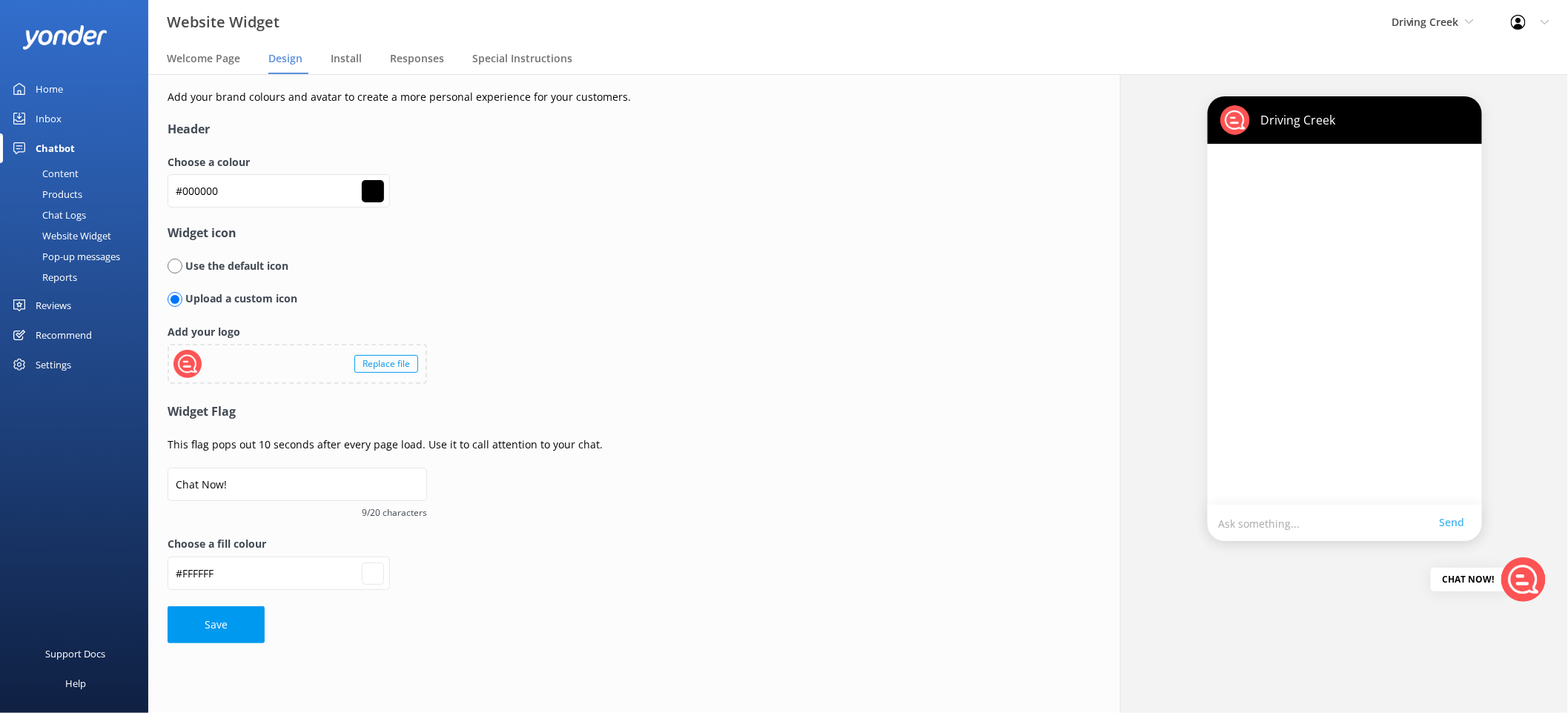
click at [377, 359] on div "Replace file" at bounding box center [386, 364] width 64 height 18
type input "#ffffff"
click at [171, 265] on input "radio" at bounding box center [175, 266] width 15 height 15
radio input "true"
radio input "false"
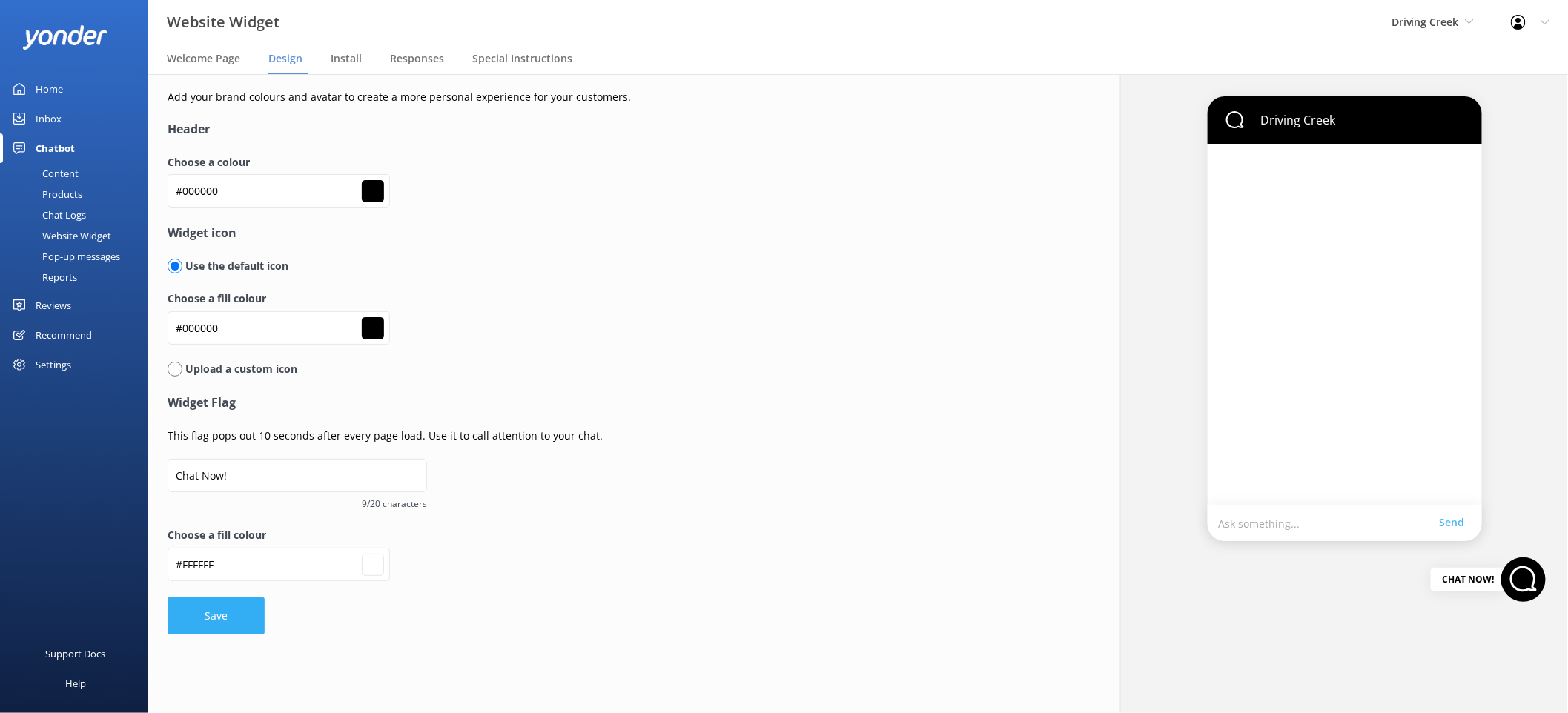
click at [237, 599] on button "Save" at bounding box center [216, 615] width 97 height 37
type input "#ffffff"
click at [68, 176] on div "Content" at bounding box center [43, 174] width 69 height 21
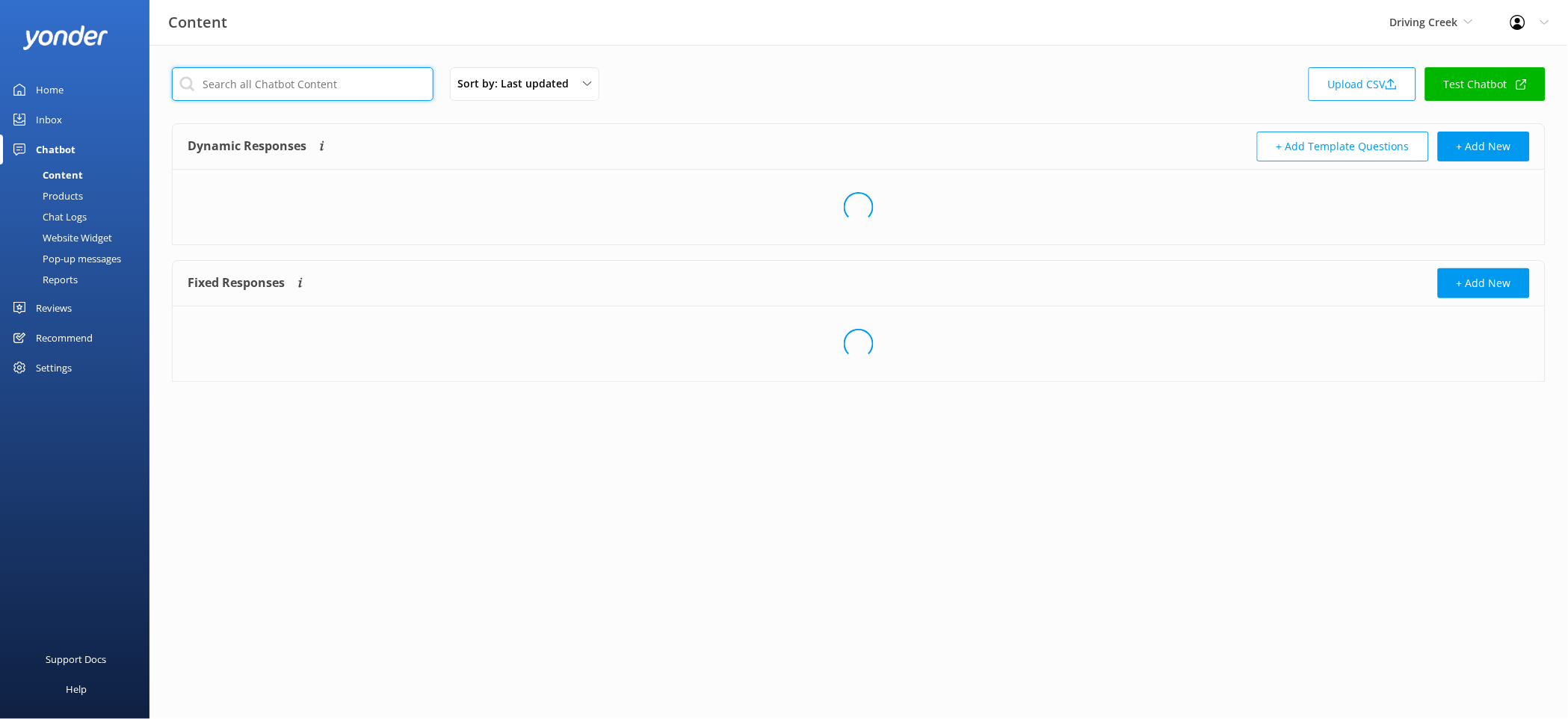
click at [264, 83] on input "text" at bounding box center [302, 83] width 262 height 34
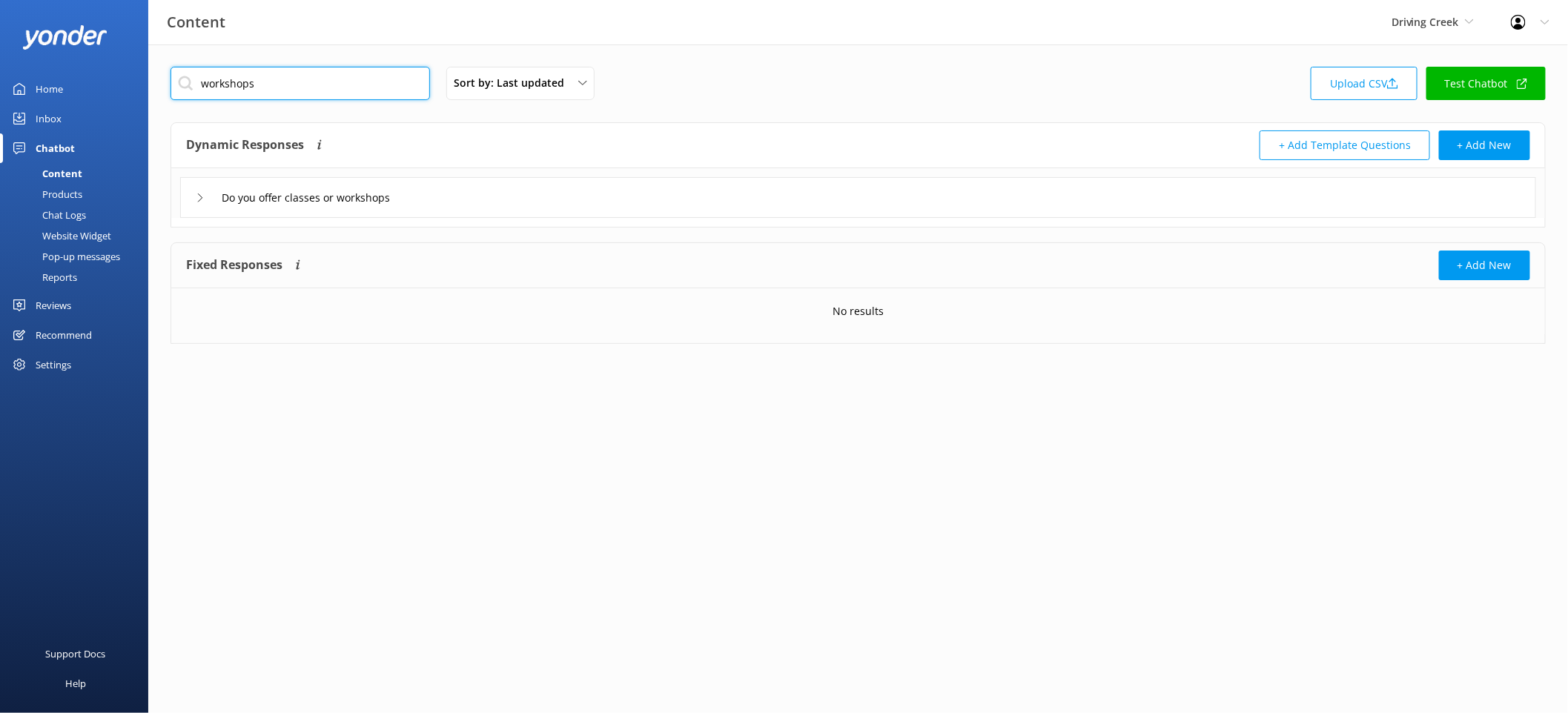
type input "workshops"
click at [479, 198] on div "Do you offer classes or workshops" at bounding box center [858, 197] width 1356 height 41
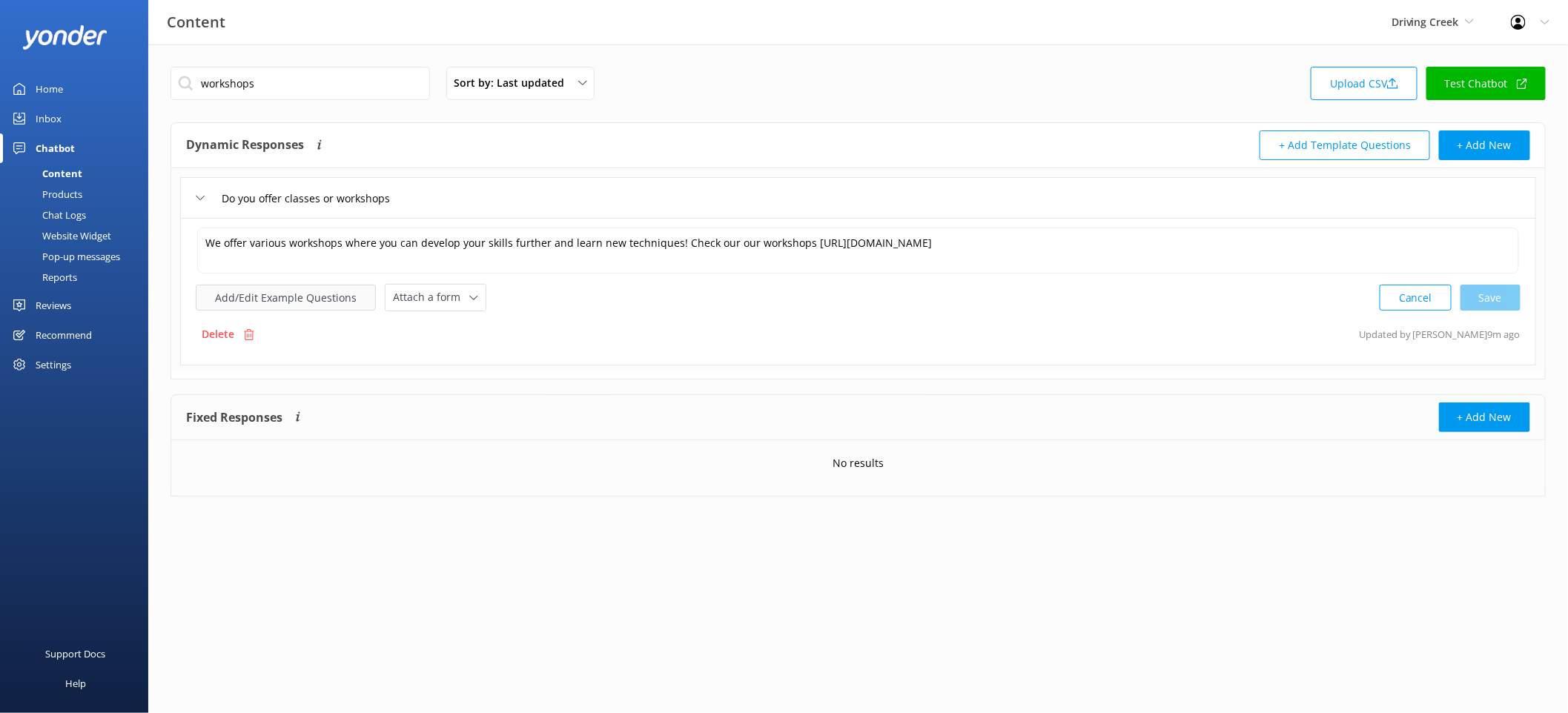
click at [318, 298] on button "Add/Edit Example Questions" at bounding box center [285, 297] width 180 height 26
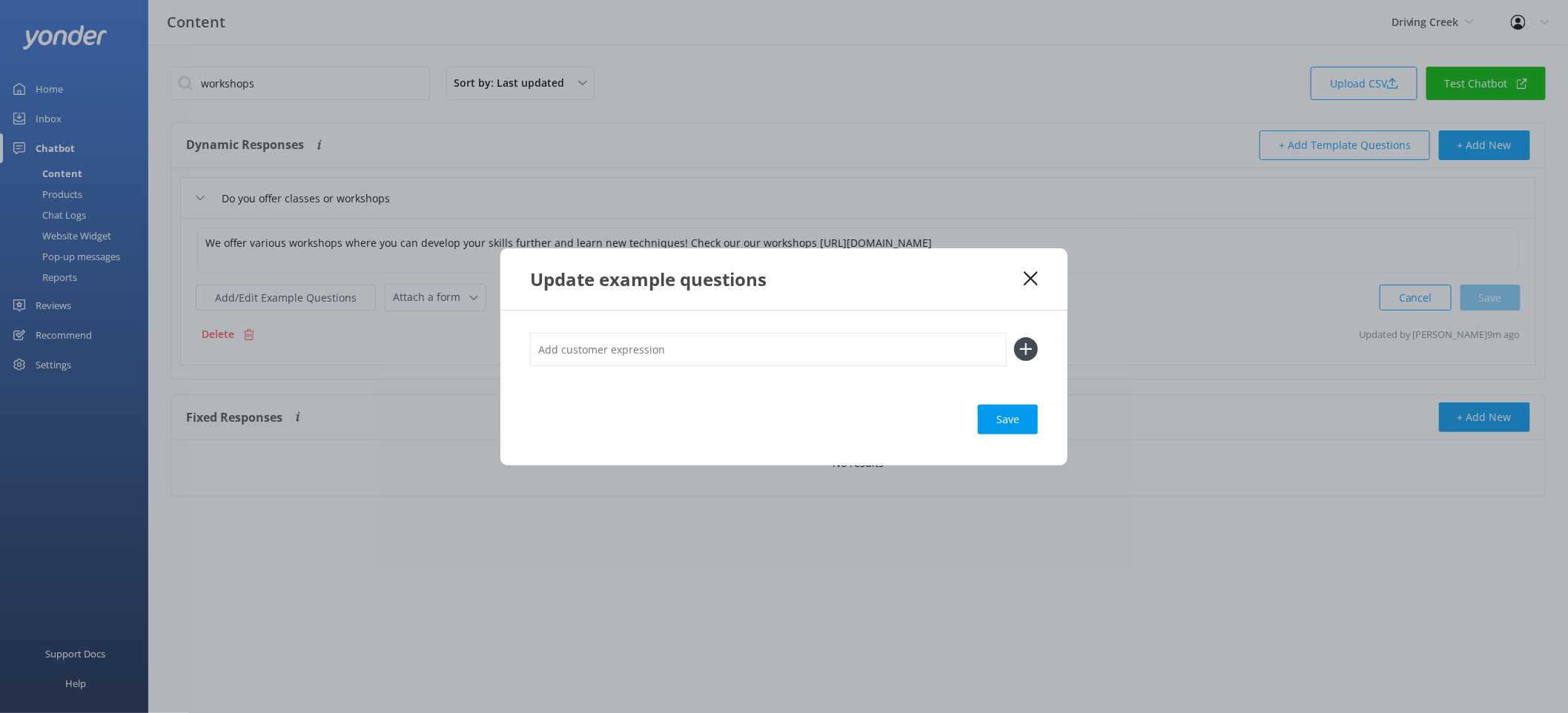
click at [606, 354] on input "text" at bounding box center [768, 349] width 476 height 33
type input "Worksho[s"
click at [1015, 337] on button at bounding box center [1026, 349] width 24 height 24
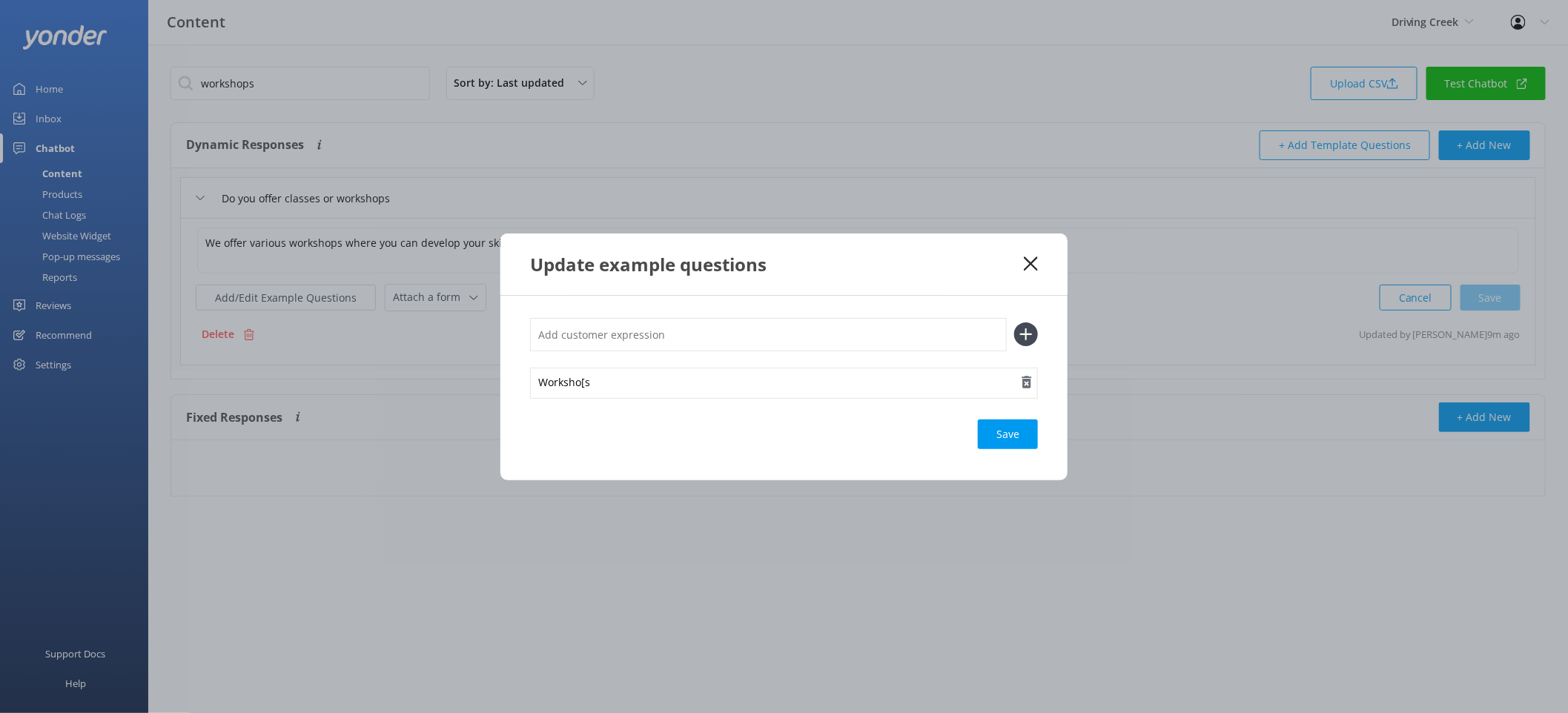
drag, startPoint x: 620, startPoint y: 350, endPoint x: 621, endPoint y: 376, distance: 26.0
click at [621, 375] on div "Worksho[s" at bounding box center [784, 357] width 508 height 79
click at [621, 377] on div "Worksho[s" at bounding box center [784, 383] width 508 height 31
click at [637, 328] on input "text" at bounding box center [768, 335] width 476 height 33
type input "Workshops"
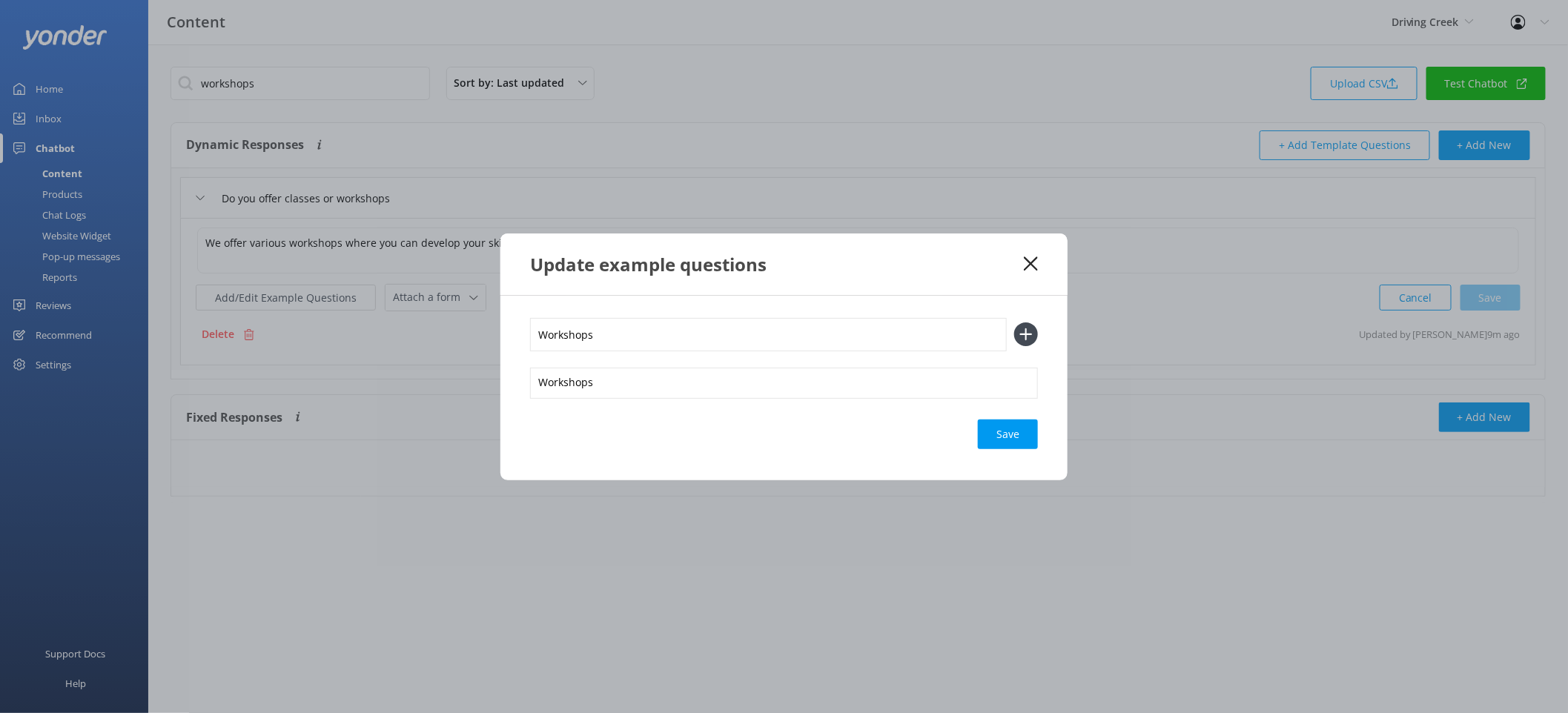
click at [1015, 322] on button at bounding box center [1026, 334] width 24 height 24
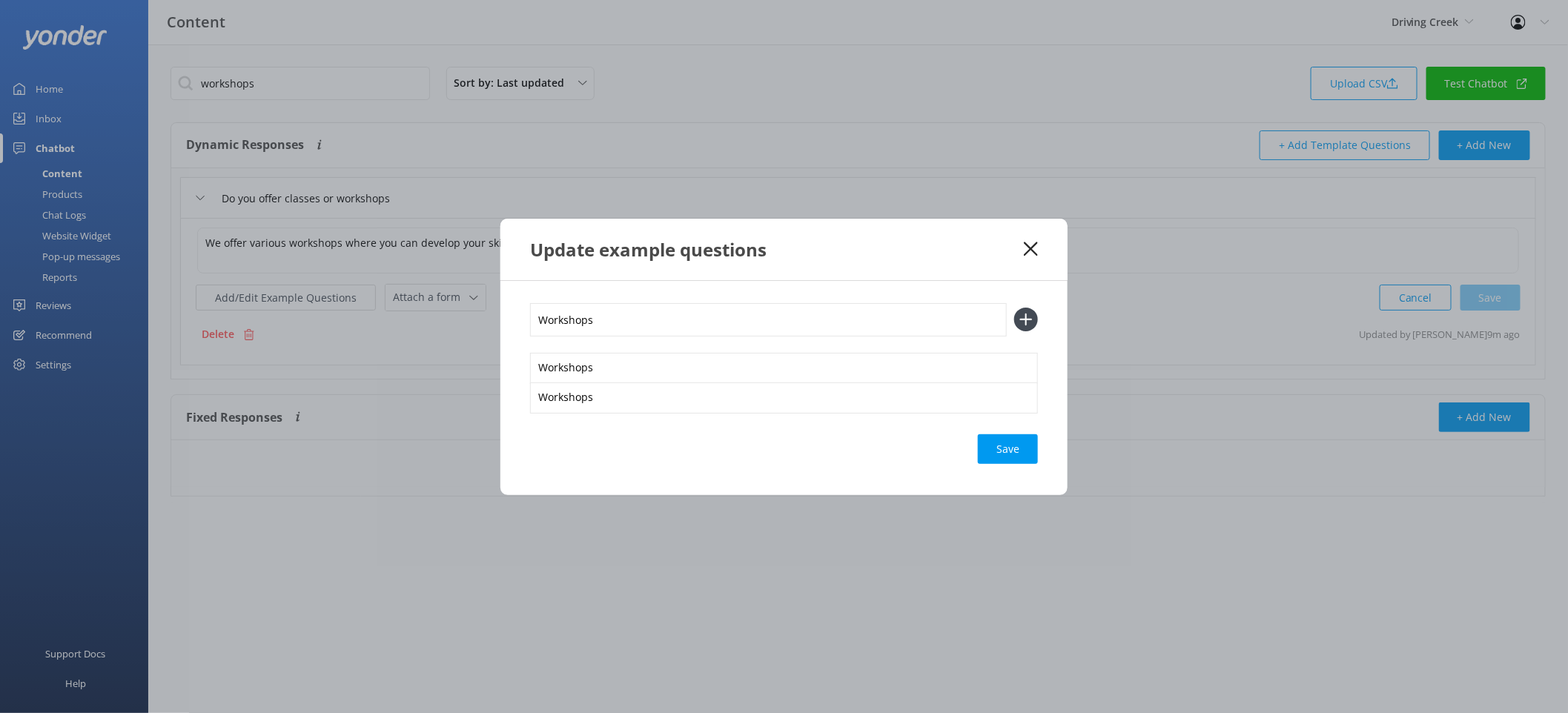
type input "Workshops"
click at [1015, 308] on button at bounding box center [1026, 319] width 24 height 24
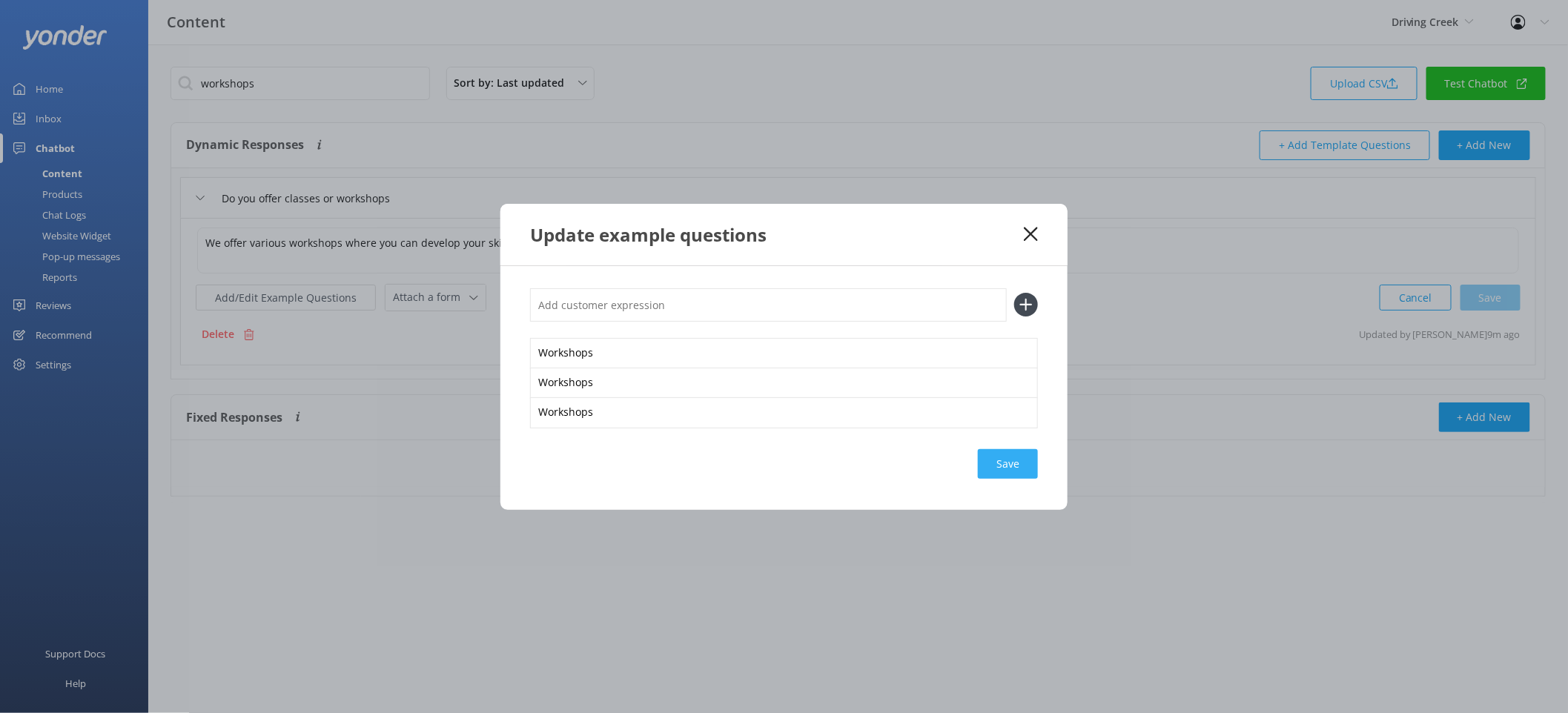
click at [1018, 456] on div "Save" at bounding box center [1008, 464] width 60 height 29
click at [1027, 228] on icon at bounding box center [1031, 235] width 14 height 15
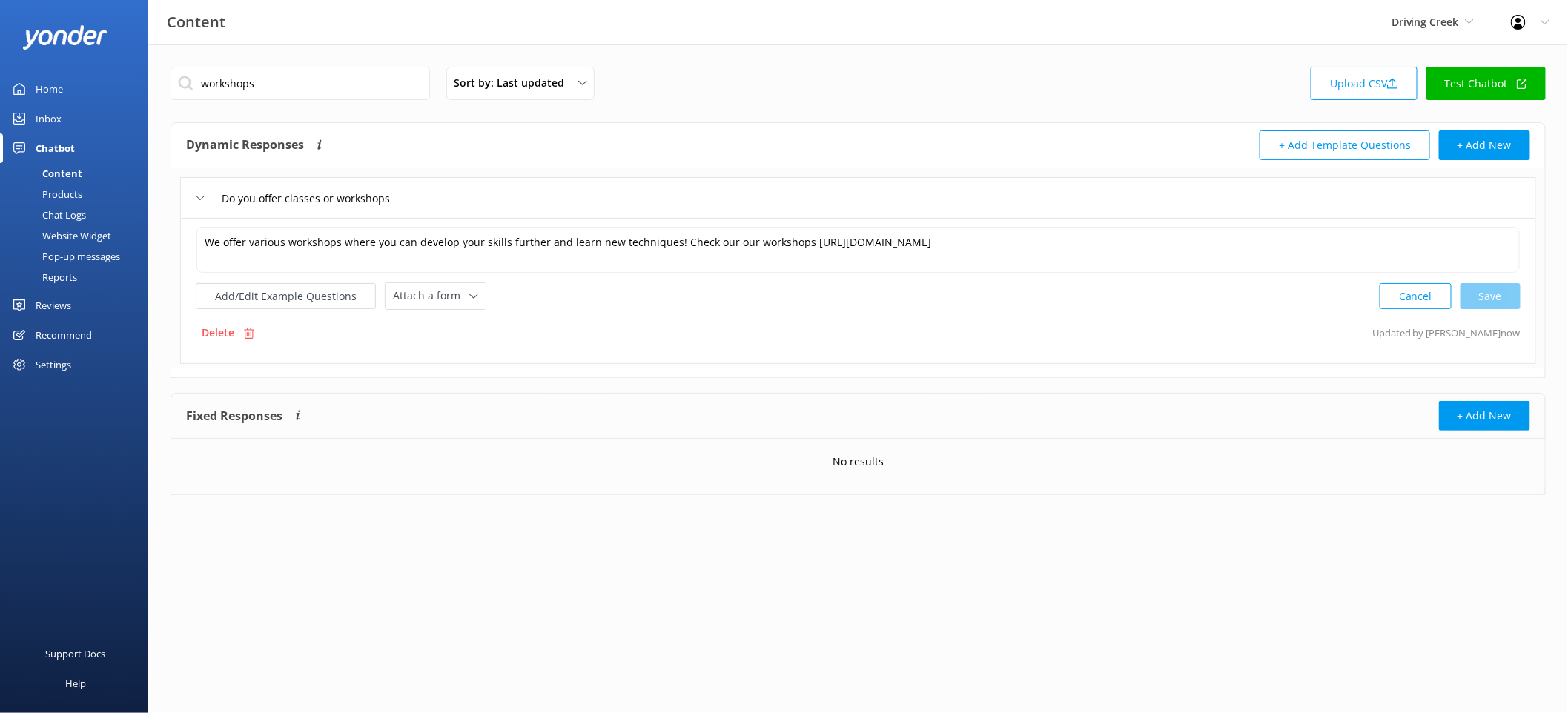
click at [1493, 94] on link "Test Chatbot" at bounding box center [1486, 83] width 120 height 33
click at [70, 366] on div "Settings" at bounding box center [52, 364] width 35 height 29
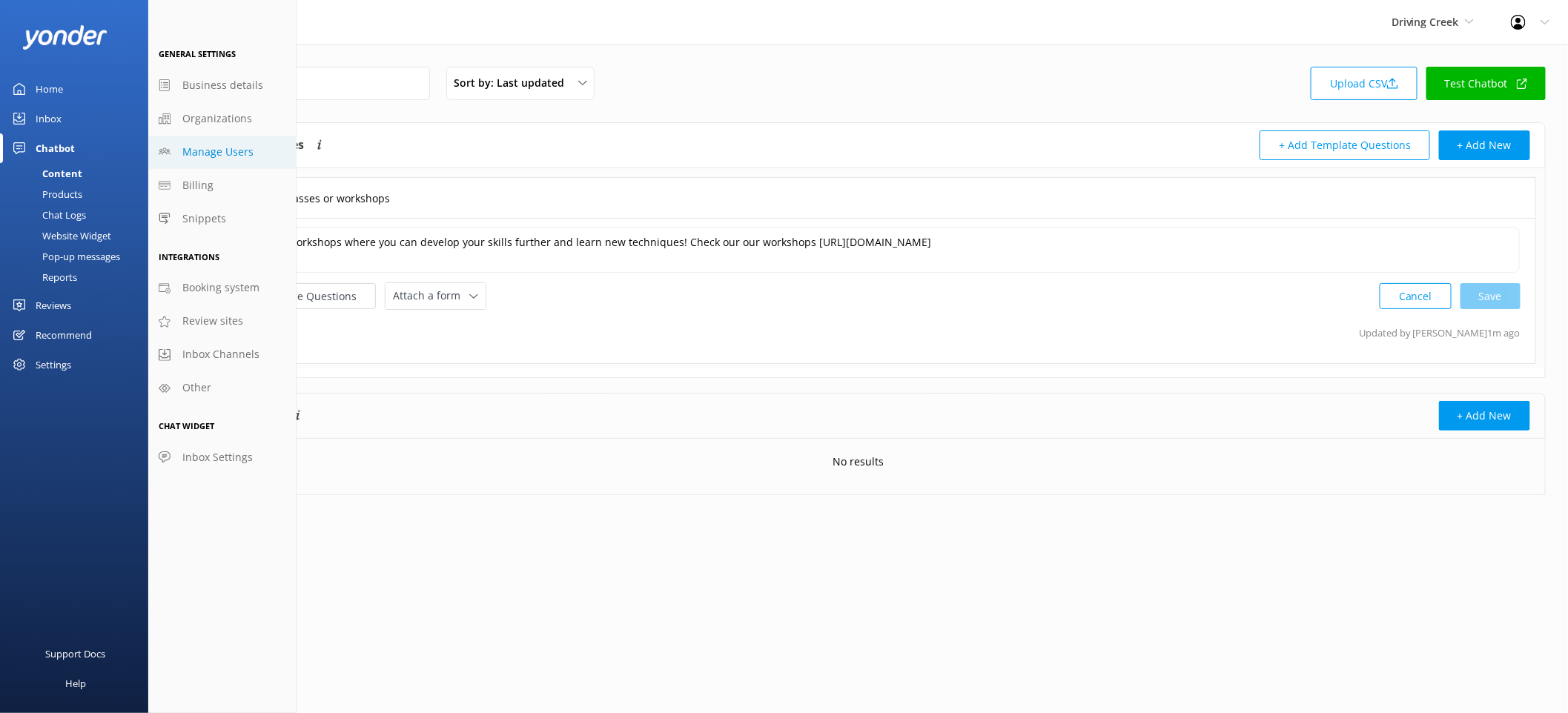
click at [248, 148] on span "Manage Users" at bounding box center [218, 151] width 71 height 16
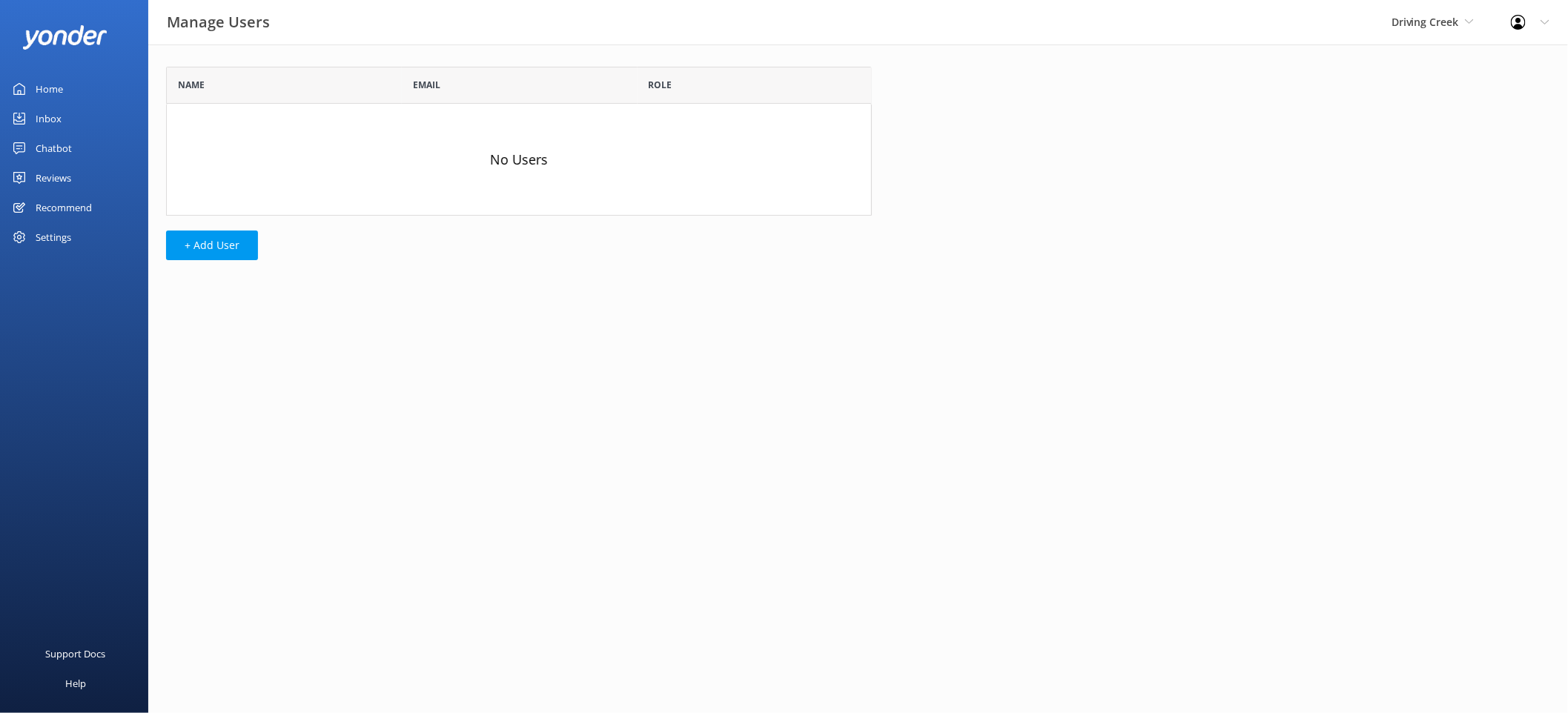
scroll to position [136, 693]
click at [223, 244] on button "+ Add User" at bounding box center [212, 245] width 92 height 29
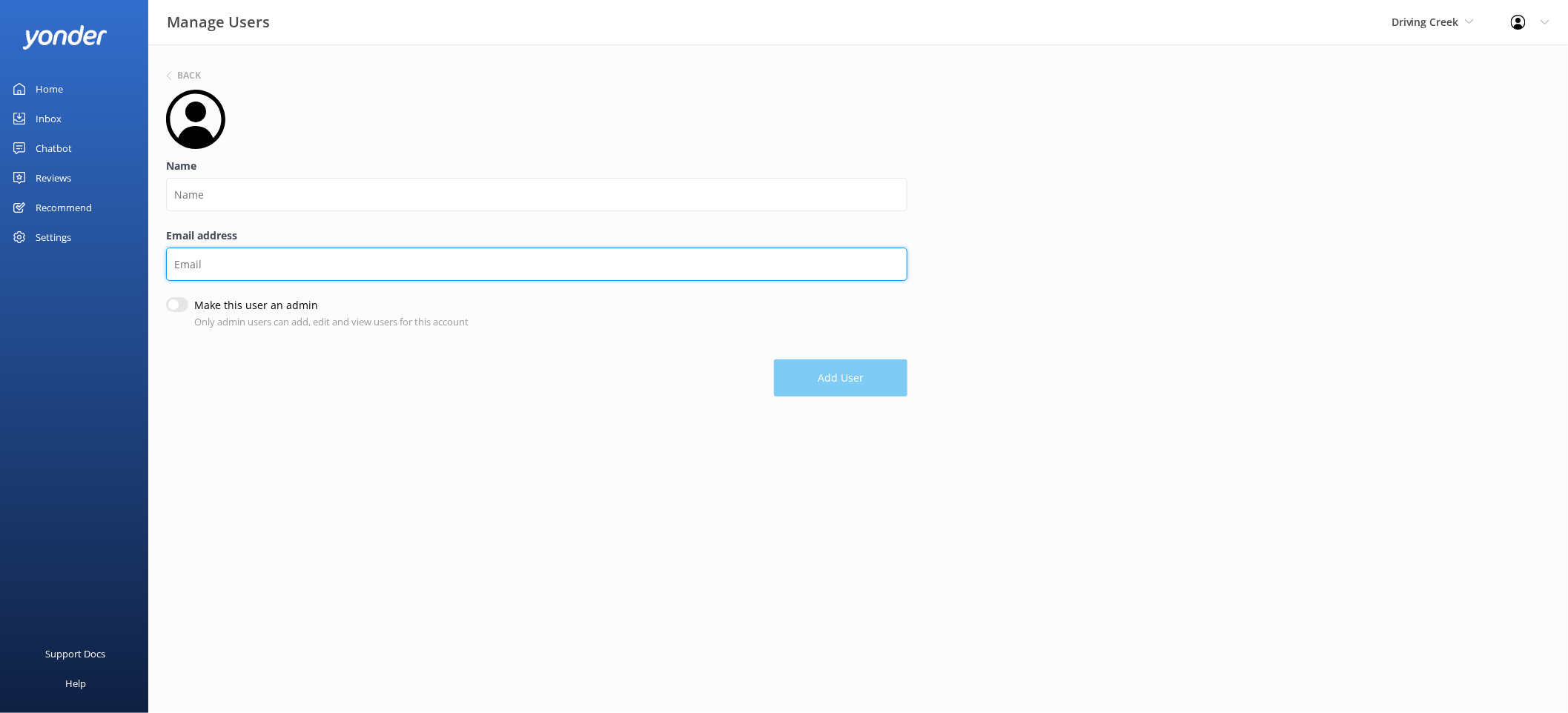
click at [258, 260] on input "Email address" at bounding box center [537, 263] width 742 height 33
type input "√"
paste input "jesse@drivingcreek.nz"
type input "jesse@drivingcreek.nz"
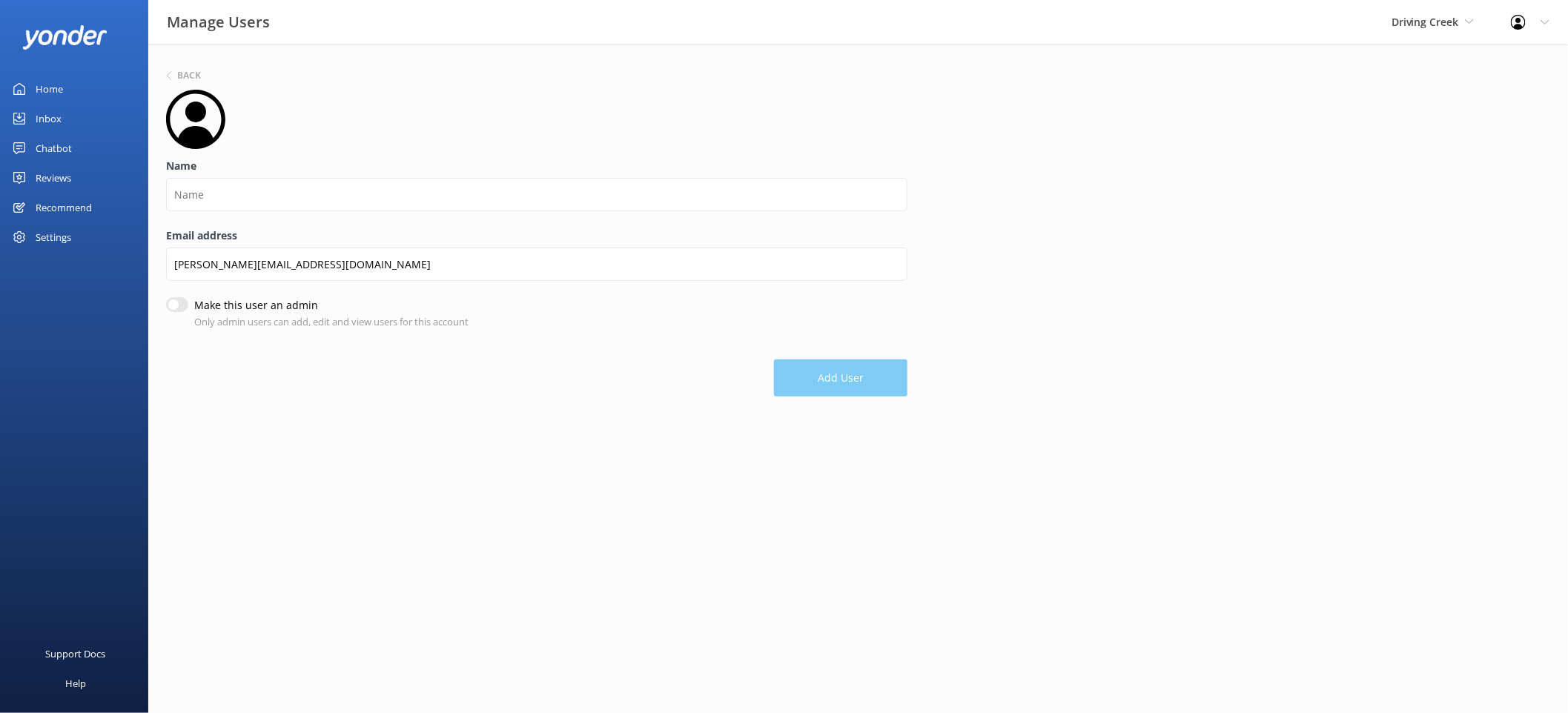
click at [178, 291] on div "Email address jesse@drivingcreek.nz" at bounding box center [537, 261] width 742 height 69
click at [171, 304] on input "Make this user an admin" at bounding box center [177, 306] width 22 height 15
checkbox input "true"
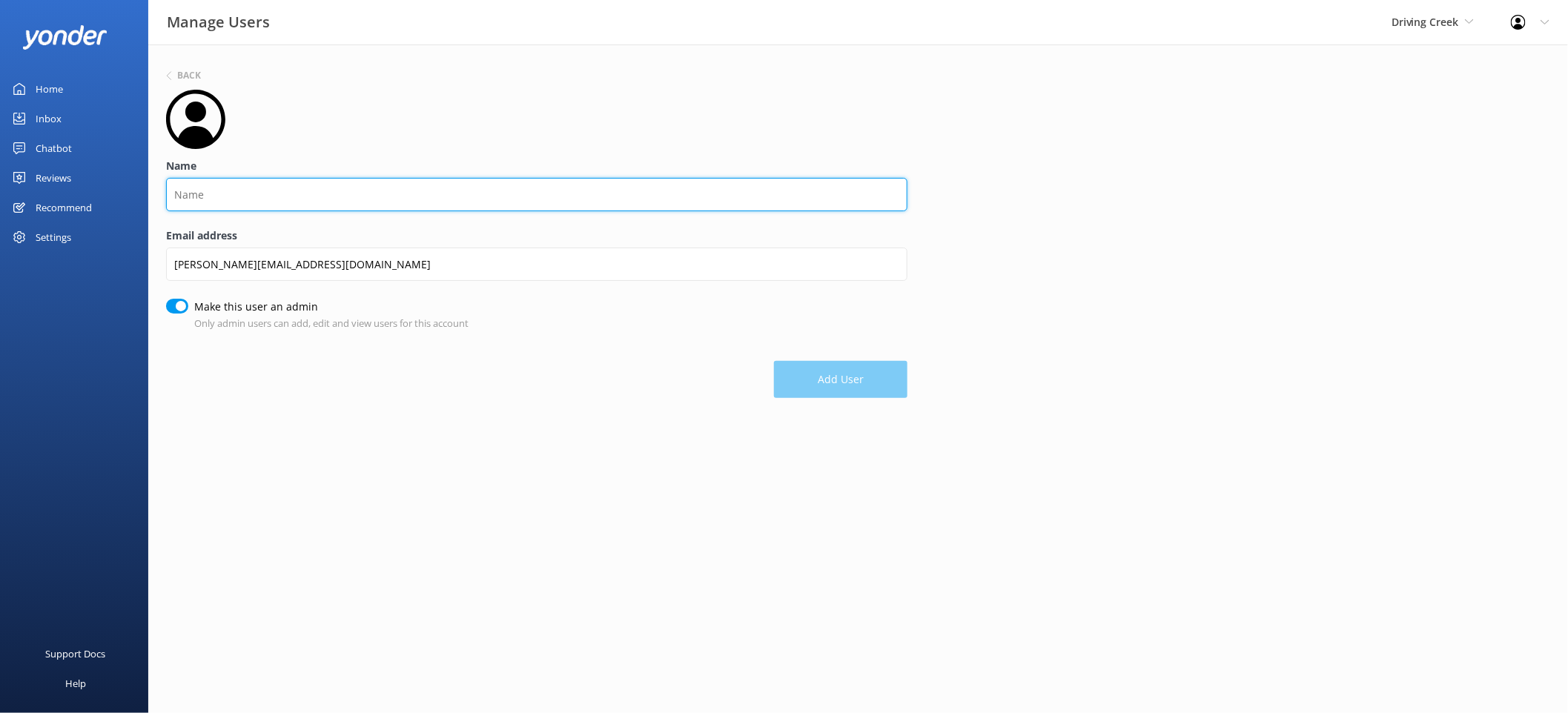
click at [232, 188] on input "Name" at bounding box center [537, 194] width 742 height 33
type input "Jesse"
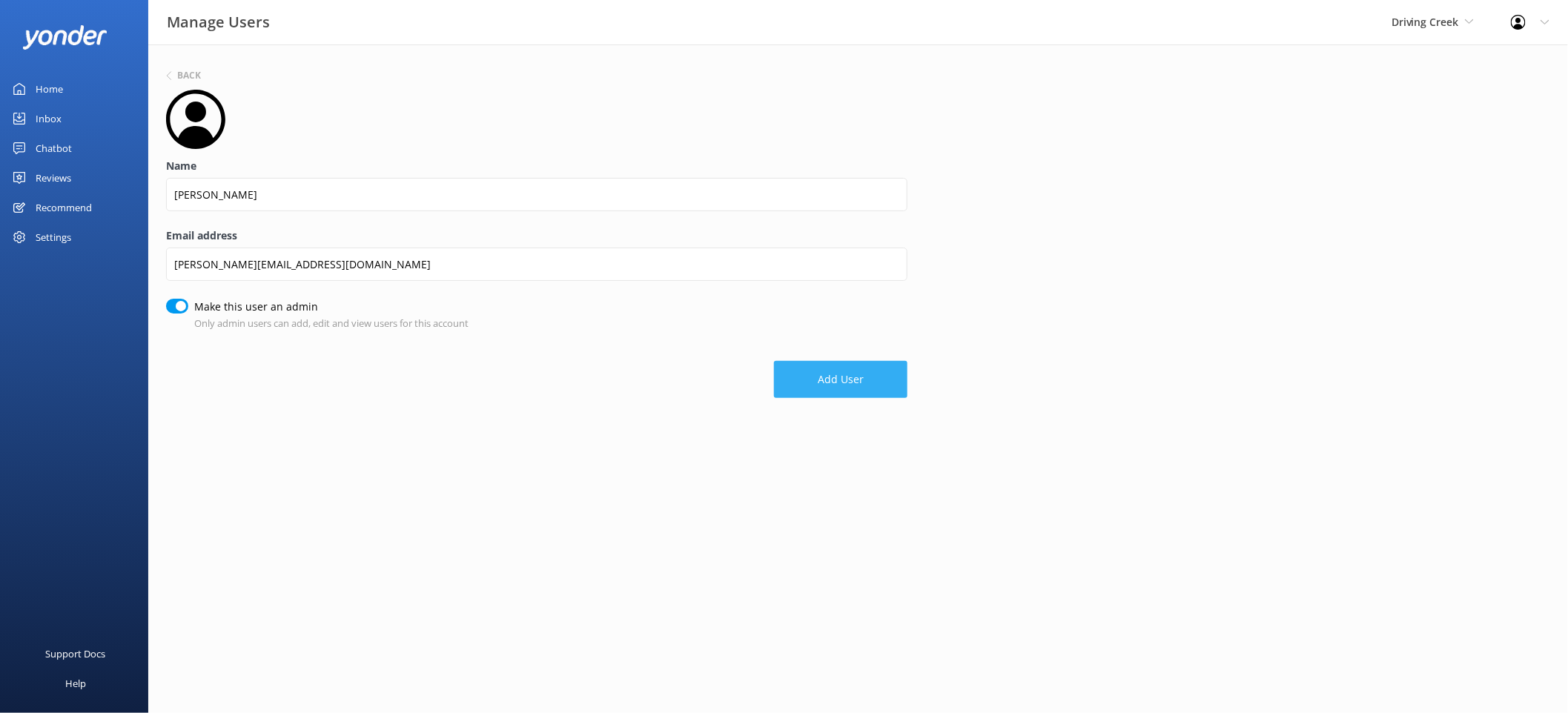
click at [843, 382] on button "Add User" at bounding box center [841, 379] width 133 height 37
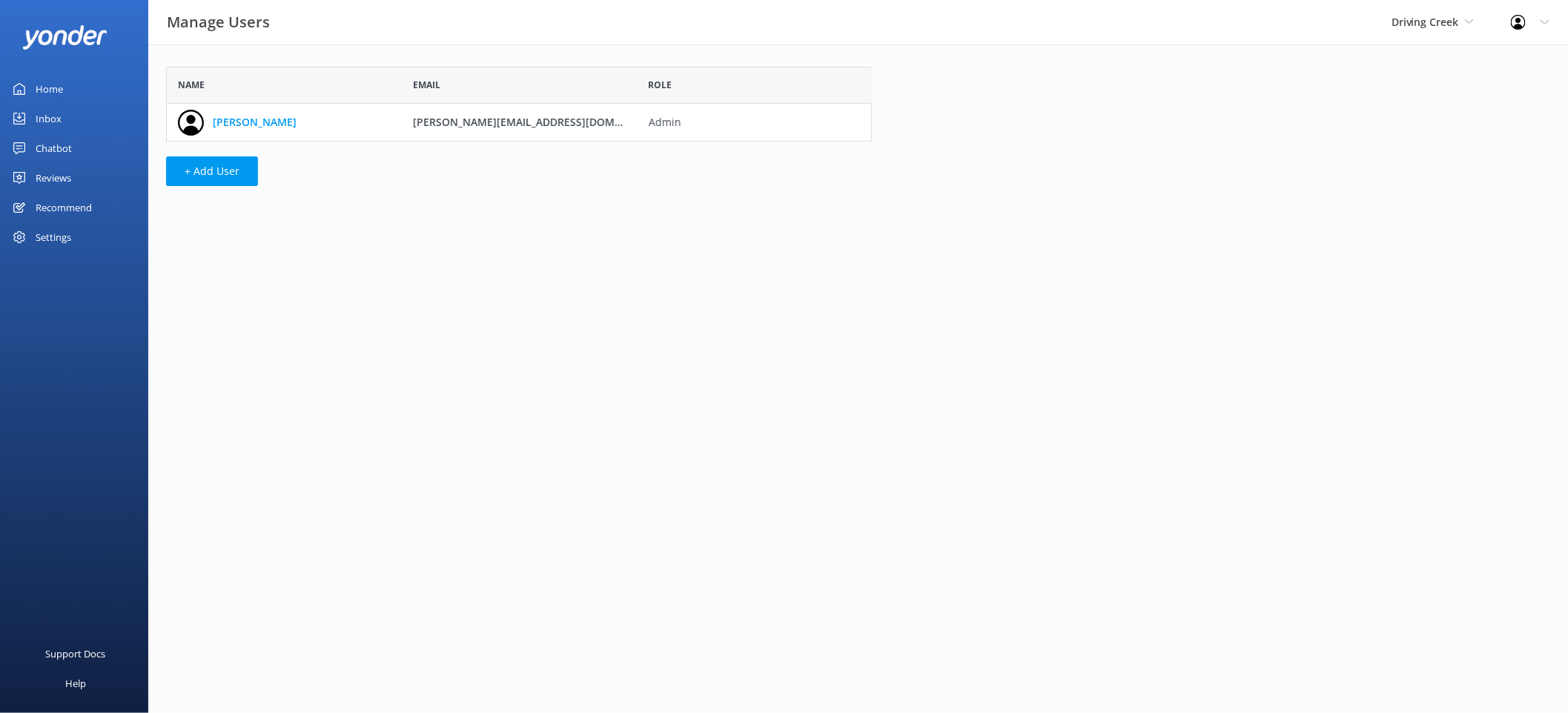
scroll to position [63, 693]
